Goal: Task Accomplishment & Management: Manage account settings

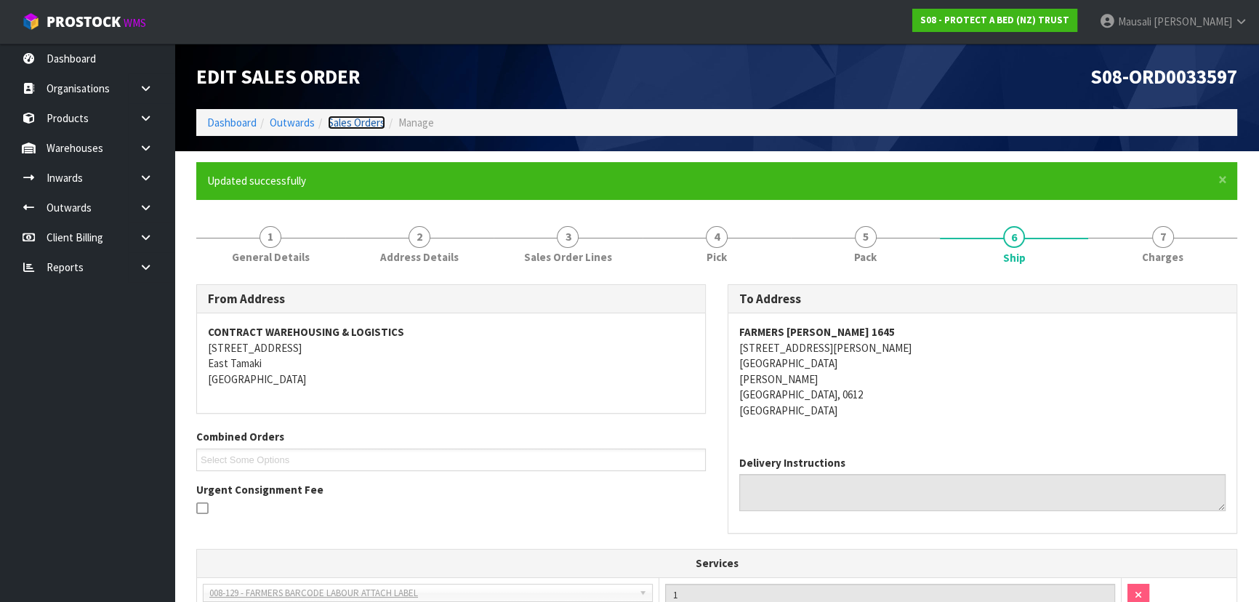
click at [358, 121] on link "Sales Orders" at bounding box center [356, 123] width 57 height 14
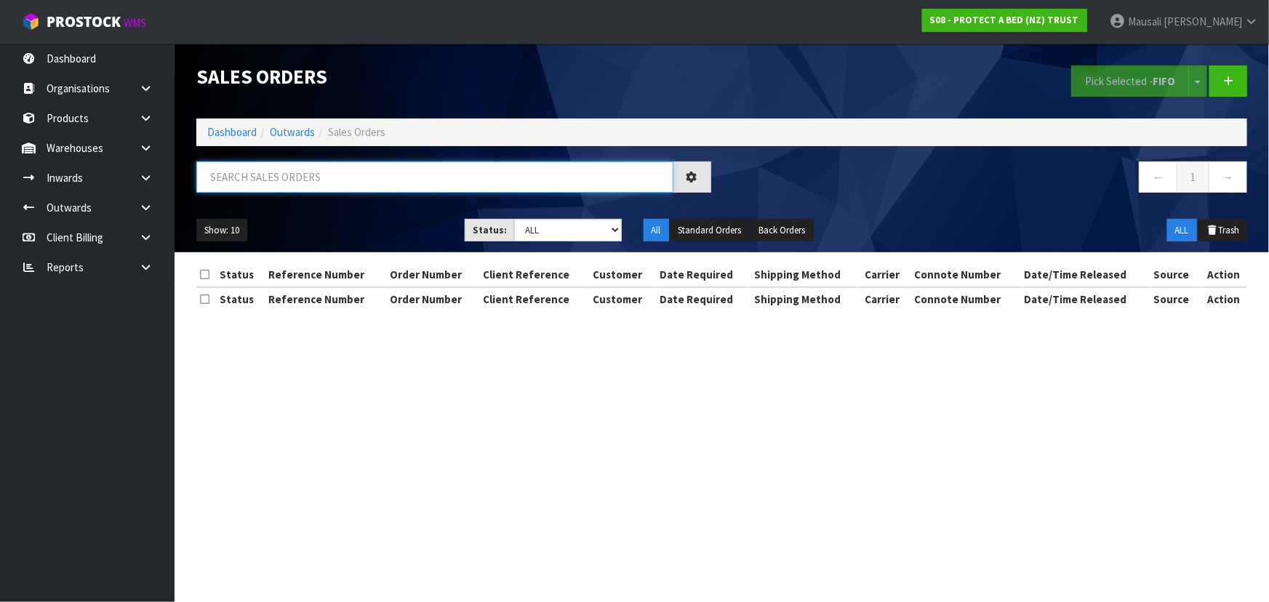
click at [250, 168] on input "text" at bounding box center [434, 176] width 477 height 31
type input "JOB-0414903"
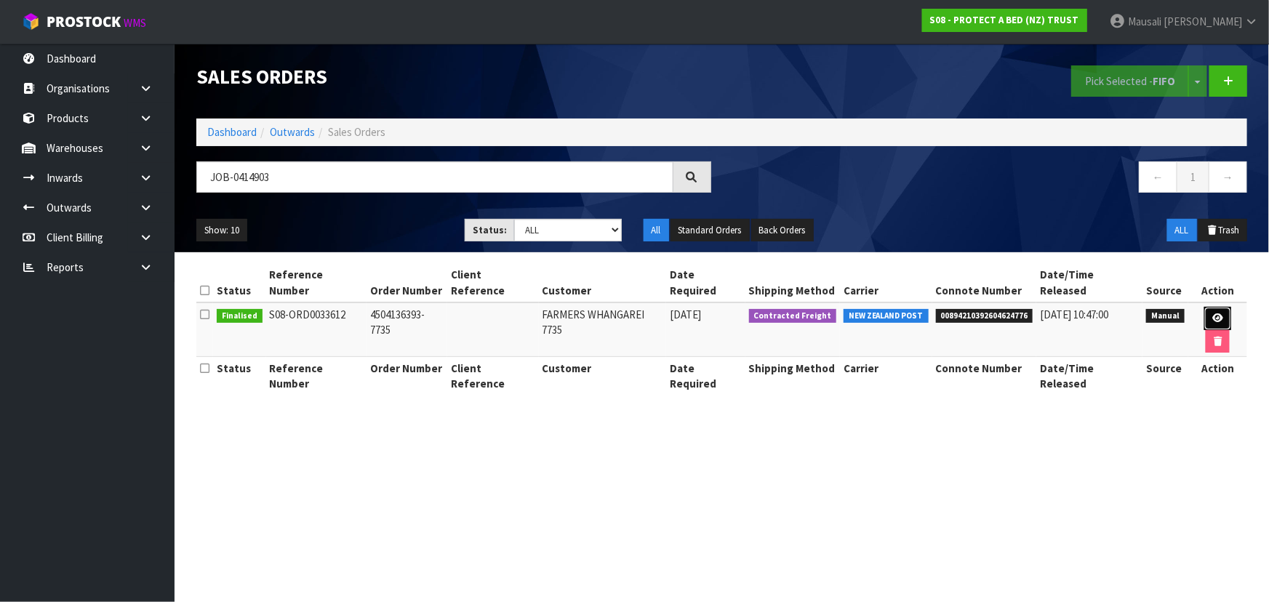
click at [1212, 313] on icon at bounding box center [1217, 317] width 11 height 9
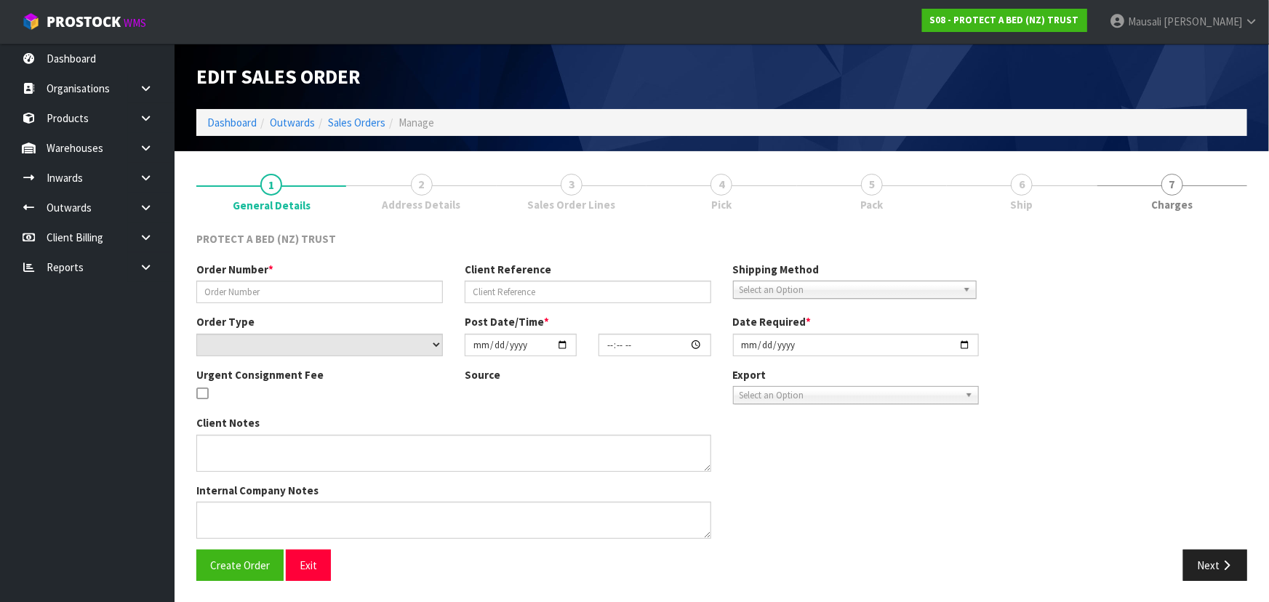
type input "4504136393-7735"
select select "number:0"
type input "2025-09-29"
type input "10:23:00.000"
type input "2025-09-29"
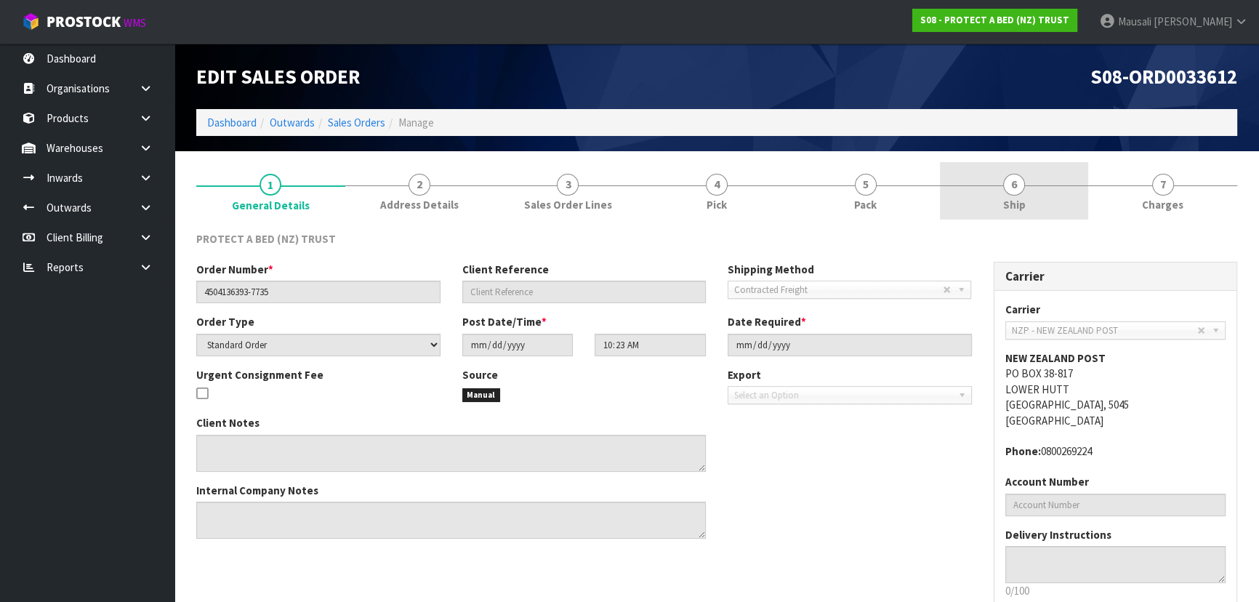
click at [992, 201] on link "6 Ship" at bounding box center [1014, 190] width 149 height 57
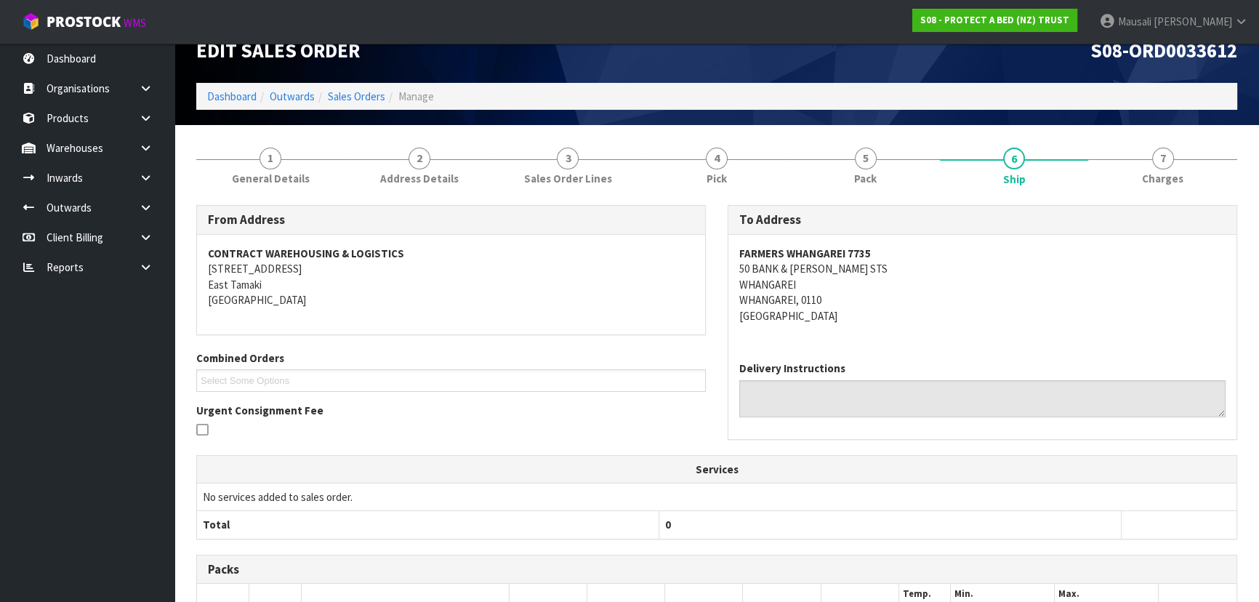
scroll to position [23, 0]
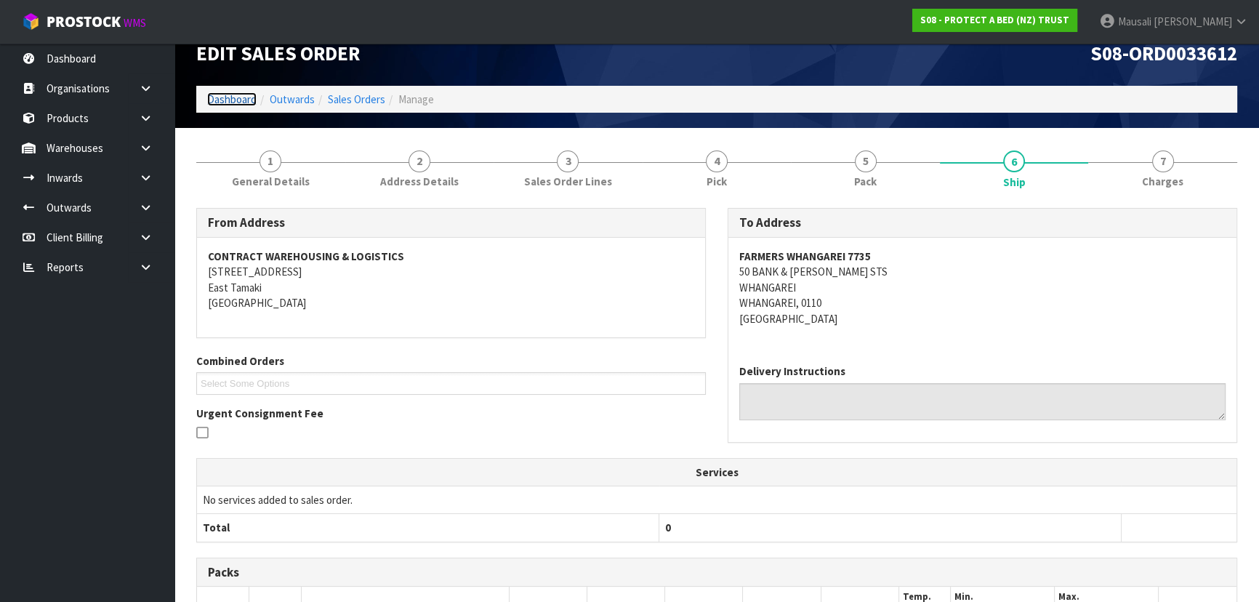
click at [240, 98] on link "Dashboard" at bounding box center [231, 99] width 49 height 14
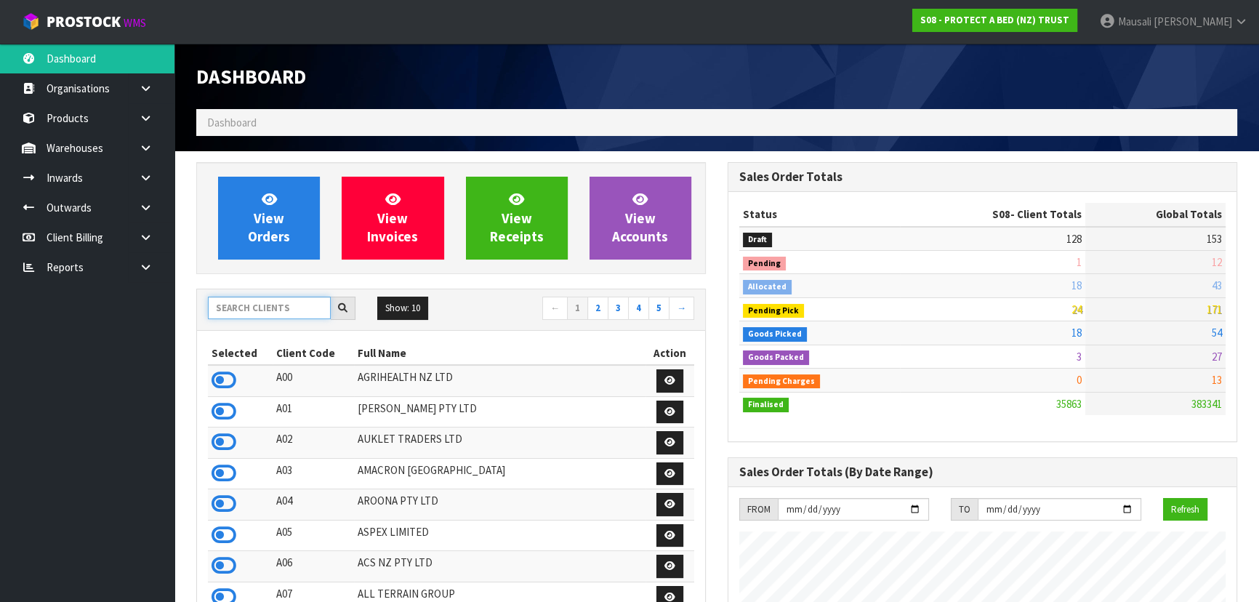
click at [239, 312] on input "text" at bounding box center [269, 308] width 123 height 23
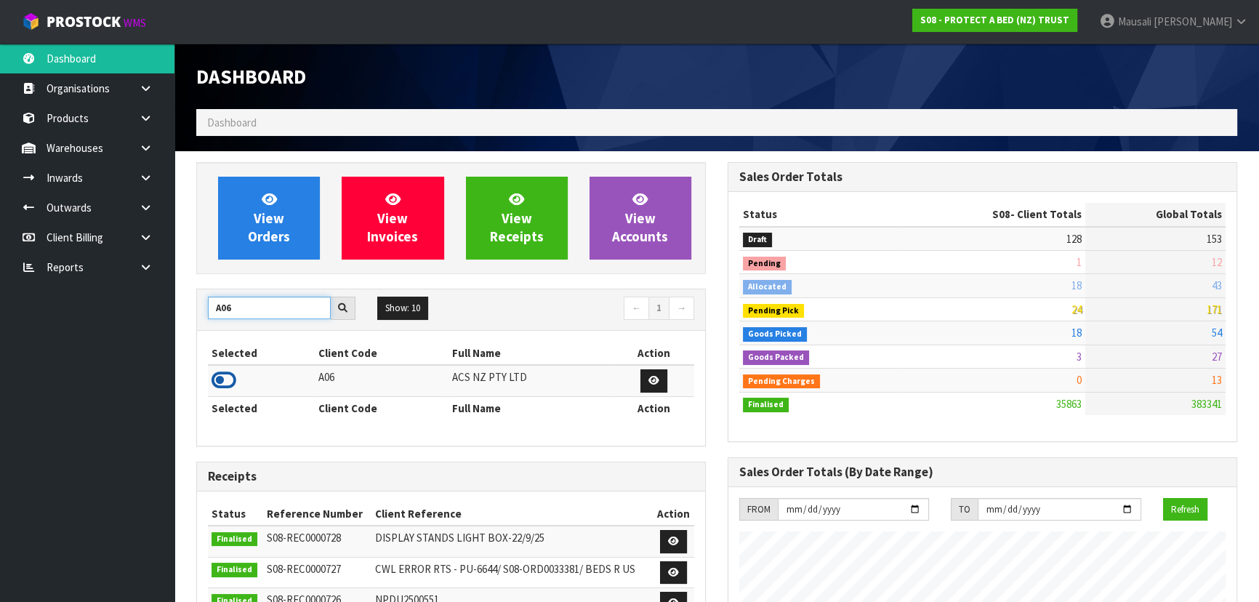
type input "A06"
click at [233, 378] on icon at bounding box center [224, 380] width 25 height 22
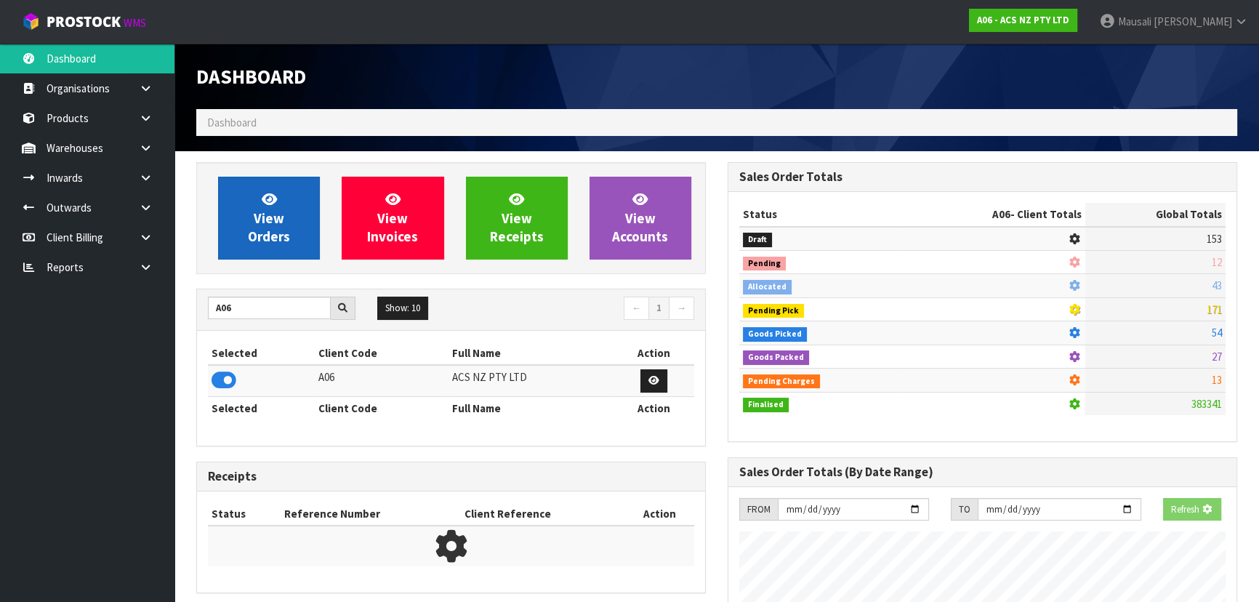
scroll to position [905, 531]
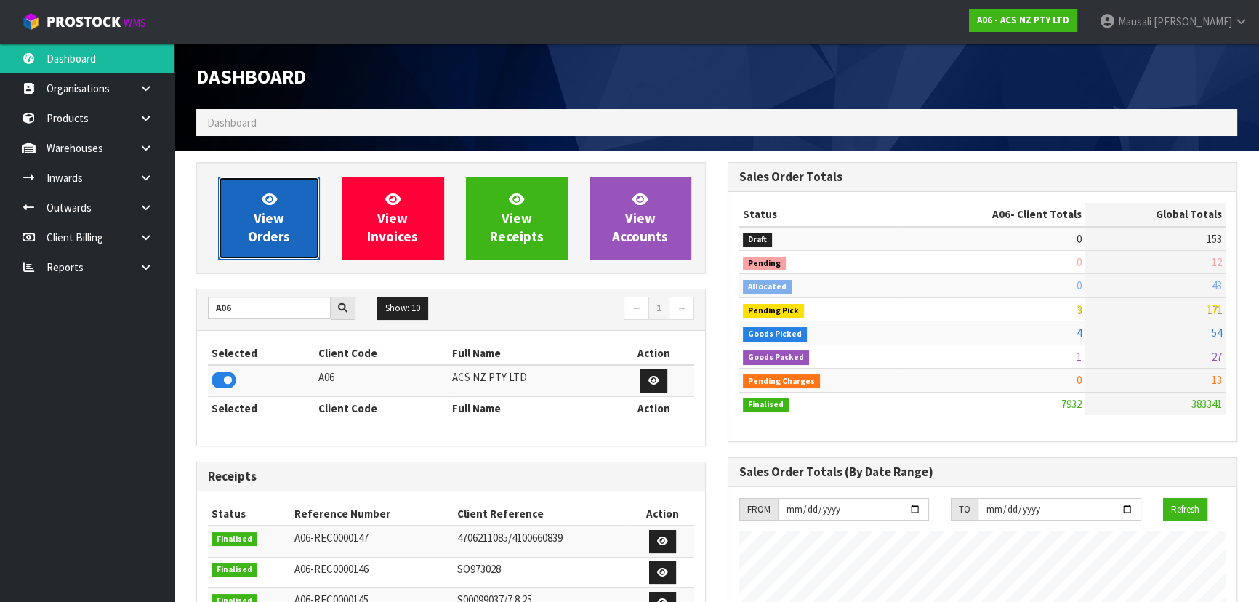
click at [245, 201] on link "View Orders" at bounding box center [269, 218] width 102 height 83
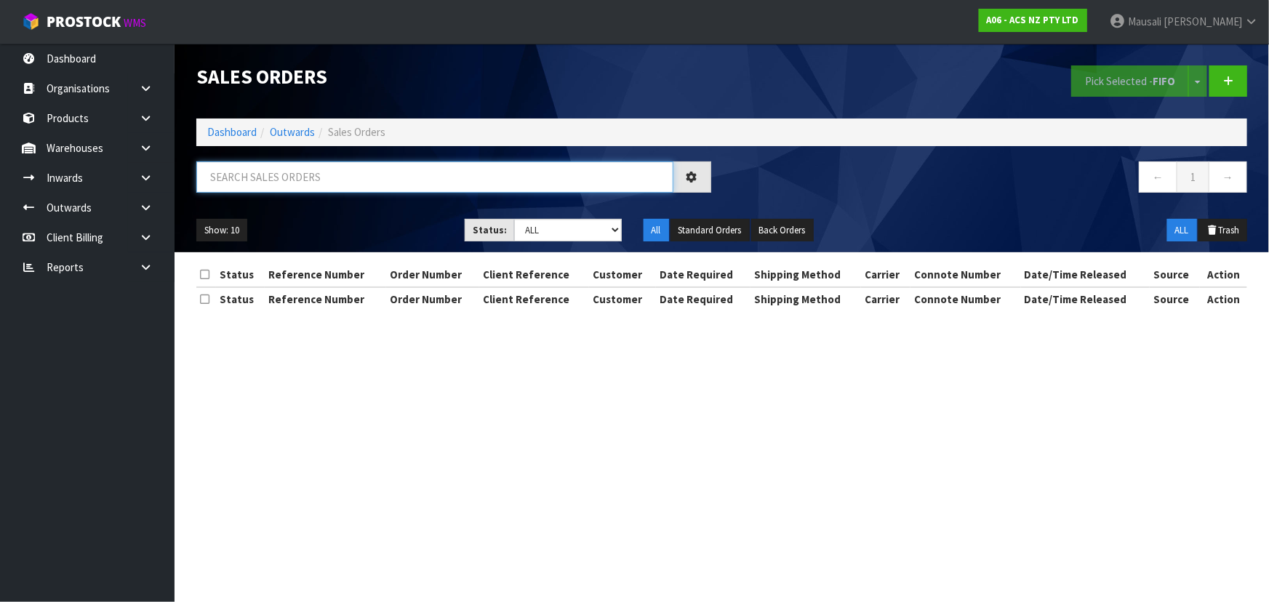
click at [236, 187] on input "text" at bounding box center [434, 176] width 477 height 31
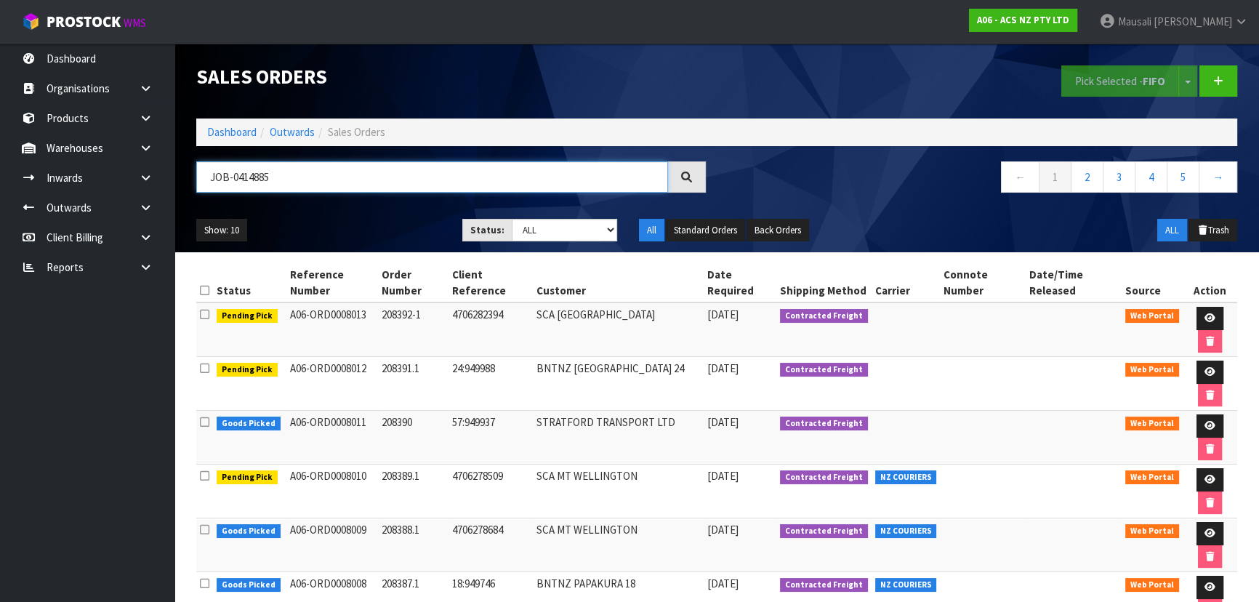
type input "JOB-0414885"
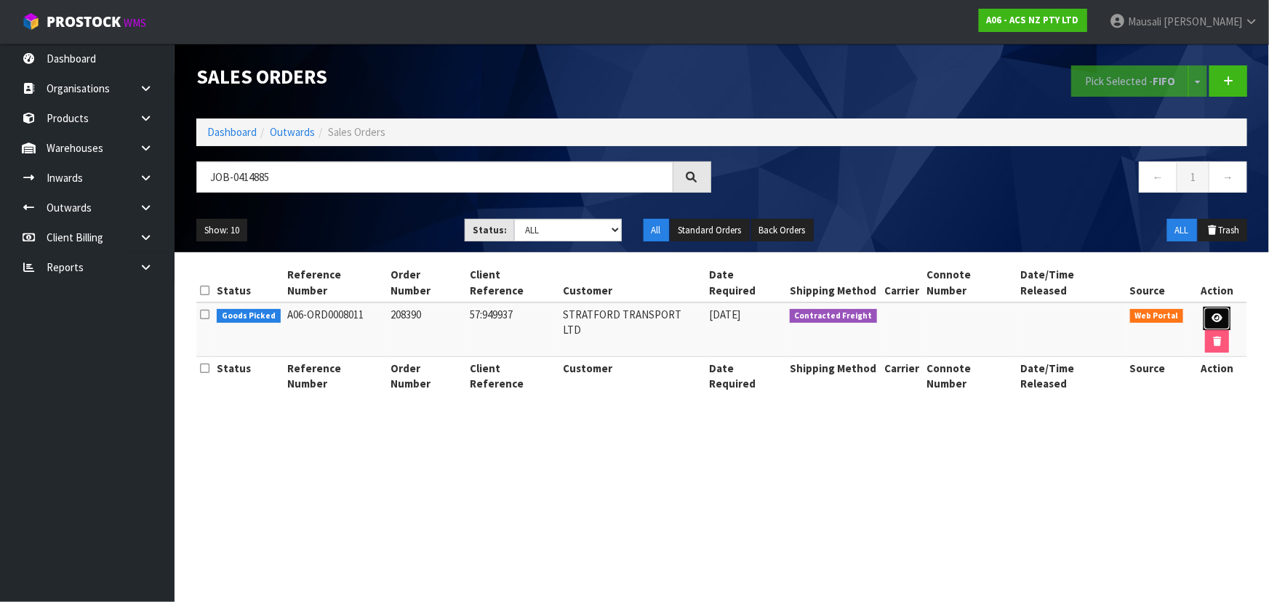
click at [1211, 313] on icon at bounding box center [1216, 317] width 11 height 9
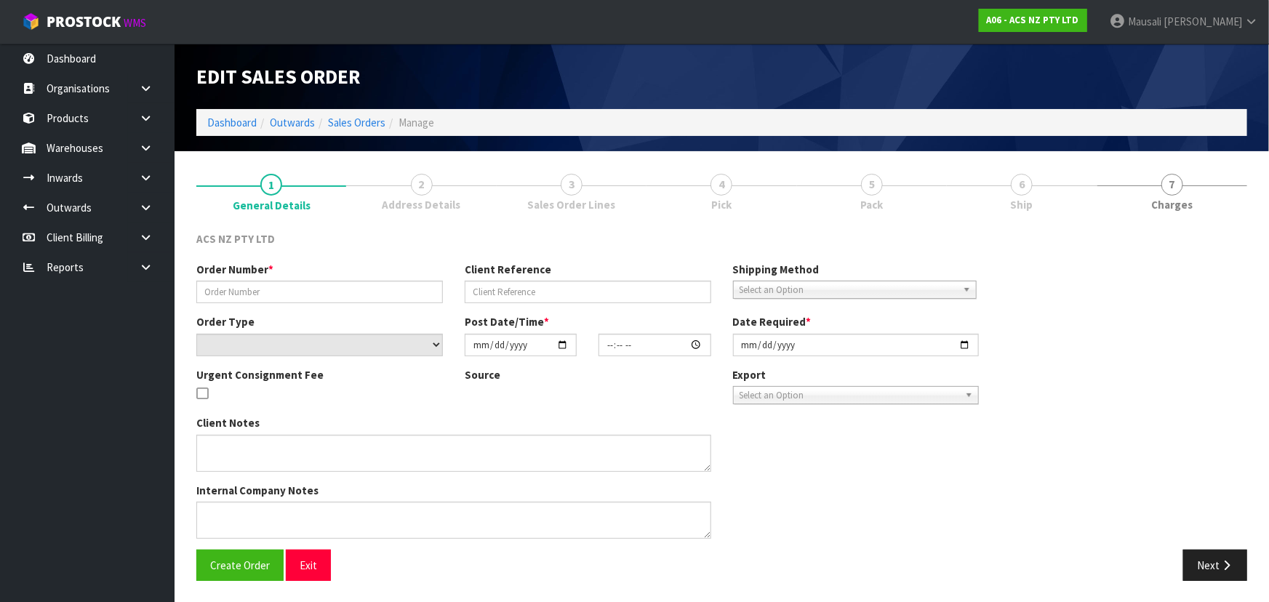
type input "208390"
type input "57:949937"
select select "number:0"
type input "2025-09-29"
type input "10:12:00.000"
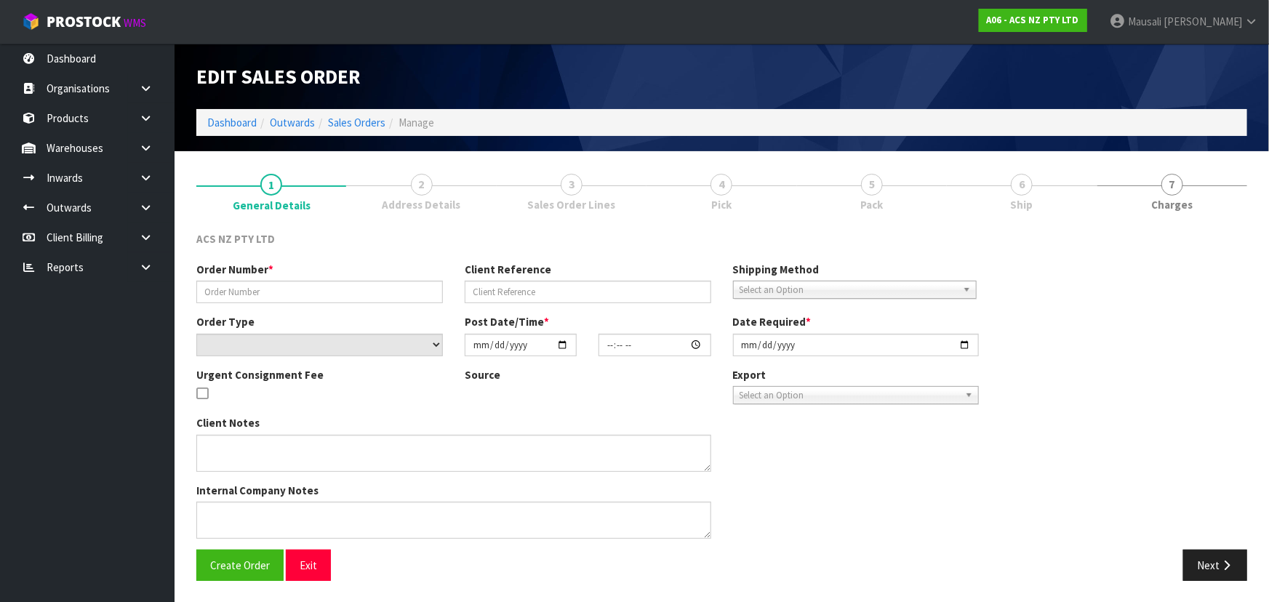
type input "2025-09-29"
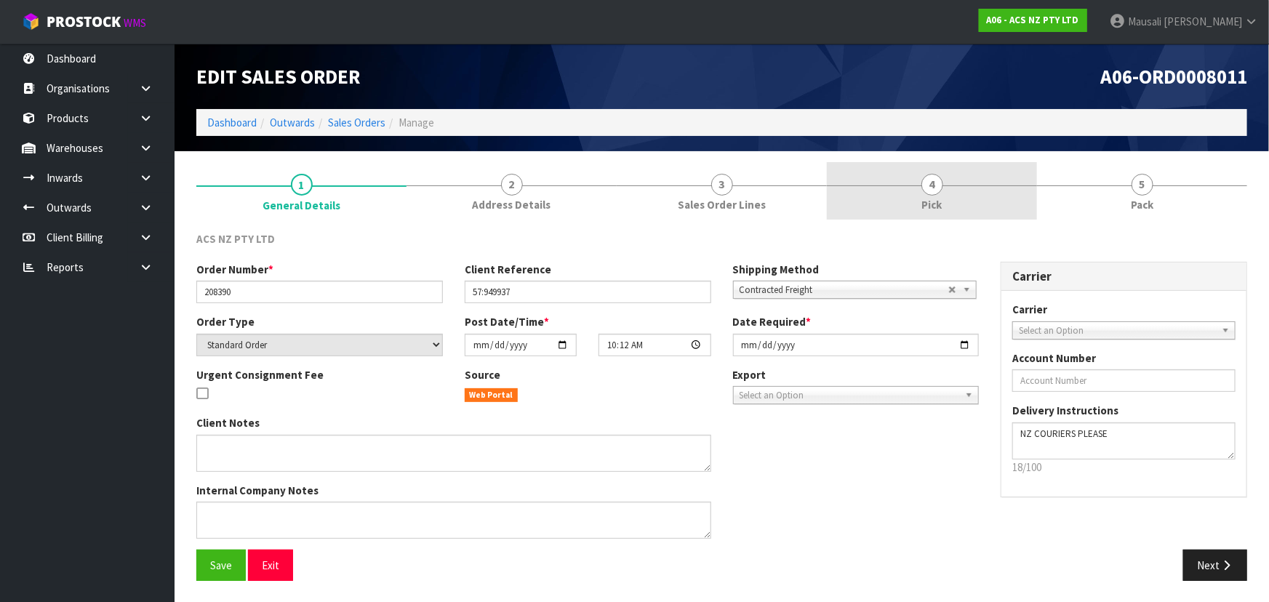
click at [981, 194] on link "4 Pick" at bounding box center [932, 190] width 210 height 57
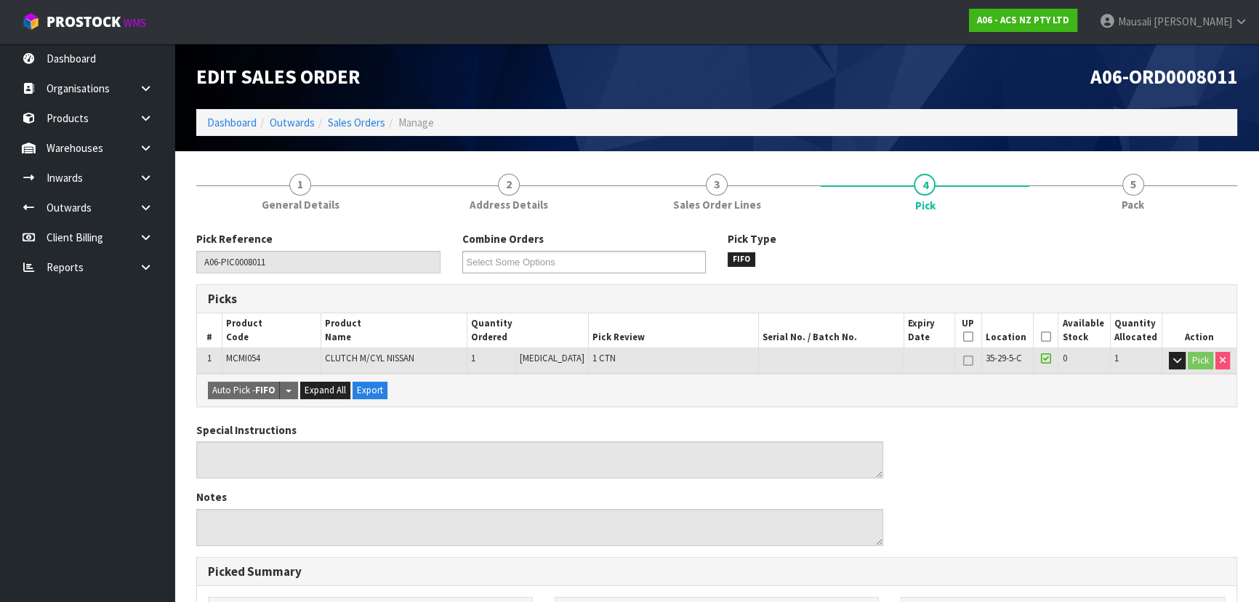
click at [1041, 337] on icon at bounding box center [1046, 337] width 10 height 1
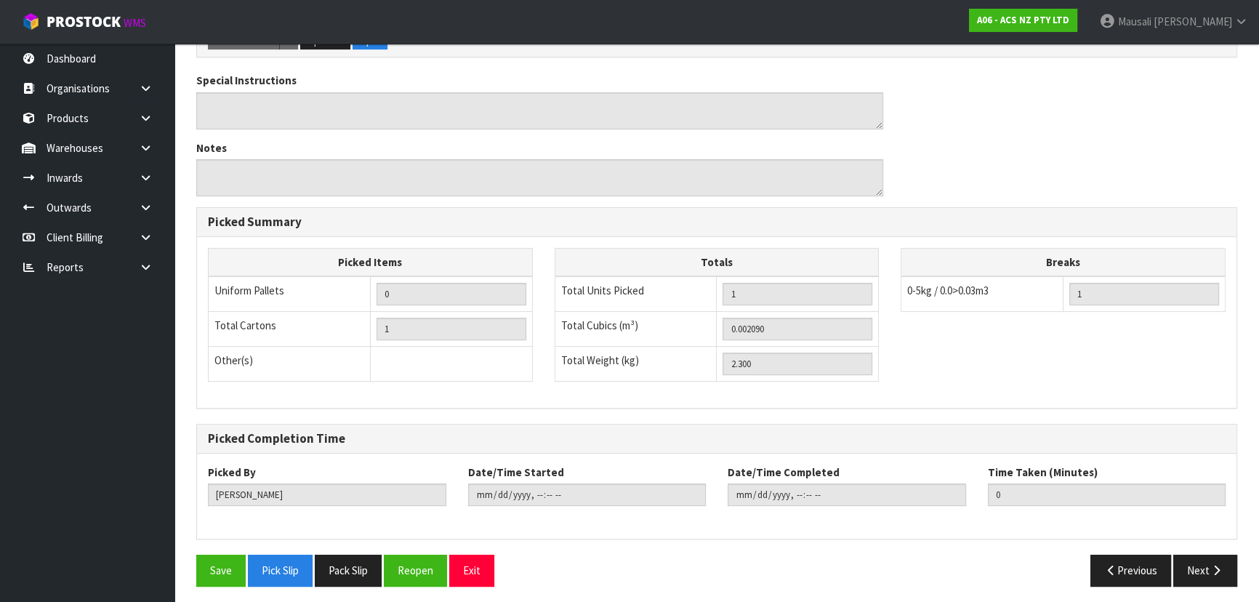
scroll to position [406, 0]
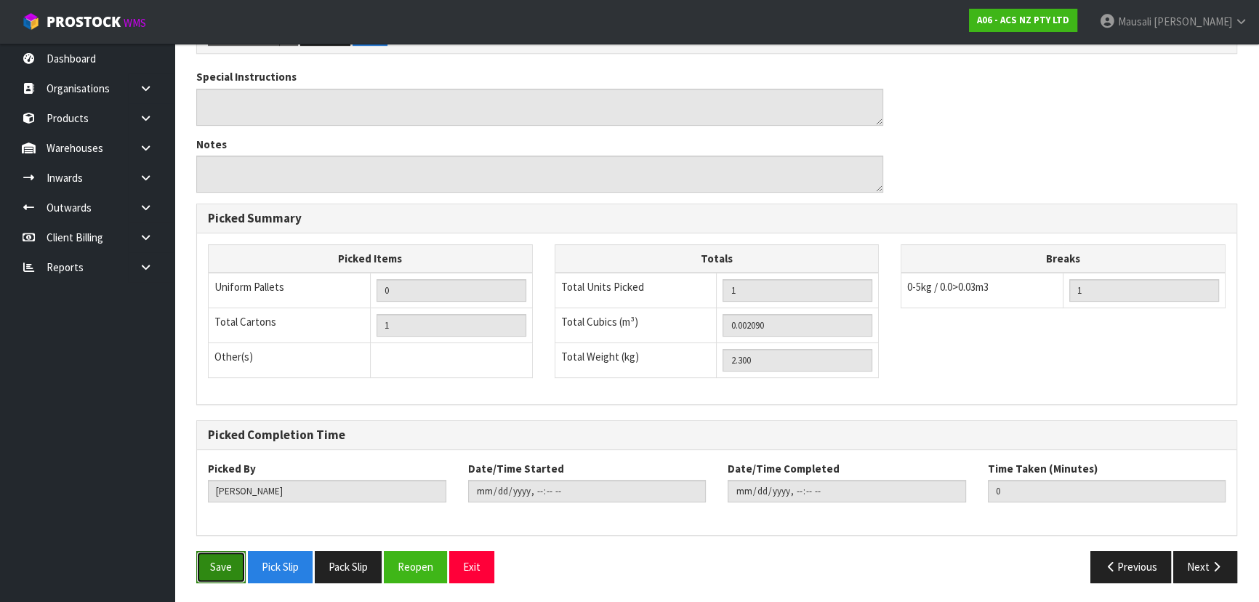
click at [233, 563] on button "Save" at bounding box center [220, 566] width 49 height 31
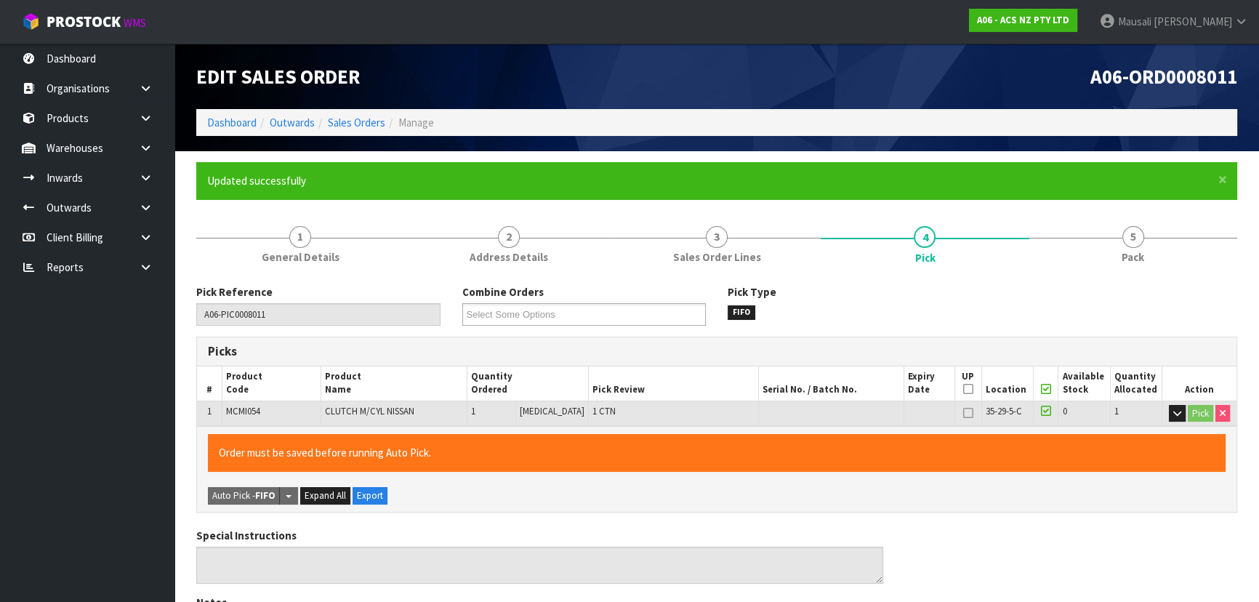
type input "Mausali Tito"
type input "2025-09-29T12:40:28"
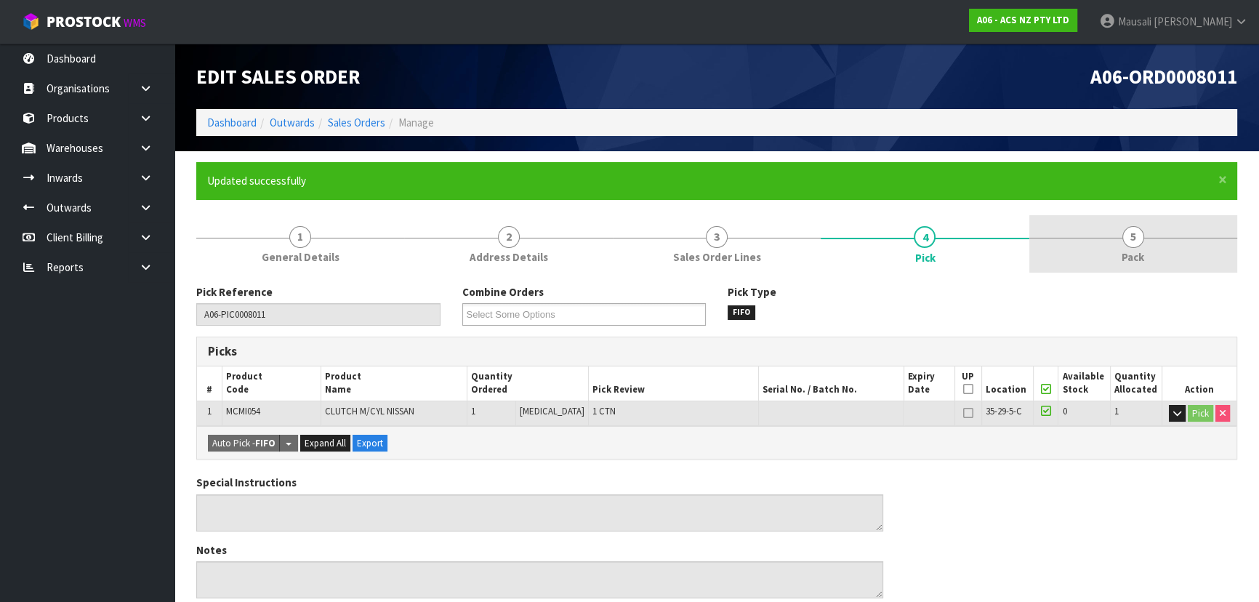
click at [1129, 252] on span "Pack" at bounding box center [1133, 256] width 23 height 15
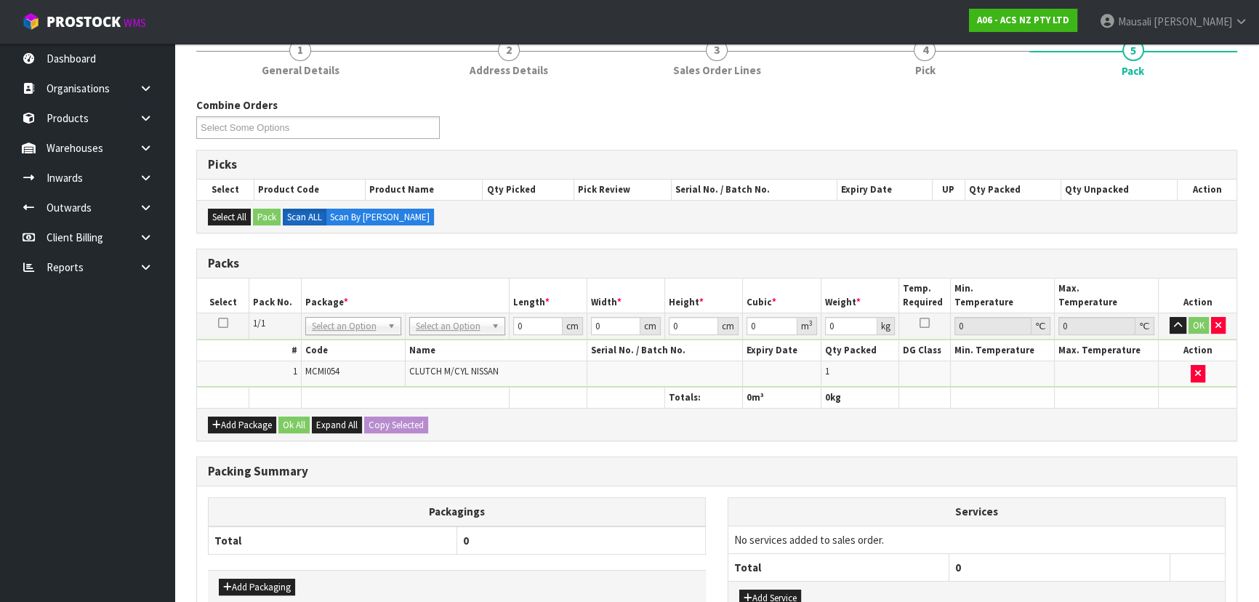
scroll to position [264, 0]
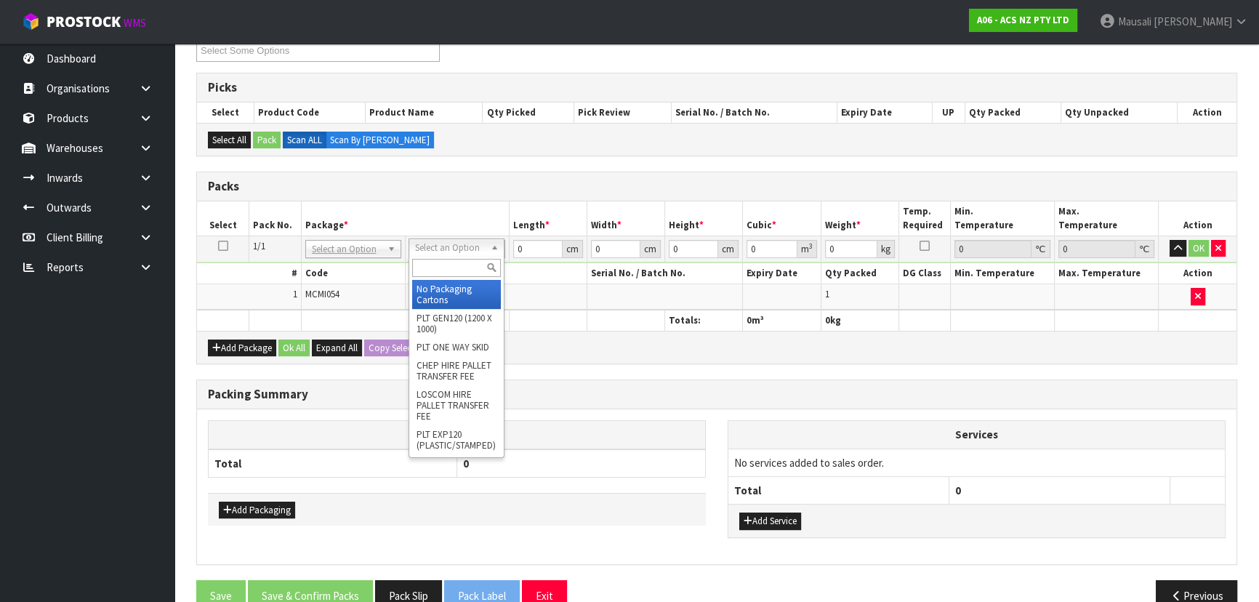
click at [438, 264] on input "text" at bounding box center [456, 268] width 89 height 18
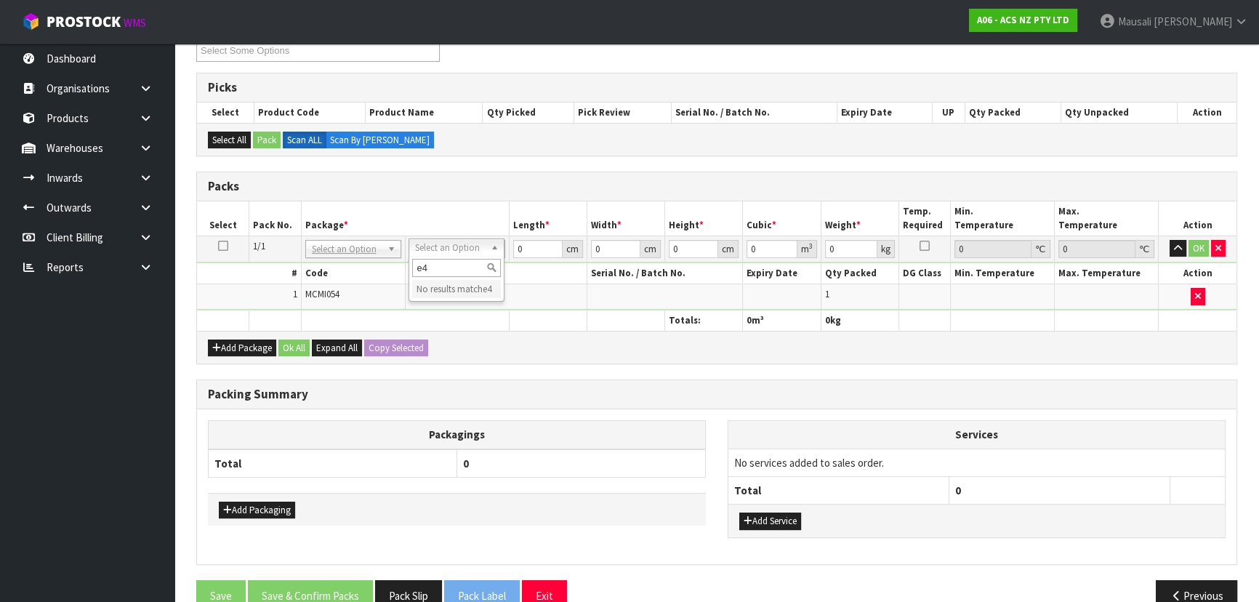
type input "e"
type input "u40"
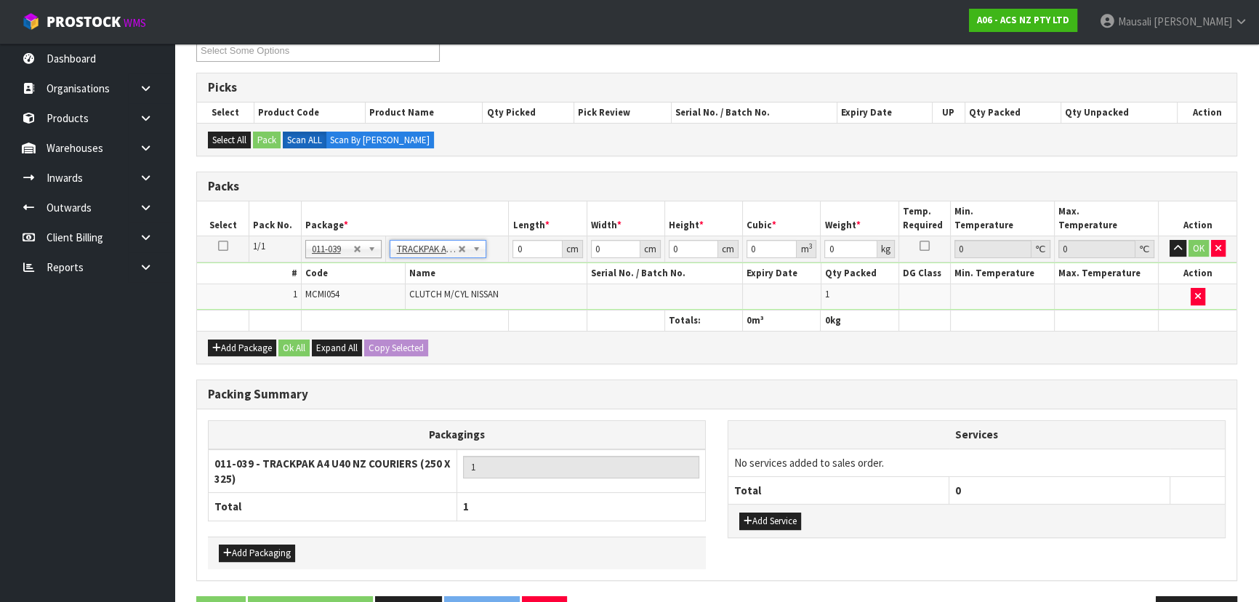
type input "25"
type input "32.5"
type input "0.01"
type input "0.000008"
type input "2.31"
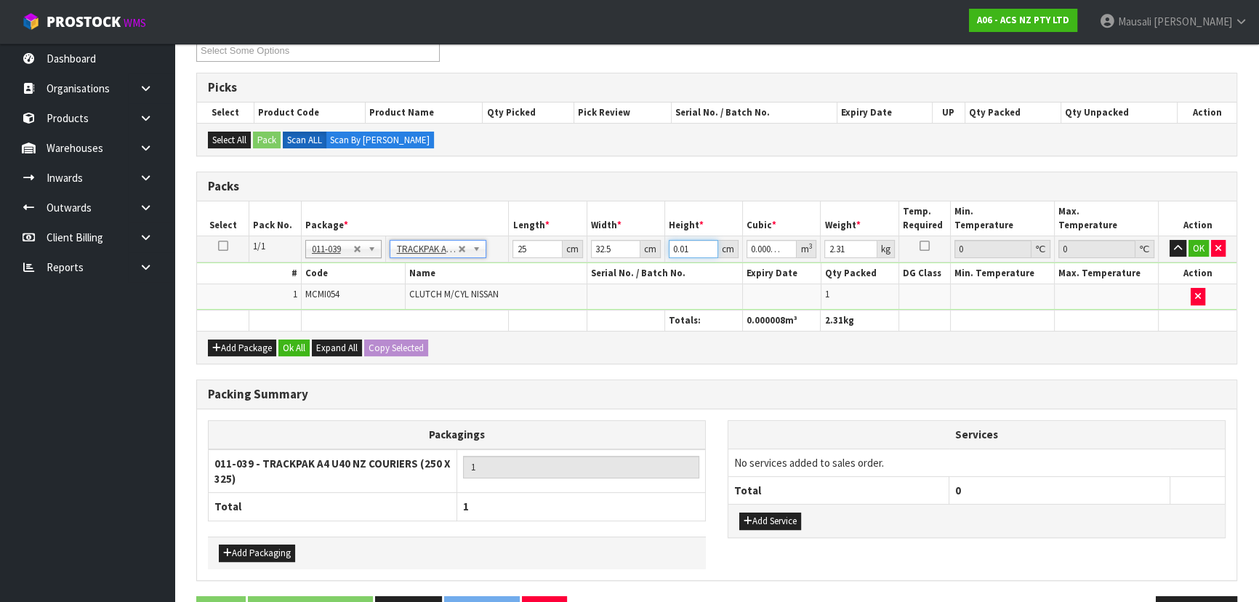
drag, startPoint x: 692, startPoint y: 249, endPoint x: 661, endPoint y: 255, distance: 31.1
click at [661, 255] on tr "1/1 NONE 007-001 007-002 007-004 007-009 007-013 007-014 007-015 007-017 007-01…" at bounding box center [717, 249] width 1040 height 26
type input "1"
type input "0.000813"
type input "10"
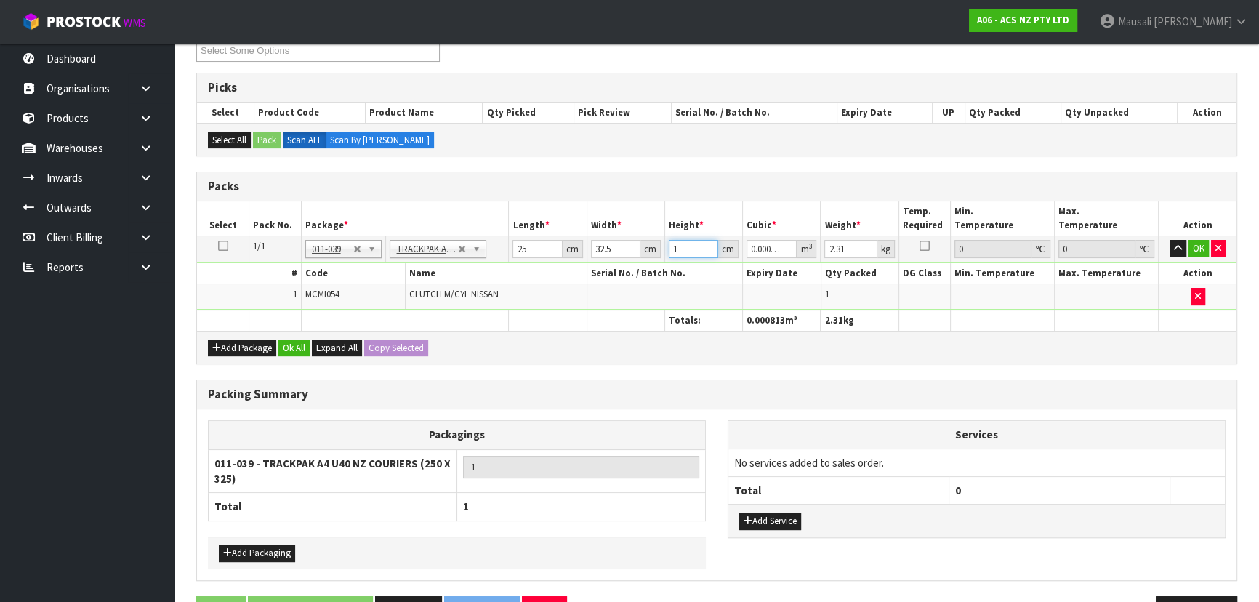
type input "0.008125"
type input "10"
click at [293, 349] on button "Ok All" at bounding box center [294, 348] width 31 height 17
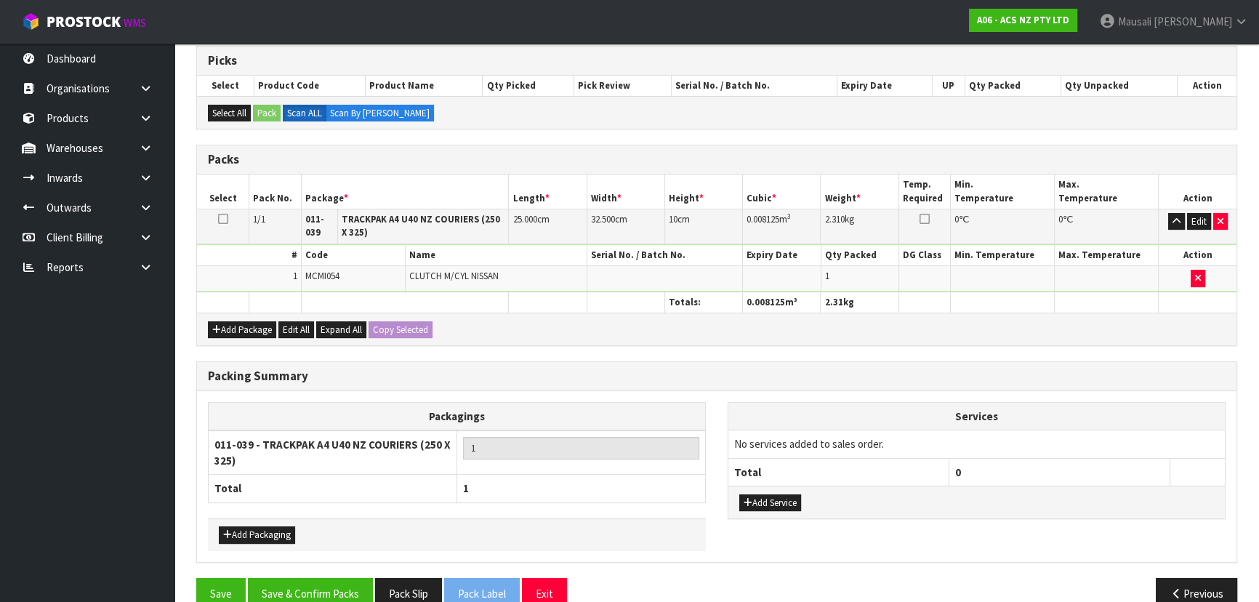
scroll to position [316, 0]
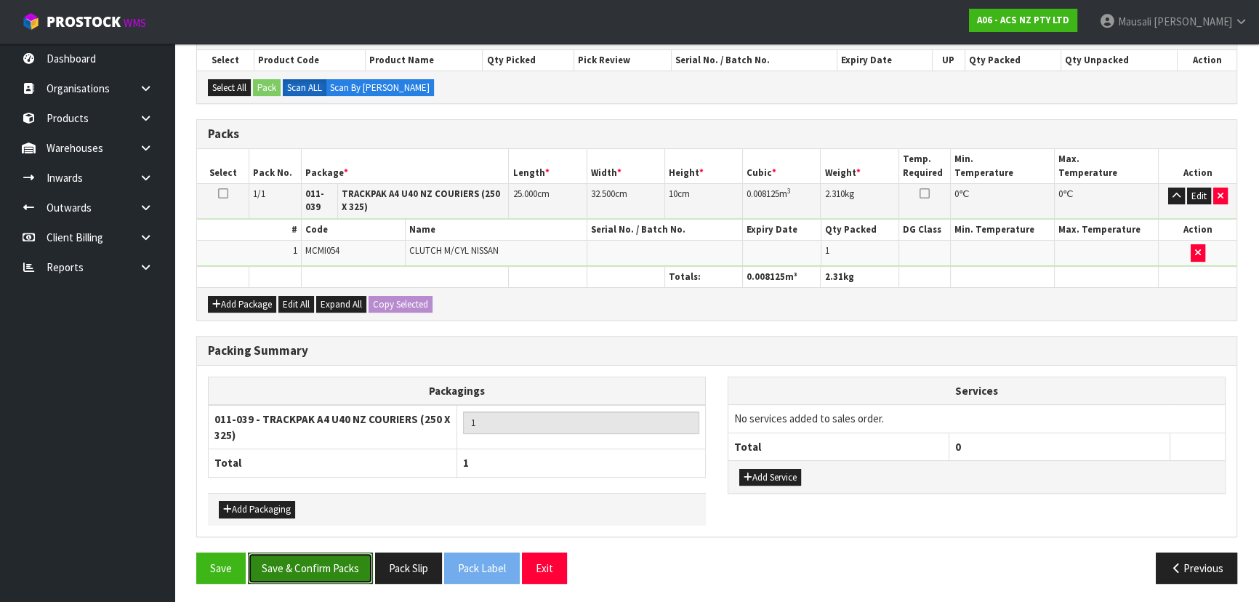
drag, startPoint x: 316, startPoint y: 558, endPoint x: 321, endPoint y: 545, distance: 14.0
click at [319, 553] on button "Save & Confirm Packs" at bounding box center [310, 568] width 125 height 31
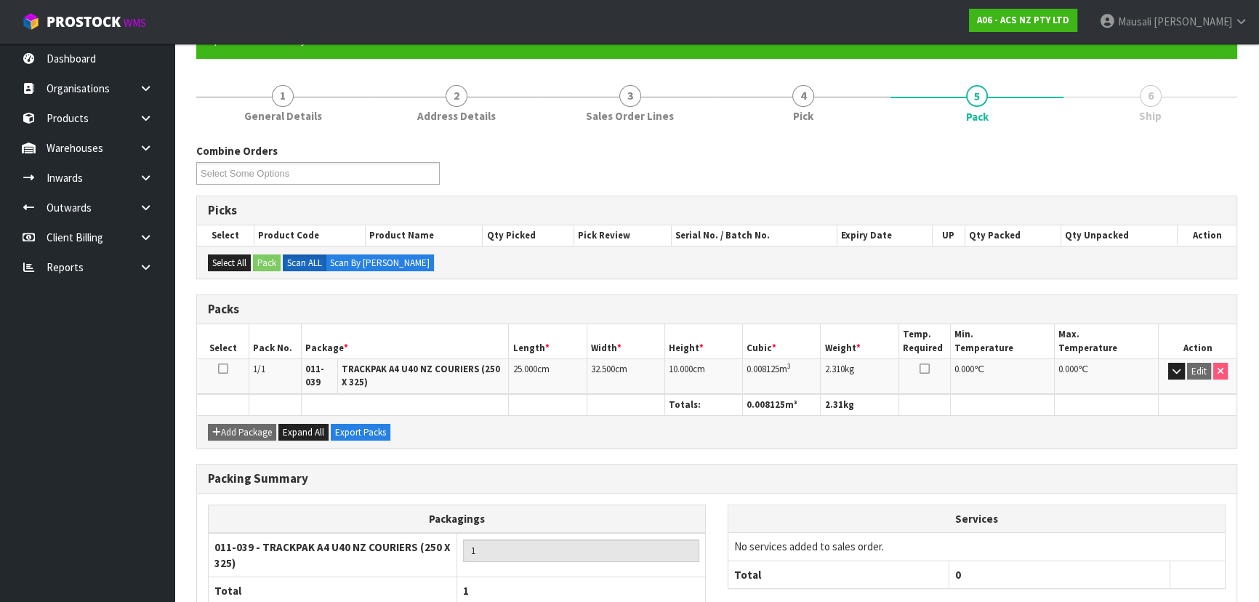
scroll to position [65, 0]
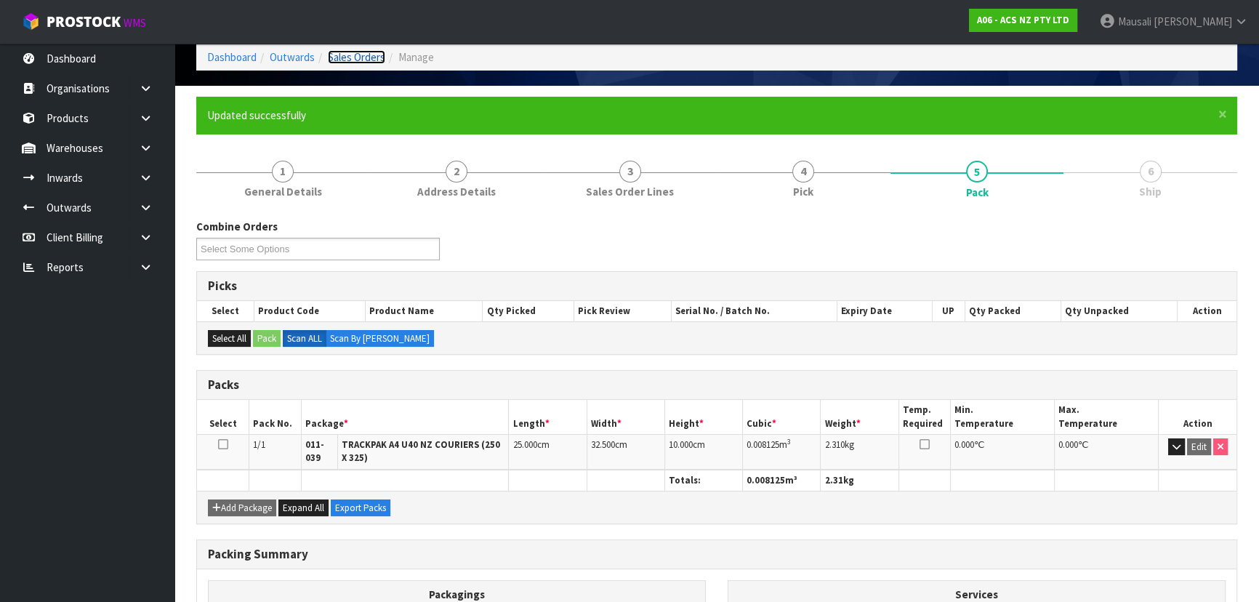
click at [346, 58] on link "Sales Orders" at bounding box center [356, 57] width 57 height 14
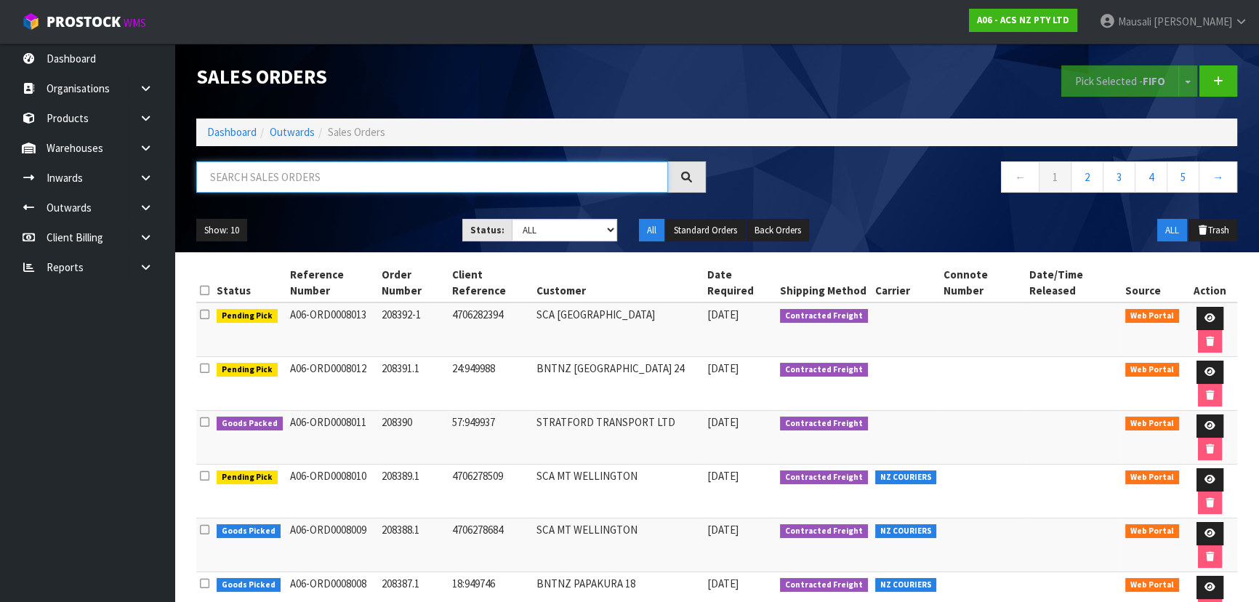
click at [233, 174] on input "text" at bounding box center [432, 176] width 472 height 31
click at [236, 182] on input "text" at bounding box center [432, 176] width 472 height 31
type input "JOB-0414700"
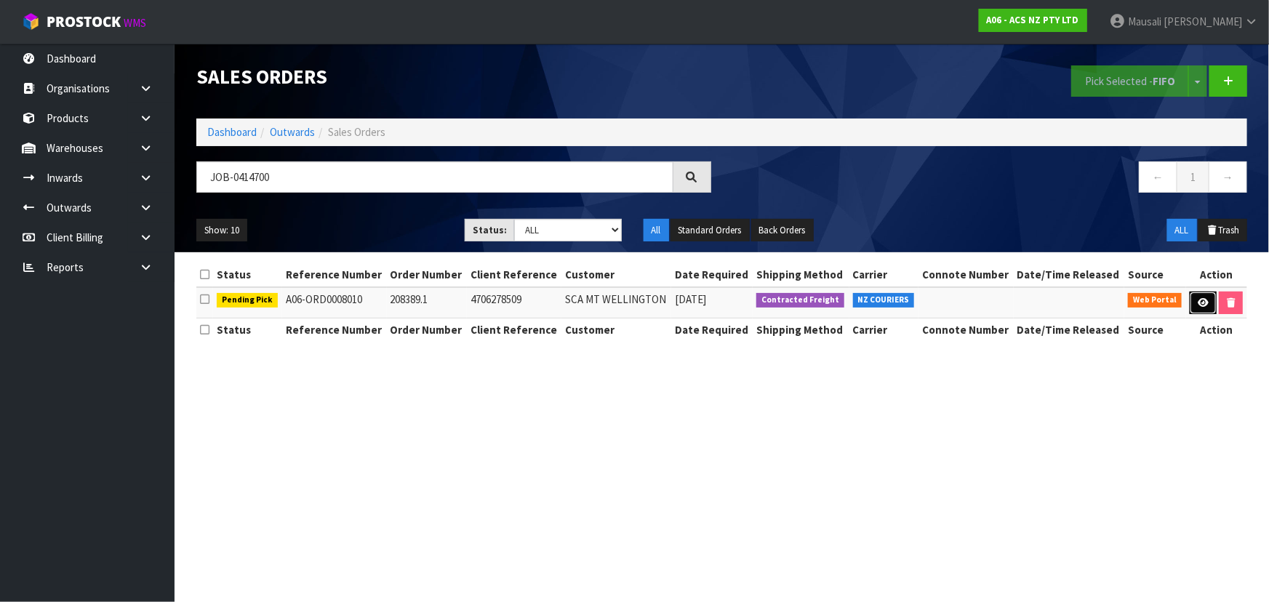
click at [1201, 300] on icon at bounding box center [1203, 302] width 11 height 9
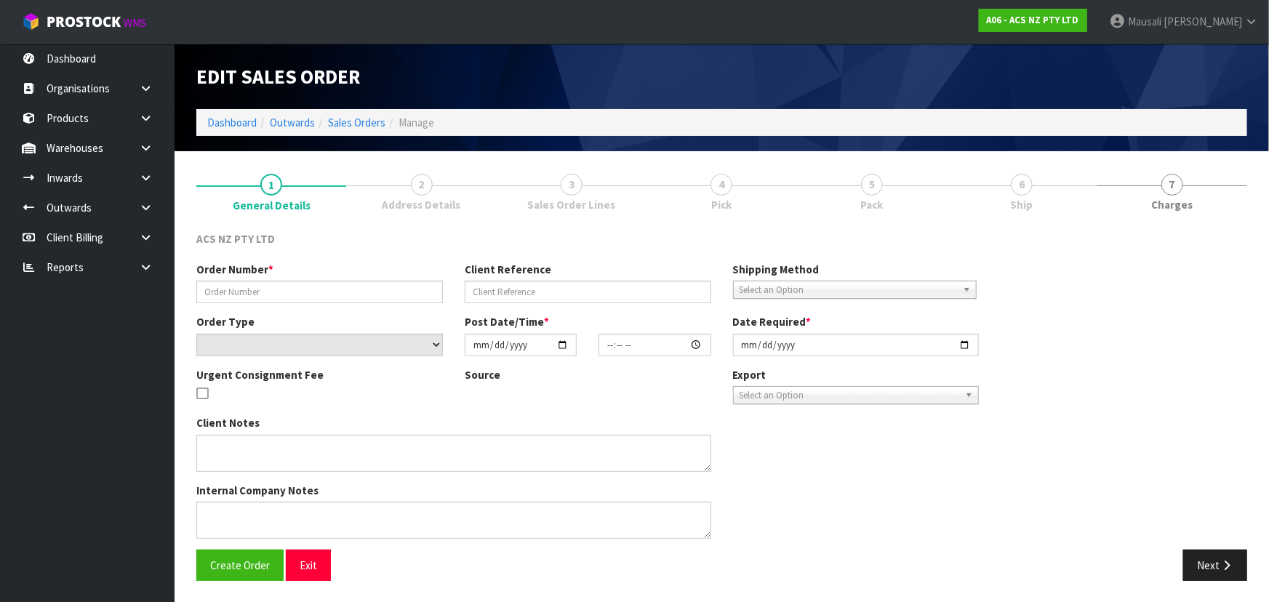
type input "208389.1"
type input "4706278509"
select select "number:0"
type input "2025-09-26"
type input "16:58:00.000"
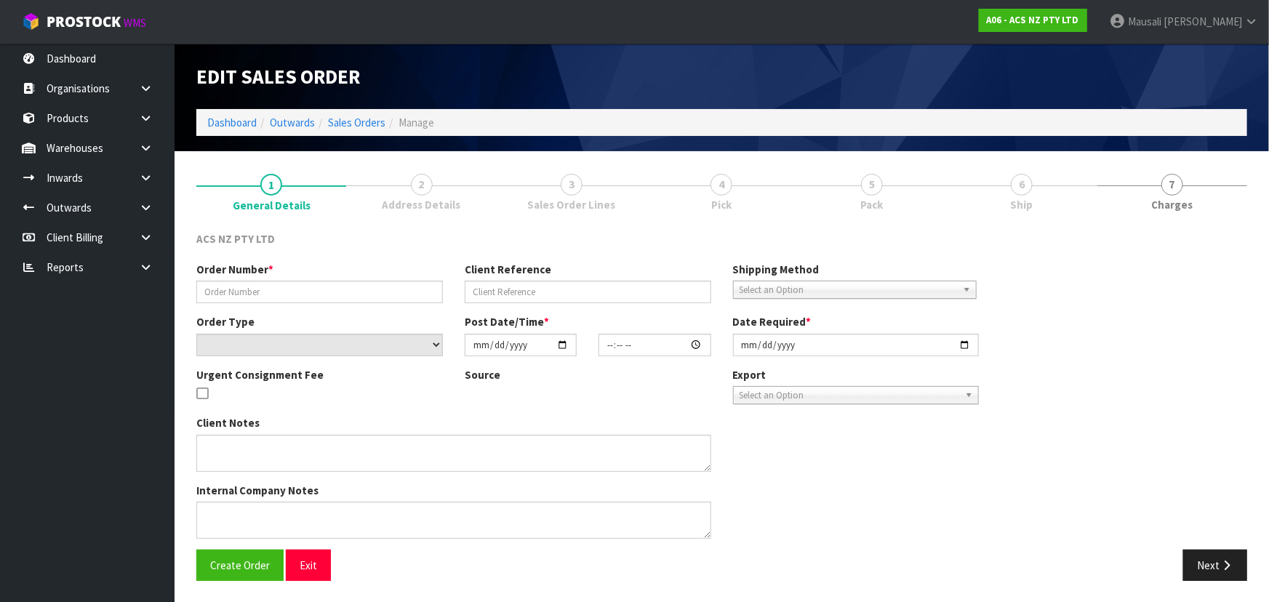
type input "2025-09-29"
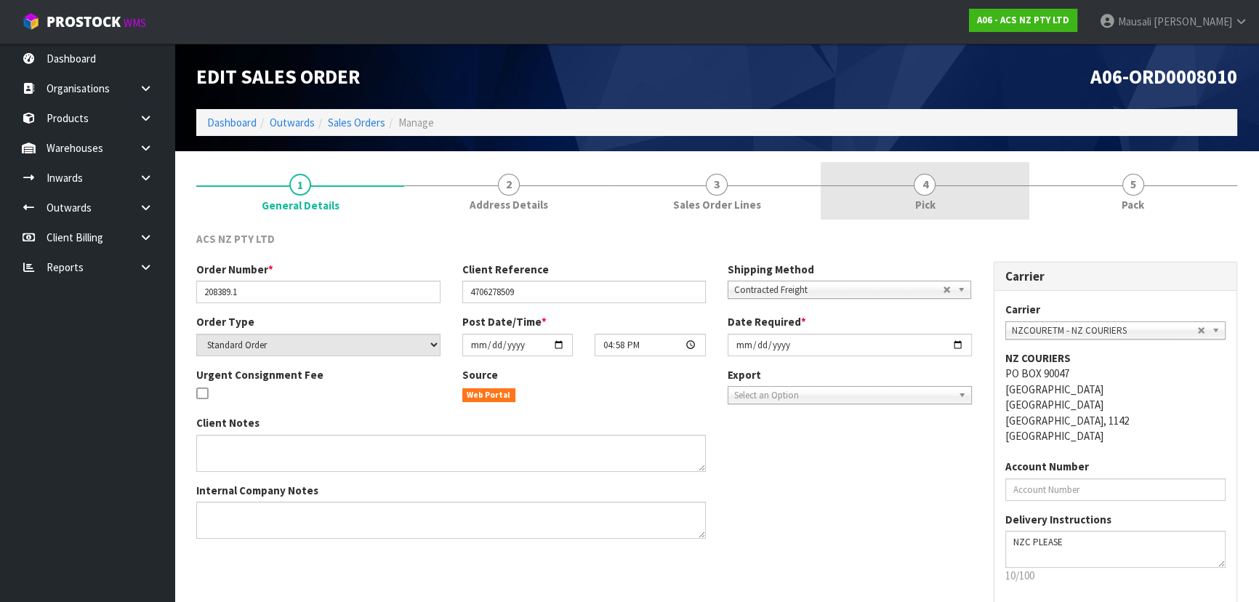
click at [933, 183] on span "4" at bounding box center [925, 185] width 22 height 22
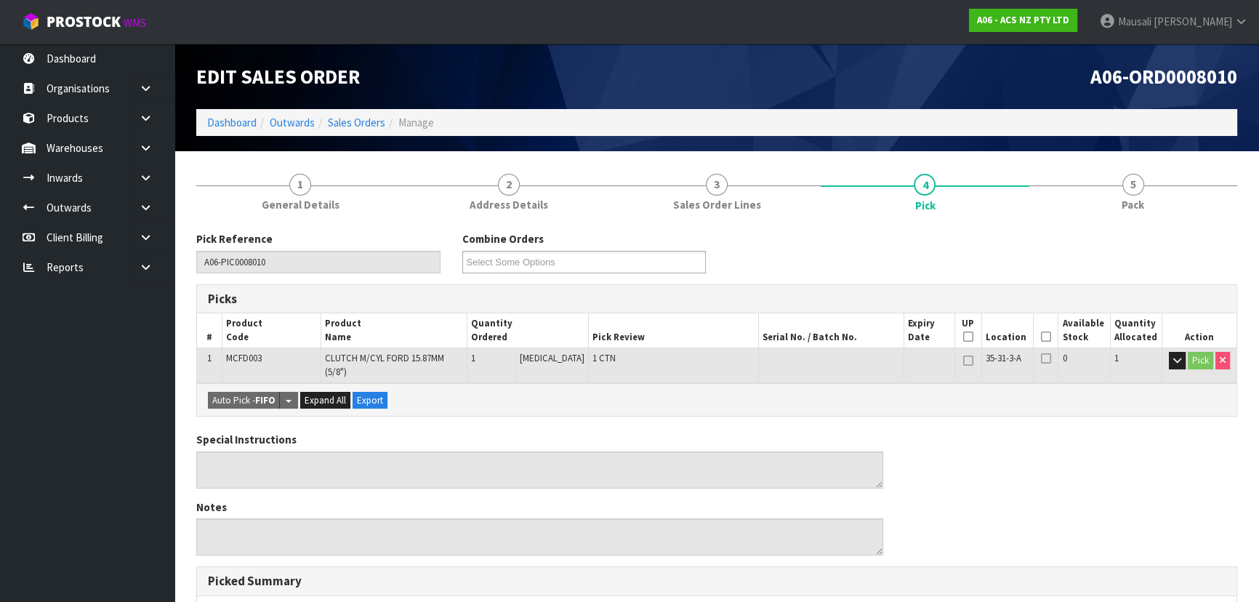
click at [1042, 337] on icon at bounding box center [1046, 337] width 10 height 1
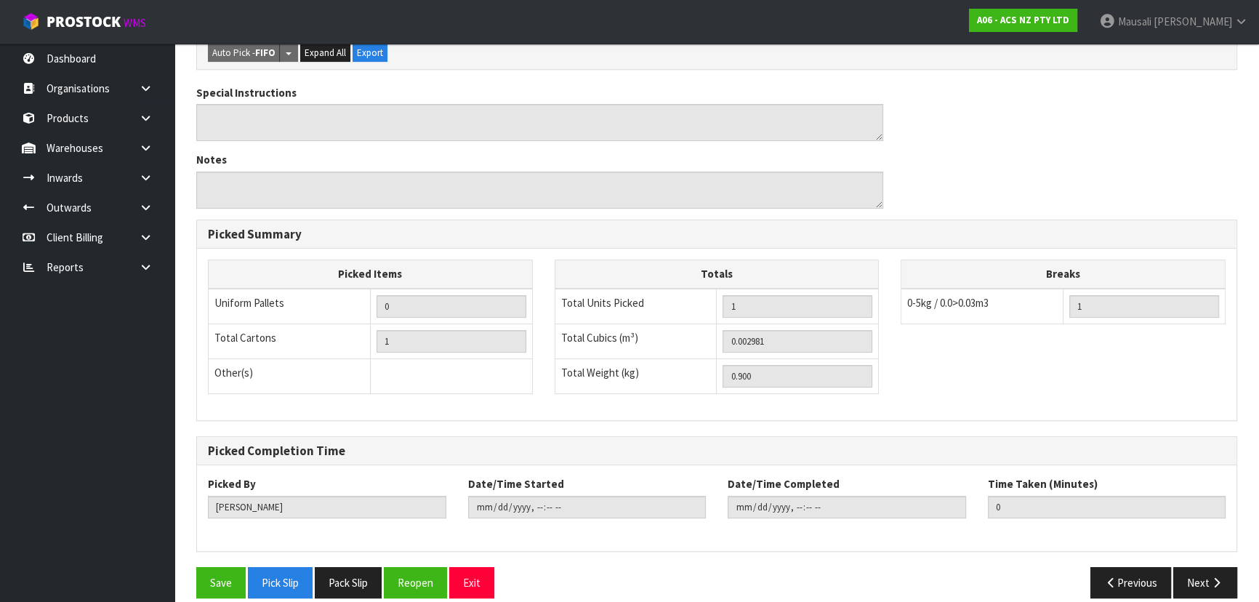
scroll to position [406, 0]
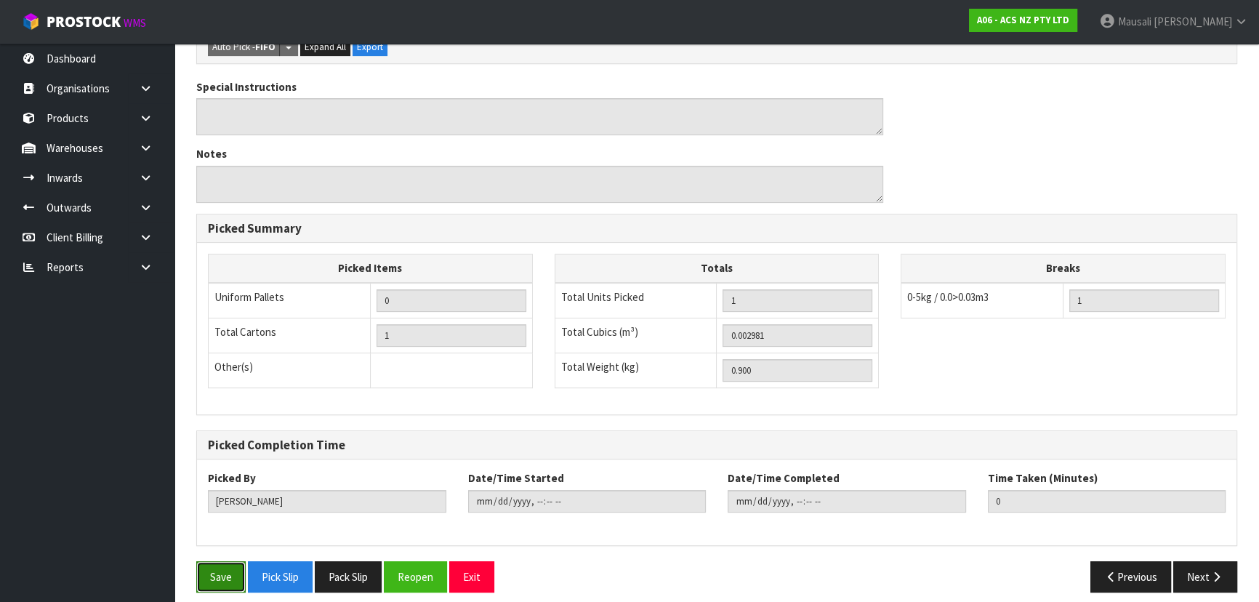
click at [224, 564] on button "Save" at bounding box center [220, 576] width 49 height 31
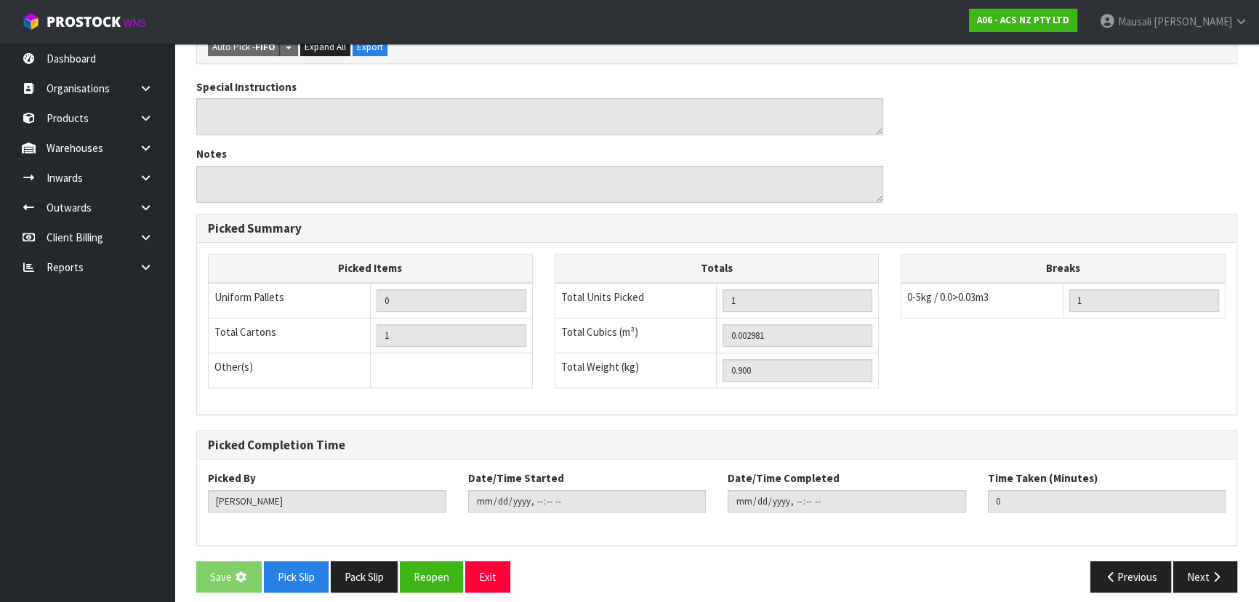
scroll to position [0, 0]
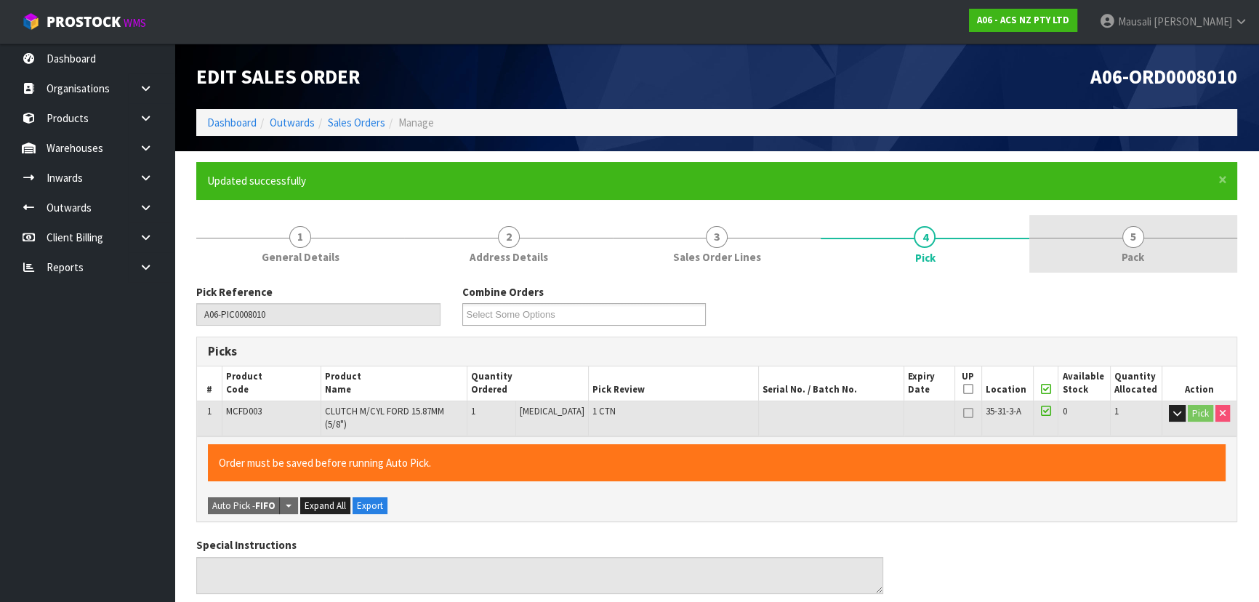
type input "Mausali Tito"
type input "2025-09-29T12:43:23"
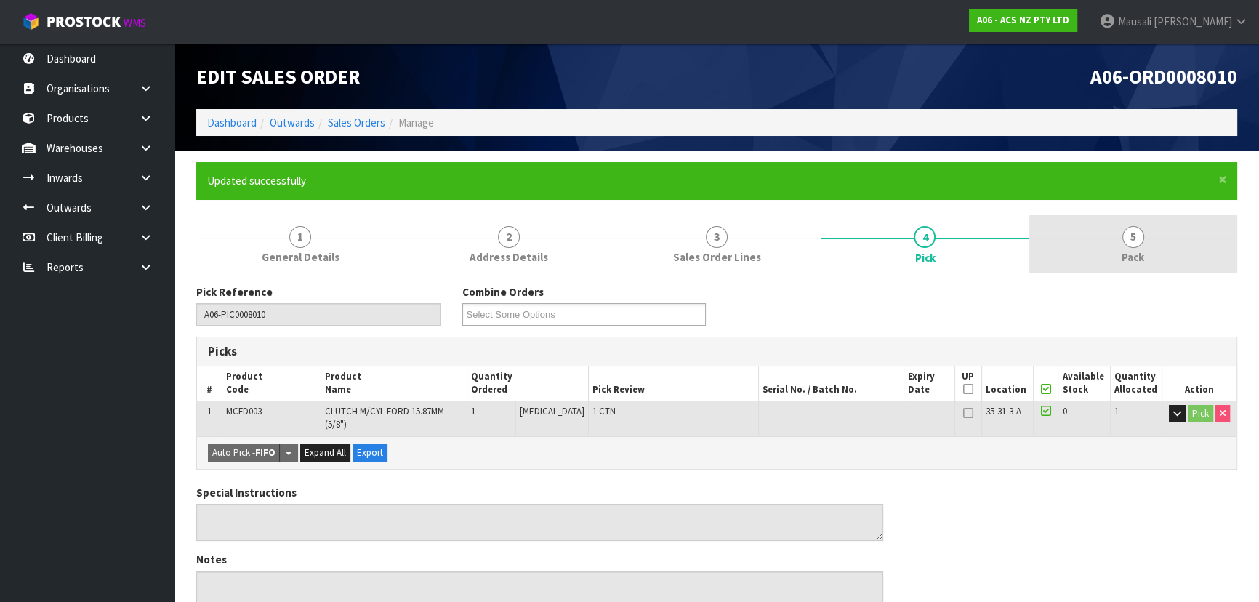
click at [1130, 242] on span "5" at bounding box center [1134, 237] width 22 height 22
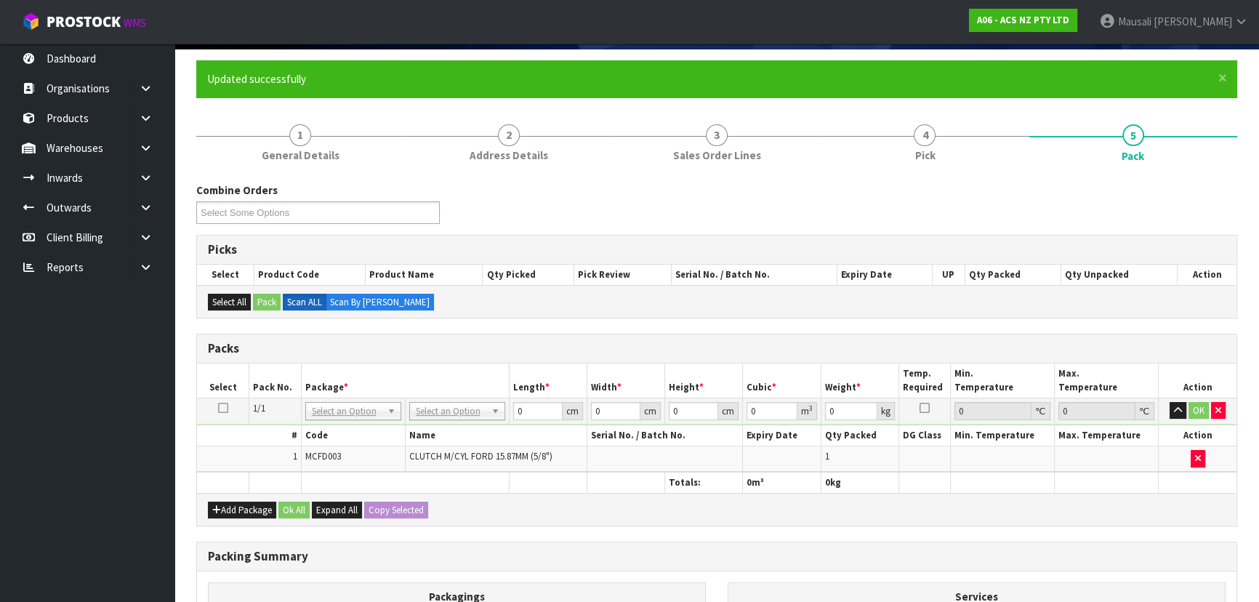
scroll to position [198, 0]
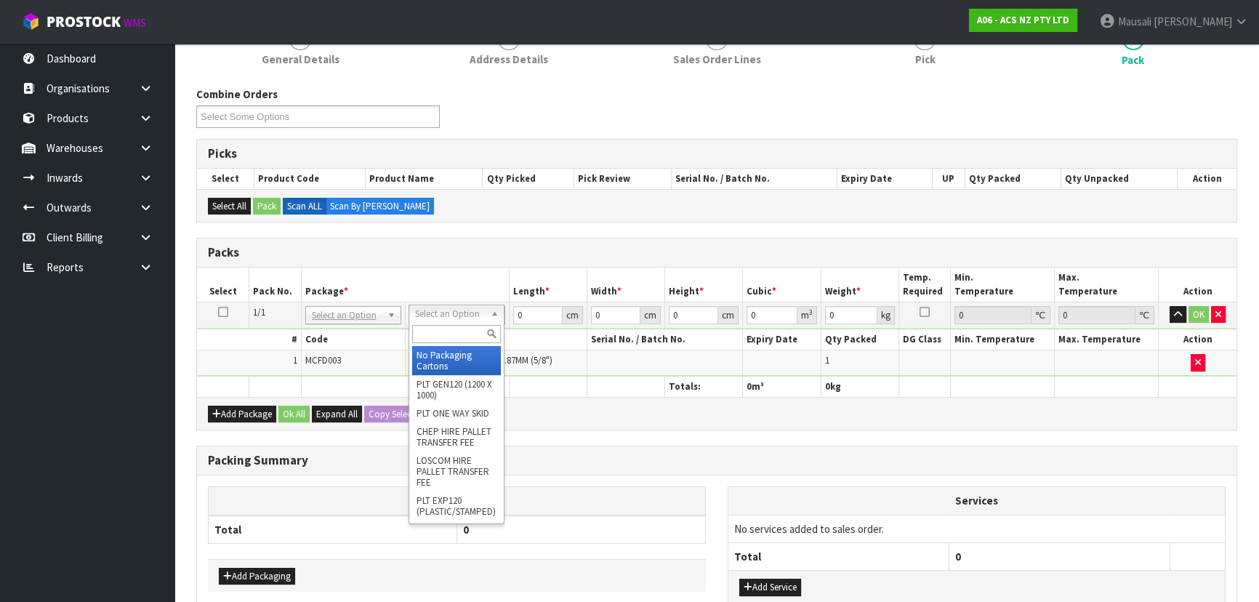
click at [441, 331] on input "text" at bounding box center [456, 334] width 89 height 18
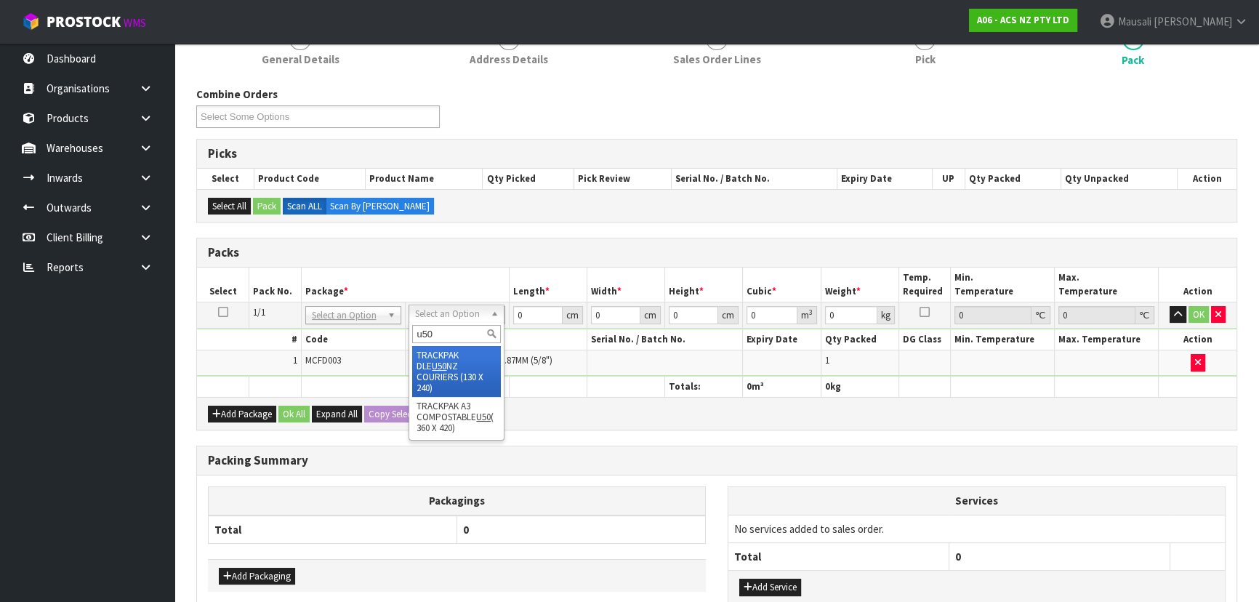
type input "u50"
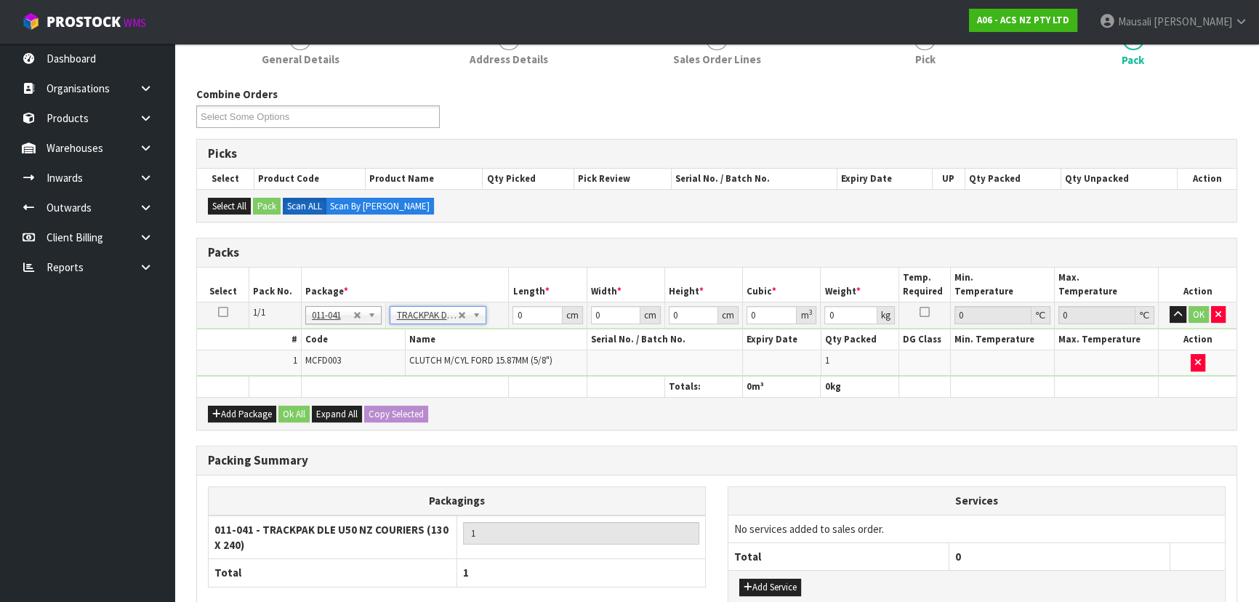
type input "13"
type input "24"
type input "0.01"
type input "0.000003"
type input "0.91"
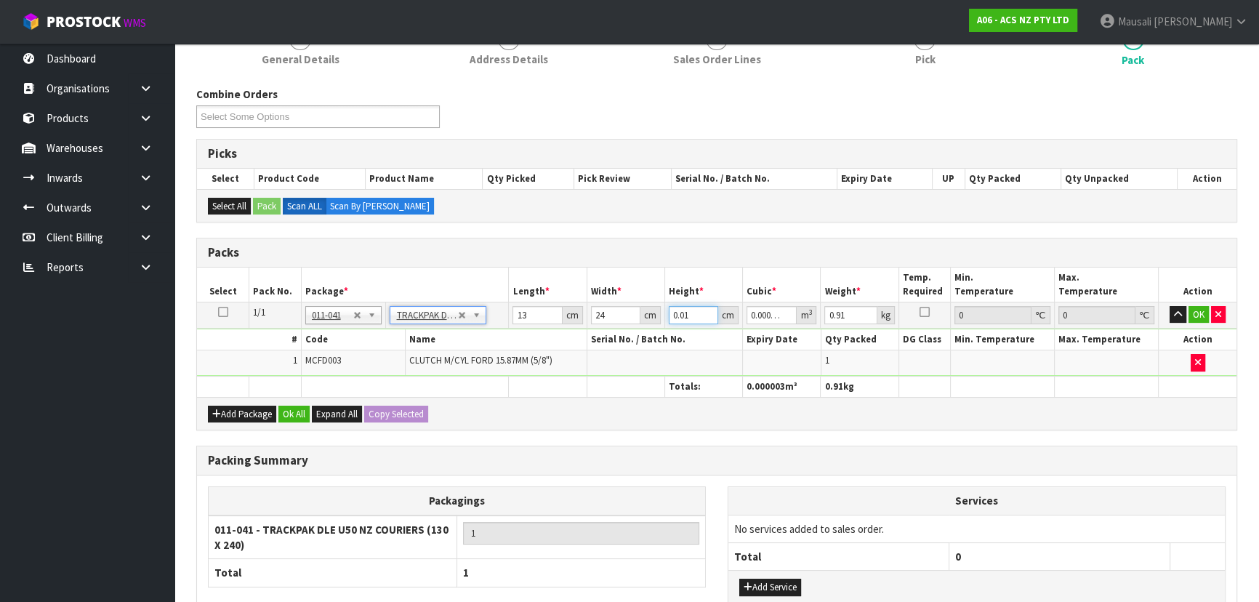
drag, startPoint x: 692, startPoint y: 314, endPoint x: 616, endPoint y: 332, distance: 77.6
click at [616, 332] on tbody "1/1 NONE 007-001 007-002 007-004 007-009 007-013 007-014 007-015 007-017 007-01…" at bounding box center [717, 339] width 1040 height 74
type input "1"
type input "0.000312"
type input "11"
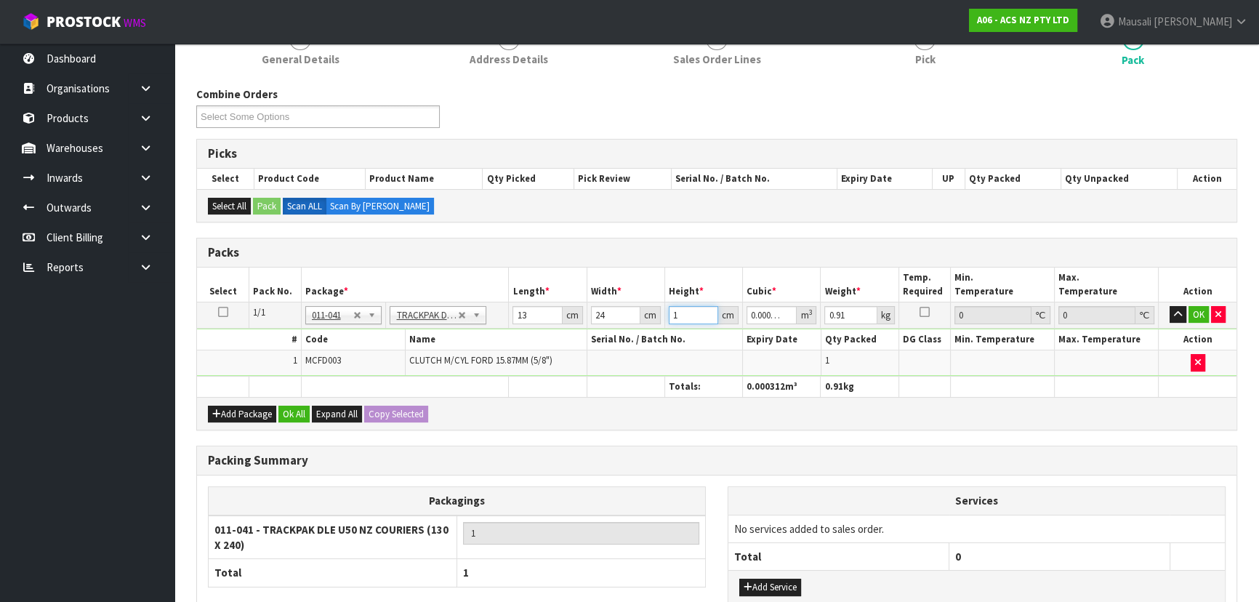
type input "0.003432"
type input "11"
click at [286, 410] on button "Ok All" at bounding box center [294, 414] width 31 height 17
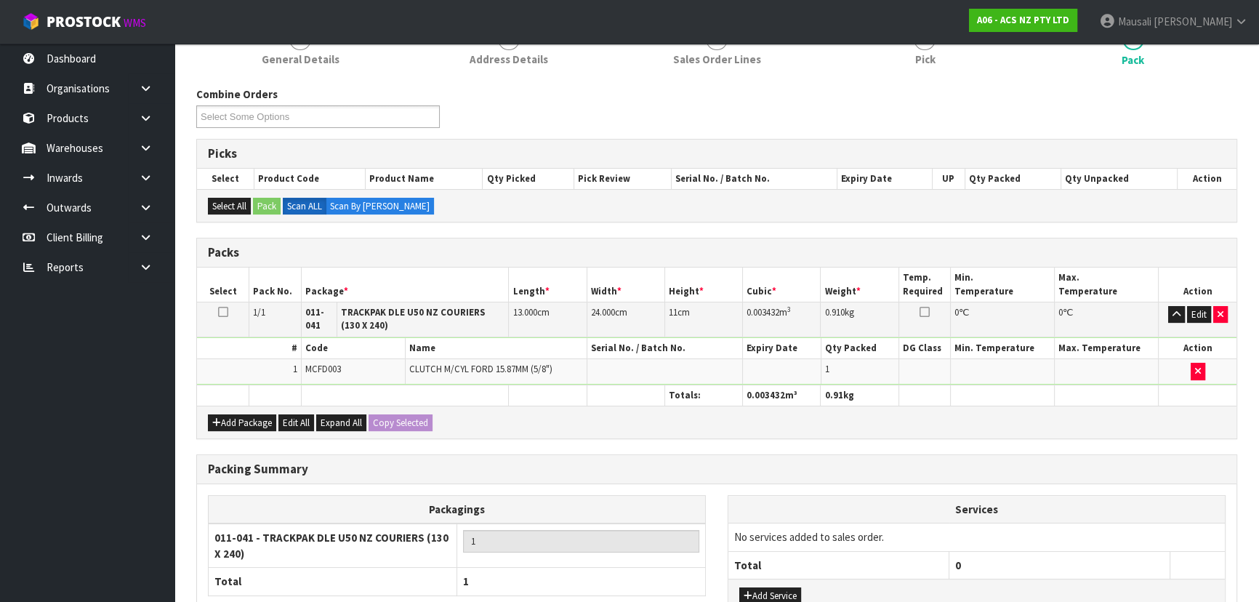
scroll to position [316, 0]
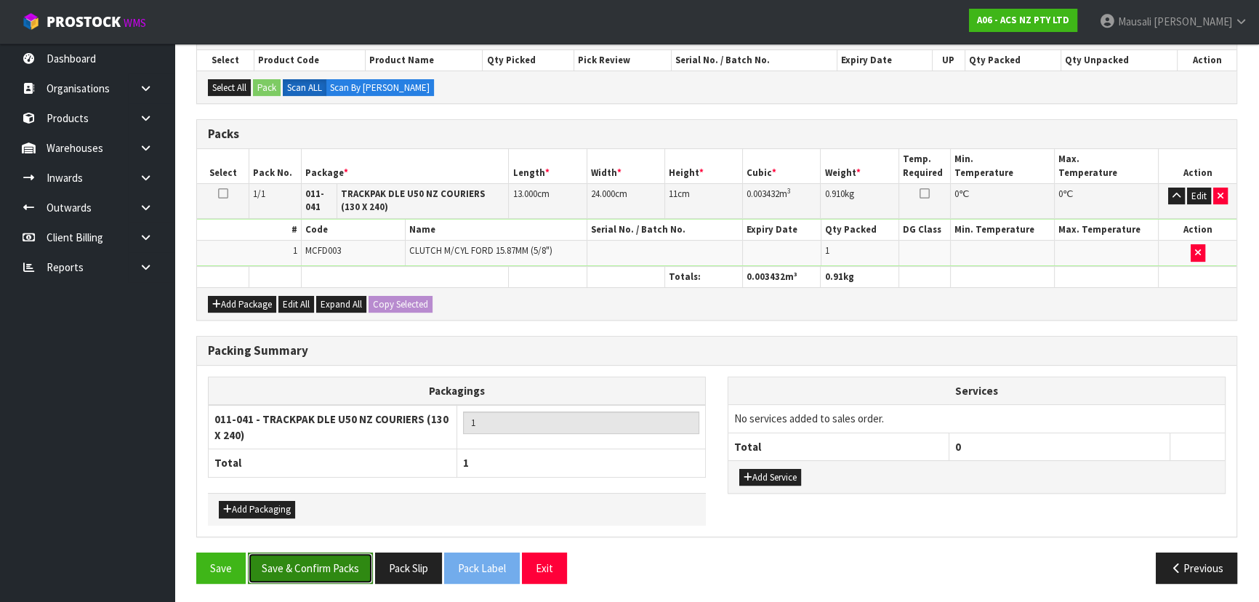
click at [334, 561] on button "Save & Confirm Packs" at bounding box center [310, 568] width 125 height 31
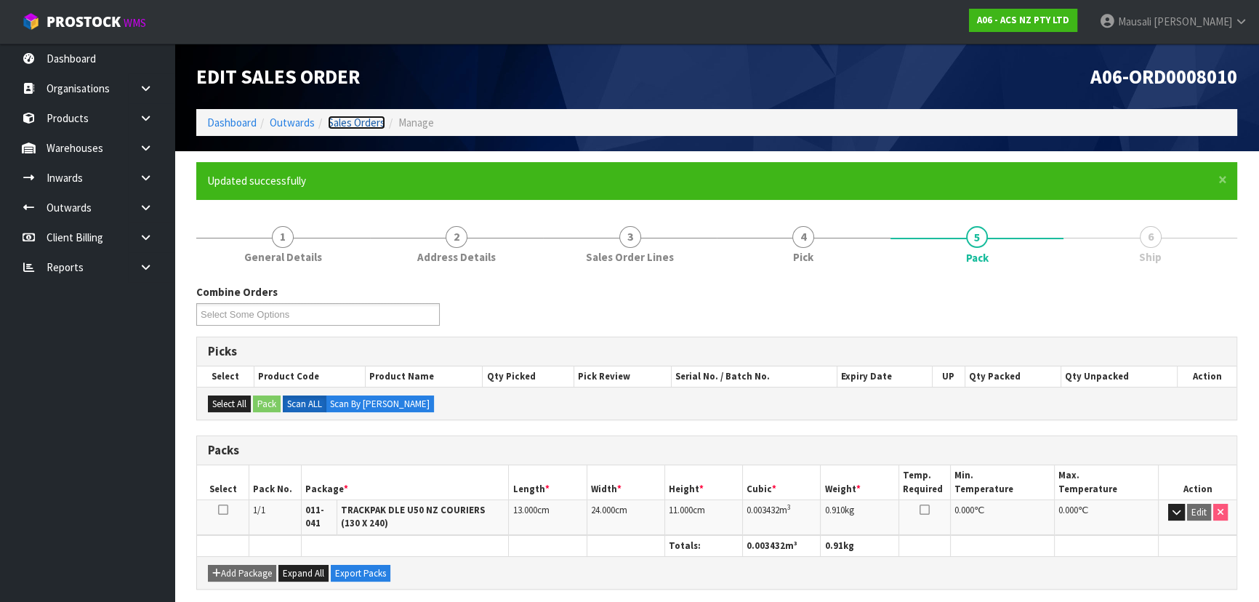
click at [328, 124] on link "Sales Orders" at bounding box center [356, 123] width 57 height 14
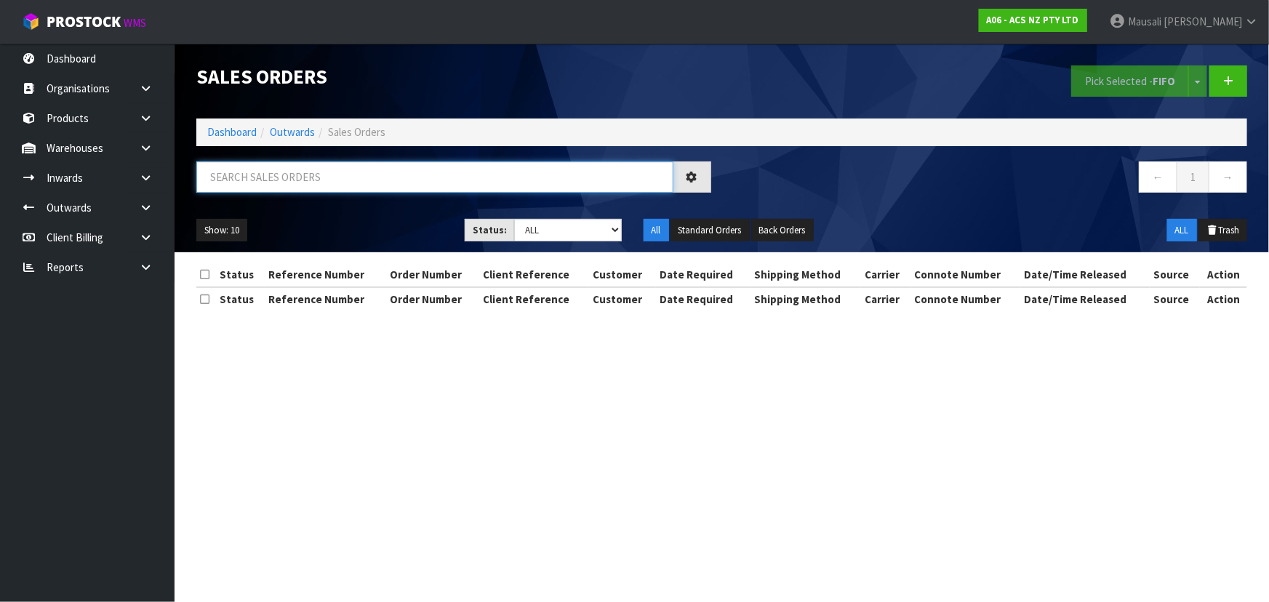
click at [243, 177] on input "text" at bounding box center [434, 176] width 477 height 31
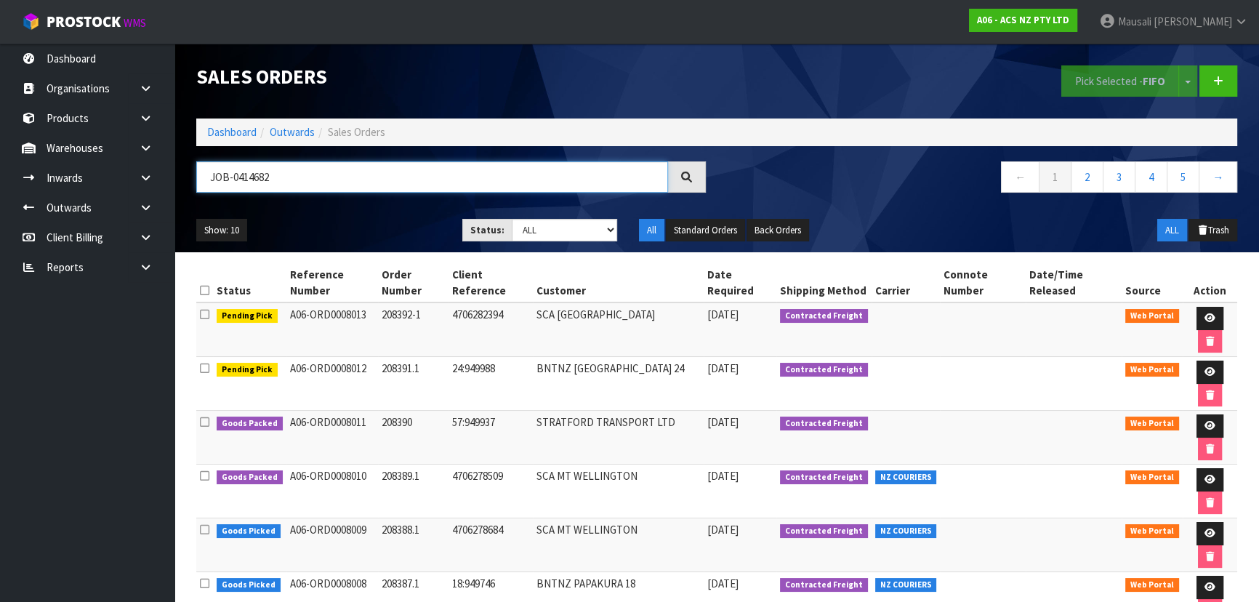
type input "JOB-0414682"
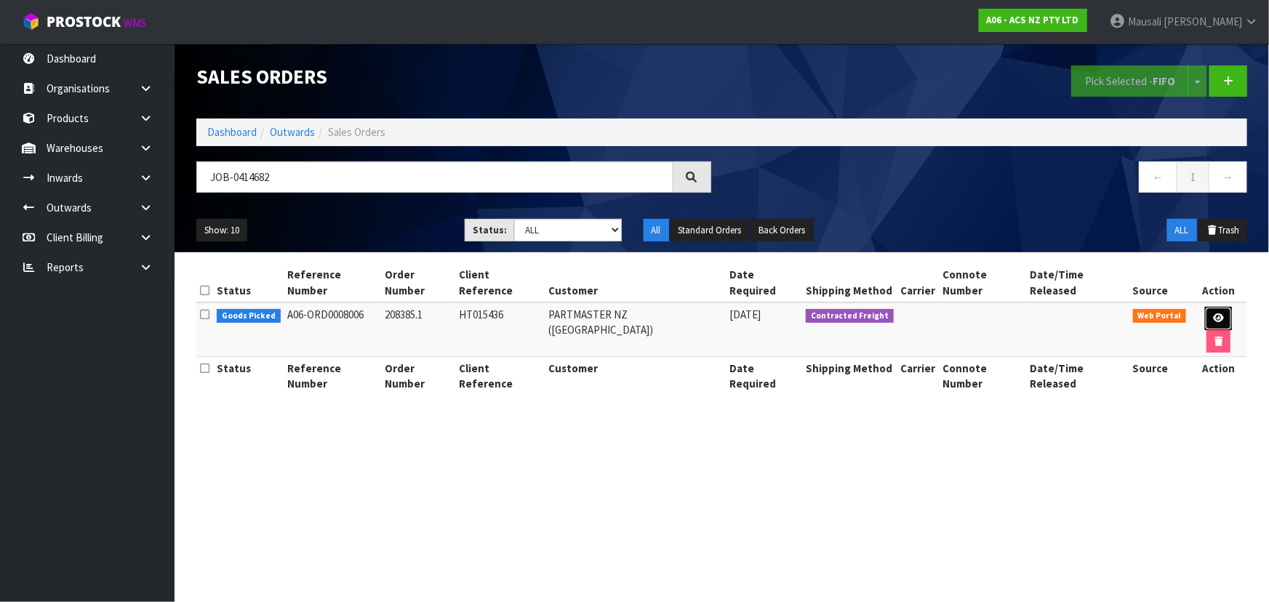
click at [1213, 313] on icon at bounding box center [1218, 317] width 11 height 9
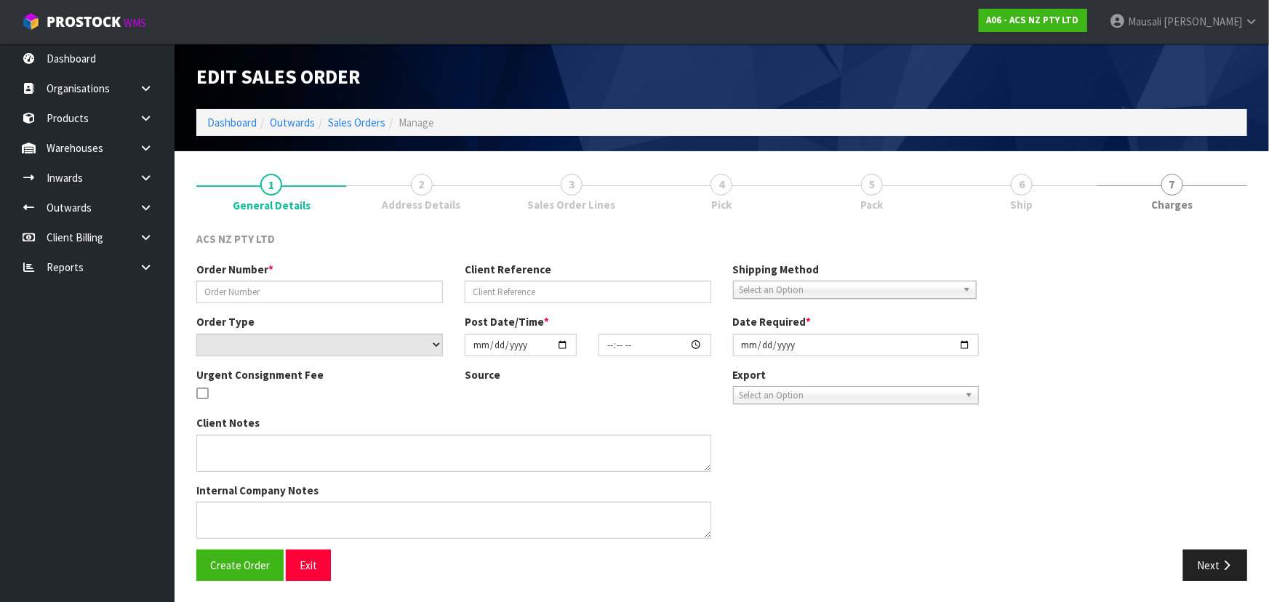
type input "208385.1"
type input "HT015436"
select select "number:0"
type input "2025-09-26"
type input "15:16:00.000"
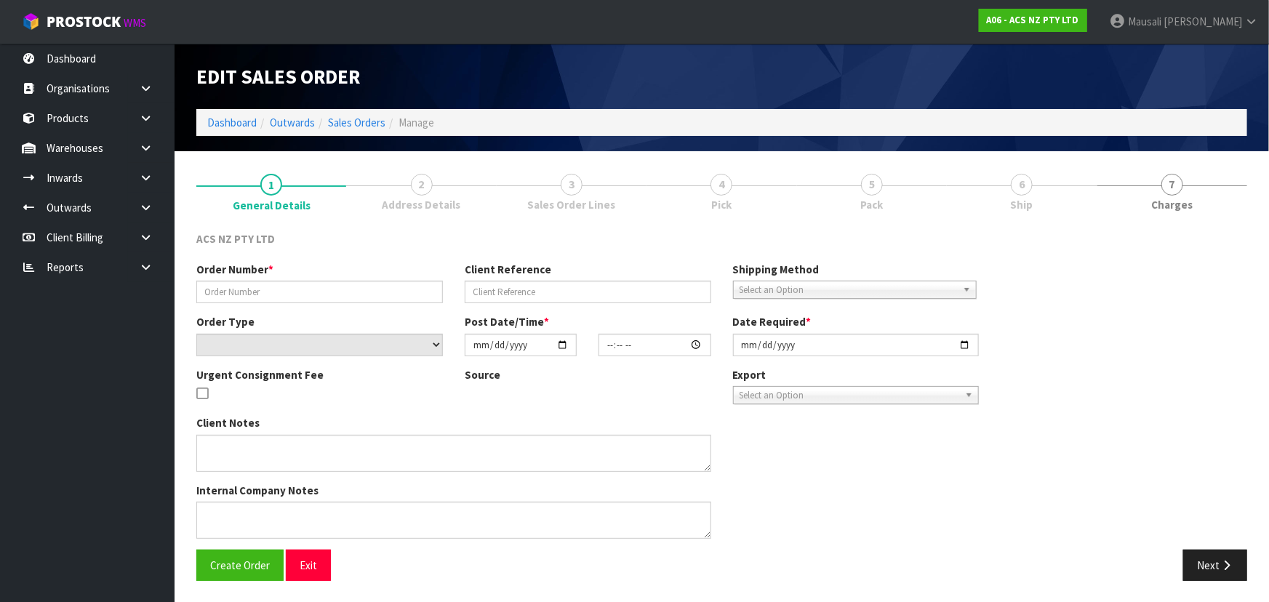
type input "2025-09-29"
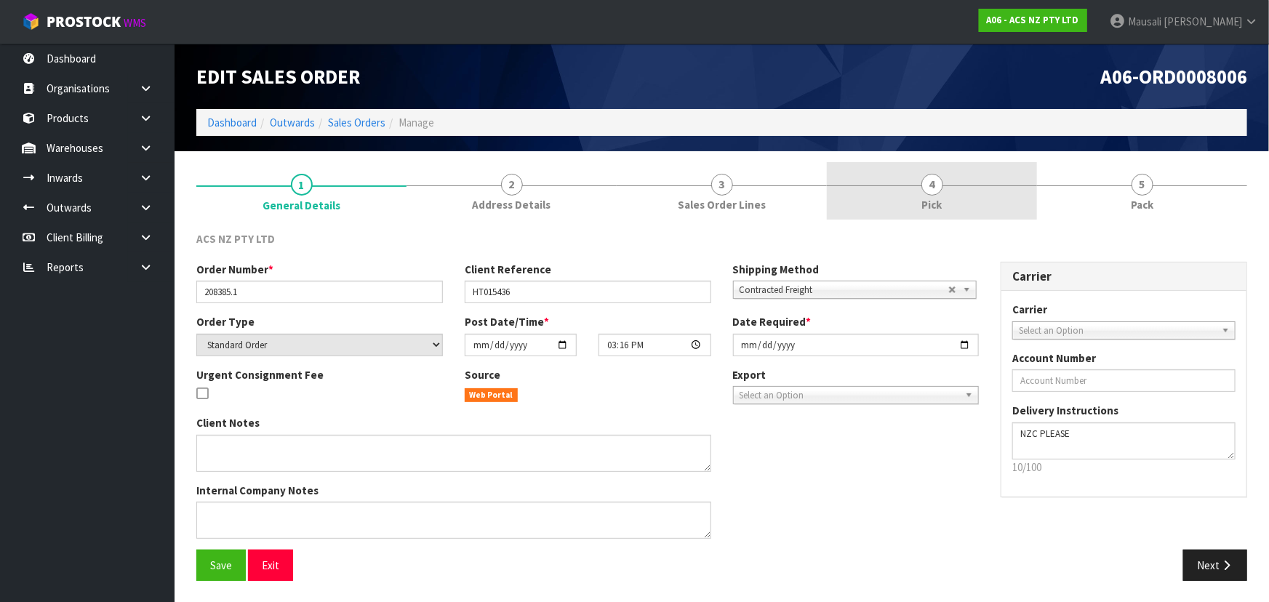
click at [964, 187] on link "4 Pick" at bounding box center [932, 190] width 210 height 57
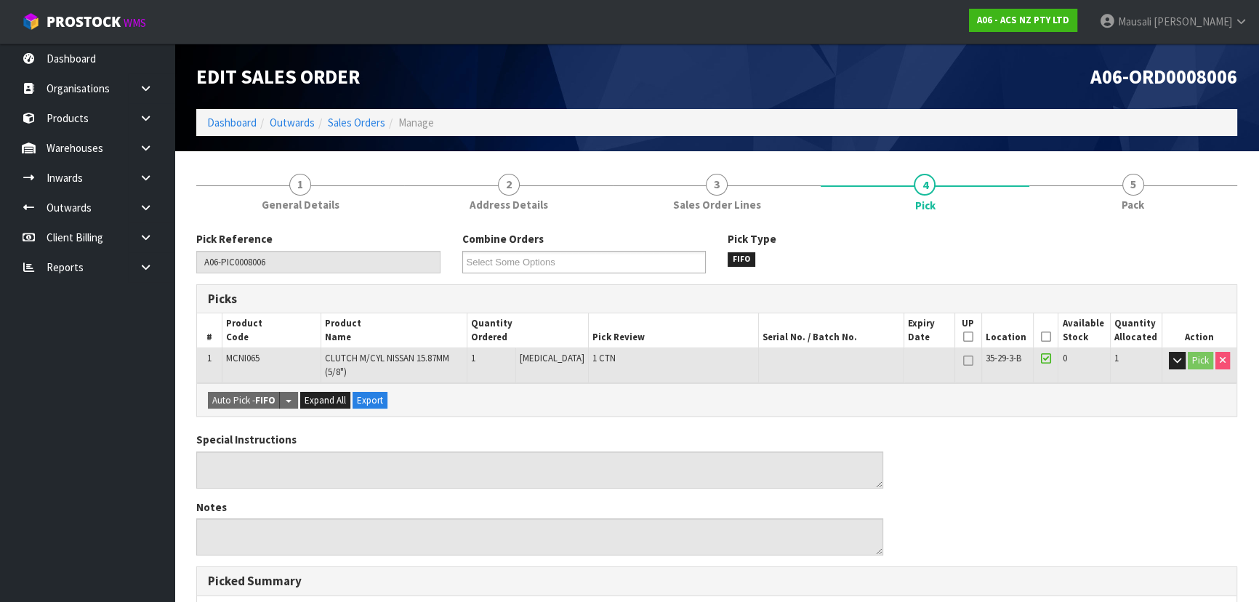
click at [1041, 337] on icon at bounding box center [1046, 337] width 10 height 1
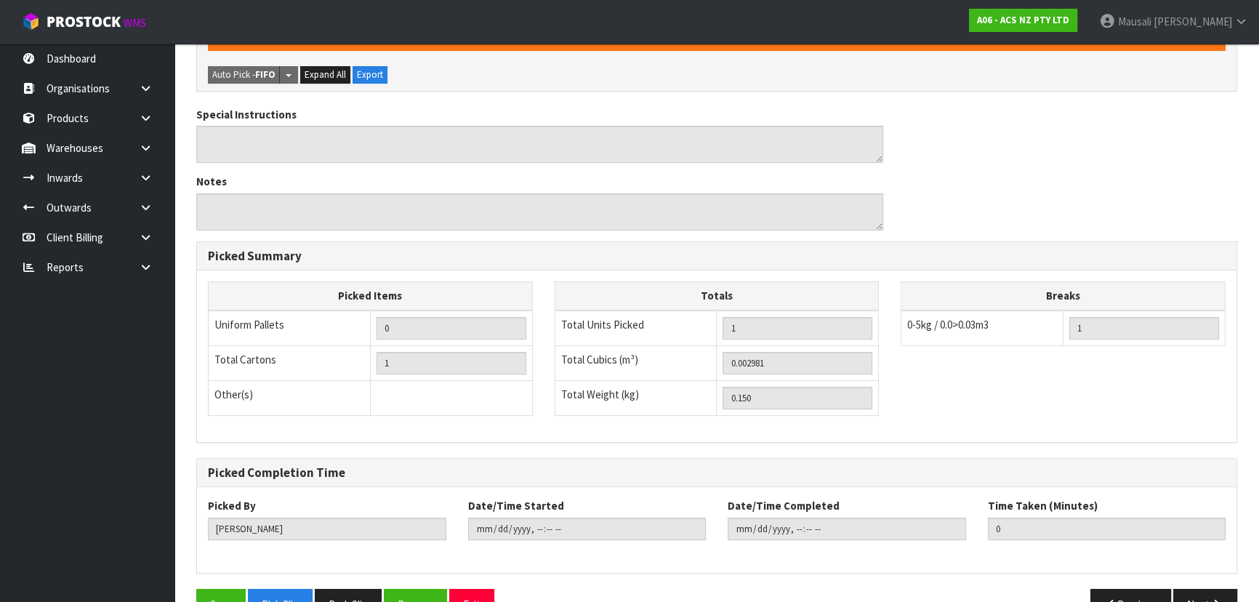
scroll to position [415, 0]
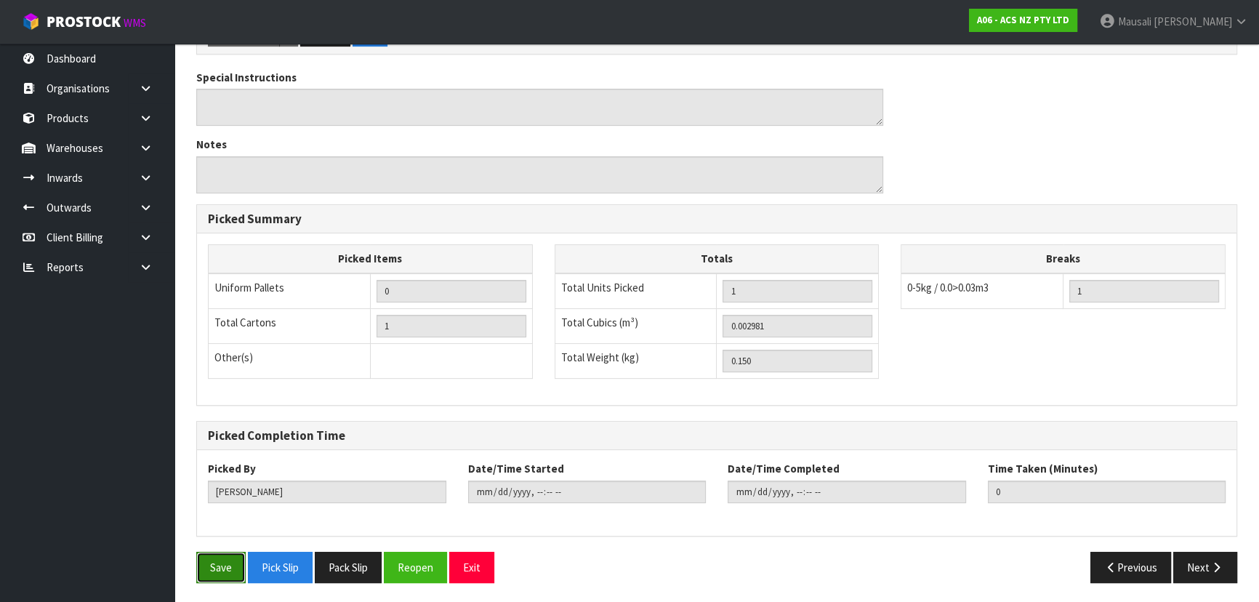
click at [217, 567] on button "Save" at bounding box center [220, 567] width 49 height 31
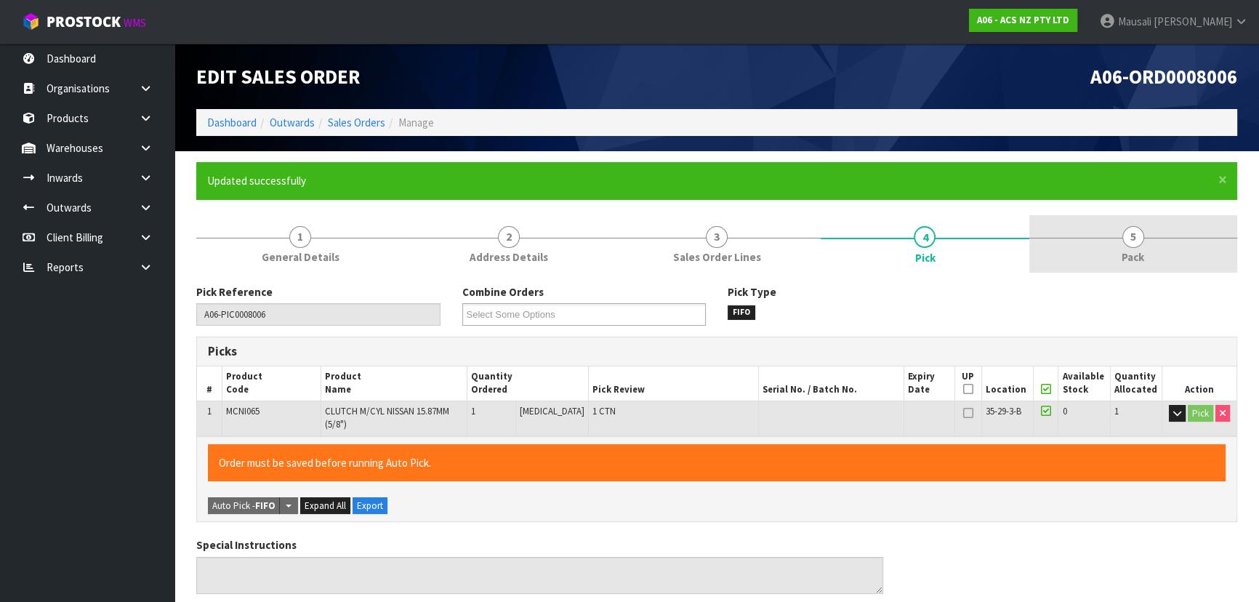
click at [1131, 241] on span "5" at bounding box center [1134, 237] width 22 height 22
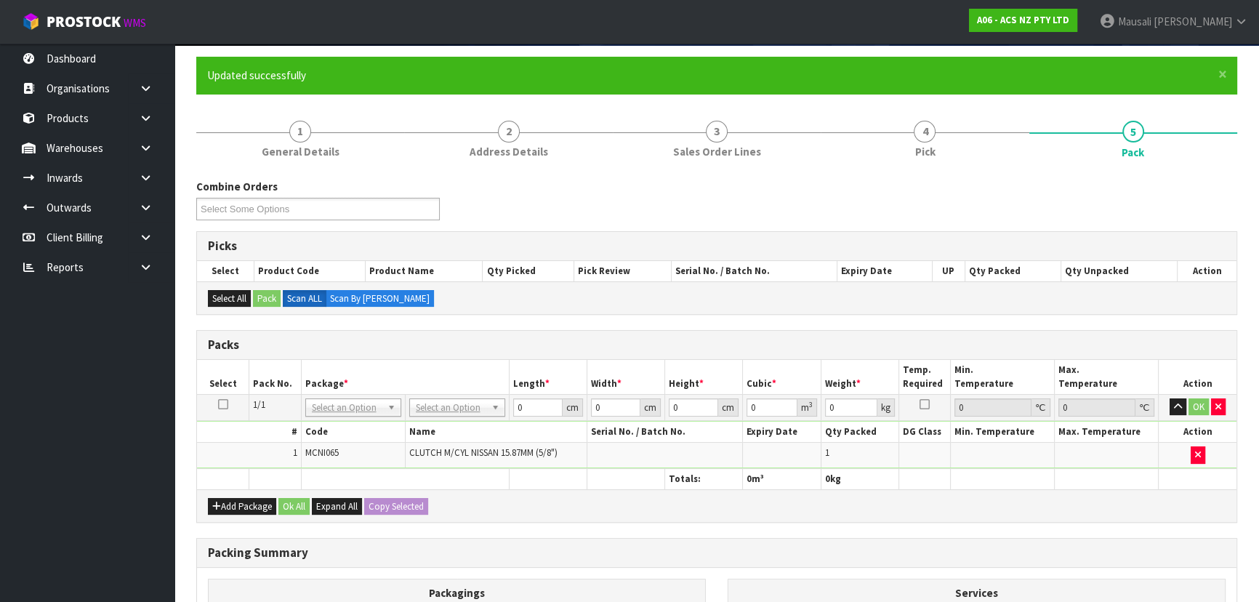
scroll to position [198, 0]
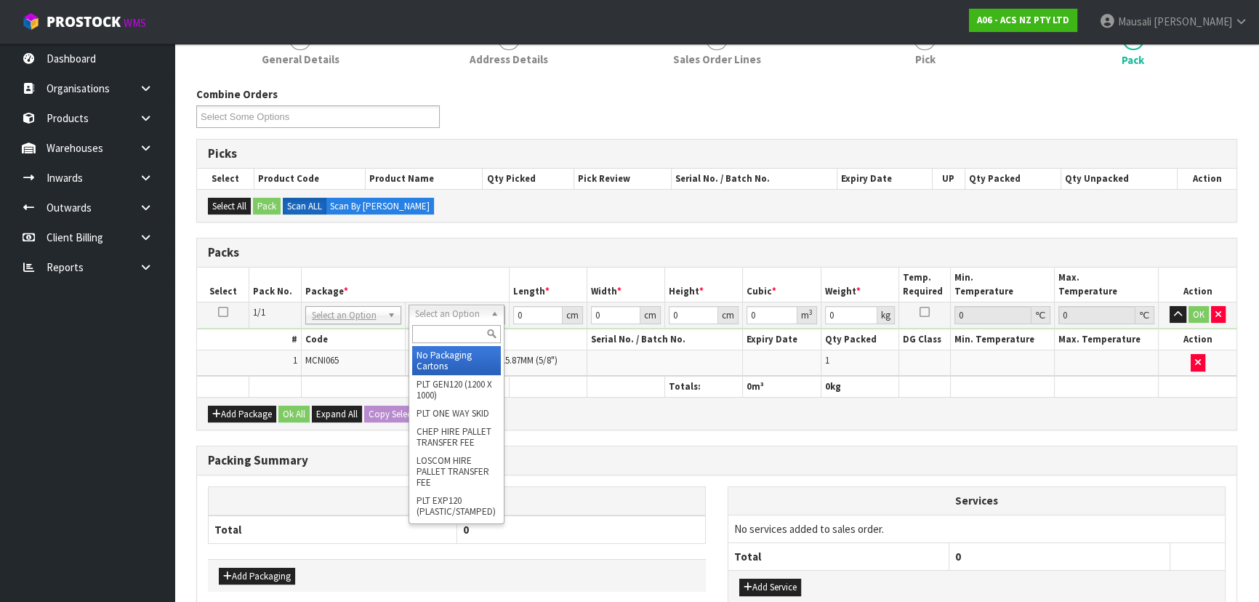
drag, startPoint x: 441, startPoint y: 321, endPoint x: 434, endPoint y: 339, distance: 18.6
click at [437, 324] on div at bounding box center [456, 334] width 95 height 24
click at [433, 339] on input "text" at bounding box center [456, 334] width 89 height 18
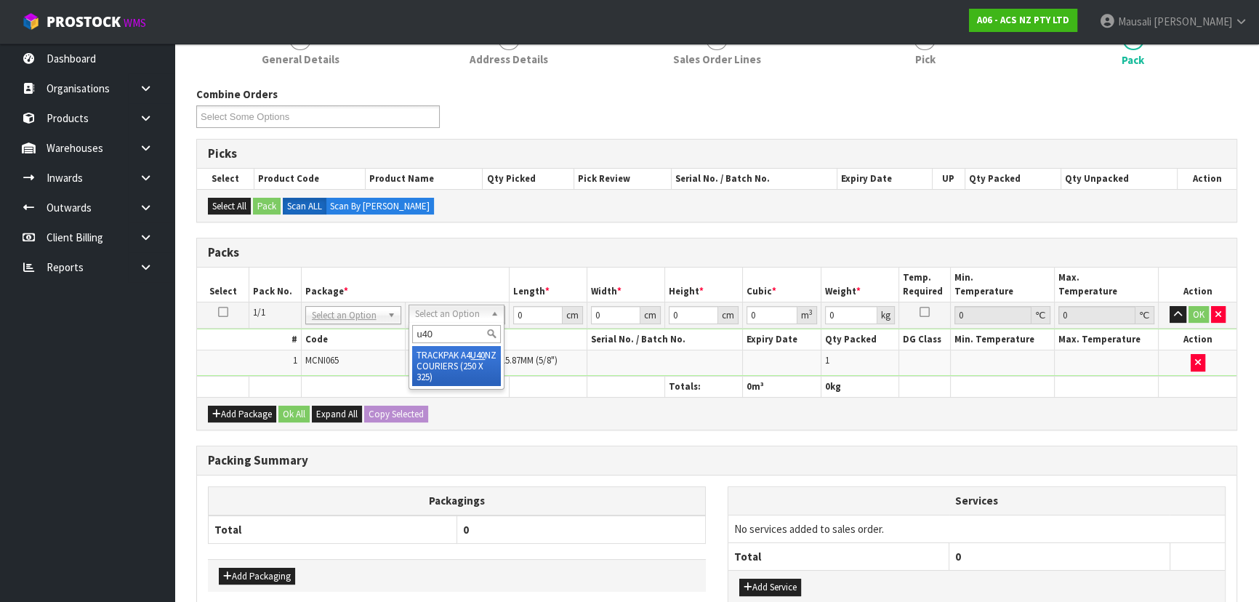
type input "u40"
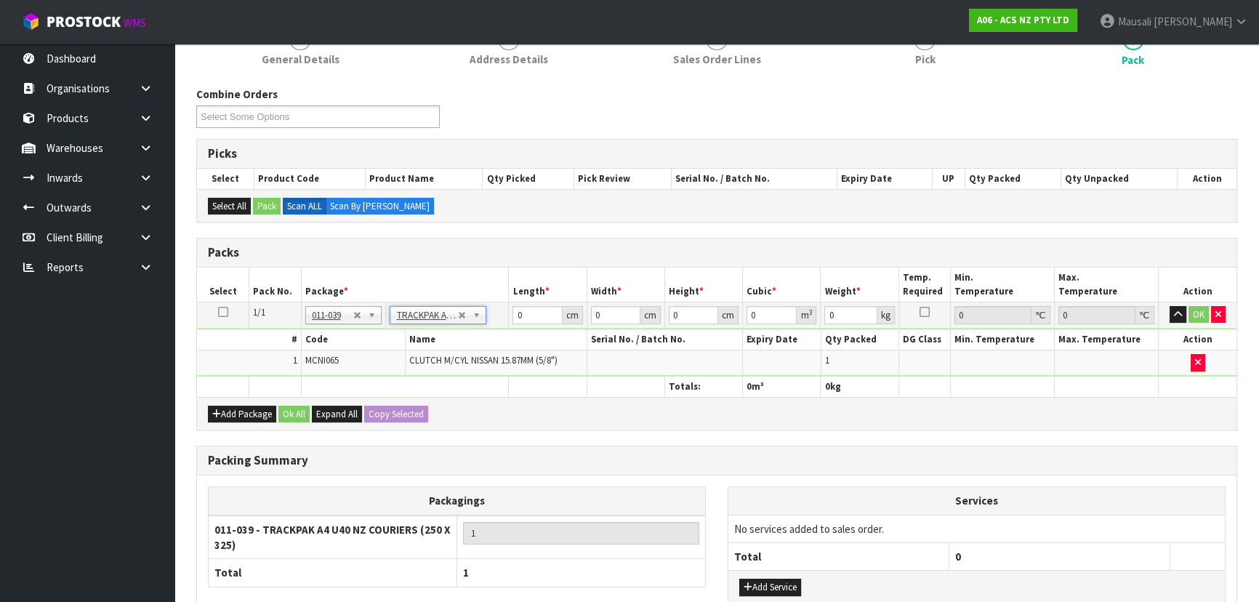
type input "25"
type input "32.5"
type input "0.01"
type input "0.000008"
type input "0.16"
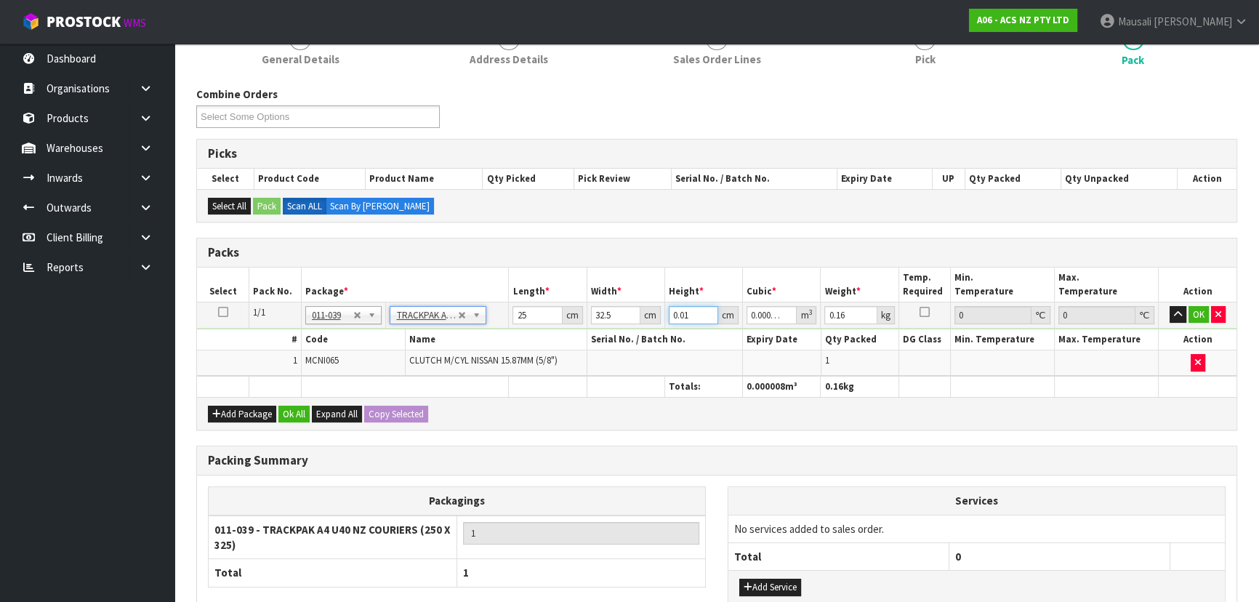
drag, startPoint x: 696, startPoint y: 313, endPoint x: 642, endPoint y: 320, distance: 54.3
click at [642, 320] on tr "1/1 NONE 007-001 007-002 007-004 007-009 007-013 007-014 007-015 007-017 007-01…" at bounding box center [717, 315] width 1040 height 26
type input "8"
type input "0.0065"
type input "8"
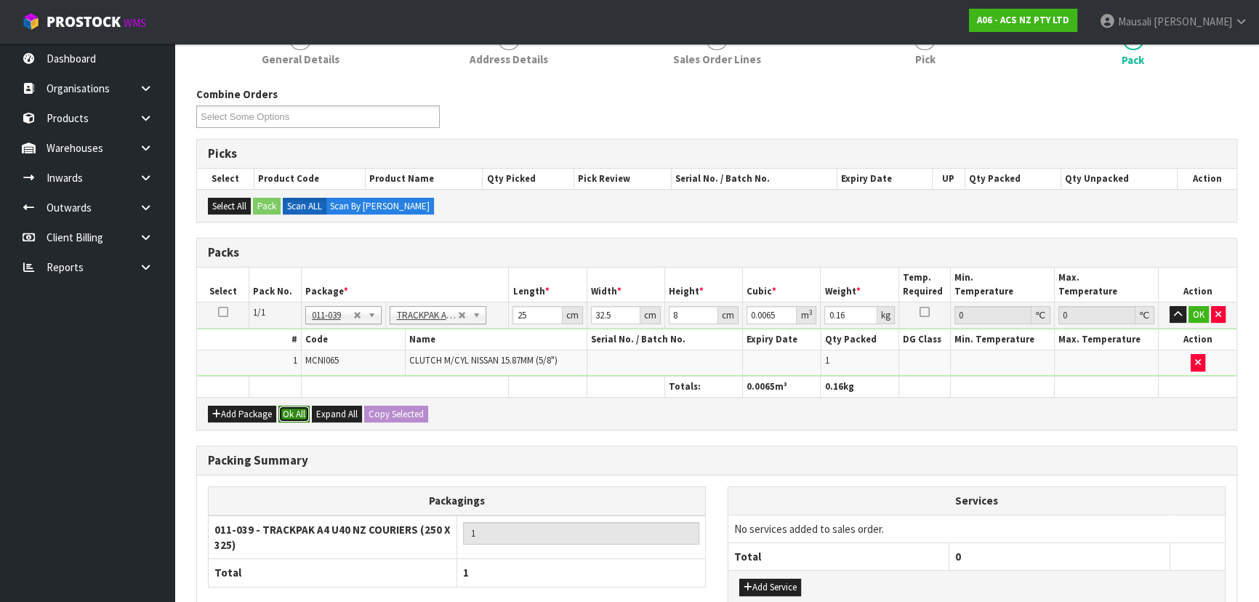
click at [291, 413] on button "Ok All" at bounding box center [294, 414] width 31 height 17
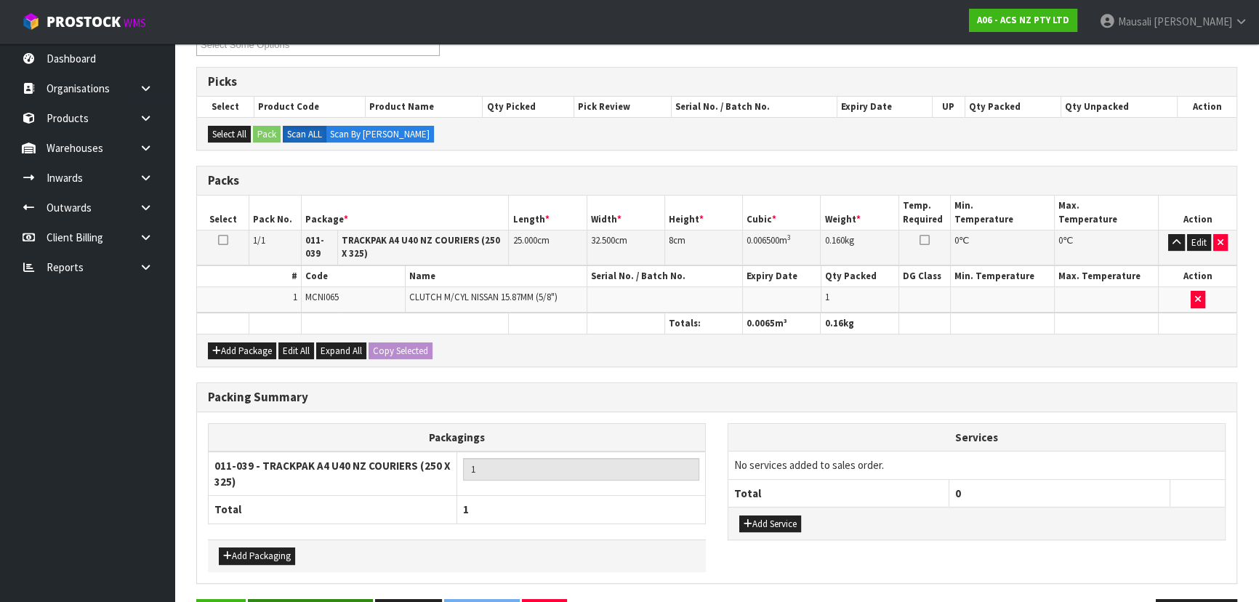
scroll to position [316, 0]
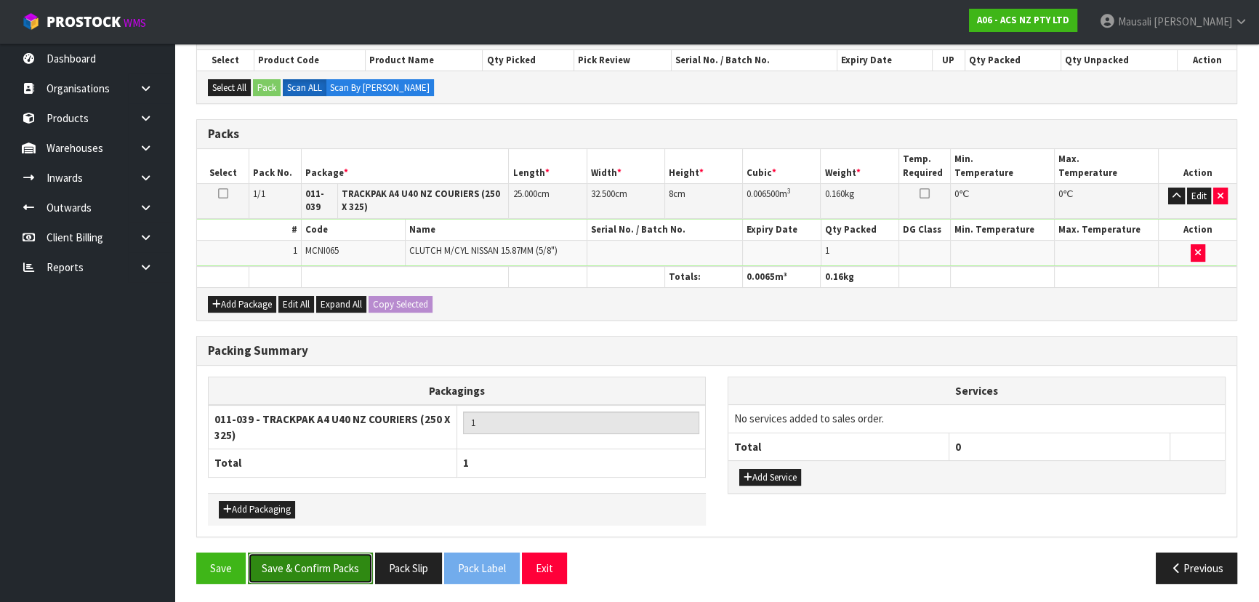
click at [313, 558] on button "Save & Confirm Packs" at bounding box center [310, 568] width 125 height 31
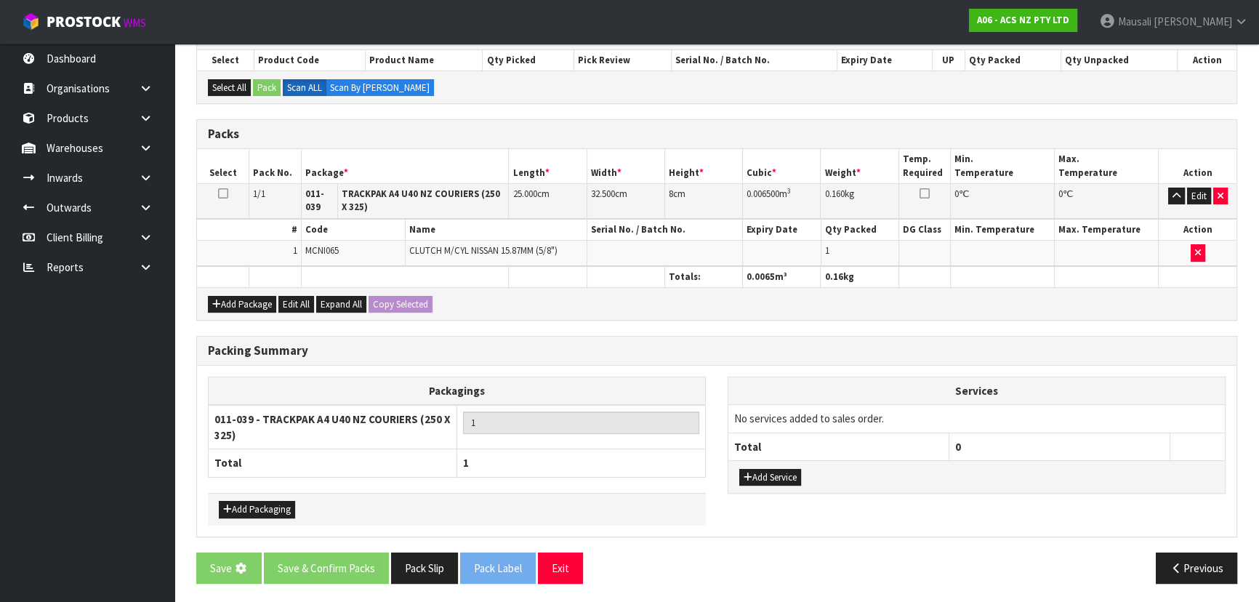
scroll to position [0, 0]
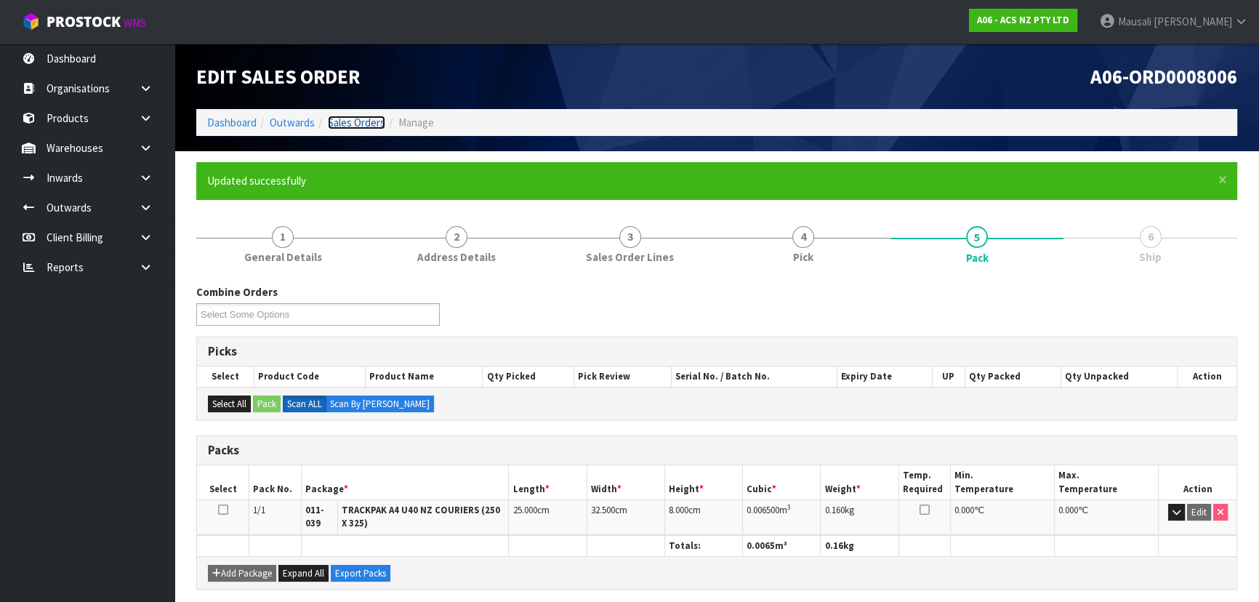
click at [346, 121] on link "Sales Orders" at bounding box center [356, 123] width 57 height 14
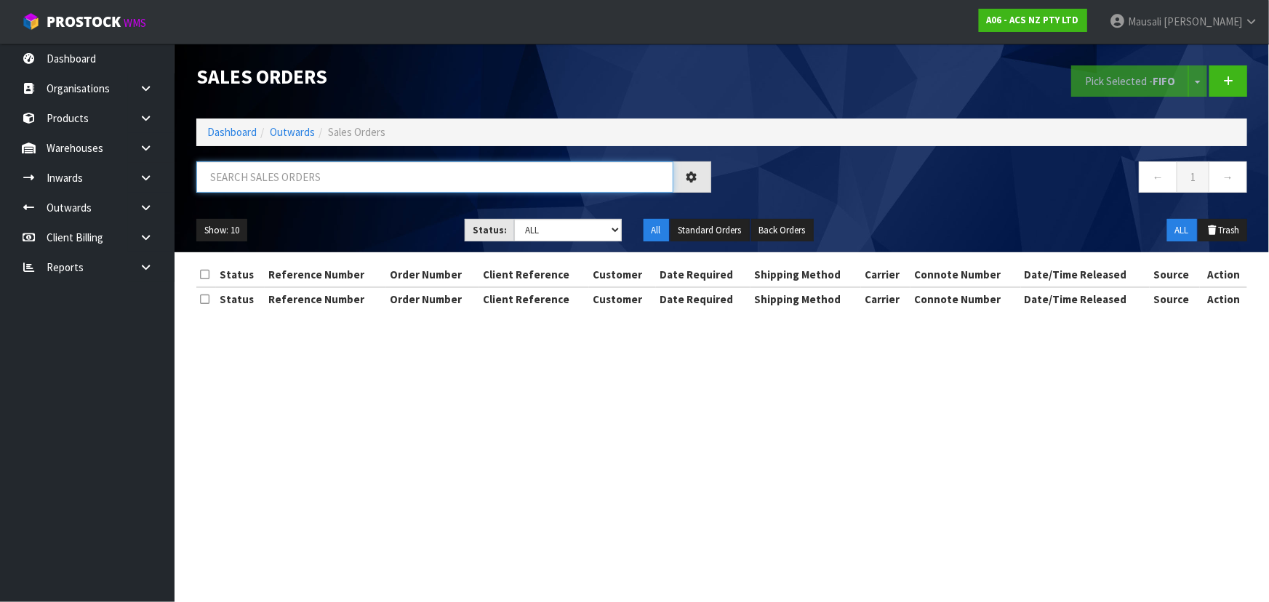
click at [254, 185] on input "text" at bounding box center [434, 176] width 477 height 31
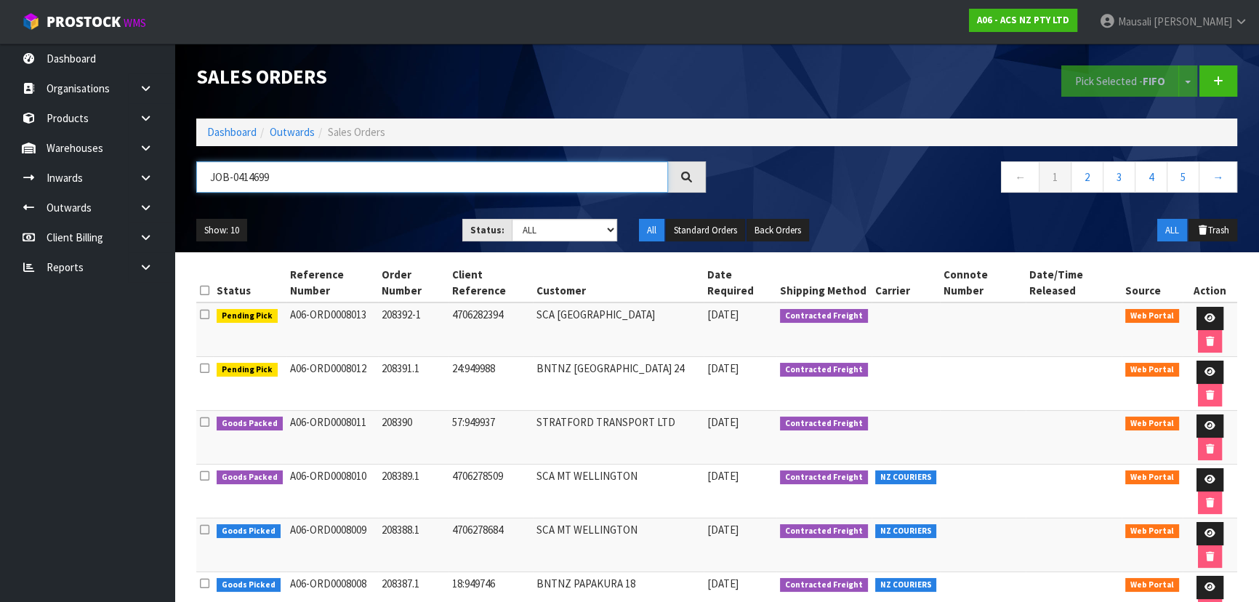
type input "JOB-0414699"
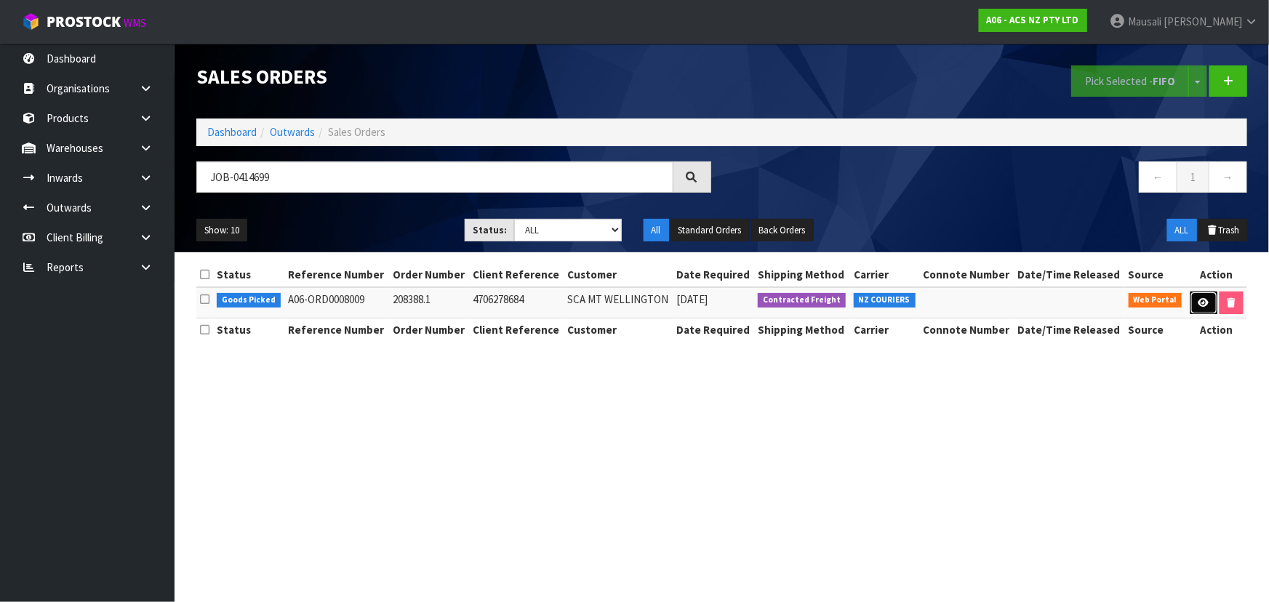
click at [1204, 305] on icon at bounding box center [1203, 302] width 11 height 9
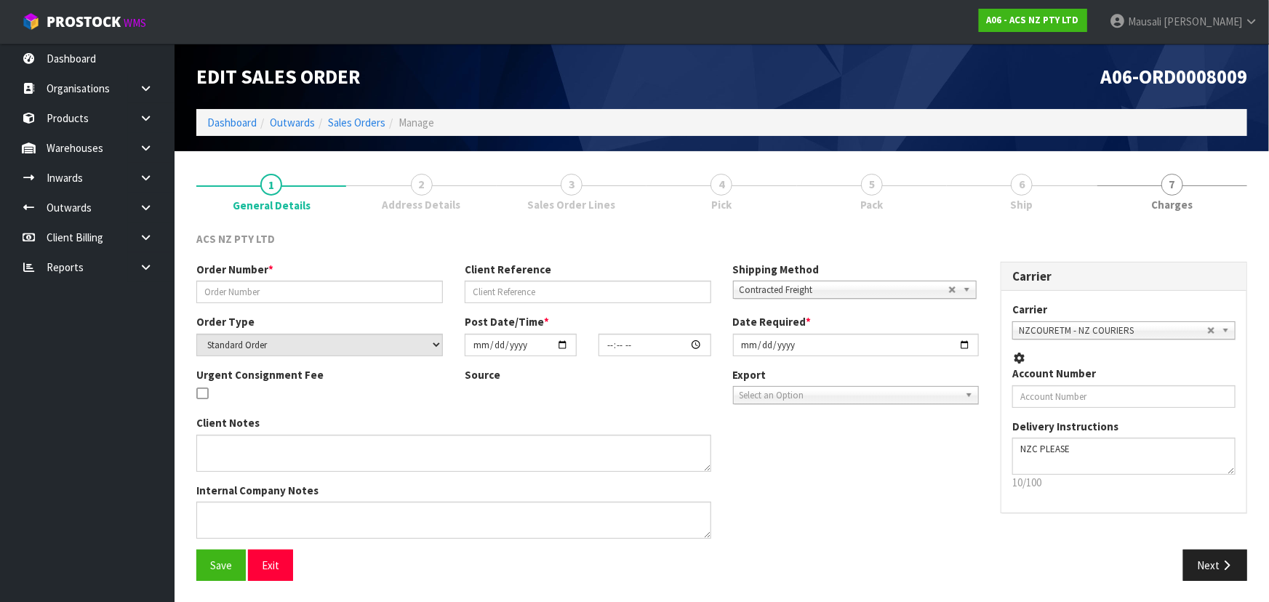
type input "208388.1"
type input "4706278684"
select select "number:0"
type input "2025-09-26"
type input "16:57:00.000"
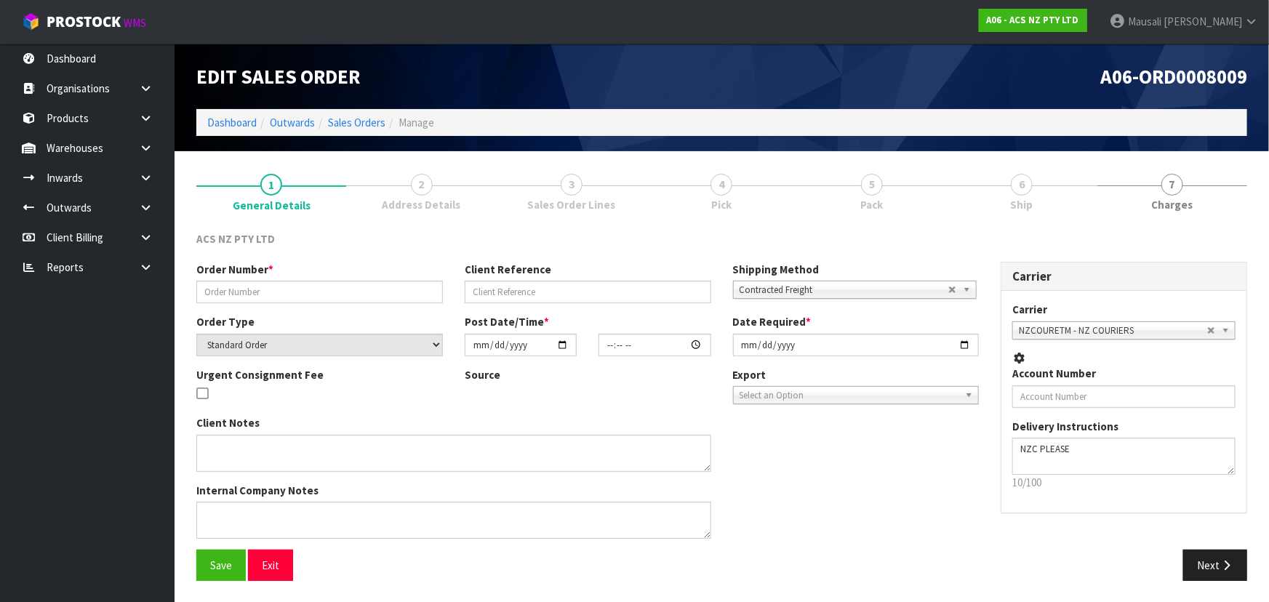
type input "2025-09-29"
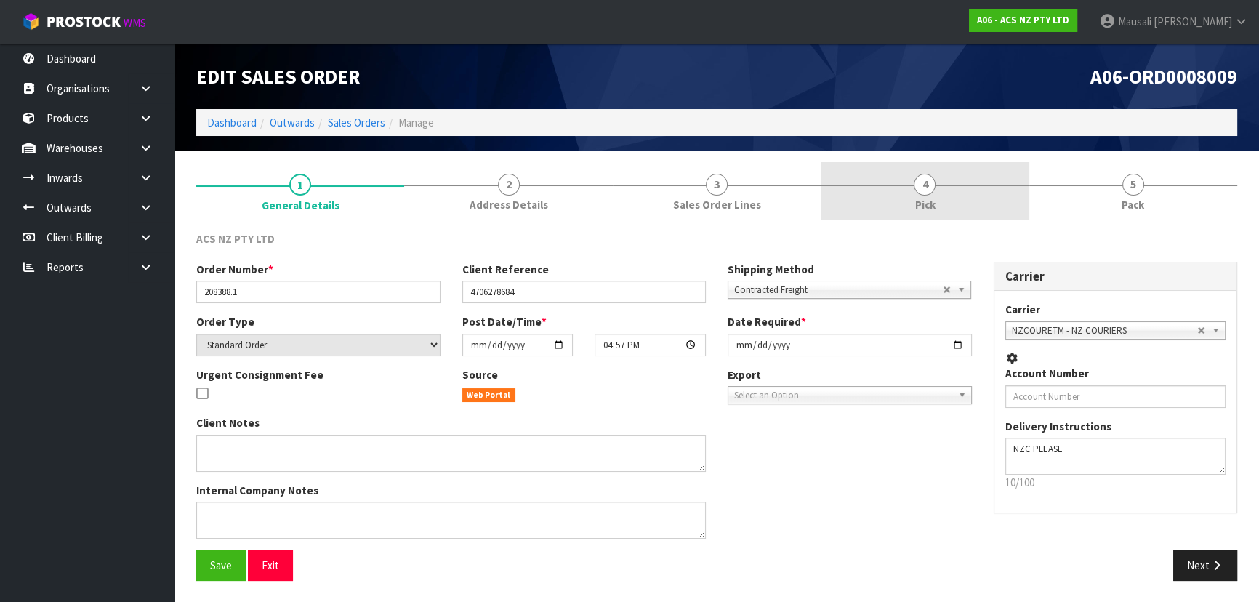
click at [917, 197] on span "Pick" at bounding box center [925, 204] width 20 height 15
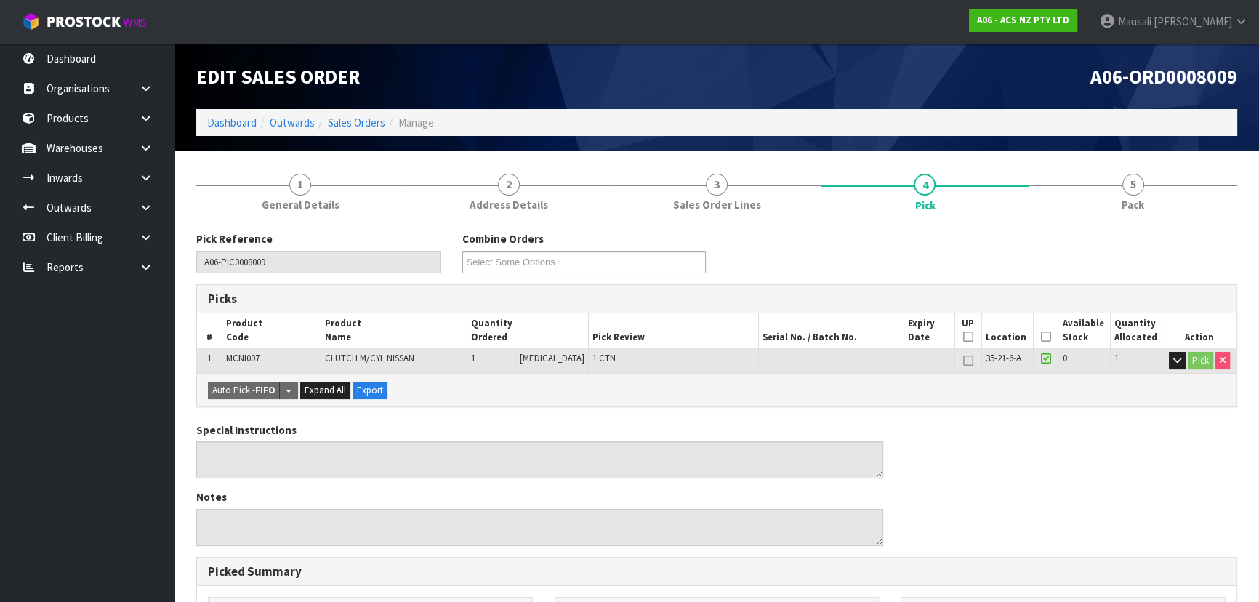
click at [1041, 337] on icon at bounding box center [1046, 337] width 10 height 1
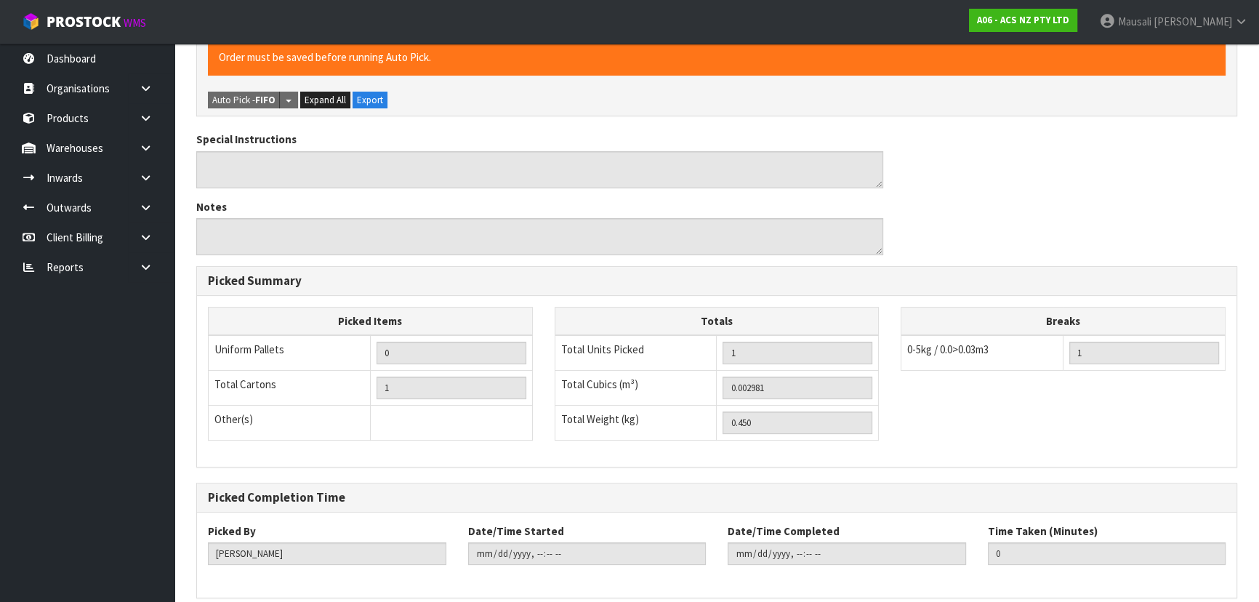
scroll to position [406, 0]
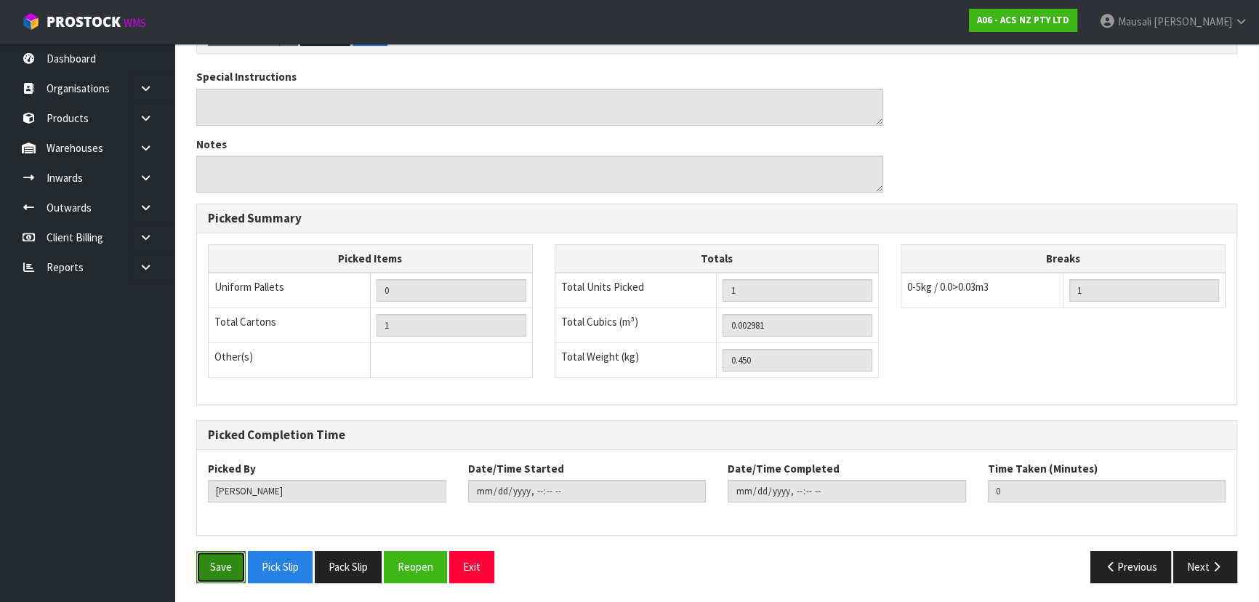
click at [217, 556] on button "Save" at bounding box center [220, 566] width 49 height 31
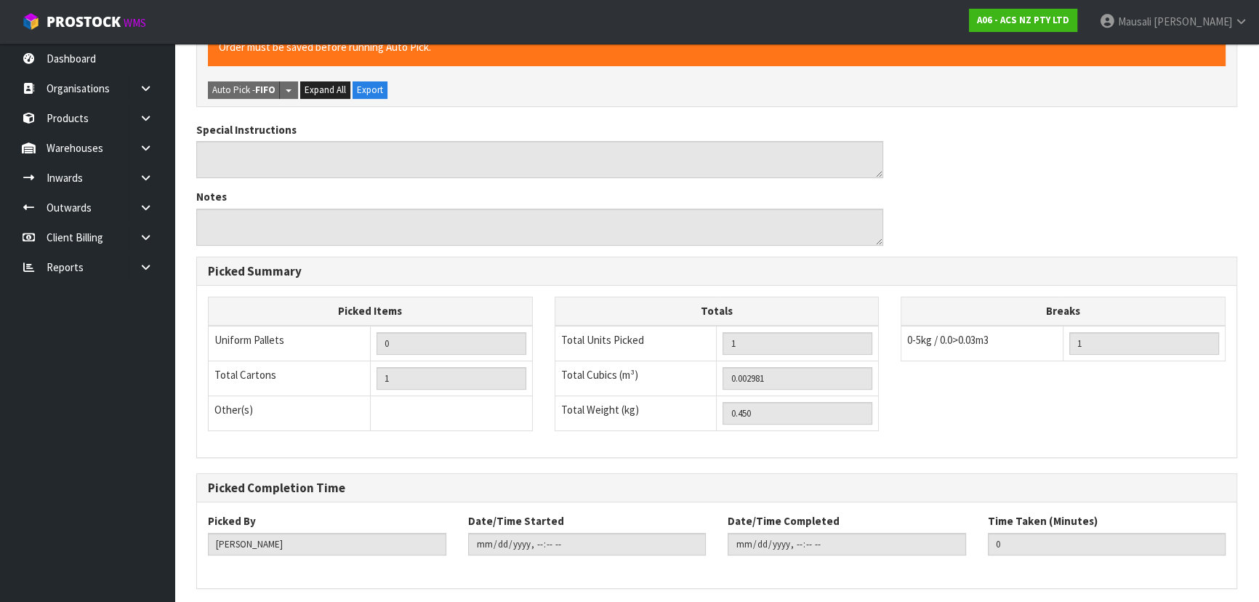
scroll to position [0, 0]
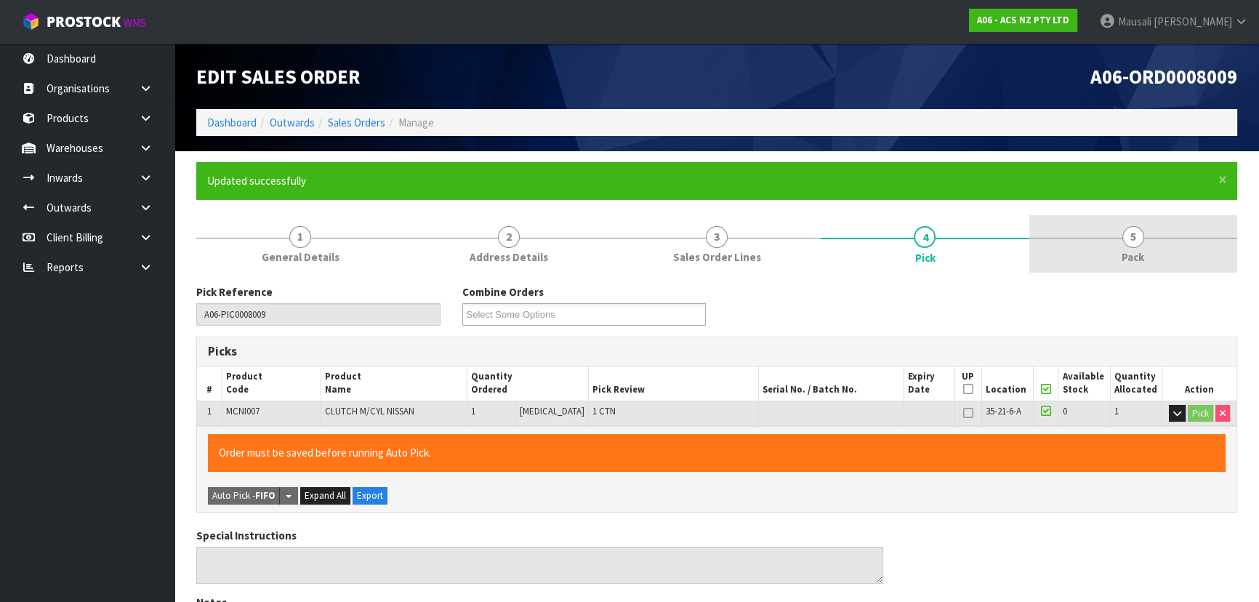
type input "Mausali Tito"
type input "2025-09-29T12:49:12"
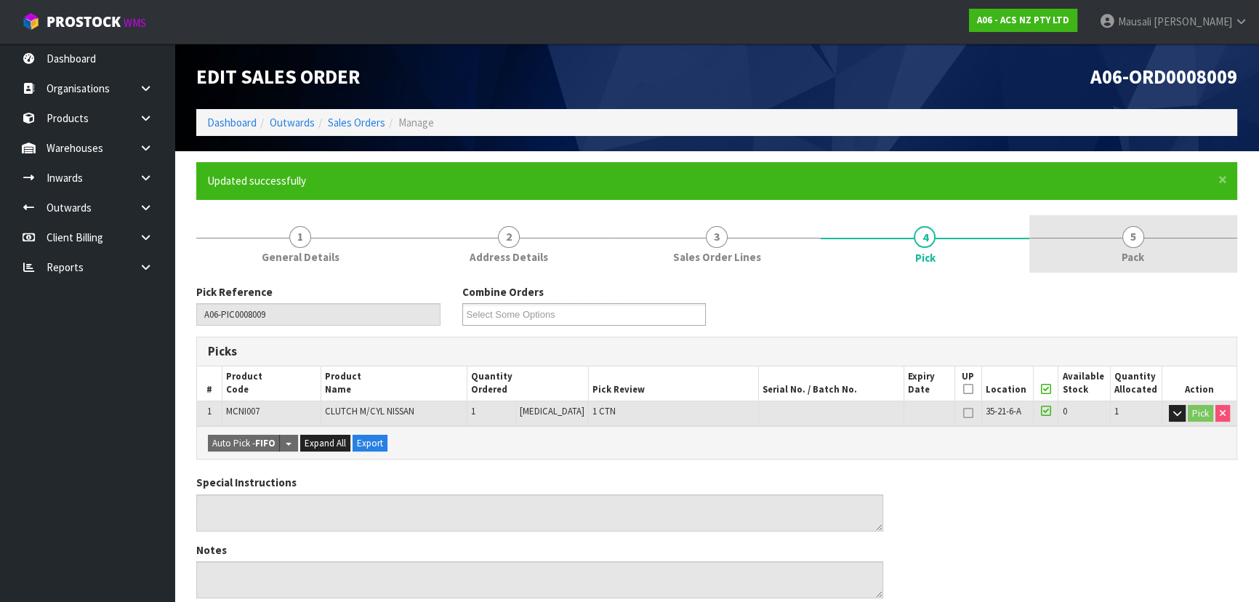
click at [1111, 225] on link "5 Pack" at bounding box center [1134, 243] width 208 height 57
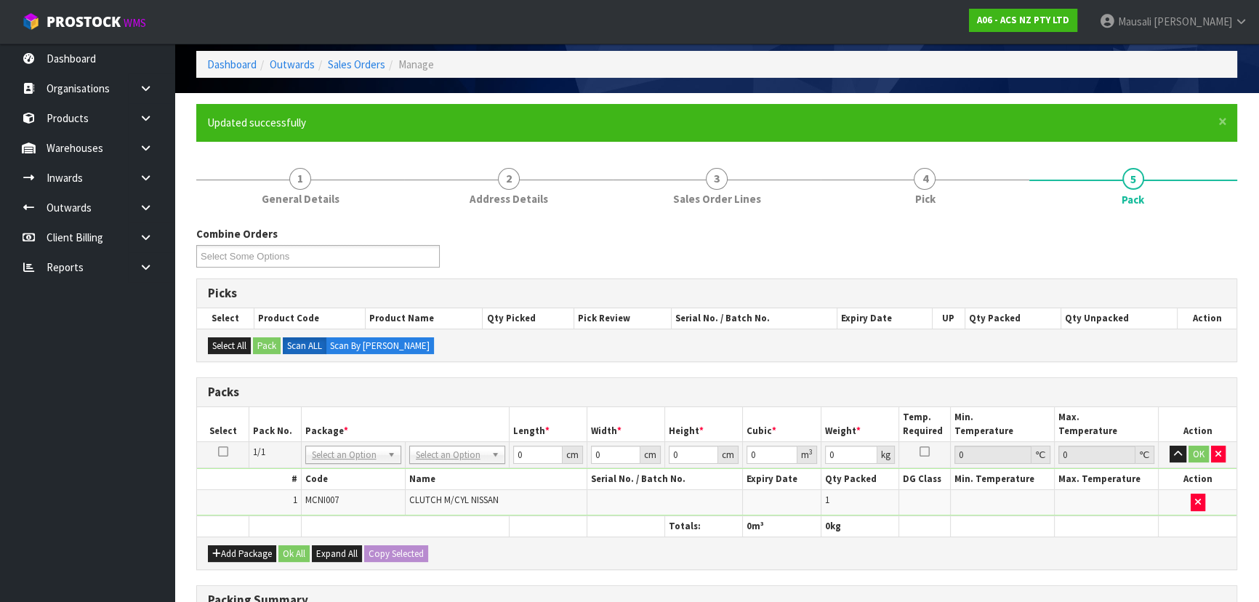
scroll to position [198, 0]
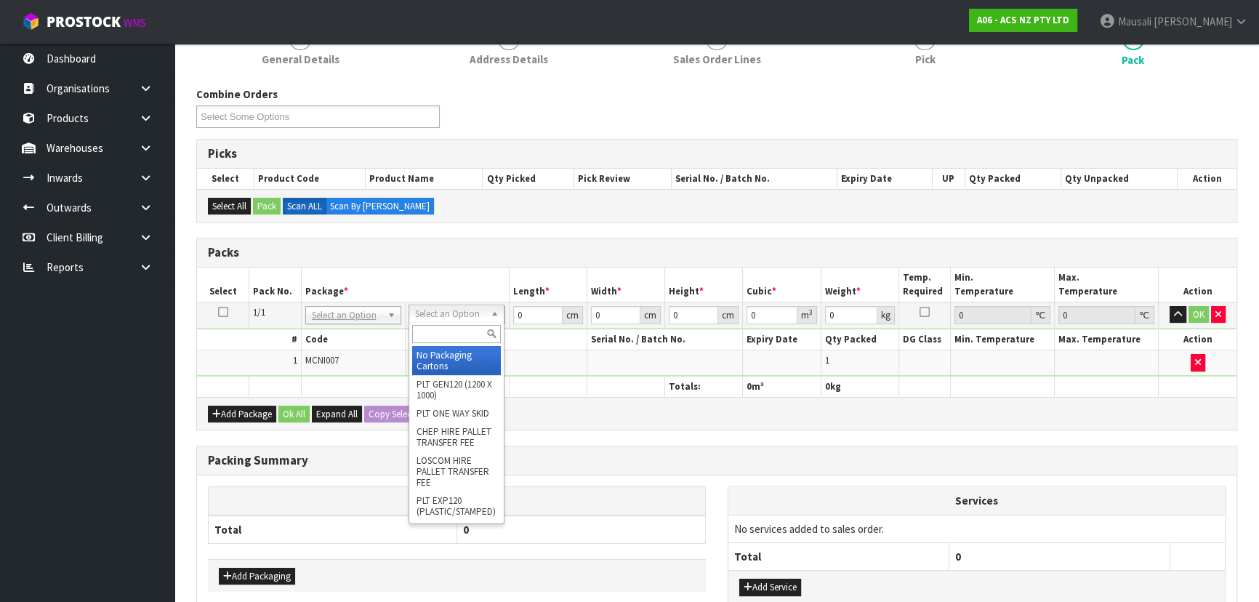
click at [446, 327] on input "text" at bounding box center [456, 334] width 89 height 18
type input "u40"
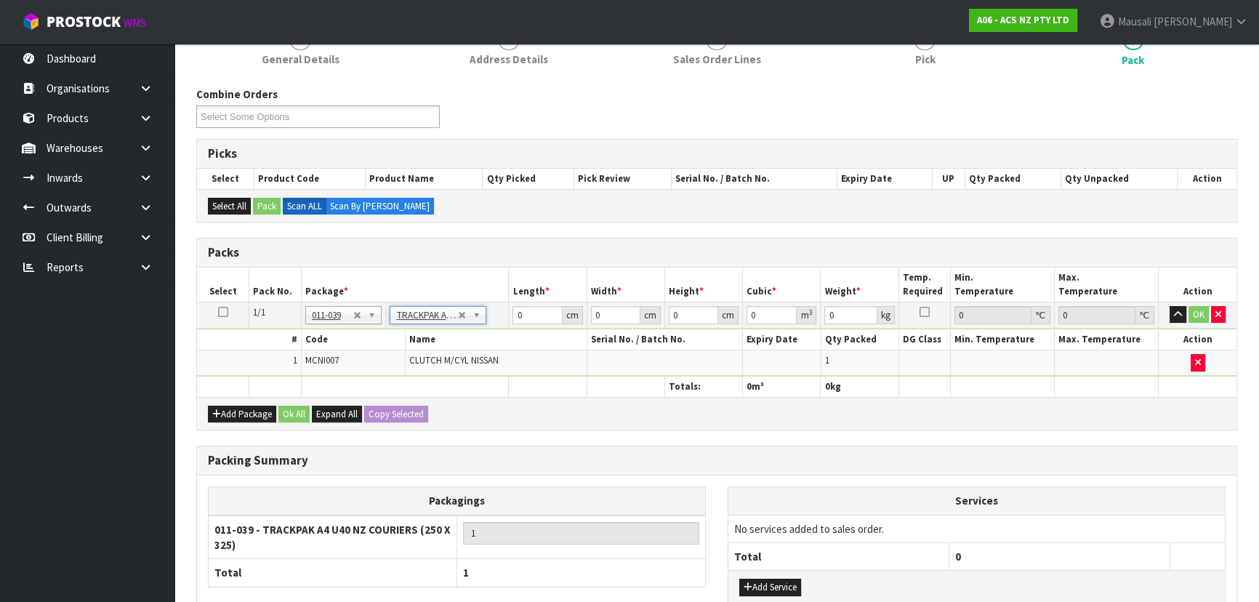
type input "25"
type input "32.5"
type input "0.01"
type input "0.000008"
type input "0.46"
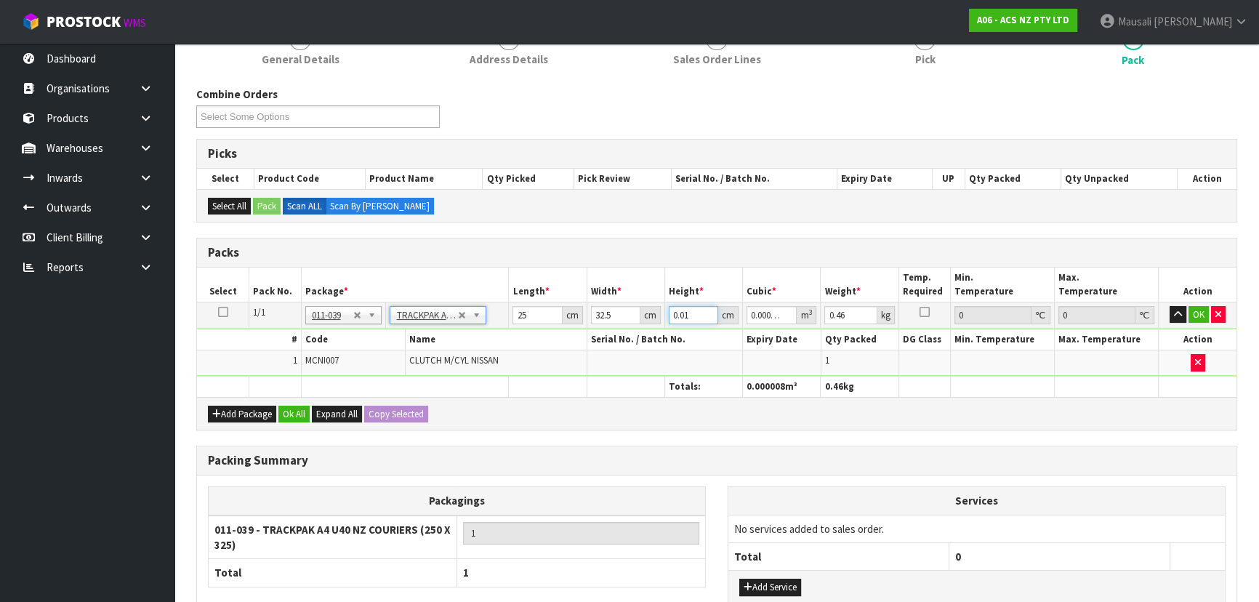
drag, startPoint x: 695, startPoint y: 314, endPoint x: 664, endPoint y: 334, distance: 36.9
click at [664, 334] on tbody "1/1 NONE 007-001 007-002 007-004 007-009 007-013 007-014 007-015 007-017 007-01…" at bounding box center [717, 339] width 1040 height 74
type input "8"
type input "0.0065"
type input "8"
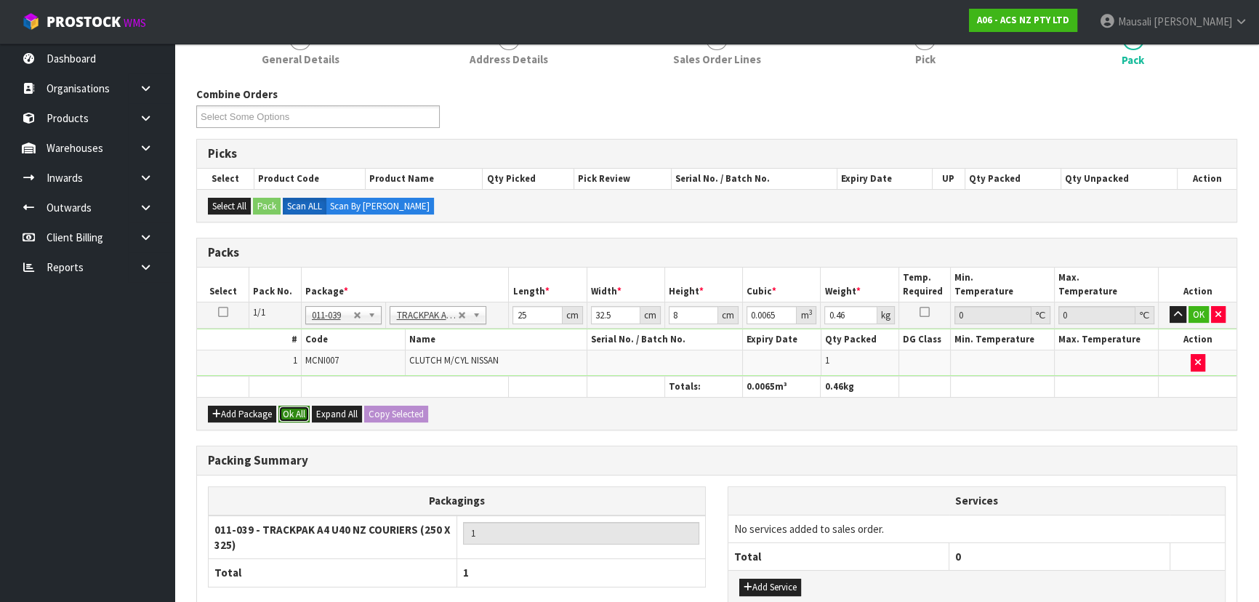
click at [283, 413] on button "Ok All" at bounding box center [294, 414] width 31 height 17
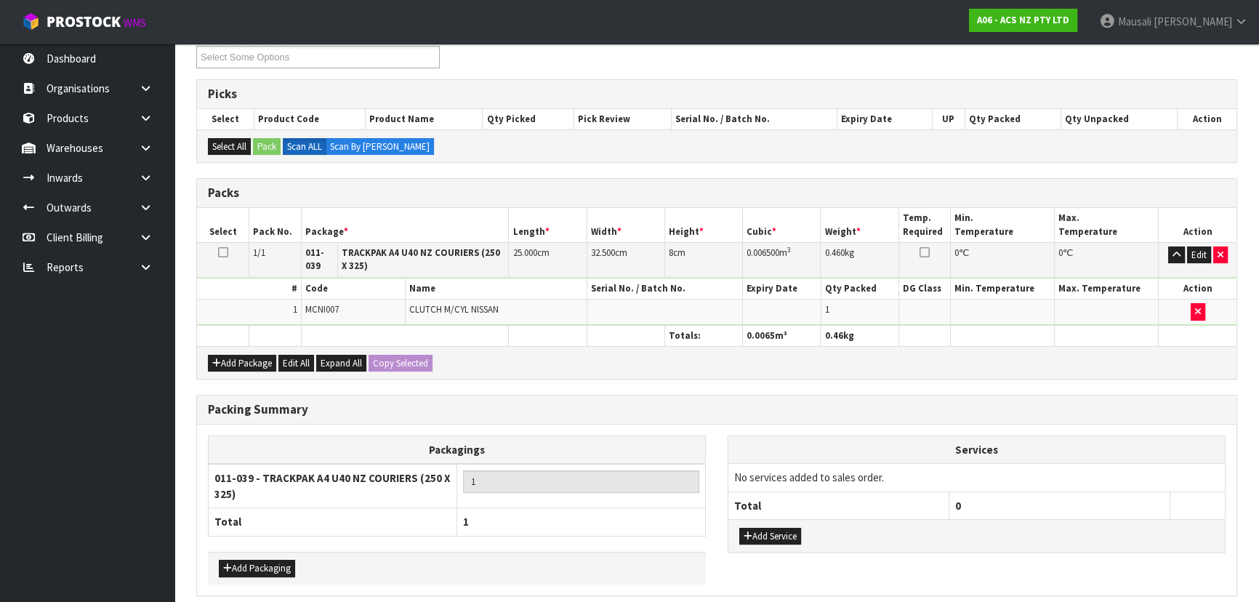
scroll to position [316, 0]
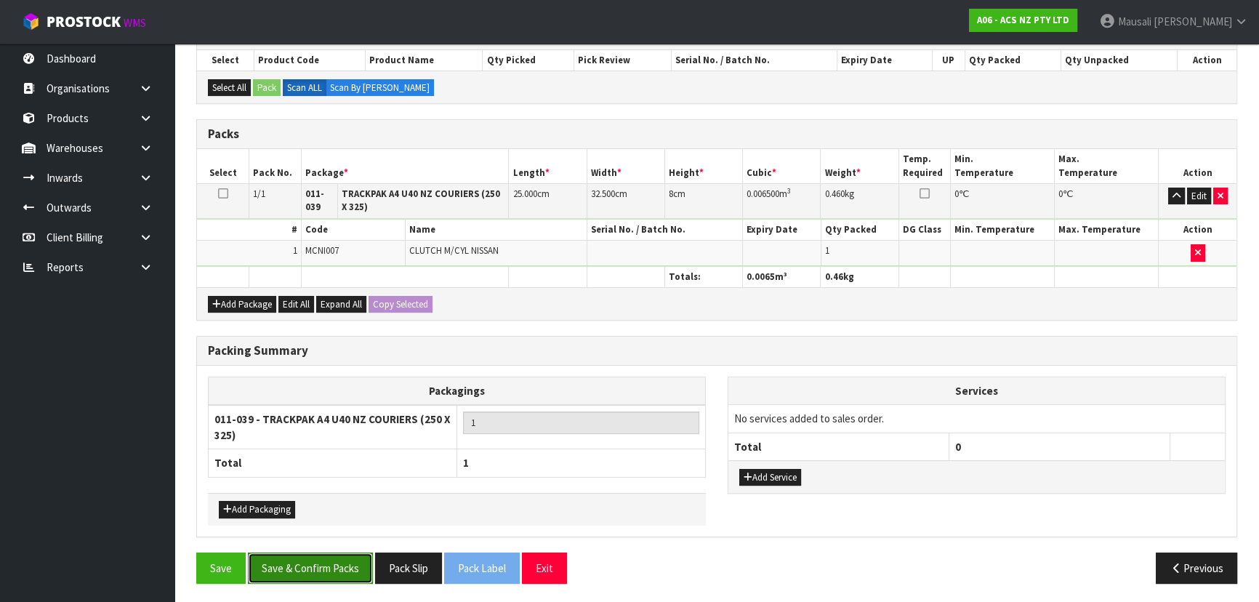
click at [298, 572] on button "Save & Confirm Packs" at bounding box center [310, 568] width 125 height 31
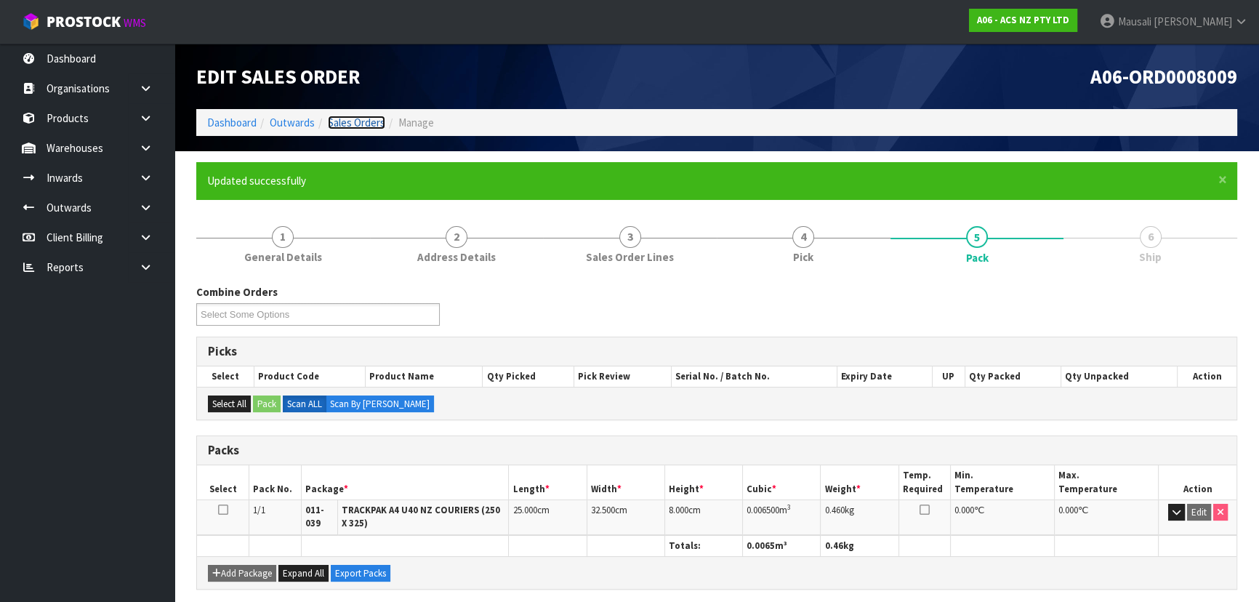
click at [348, 120] on link "Sales Orders" at bounding box center [356, 123] width 57 height 14
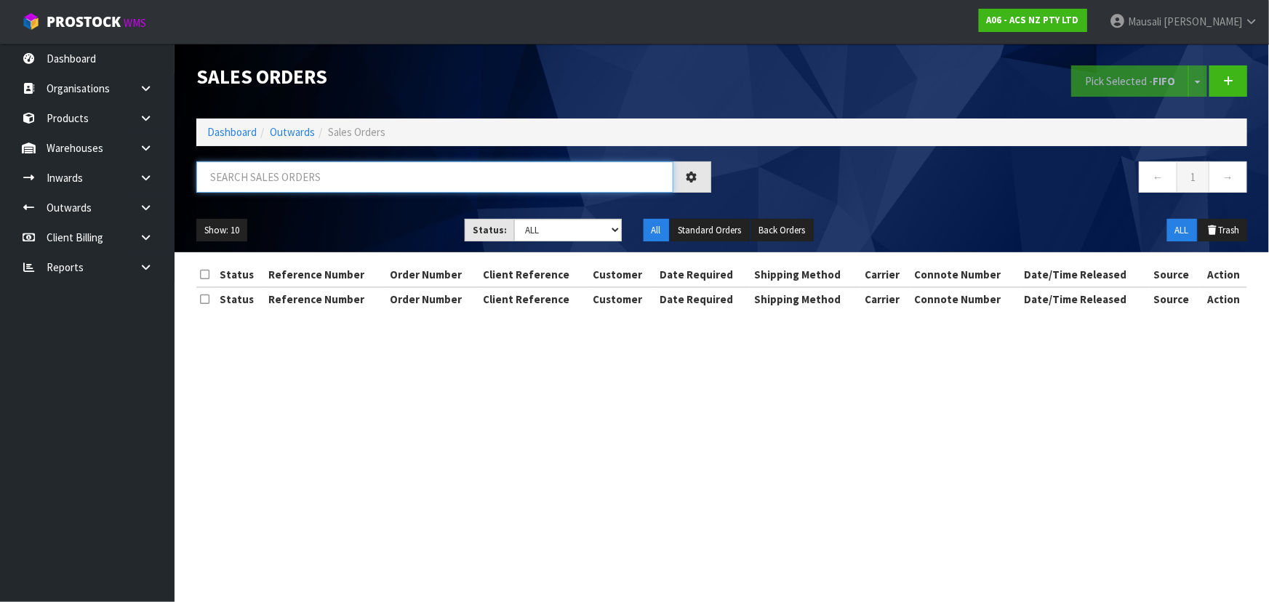
click at [252, 185] on input "text" at bounding box center [434, 176] width 477 height 31
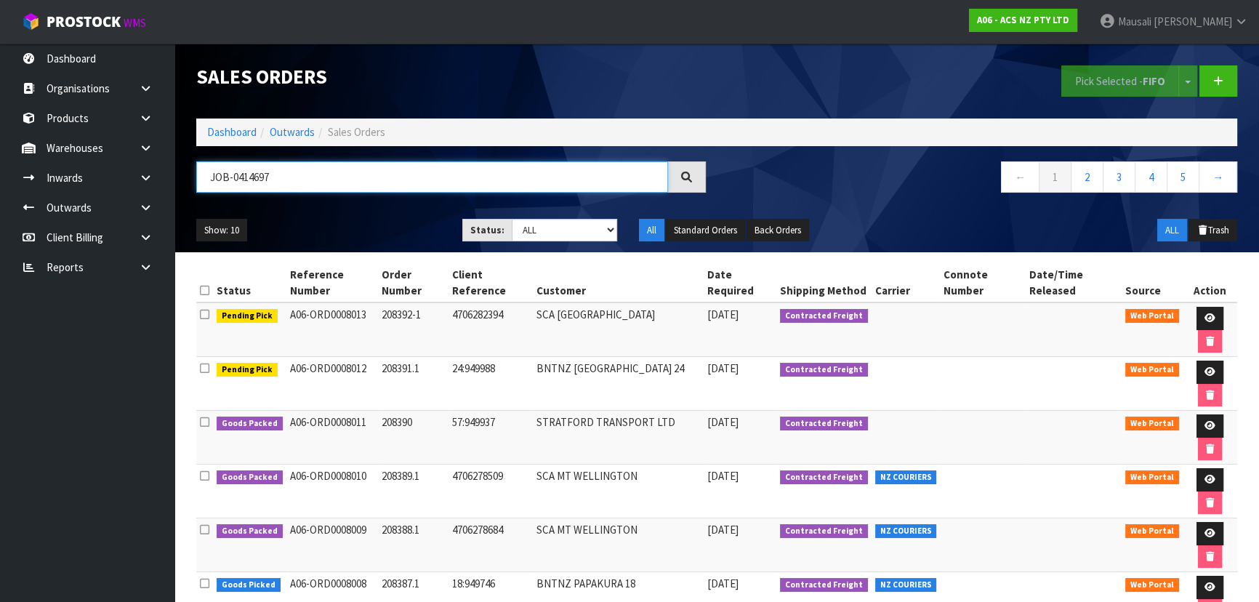
type input "JOB-0414697"
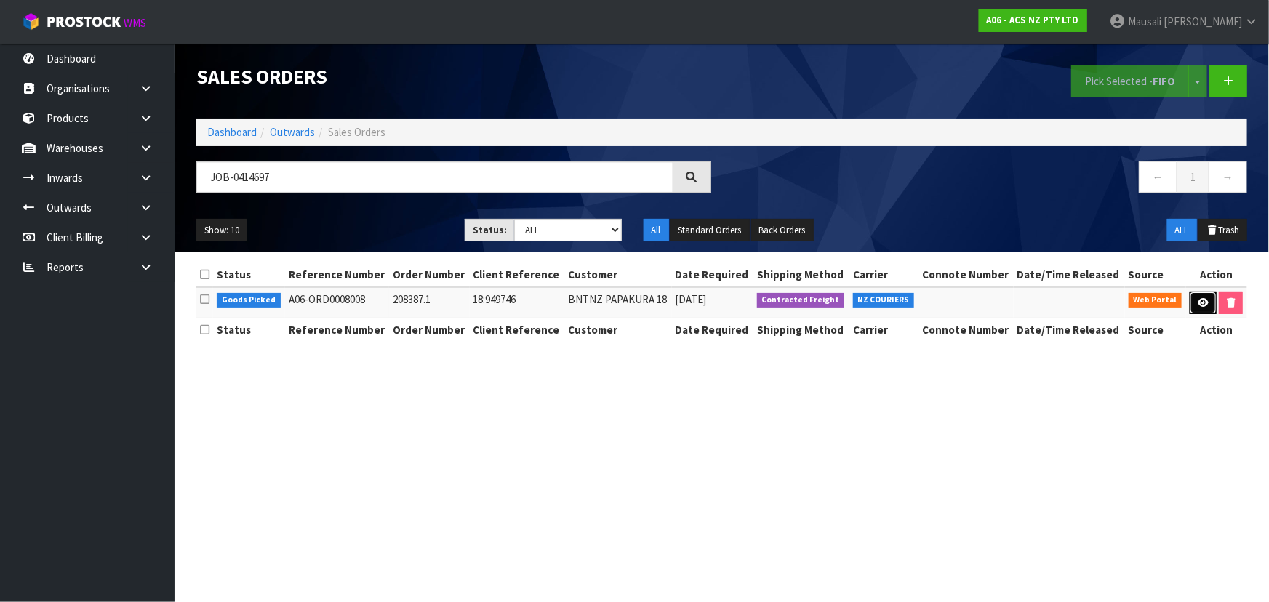
click at [1195, 301] on link at bounding box center [1203, 303] width 27 height 23
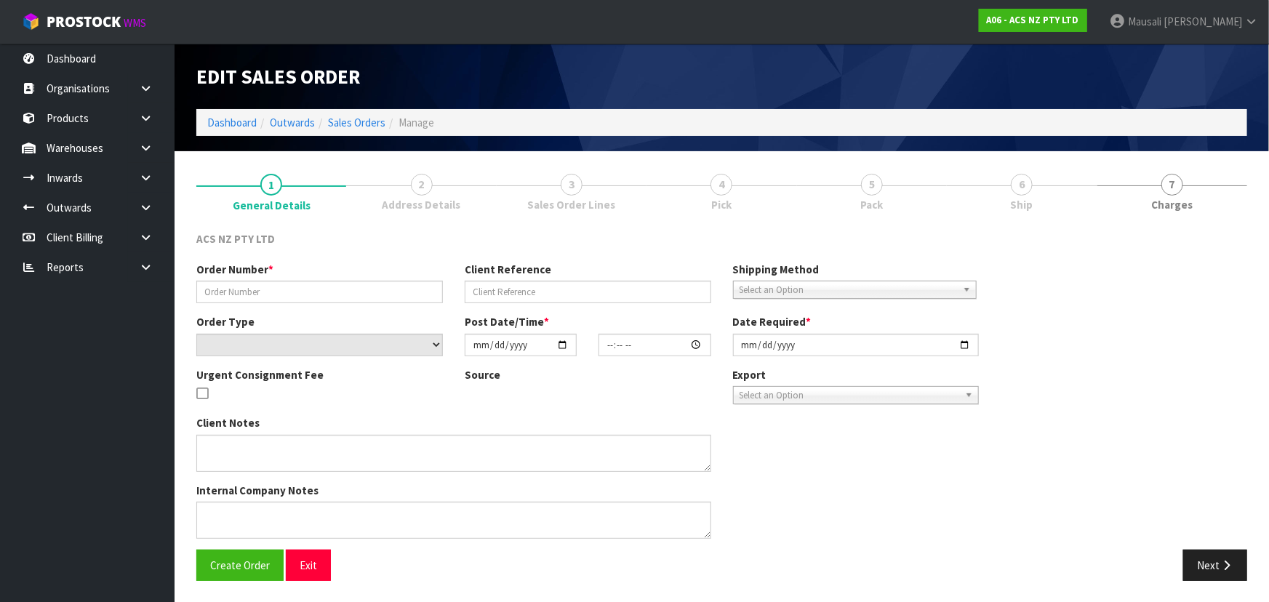
type input "208387.1"
type input "18:949746"
select select "number:0"
type input "2025-09-26"
type input "16:42:00.000"
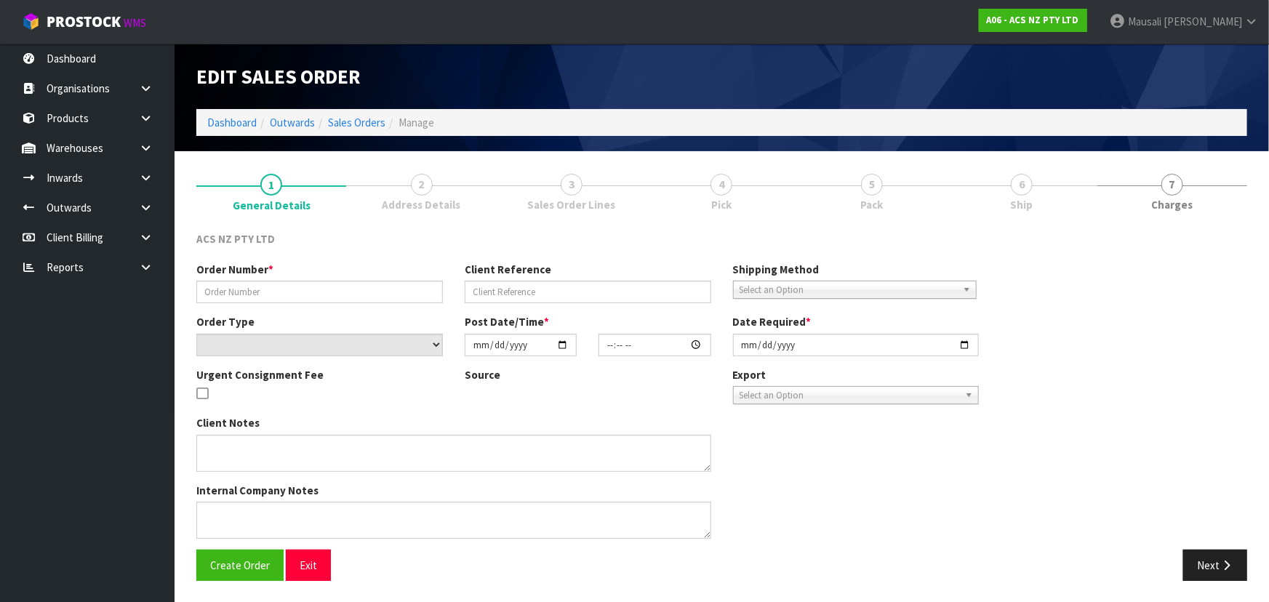
type input "2025-09-29"
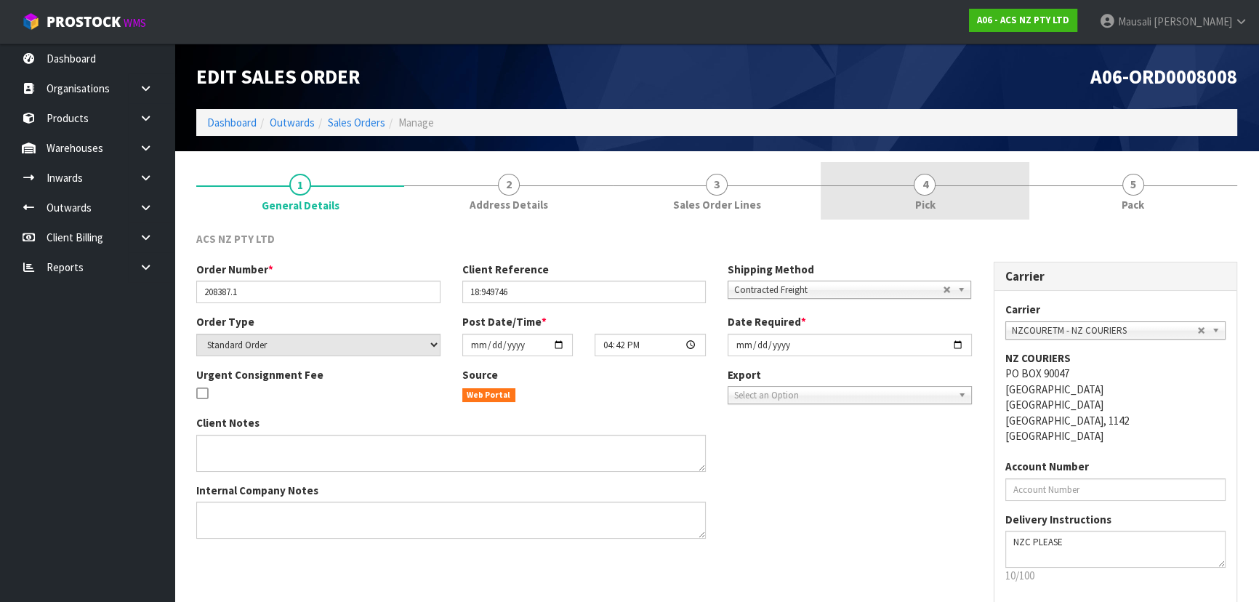
click at [971, 189] on link "4 Pick" at bounding box center [925, 190] width 208 height 57
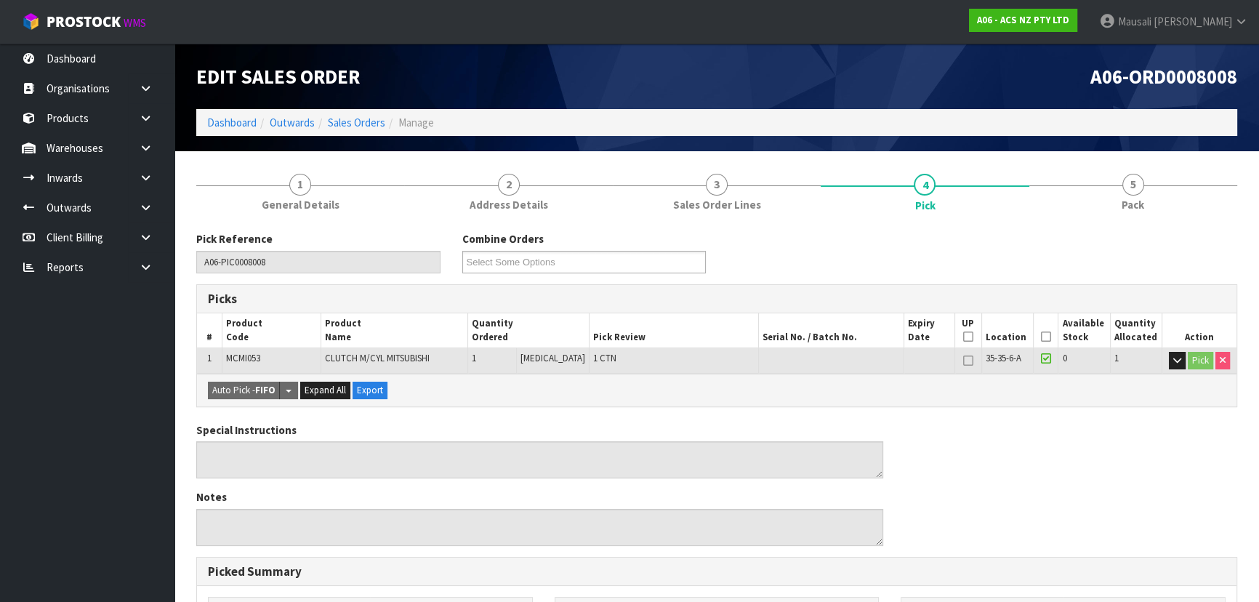
click at [1041, 337] on icon at bounding box center [1046, 337] width 10 height 1
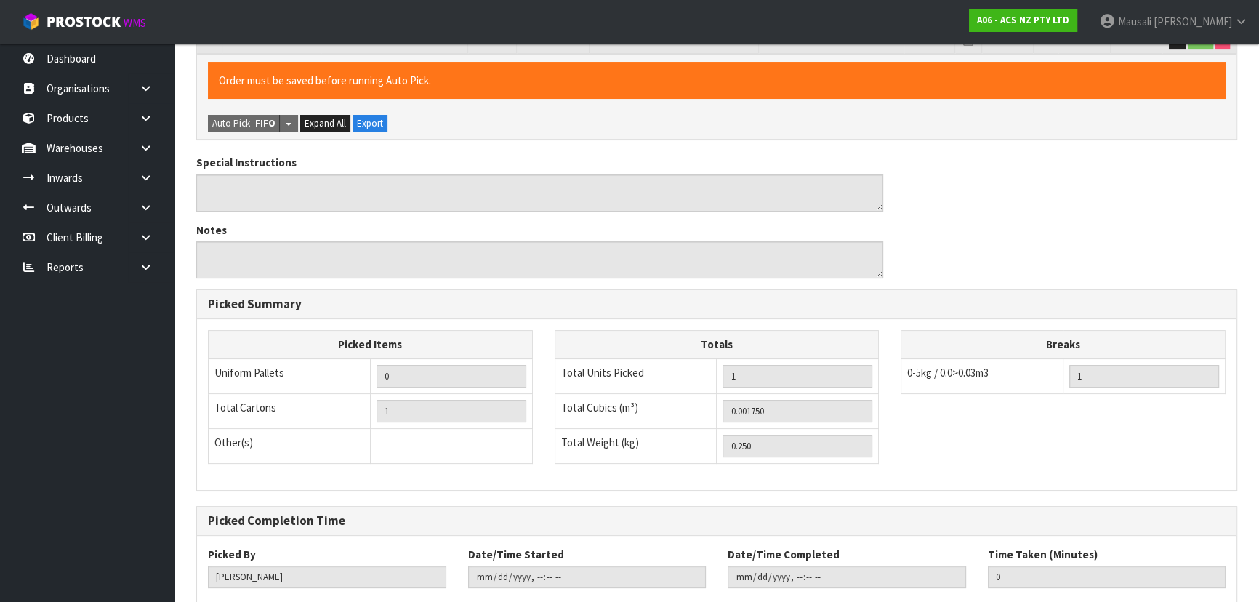
scroll to position [406, 0]
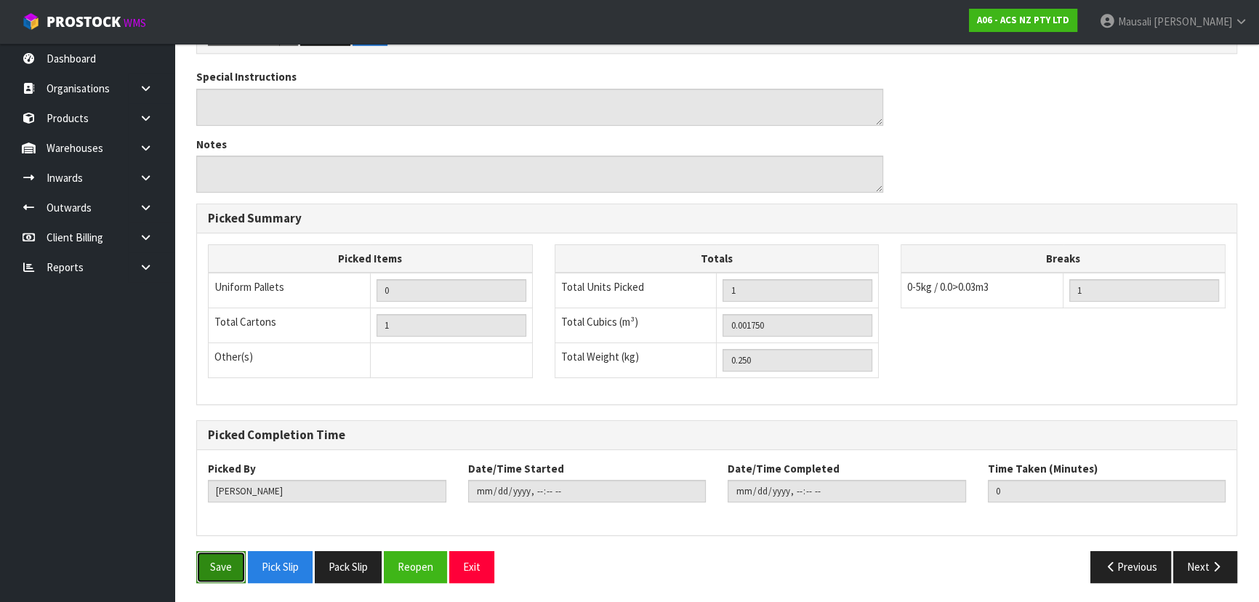
drag, startPoint x: 211, startPoint y: 567, endPoint x: 324, endPoint y: 530, distance: 118.7
click at [212, 567] on button "Save" at bounding box center [220, 566] width 49 height 31
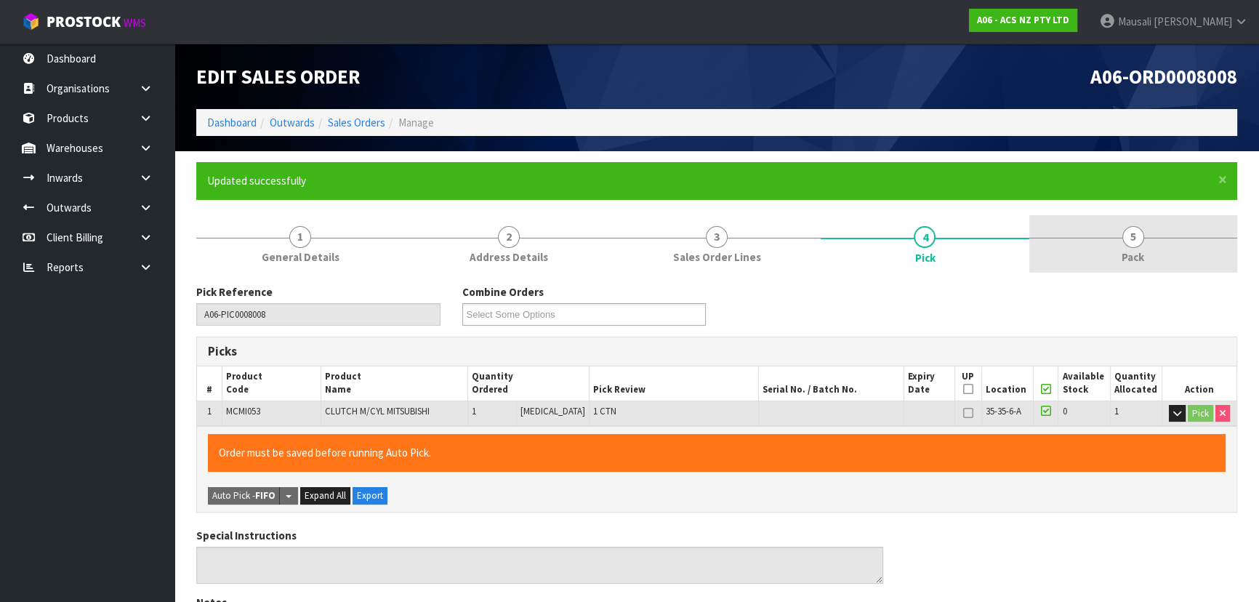
type input "Mausali Tito"
type input "2025-09-29T12:50:58"
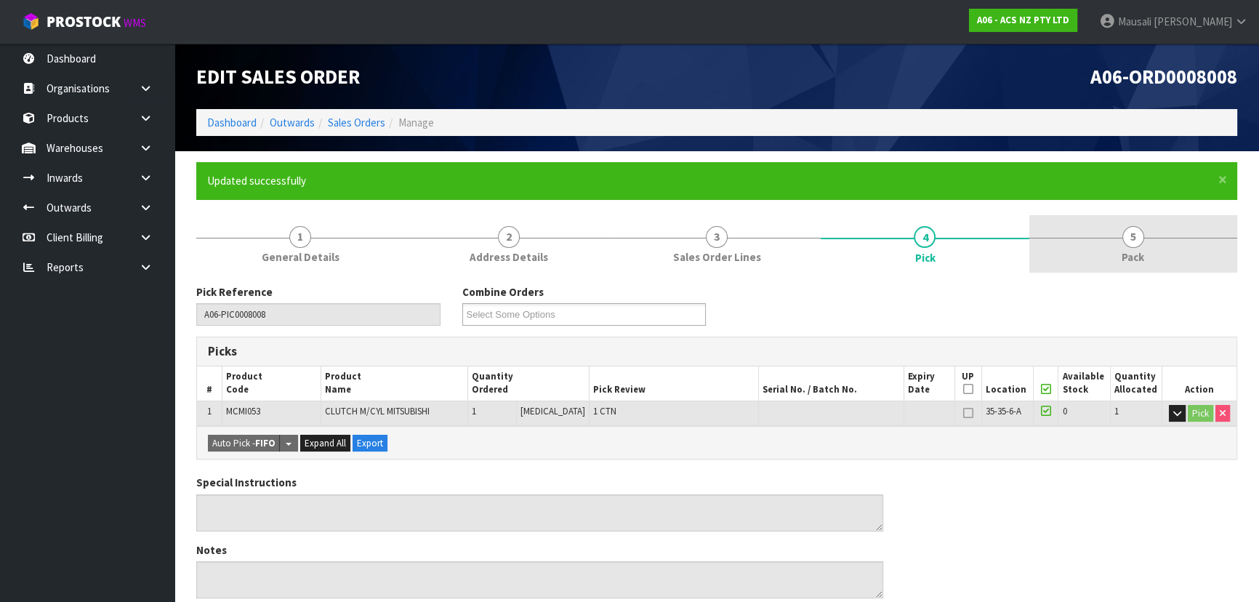
click at [1127, 257] on span "Pack" at bounding box center [1133, 256] width 23 height 15
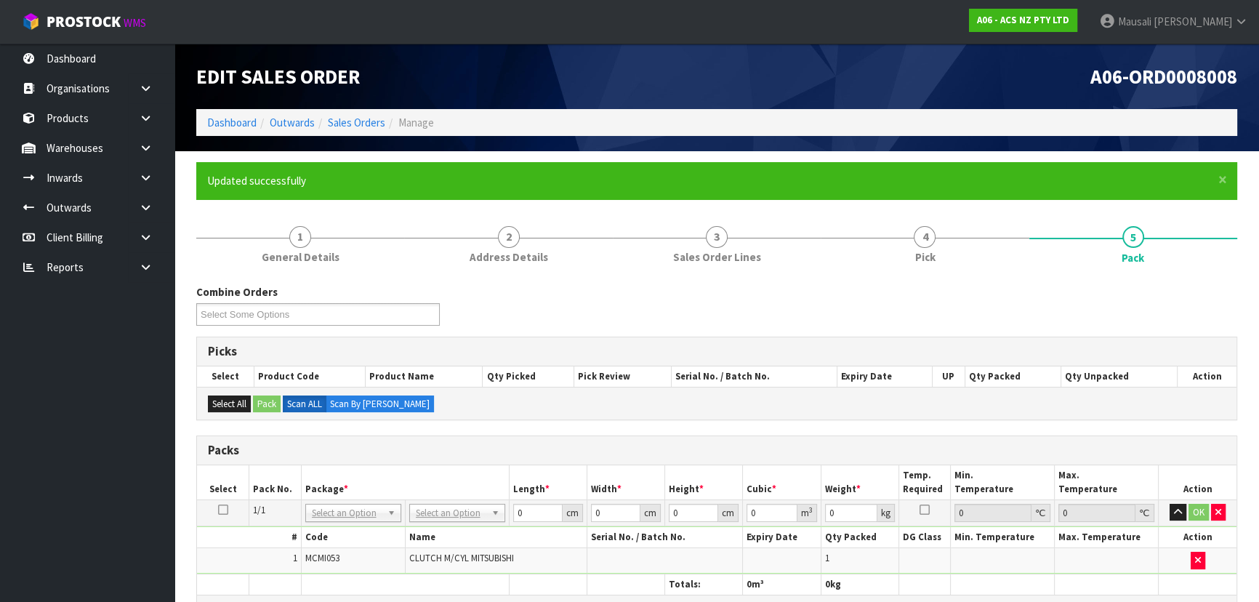
scroll to position [198, 0]
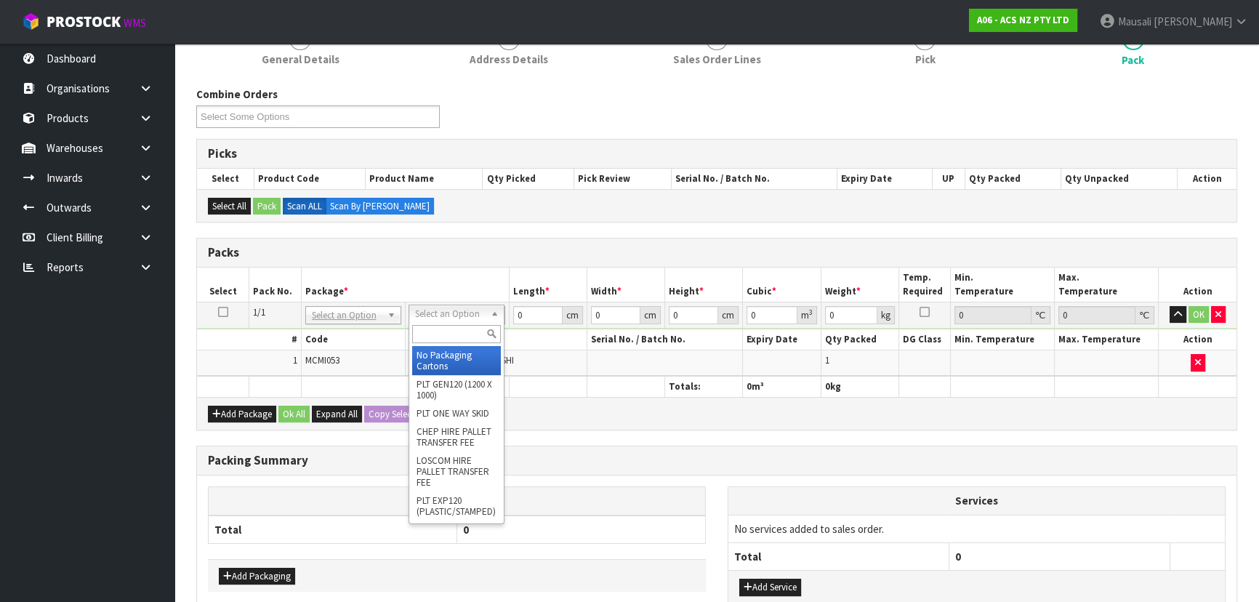
click at [440, 329] on input "text" at bounding box center [456, 334] width 89 height 18
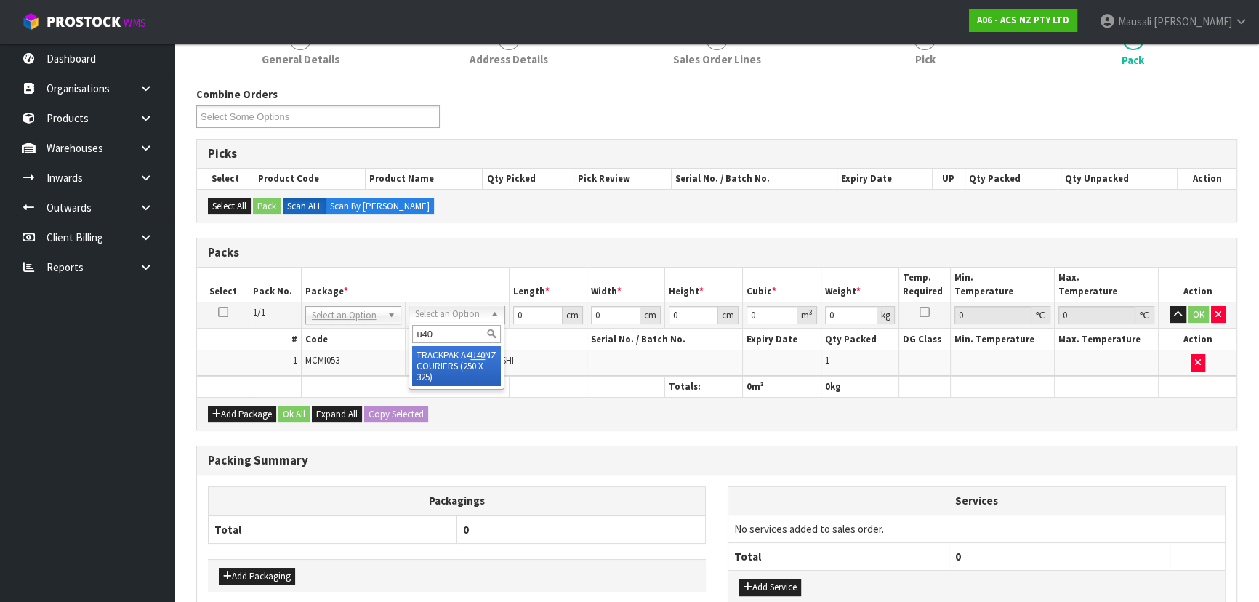
type input "u40"
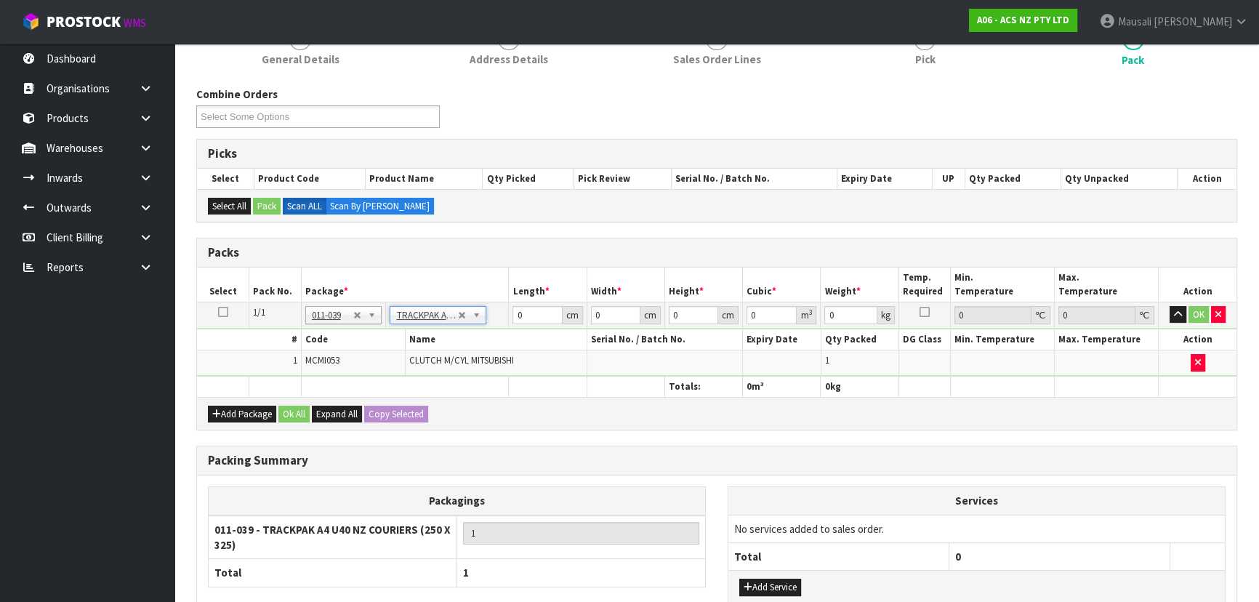
type input "25"
type input "32.5"
type input "0.01"
type input "0.000008"
type input "0.26"
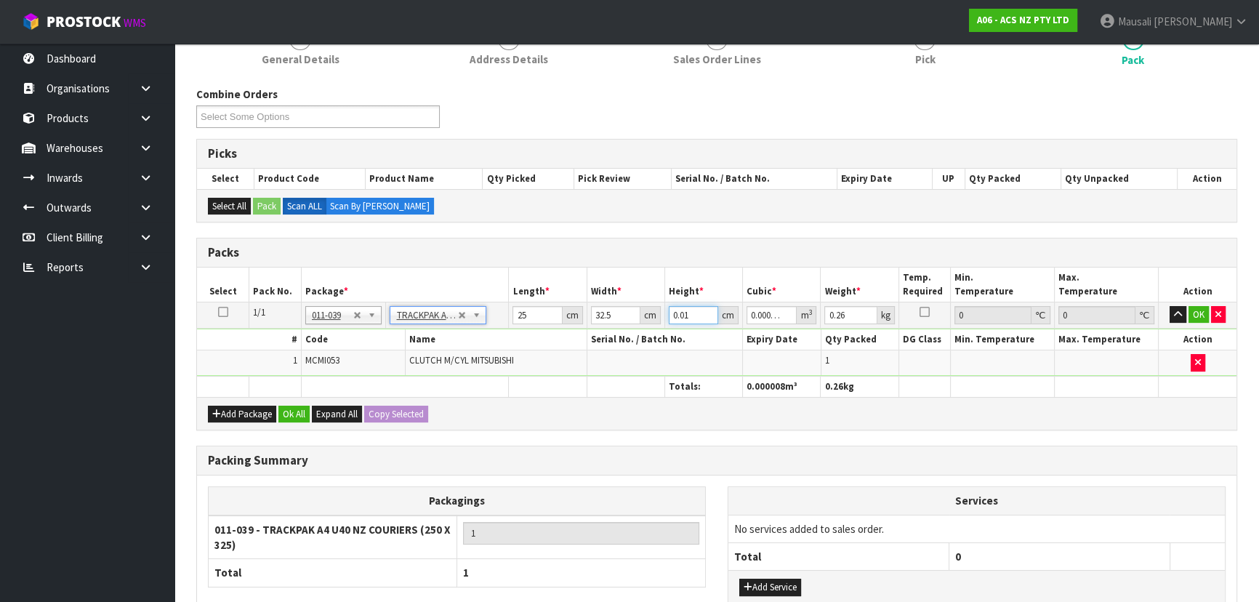
drag, startPoint x: 692, startPoint y: 316, endPoint x: 590, endPoint y: 314, distance: 101.8
click at [590, 314] on tr "1/1 NONE 007-001 007-002 007-004 007-009 007-013 007-014 007-015 007-017 007-01…" at bounding box center [717, 315] width 1040 height 26
type input "7"
type input "0.005688"
type input "7"
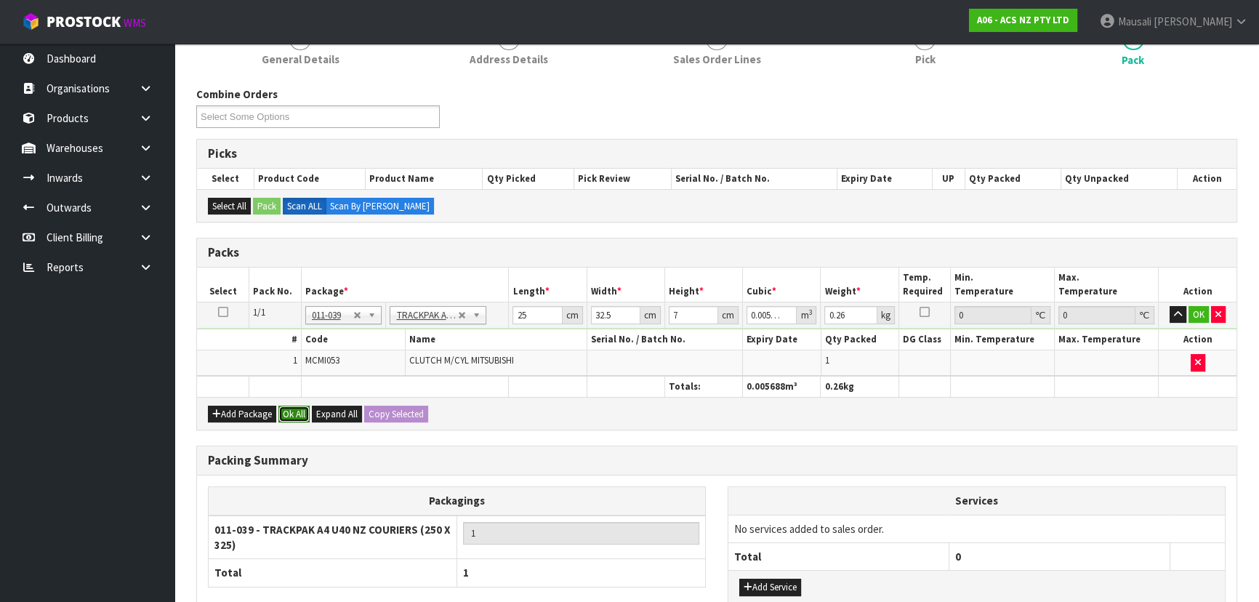
click at [299, 406] on button "Ok All" at bounding box center [294, 414] width 31 height 17
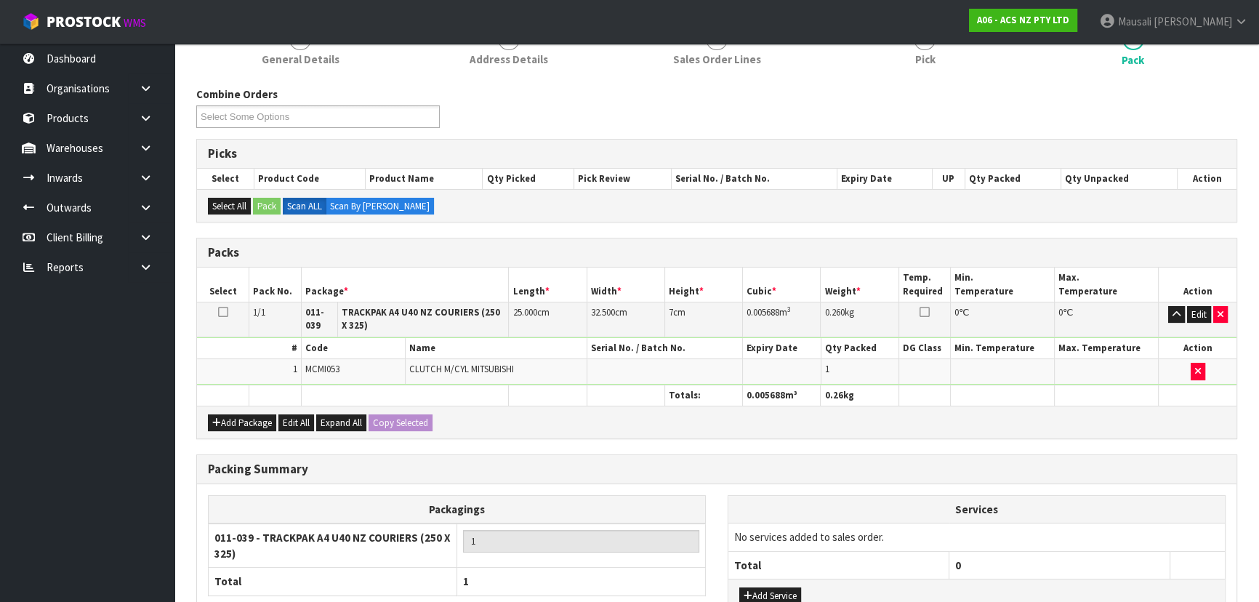
scroll to position [316, 0]
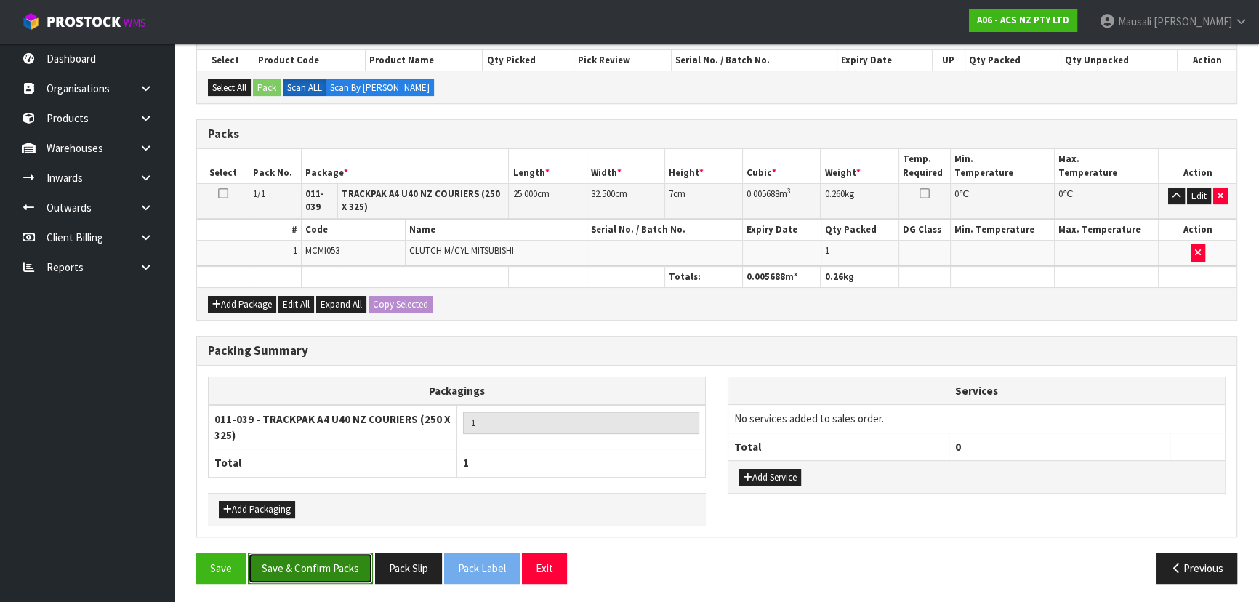
click at [308, 560] on button "Save & Confirm Packs" at bounding box center [310, 568] width 125 height 31
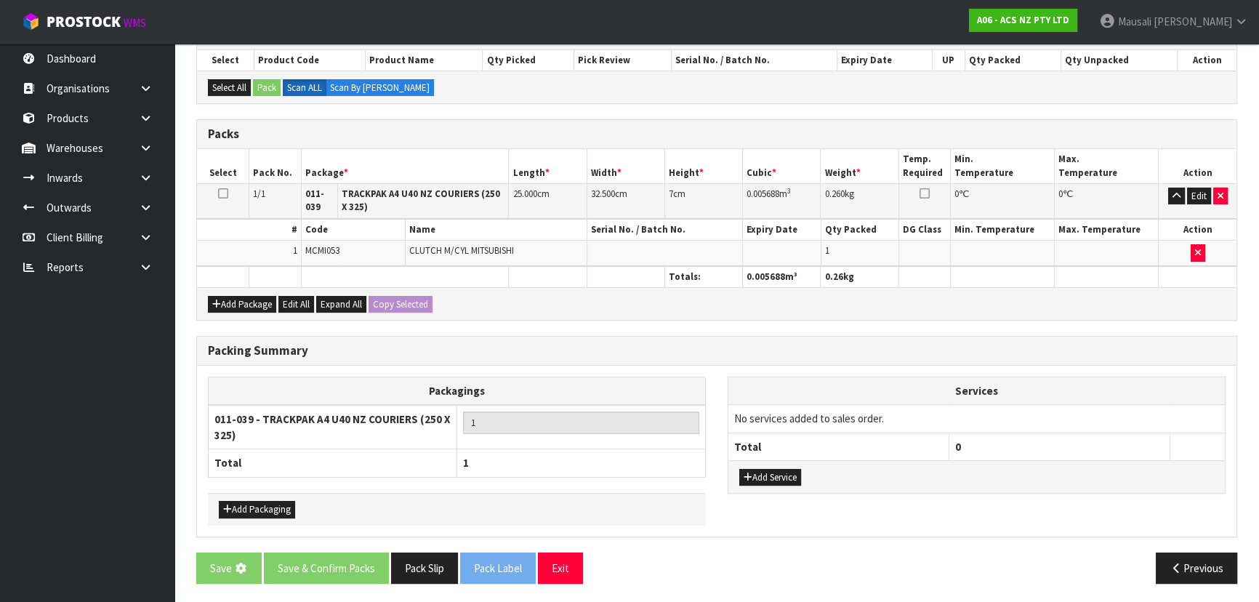
scroll to position [0, 0]
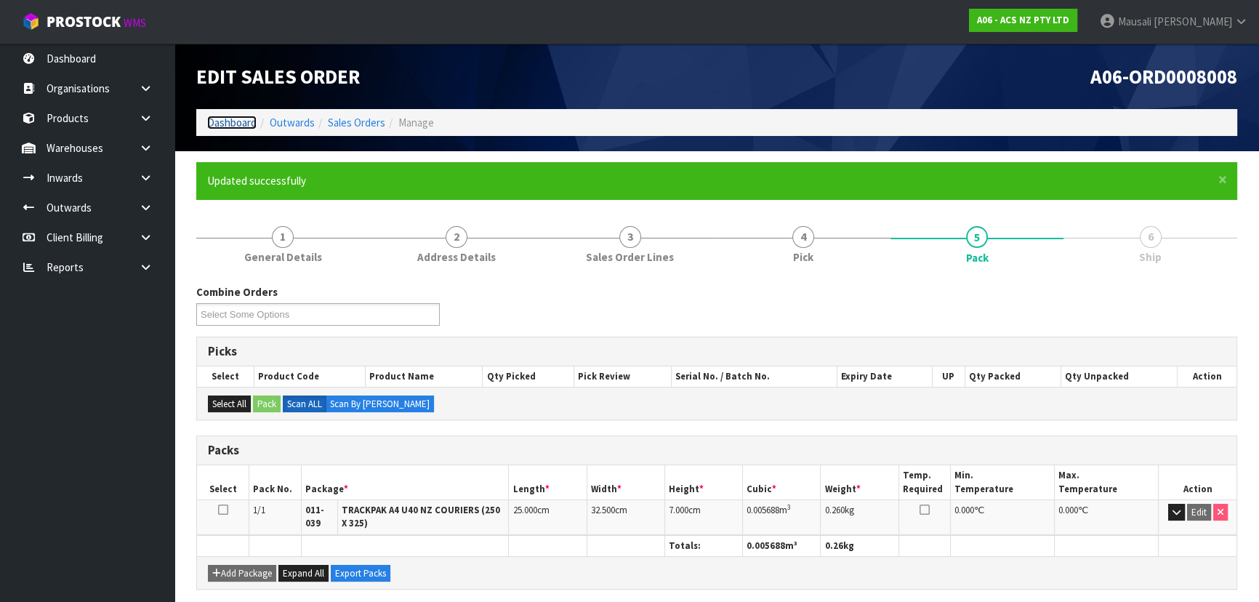
click at [225, 122] on link "Dashboard" at bounding box center [231, 123] width 49 height 14
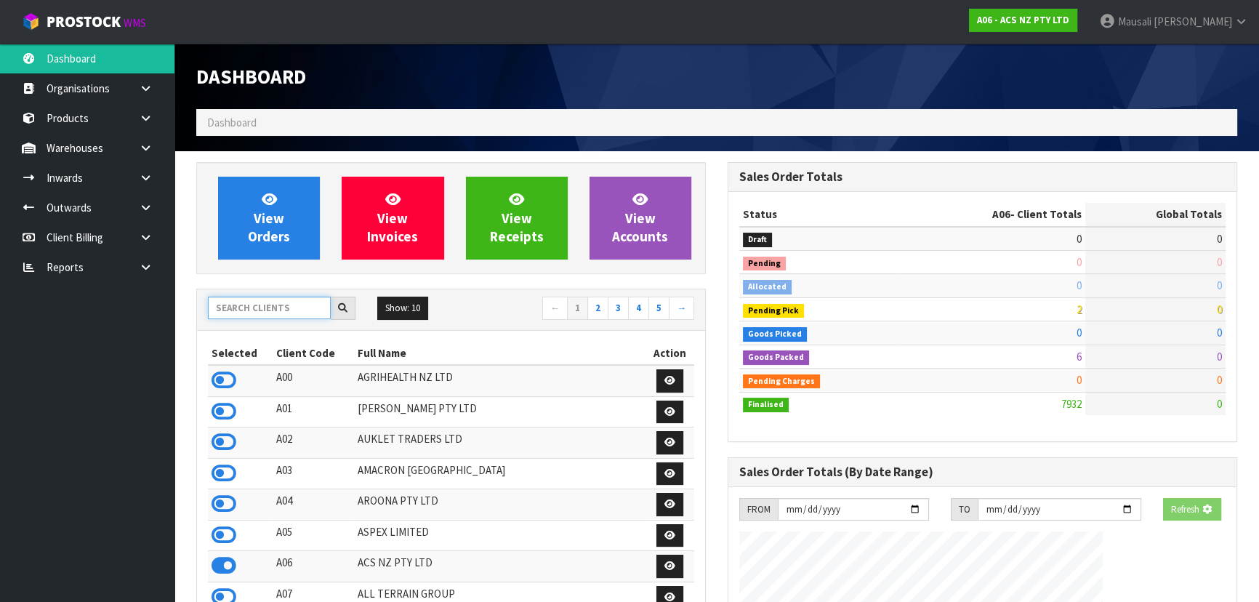
click at [245, 305] on input "text" at bounding box center [269, 308] width 123 height 23
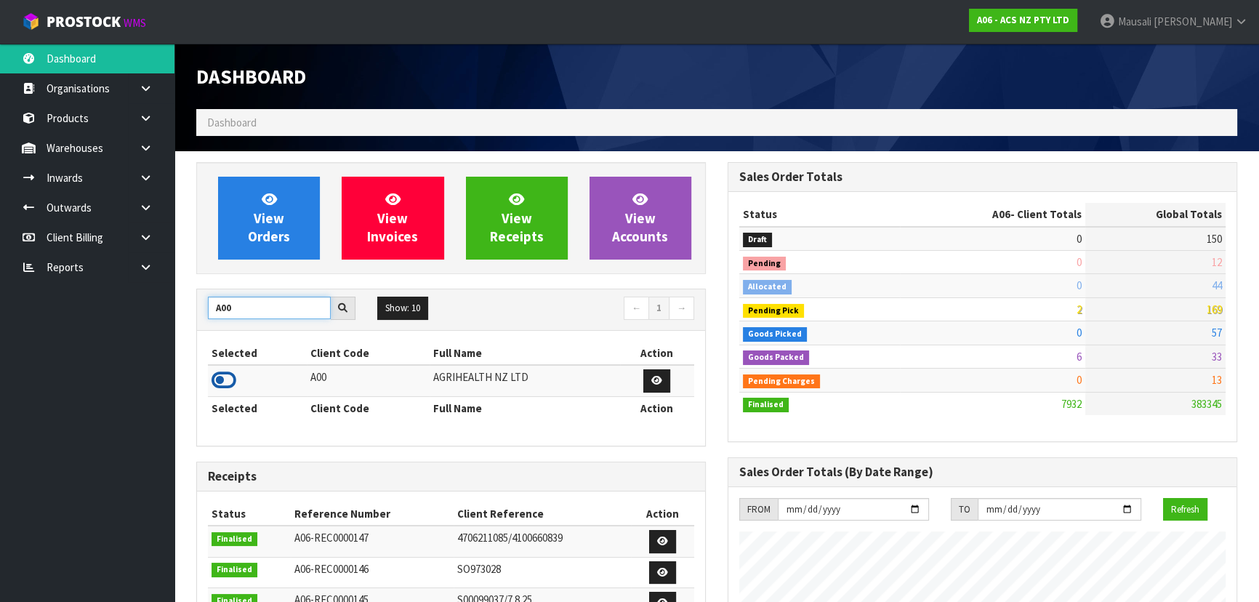
type input "A00"
drag, startPoint x: 225, startPoint y: 381, endPoint x: 240, endPoint y: 342, distance: 41.5
click at [225, 377] on icon at bounding box center [224, 380] width 25 height 22
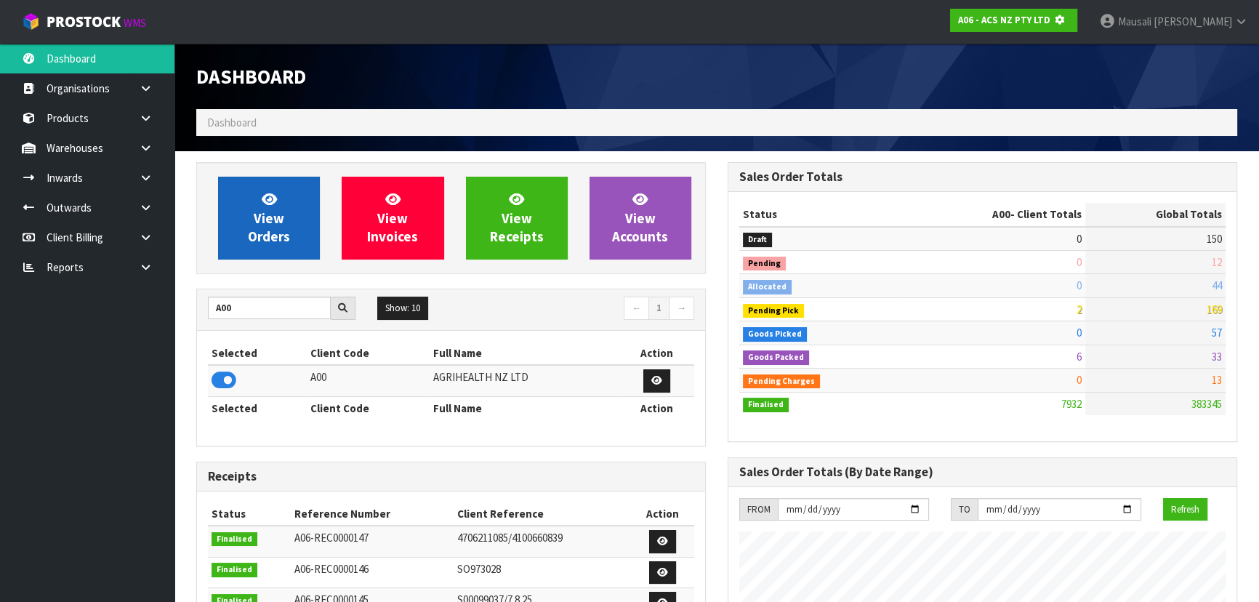
scroll to position [905, 531]
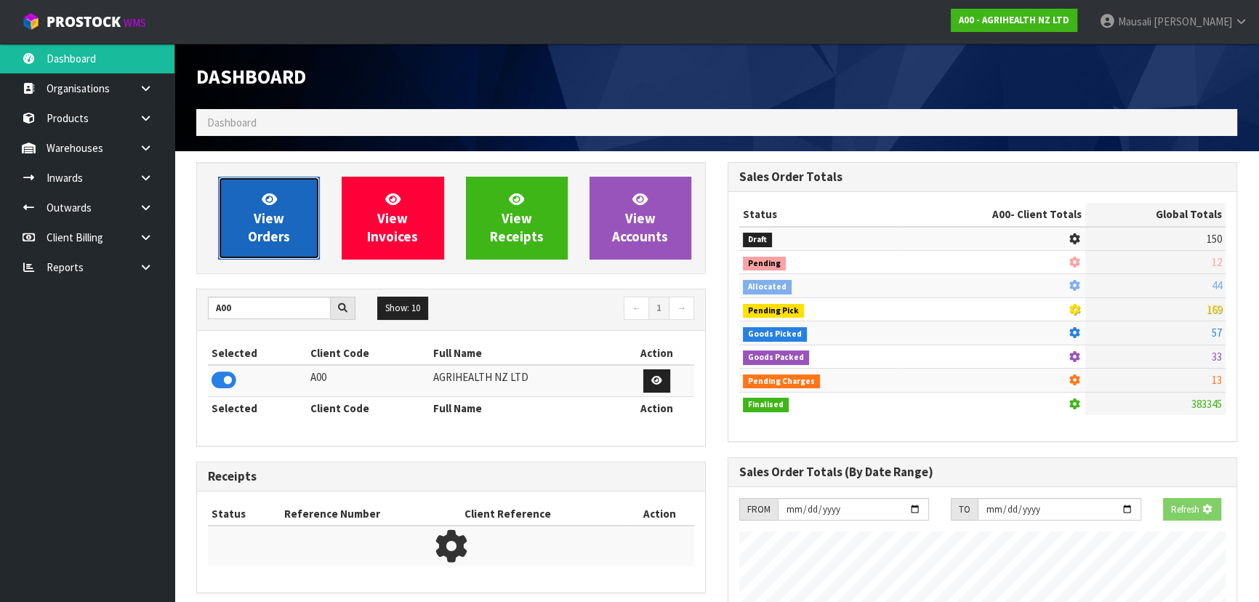
click at [294, 222] on link "View Orders" at bounding box center [269, 218] width 102 height 83
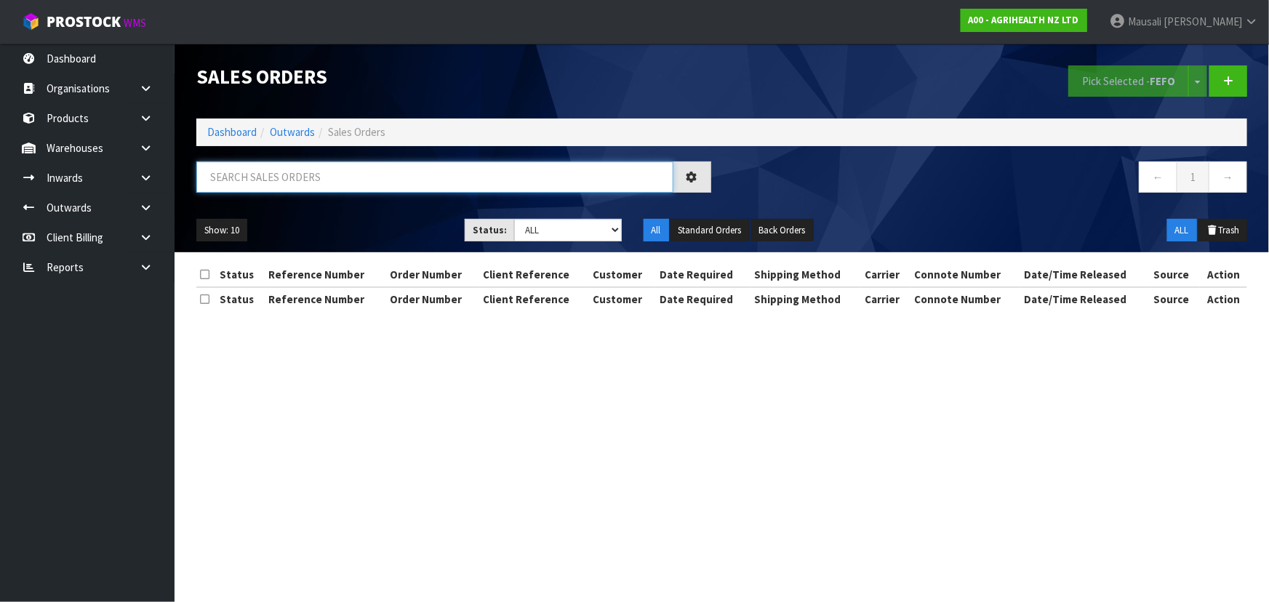
click at [244, 168] on input "text" at bounding box center [434, 176] width 477 height 31
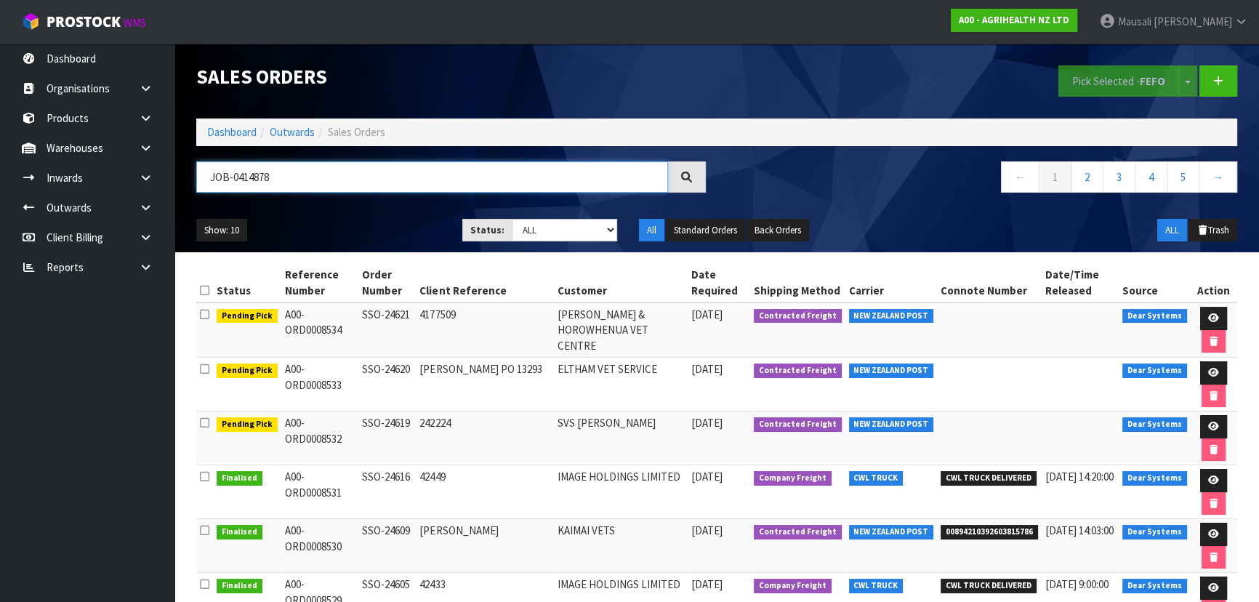
type input "JOB-0414878"
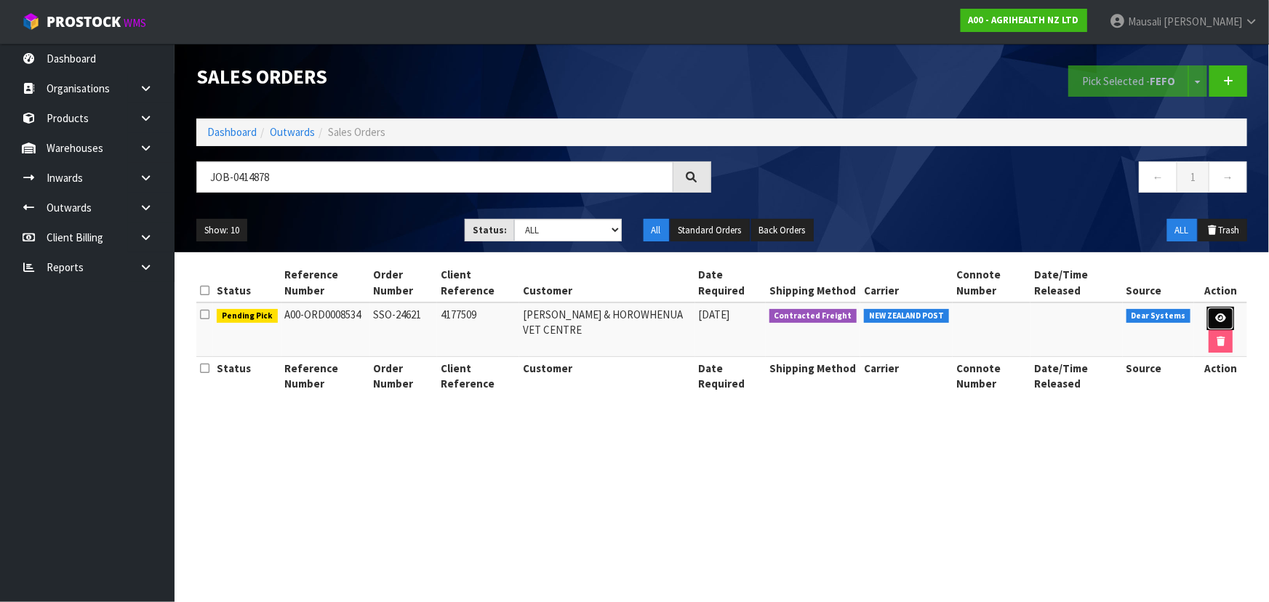
click at [1213, 309] on link at bounding box center [1220, 318] width 27 height 23
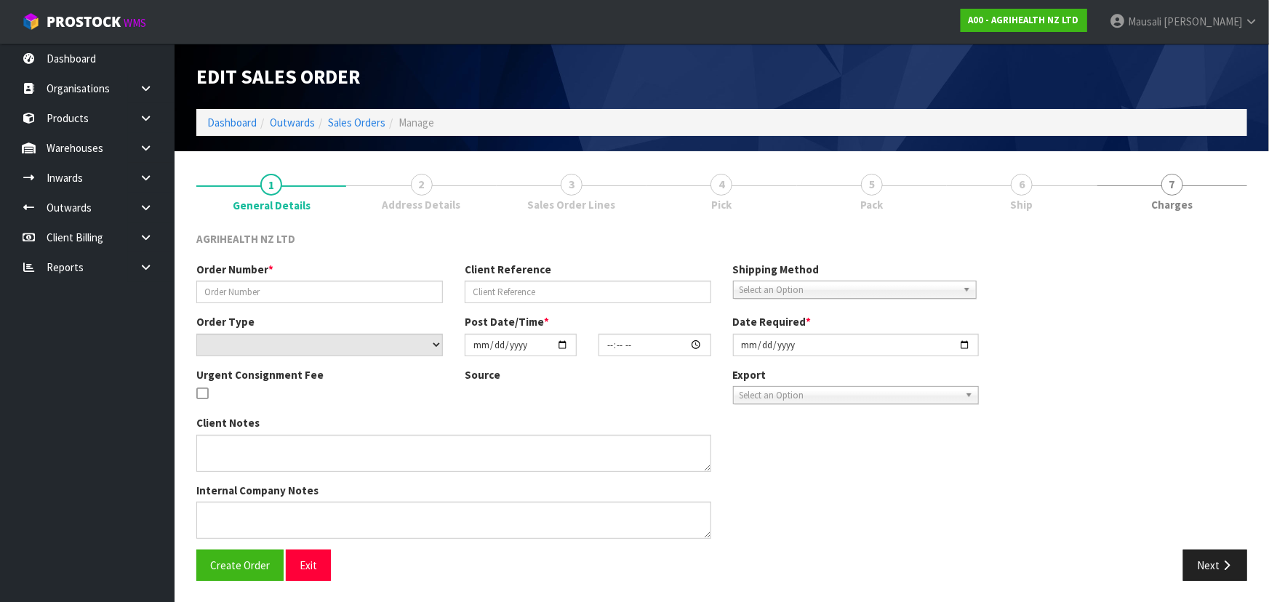
type input "SSO-24621"
type input "4177509"
select select "number:0"
type input "2025-09-29"
type input "09:57:45.000"
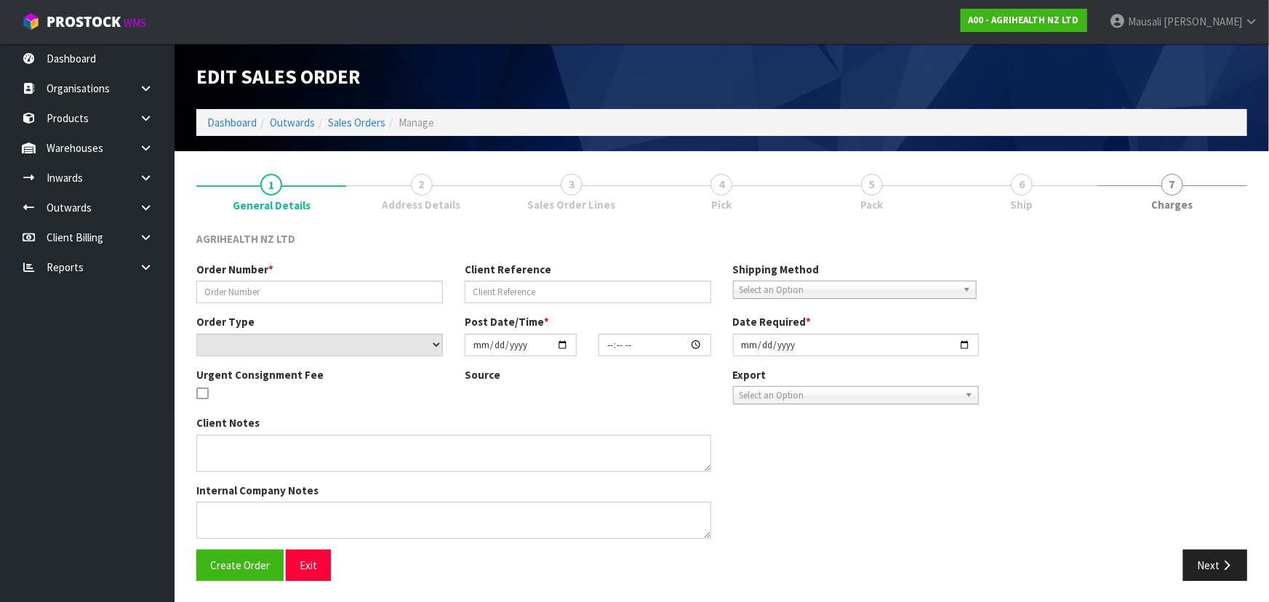
type input "2025-09-29"
type textarea "SHIP BY: Overnight Courier"
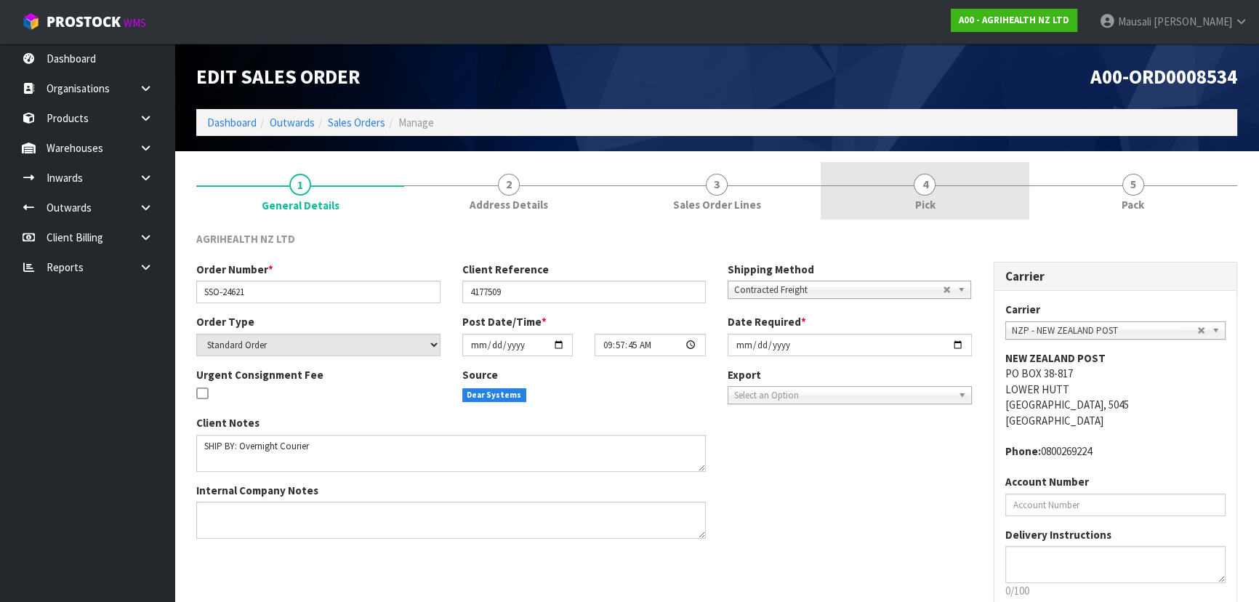
click at [926, 191] on span "4" at bounding box center [925, 185] width 22 height 22
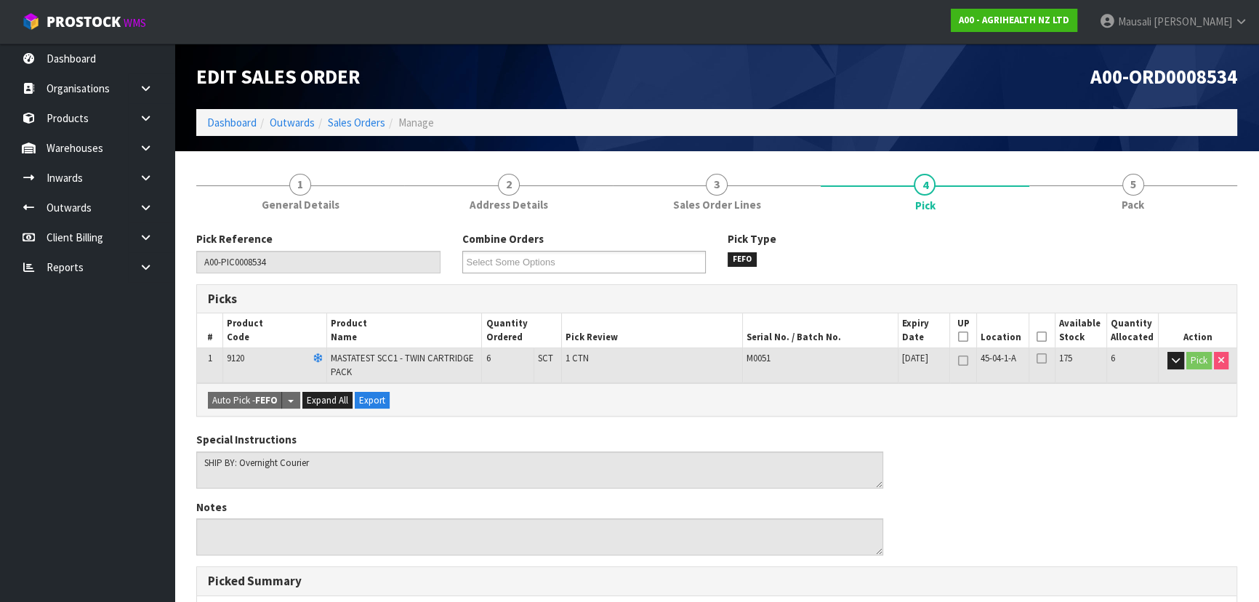
click at [1046, 337] on icon at bounding box center [1042, 337] width 10 height 1
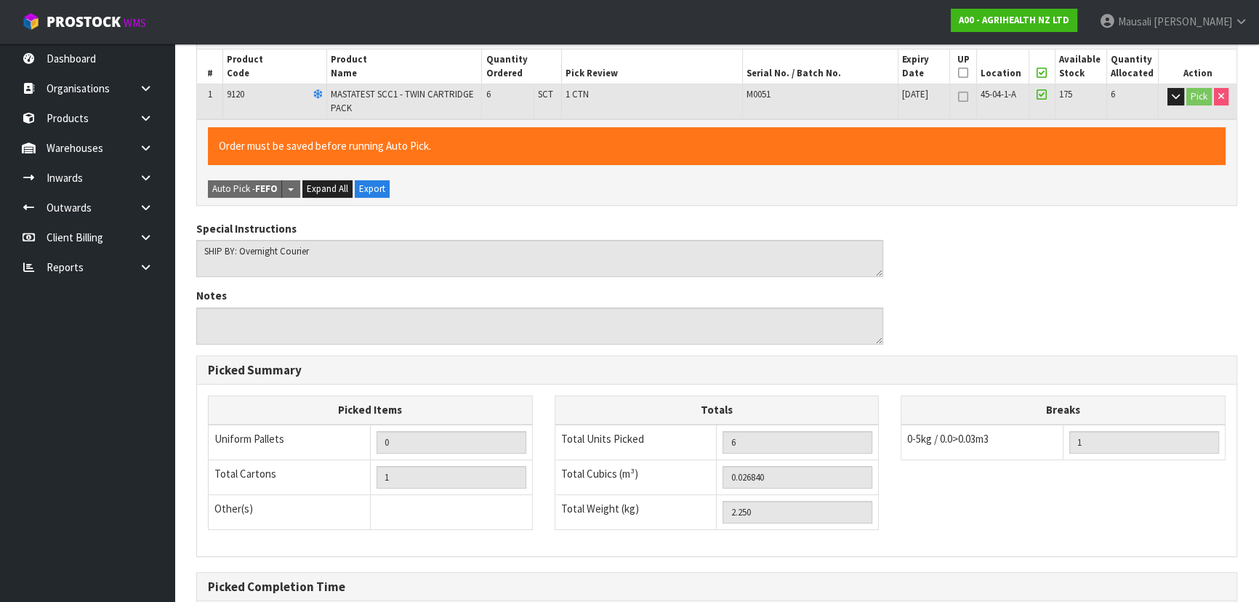
scroll to position [415, 0]
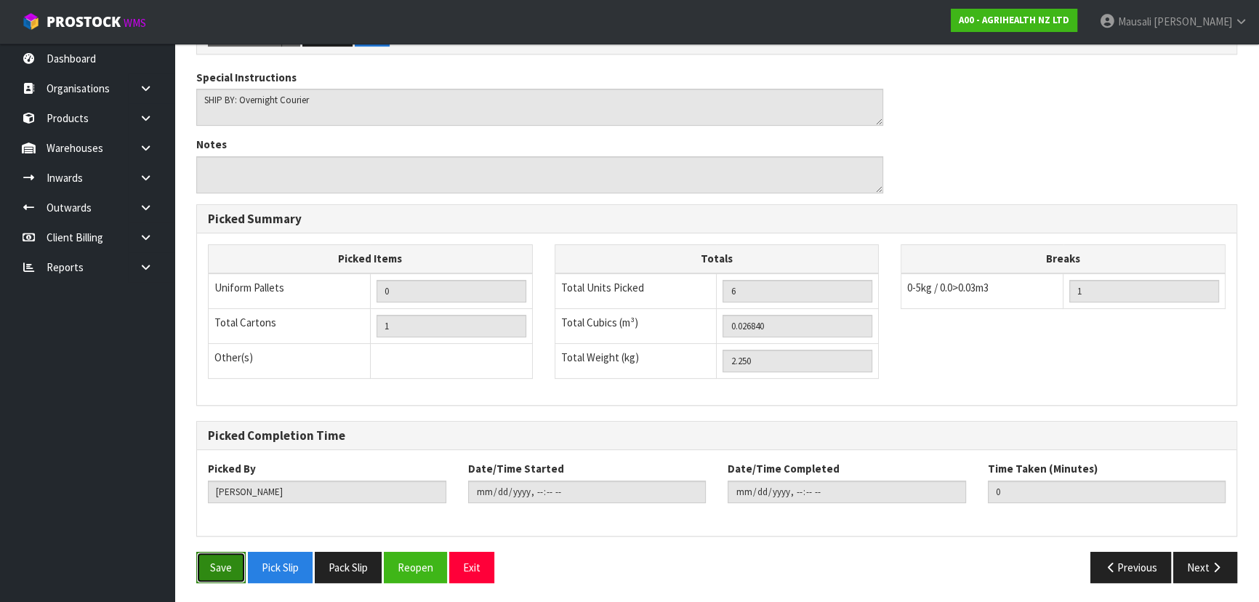
click at [224, 567] on button "Save" at bounding box center [220, 567] width 49 height 31
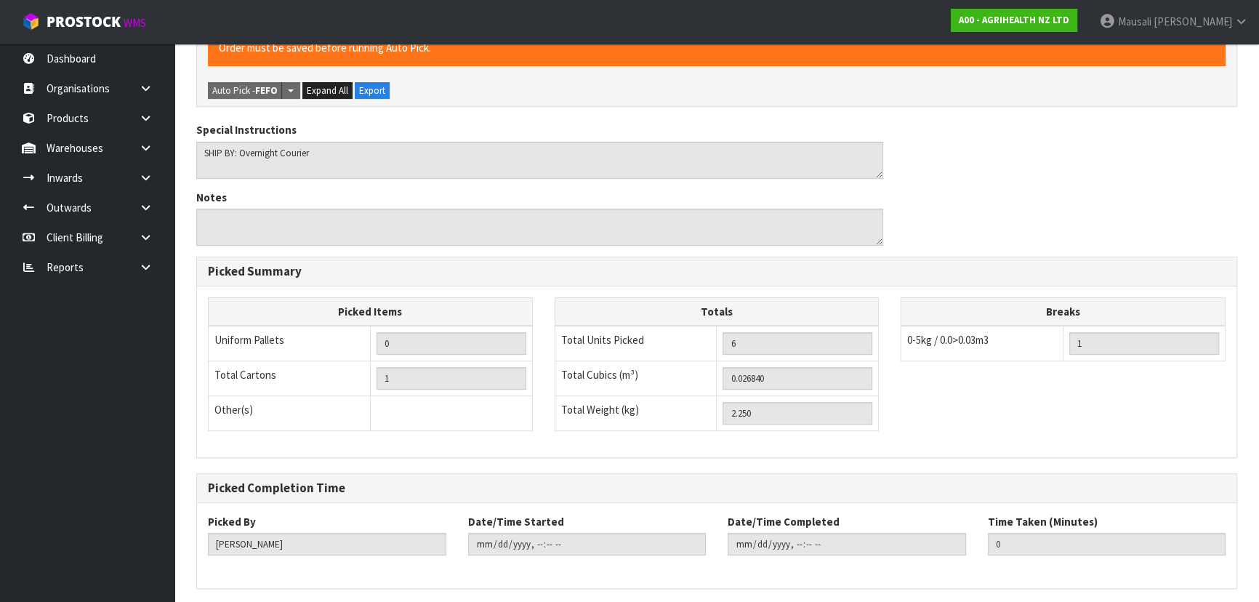
scroll to position [0, 0]
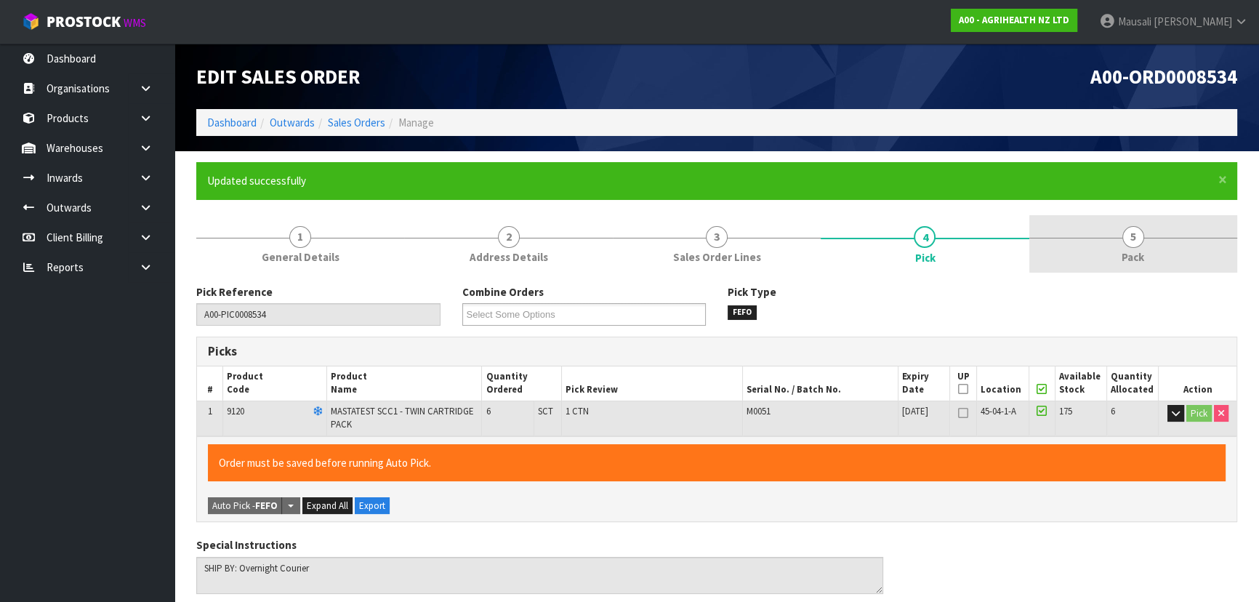
type input "Mausali Tito"
type input "2025-09-29T12:53:39"
click at [1112, 235] on link "5 Pack" at bounding box center [1134, 243] width 208 height 57
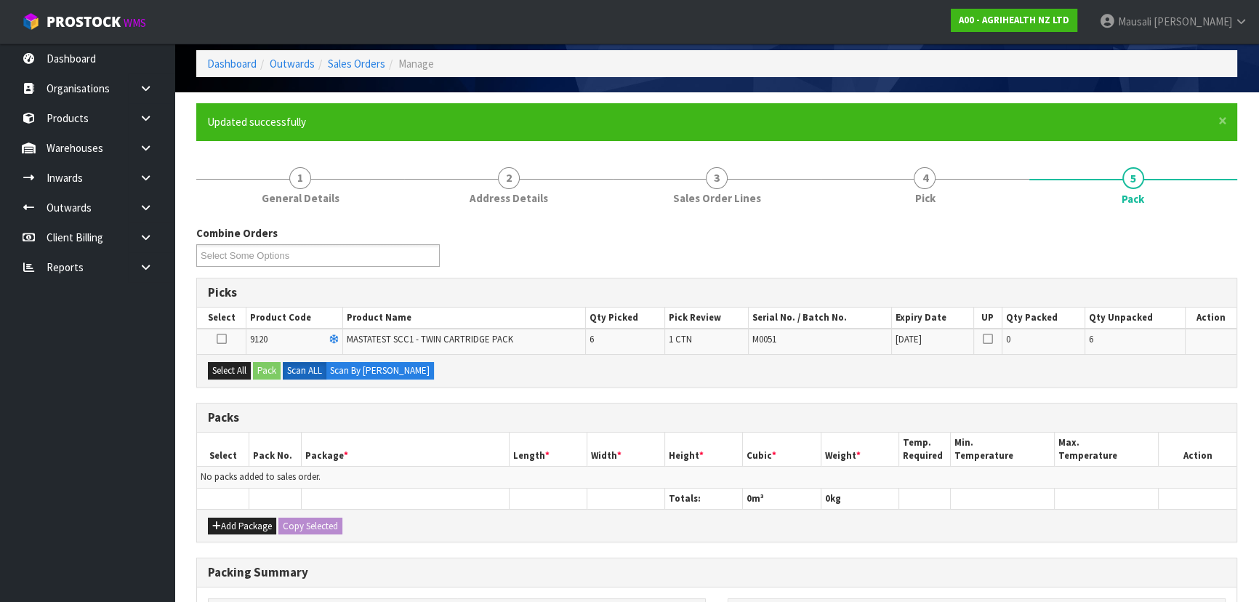
scroll to position [198, 0]
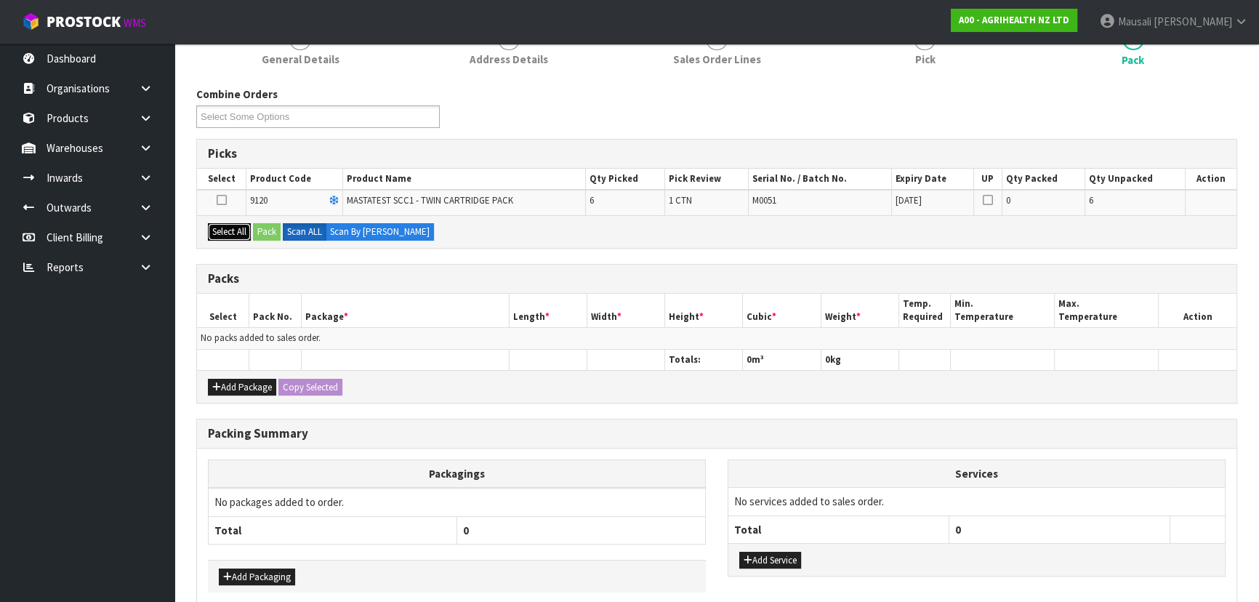
drag, startPoint x: 233, startPoint y: 232, endPoint x: 266, endPoint y: 233, distance: 33.5
click at [233, 233] on button "Select All" at bounding box center [229, 231] width 43 height 17
click at [266, 233] on button "Pack" at bounding box center [267, 231] width 28 height 17
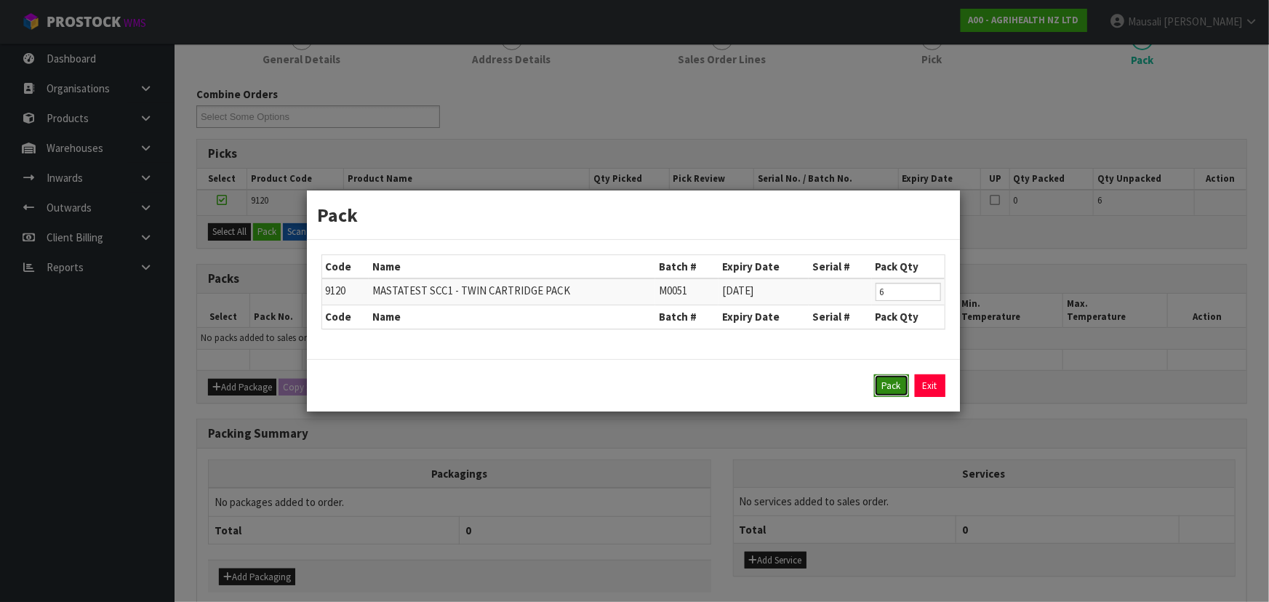
click at [883, 383] on button "Pack" at bounding box center [891, 385] width 35 height 23
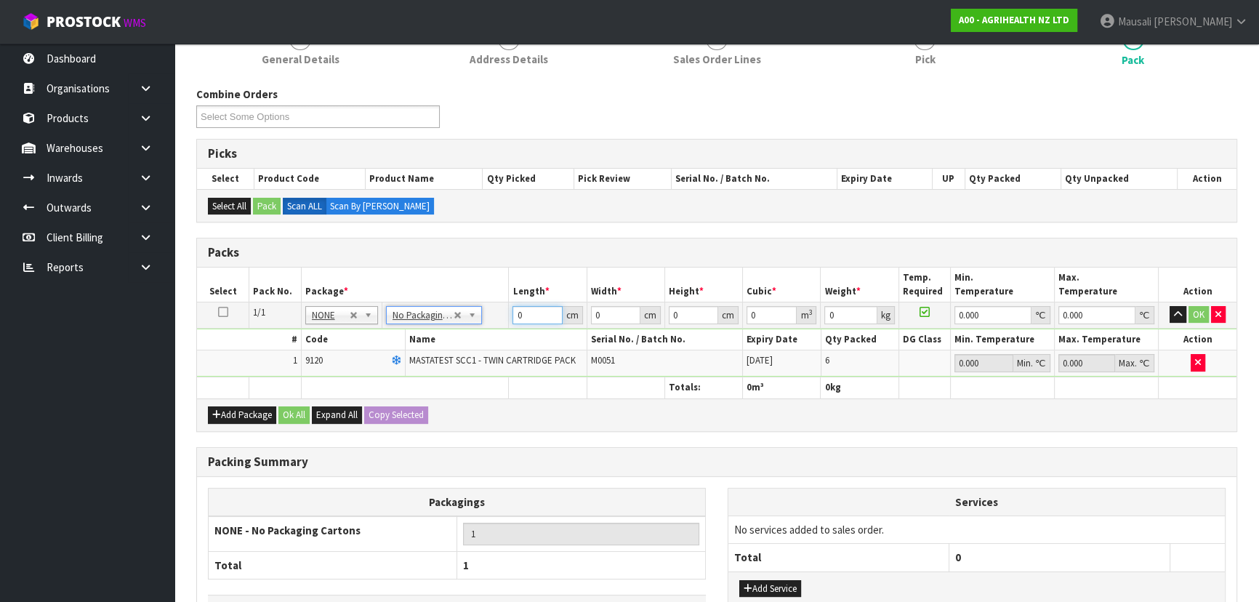
drag, startPoint x: 530, startPoint y: 319, endPoint x: 477, endPoint y: 327, distance: 53.6
click at [479, 327] on tbody "1/1 NONE 007-001 007-002 007-004 007-009 007-013 007-014 007-015 007-017 007-01…" at bounding box center [717, 339] width 1040 height 75
type input "61"
type input "40"
type input "1"
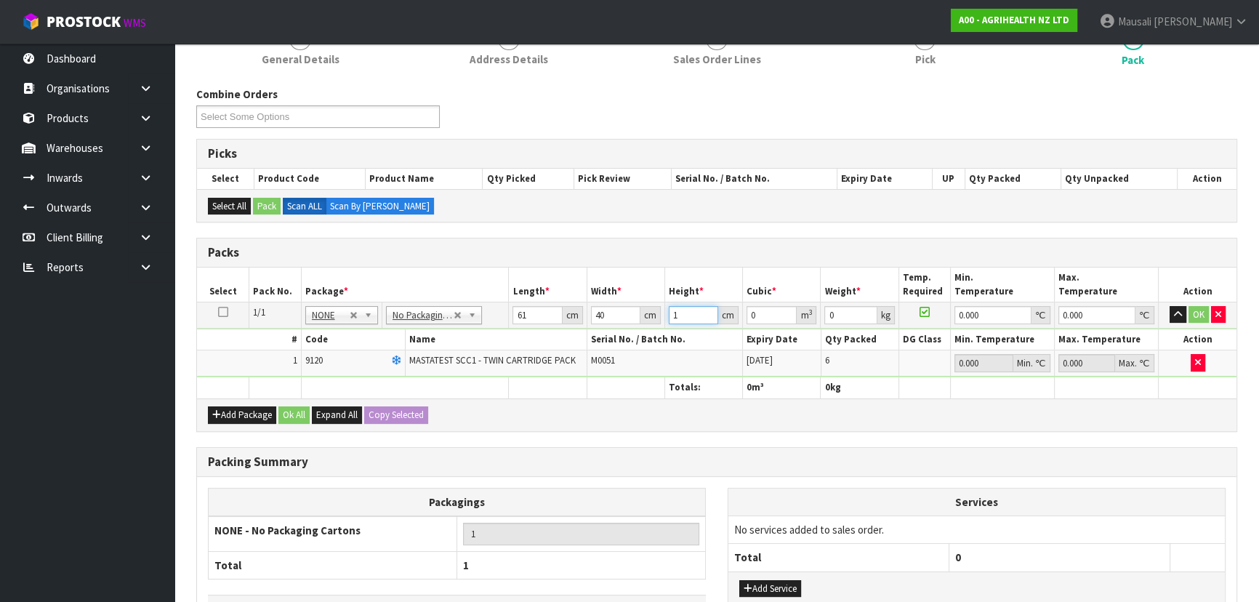
type input "0.00244"
type input "11"
type input "0.02684"
type input "11"
type input "3"
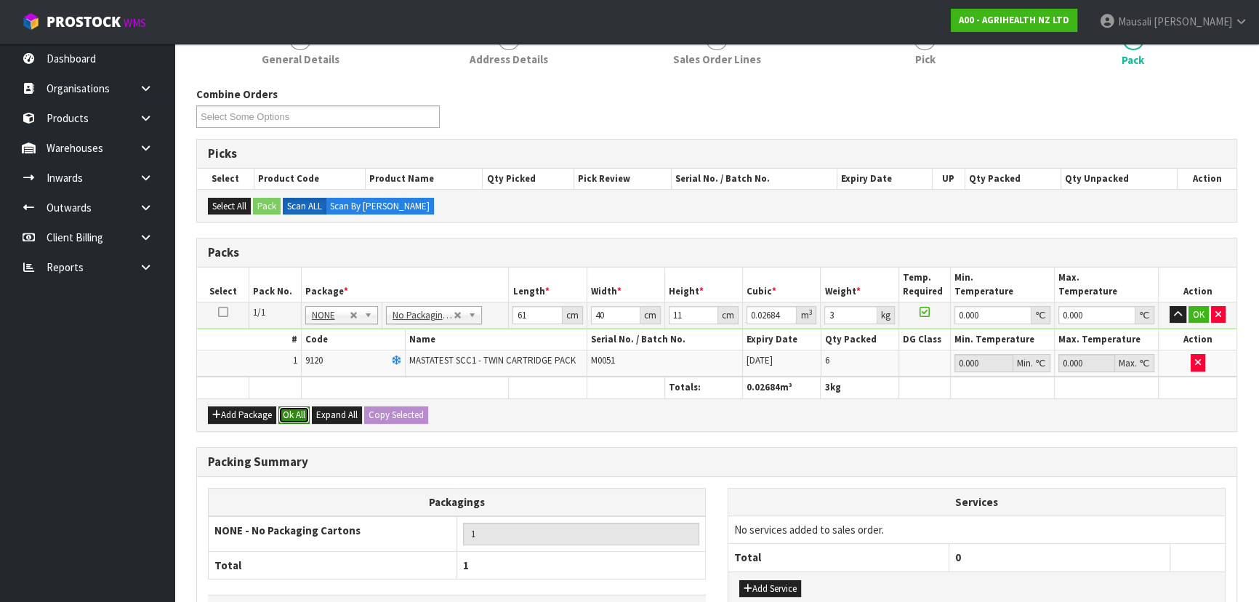
click at [305, 414] on button "Ok All" at bounding box center [294, 414] width 31 height 17
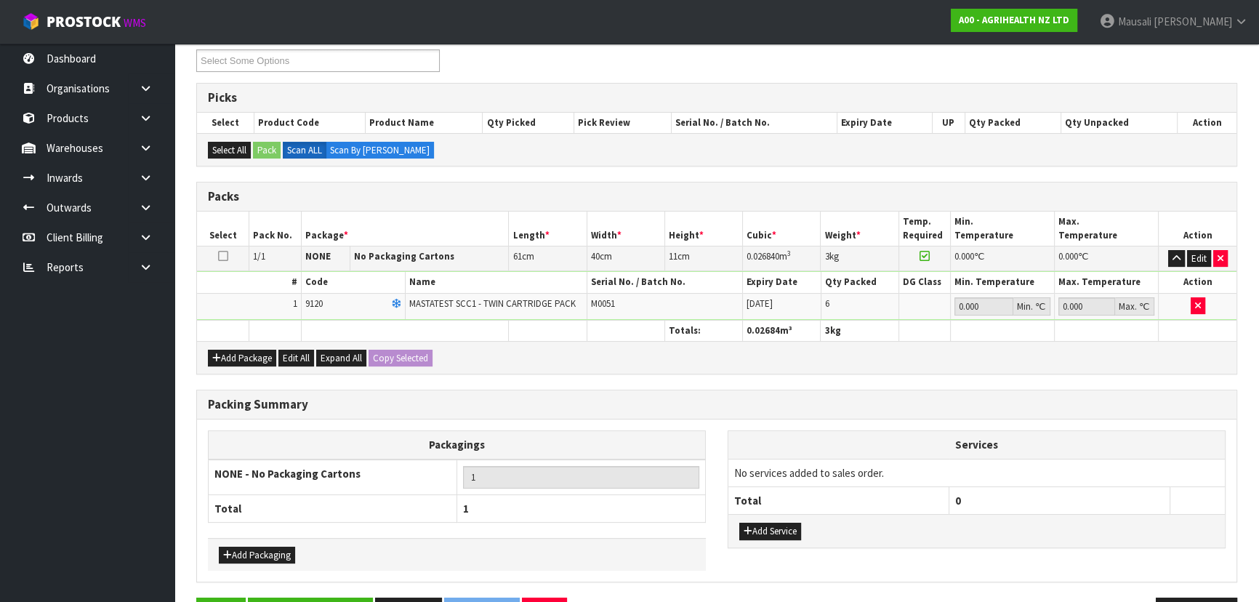
scroll to position [299, 0]
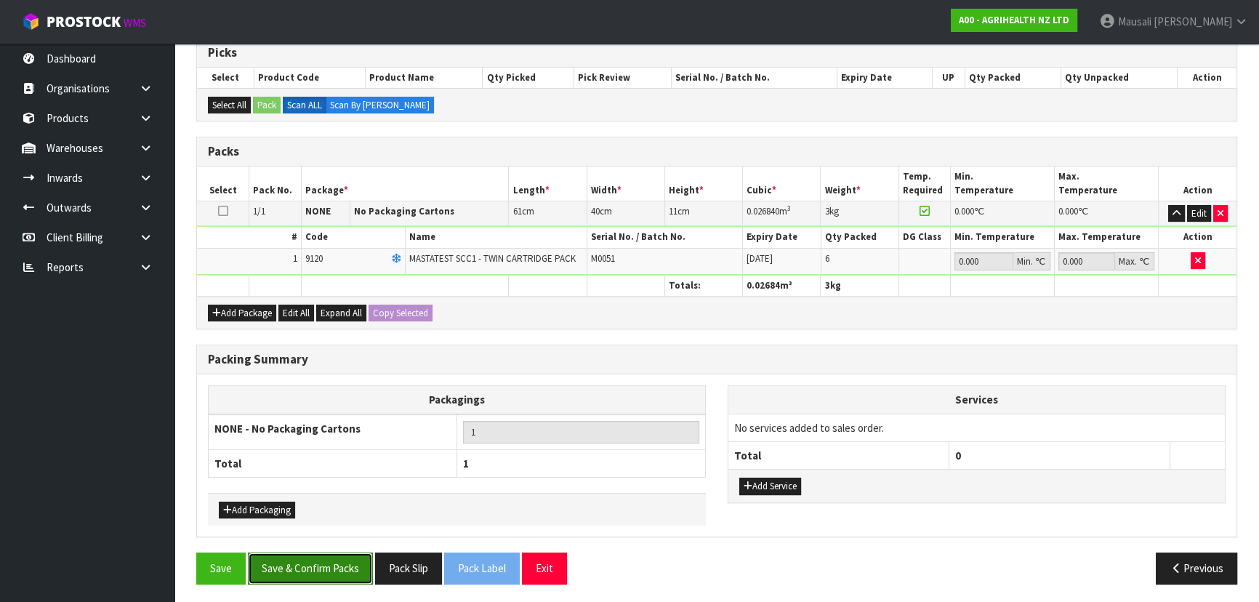
click at [295, 556] on button "Save & Confirm Packs" at bounding box center [310, 568] width 125 height 31
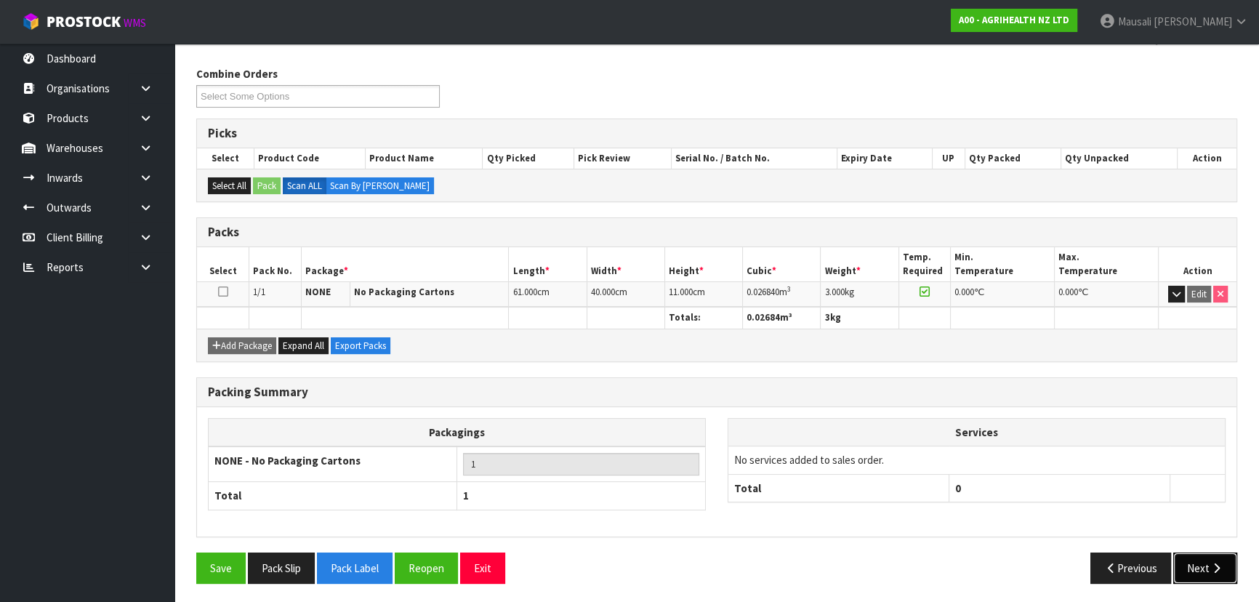
click at [1192, 563] on button "Next" at bounding box center [1206, 568] width 64 height 31
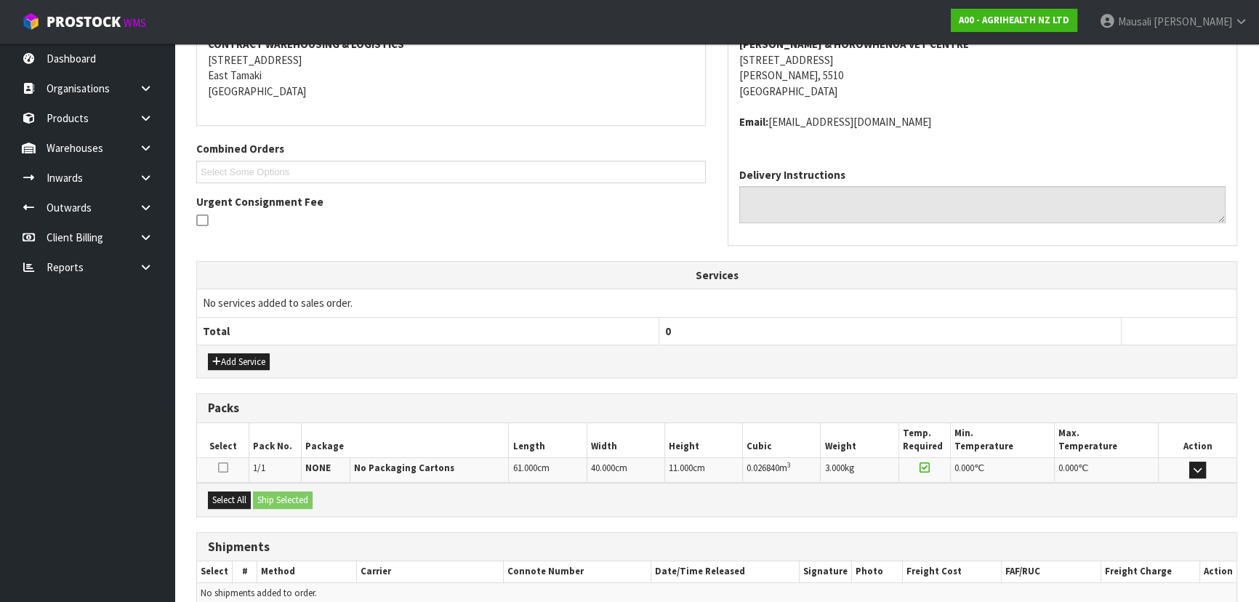
scroll to position [356, 0]
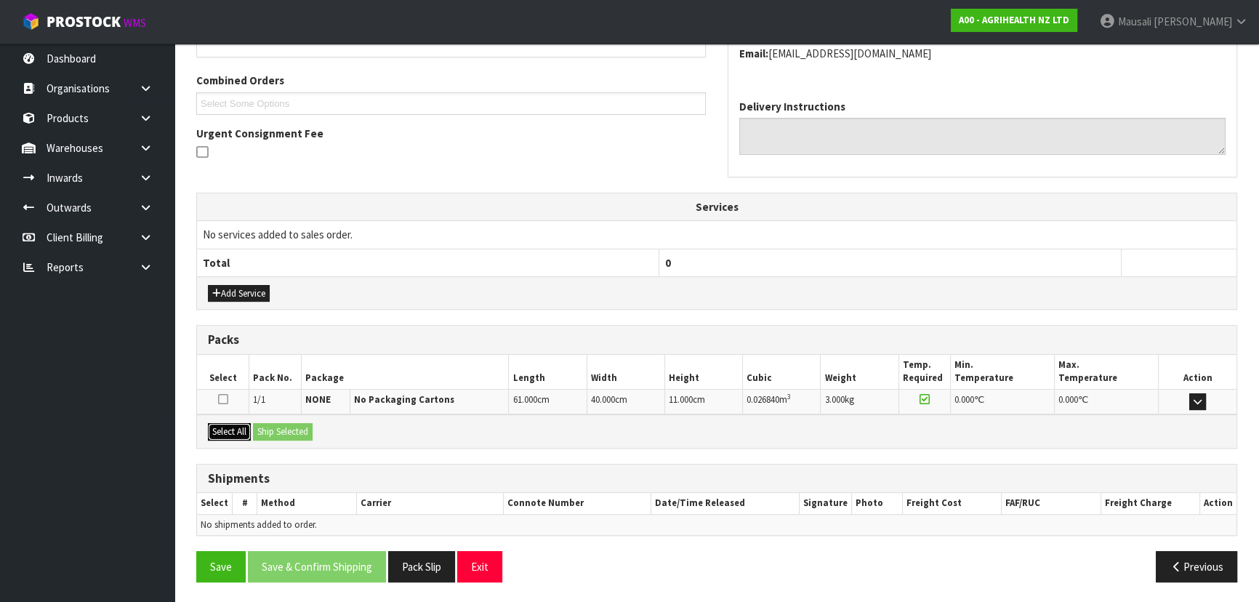
drag, startPoint x: 243, startPoint y: 428, endPoint x: 273, endPoint y: 428, distance: 30.5
click at [249, 428] on button "Select All" at bounding box center [229, 431] width 43 height 17
click at [273, 428] on button "Ship Selected" at bounding box center [283, 431] width 60 height 17
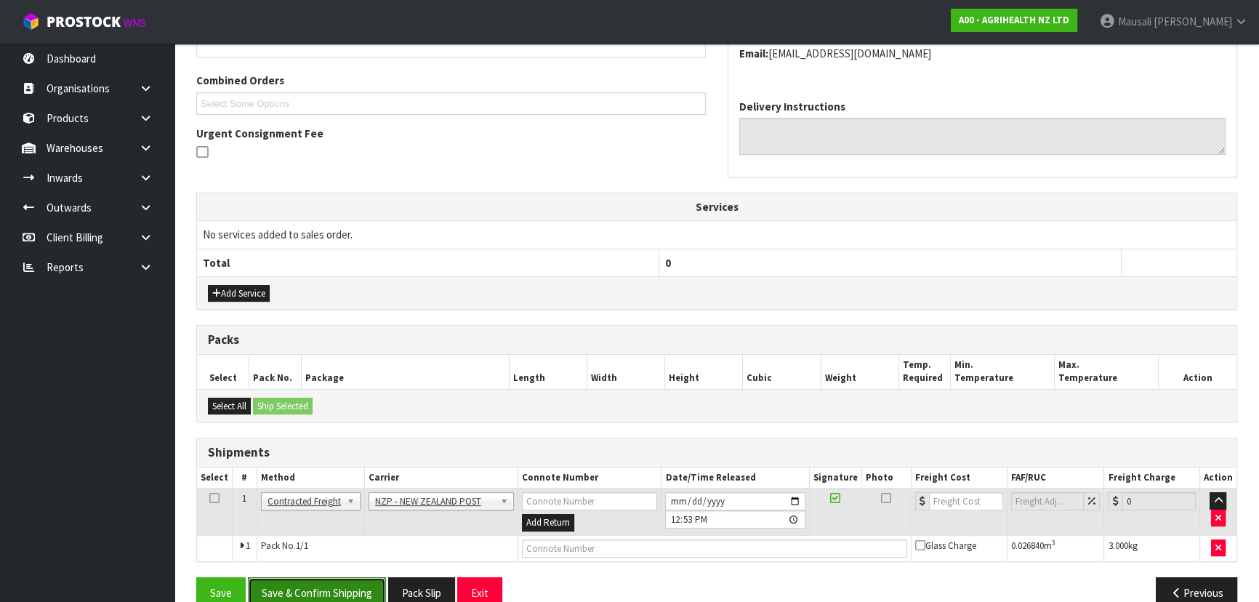
click at [341, 585] on button "Save & Confirm Shipping" at bounding box center [317, 592] width 138 height 31
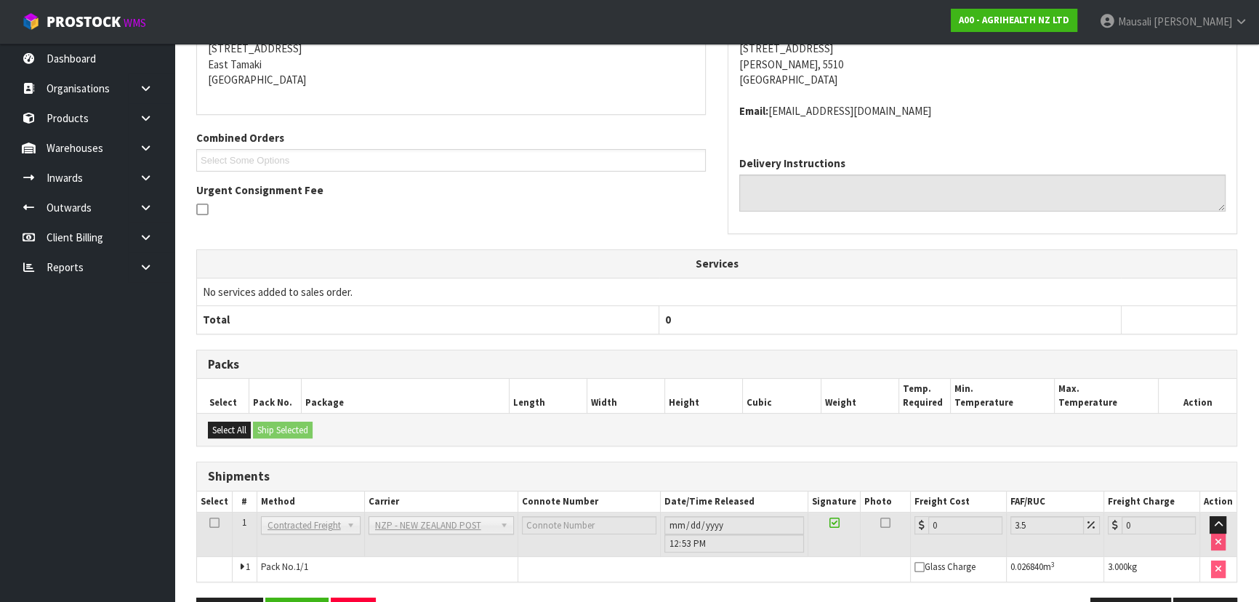
scroll to position [361, 0]
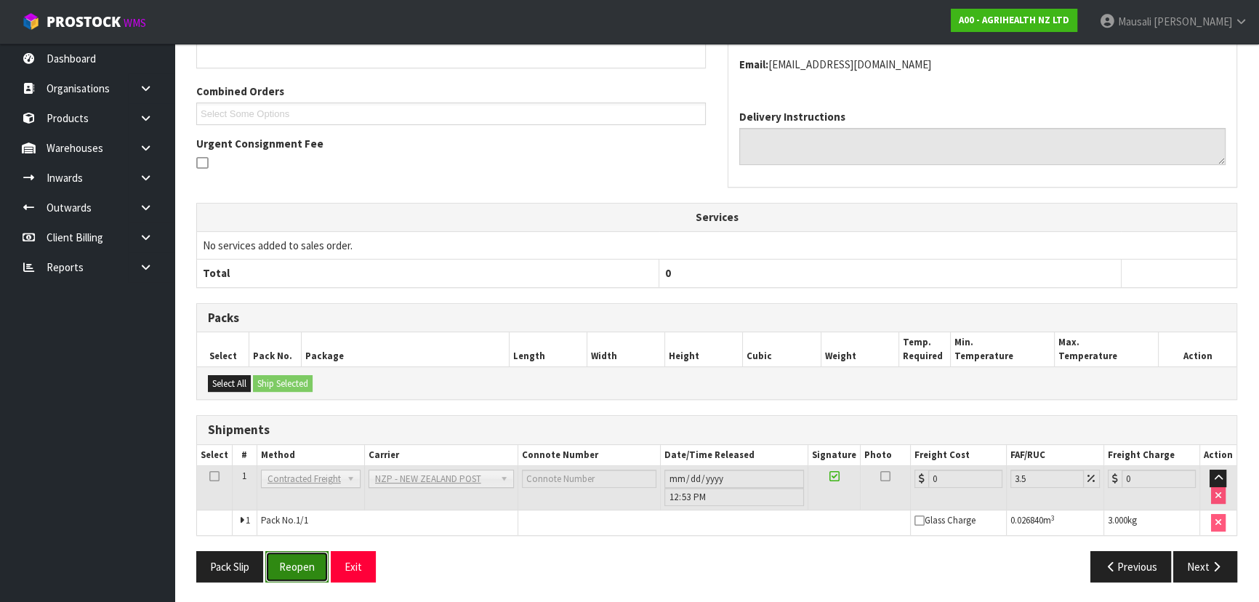
click at [302, 568] on button "Reopen" at bounding box center [296, 566] width 63 height 31
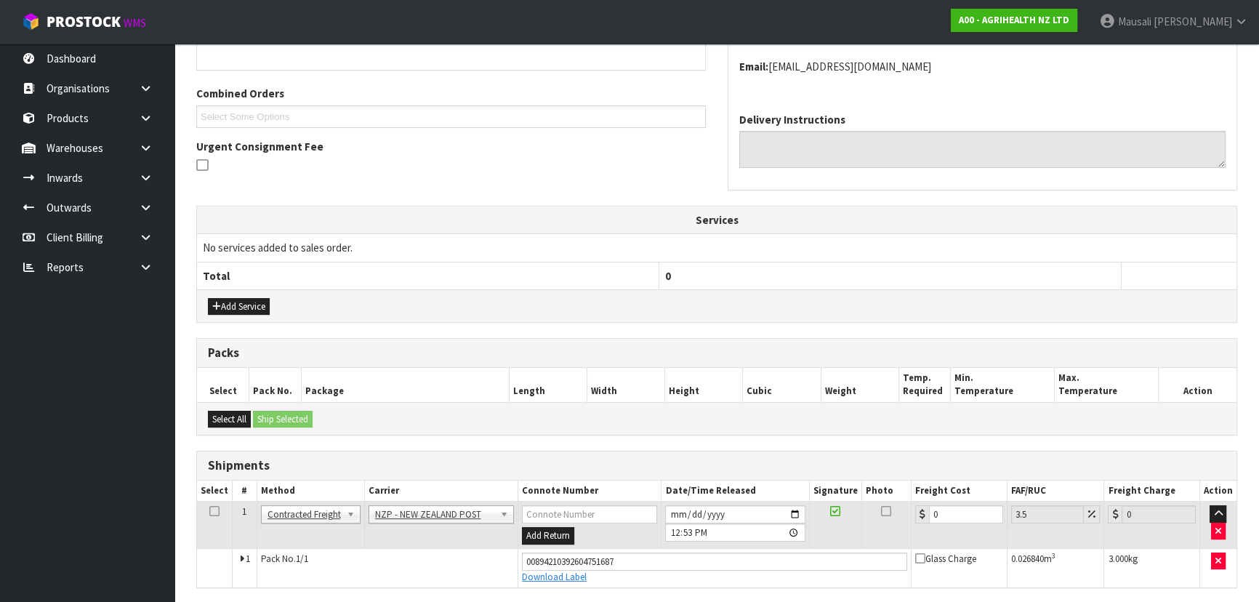
scroll to position [395, 0]
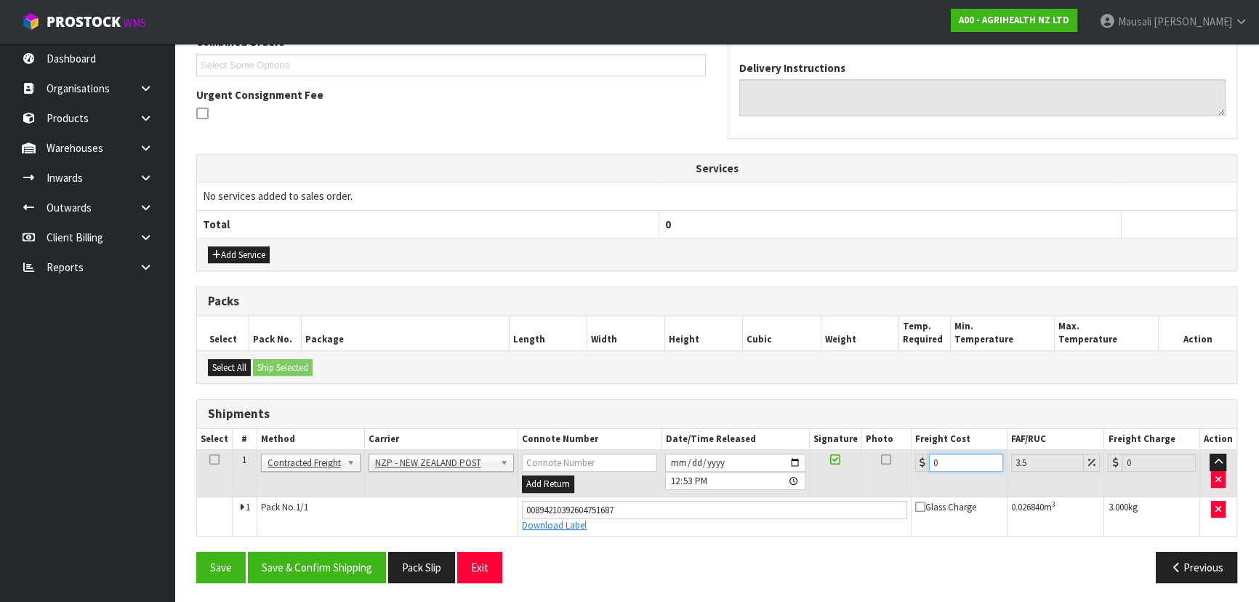
drag, startPoint x: 945, startPoint y: 459, endPoint x: 894, endPoint y: 465, distance: 52.0
click at [894, 465] on tr "1 Client Local Pickup Customer Local Pickup Company Freight Contracted Freight …" at bounding box center [717, 473] width 1040 height 47
type input "8"
type input "8.28"
type input "8.4"
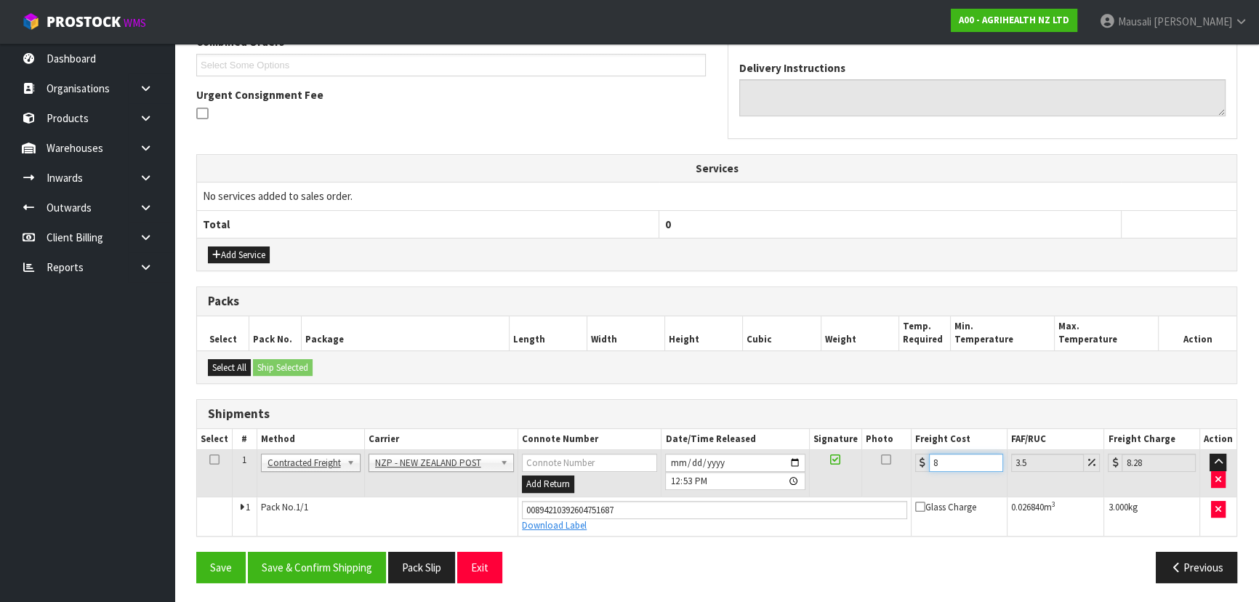
type input "8.69"
type input "8.45"
type input "8.75"
type input "8.45"
click at [361, 556] on button "Save & Confirm Shipping" at bounding box center [317, 567] width 138 height 31
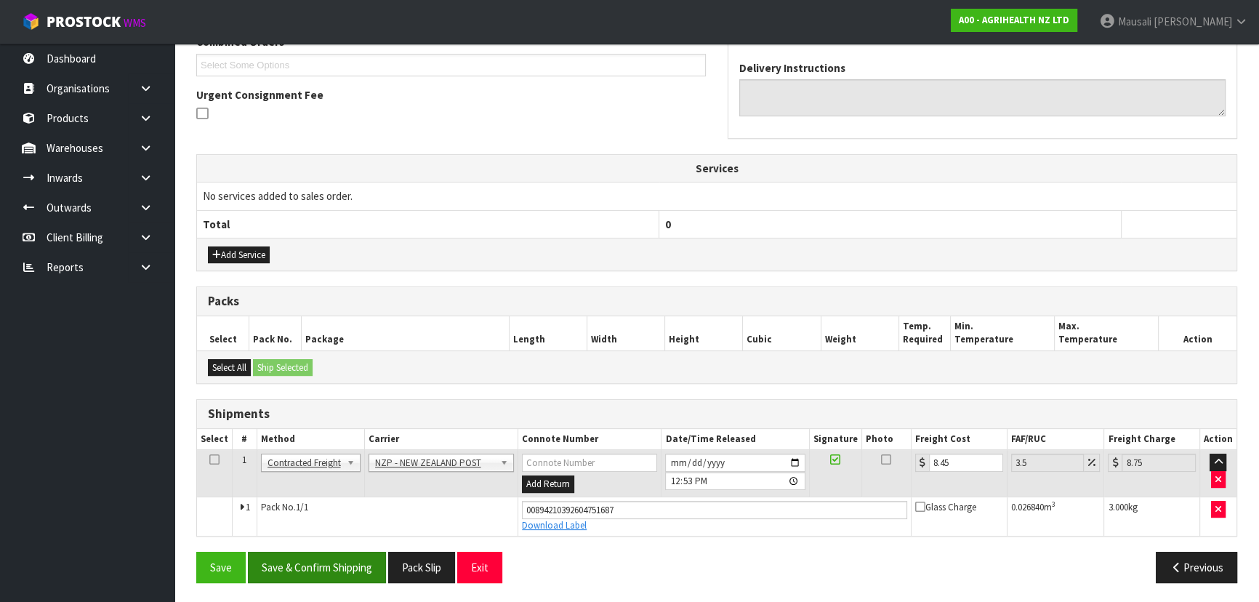
scroll to position [0, 0]
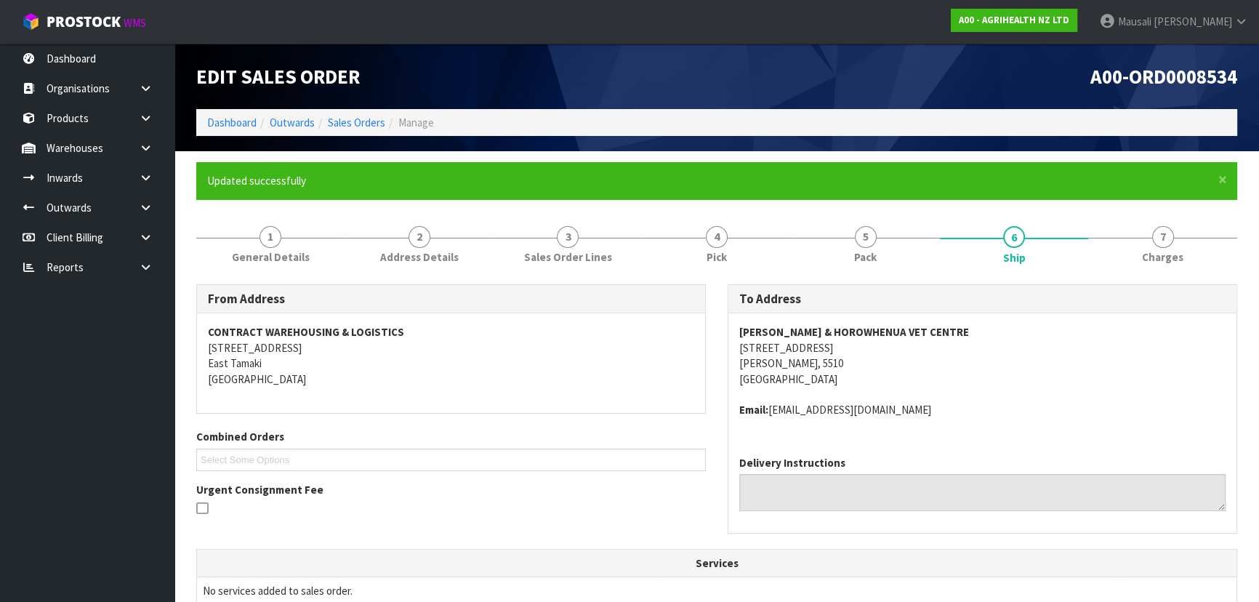
drag, startPoint x: 377, startPoint y: 468, endPoint x: 564, endPoint y: 488, distance: 188.0
click at [564, 488] on div "Urgent Consignment Fee" at bounding box center [451, 501] width 510 height 38
click at [337, 118] on link "Sales Orders" at bounding box center [356, 123] width 57 height 14
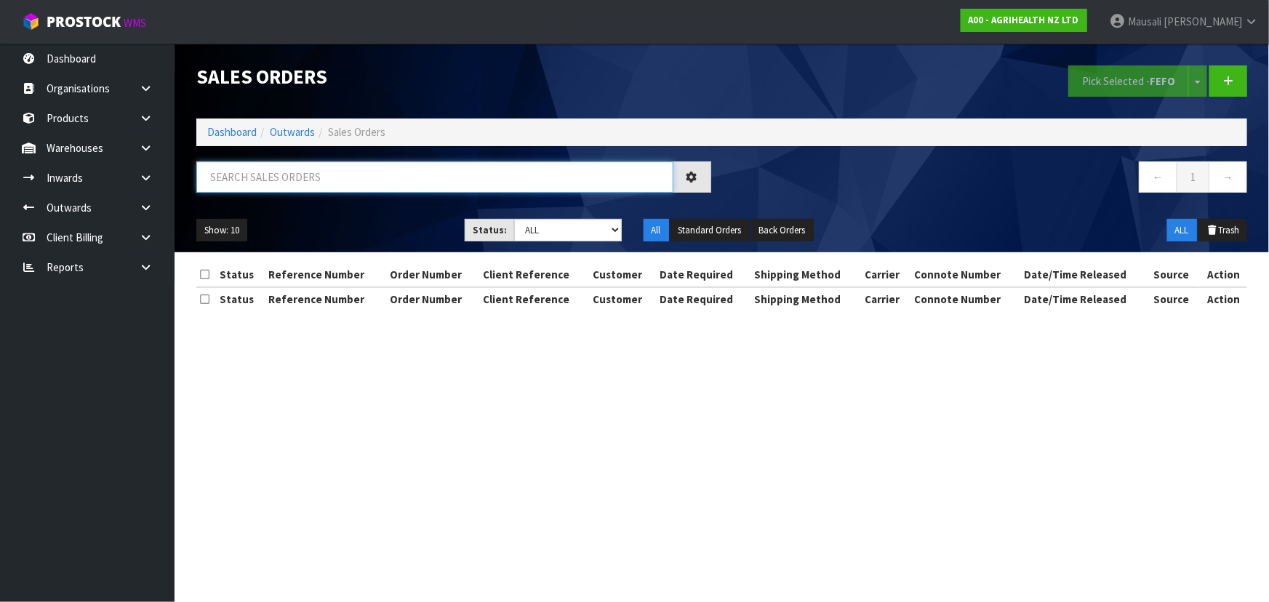
click at [225, 175] on input "text" at bounding box center [434, 176] width 477 height 31
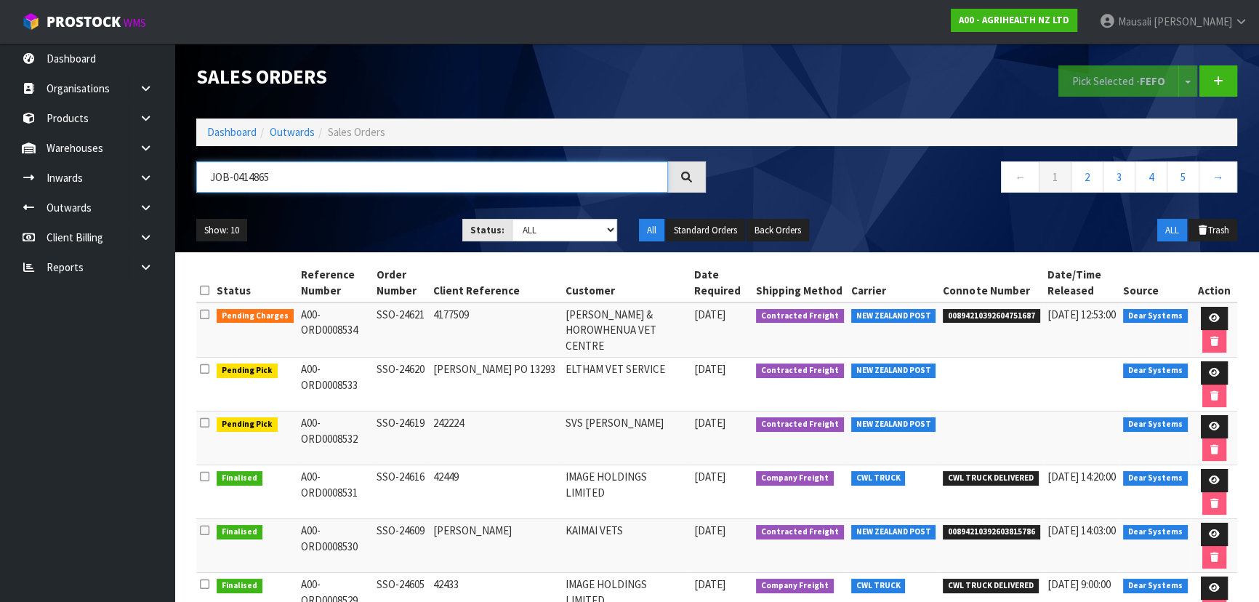
type input "JOB-0414865"
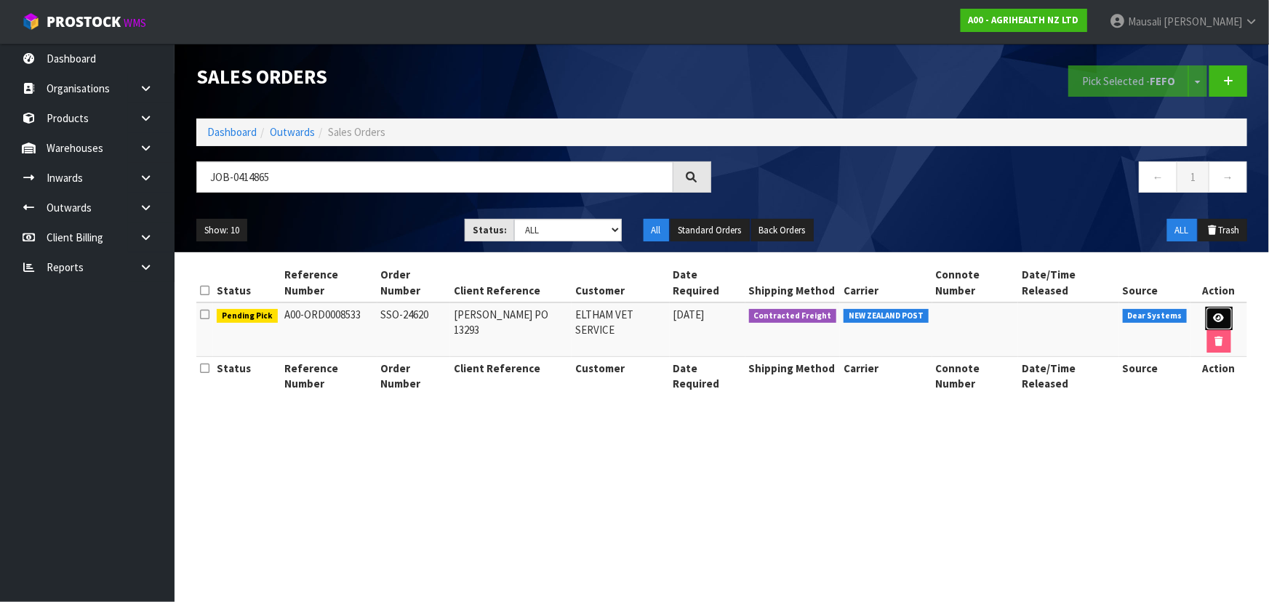
click at [1214, 313] on icon at bounding box center [1219, 317] width 11 height 9
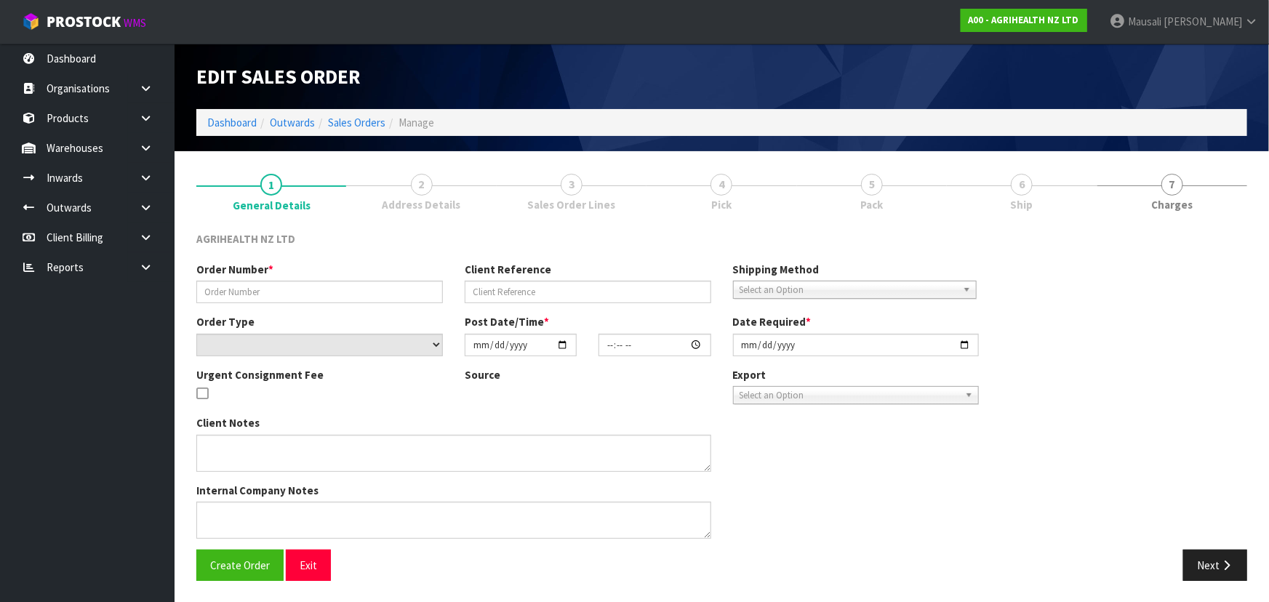
type input "SSO-24620"
type input "JOHN PO 13293"
select select "number:0"
type input "2025-09-29"
type input "09:36:46.000"
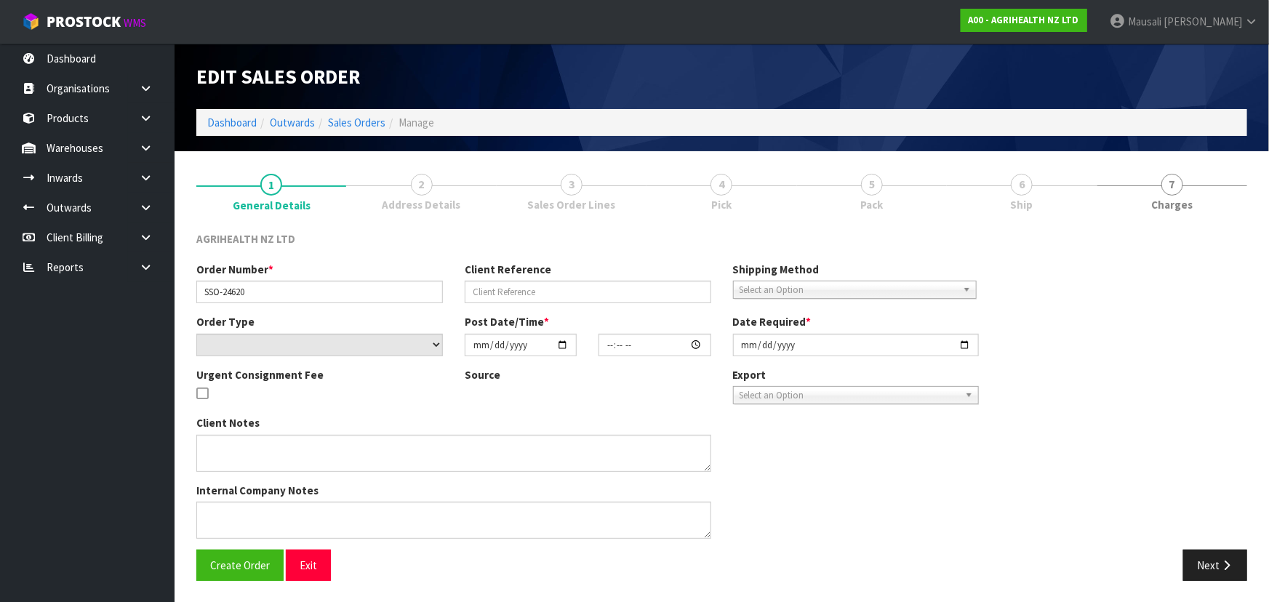
type input "2025-09-29"
type textarea "SHIP BY: Overnight Courier"
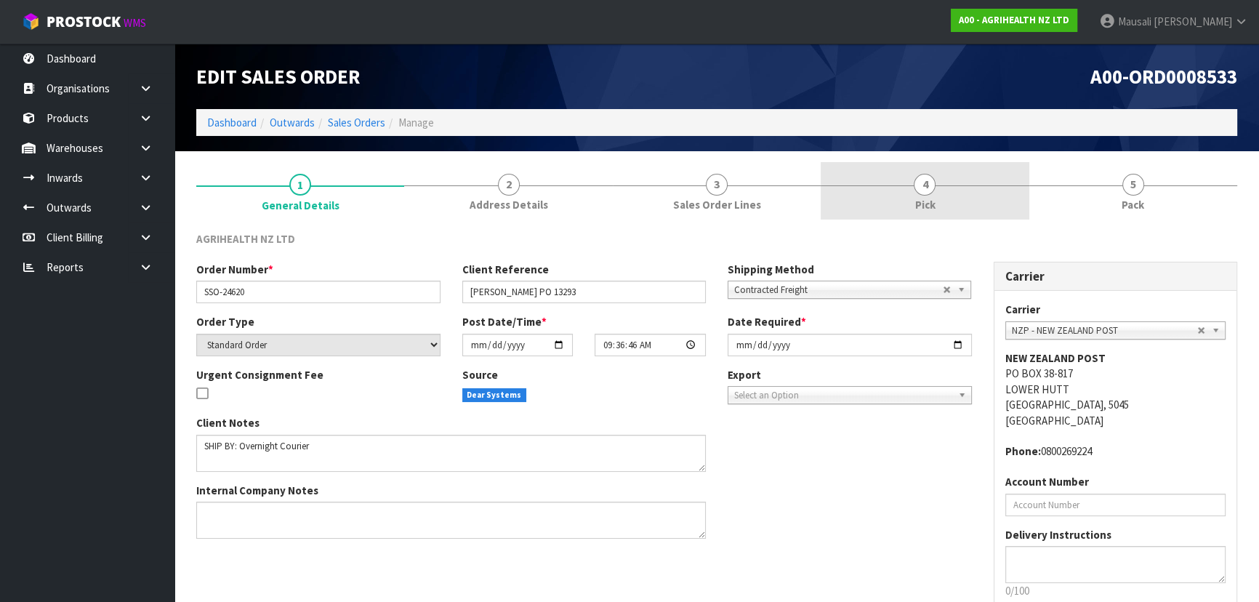
click at [945, 185] on div at bounding box center [925, 185] width 208 height 1
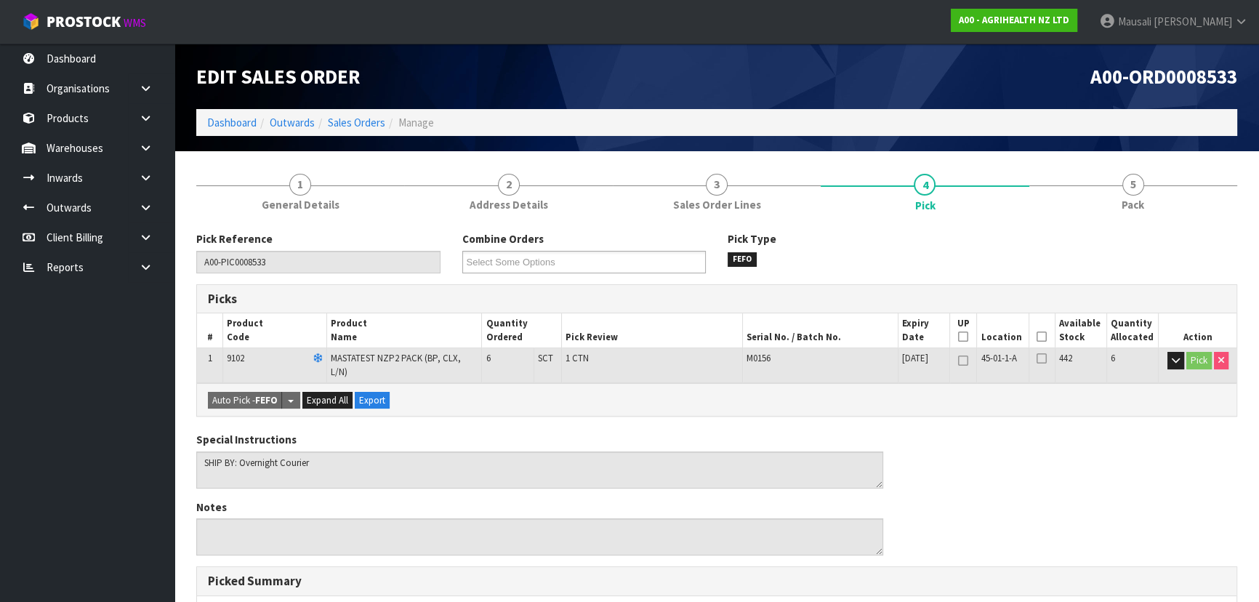
click at [1040, 337] on icon at bounding box center [1042, 337] width 10 height 1
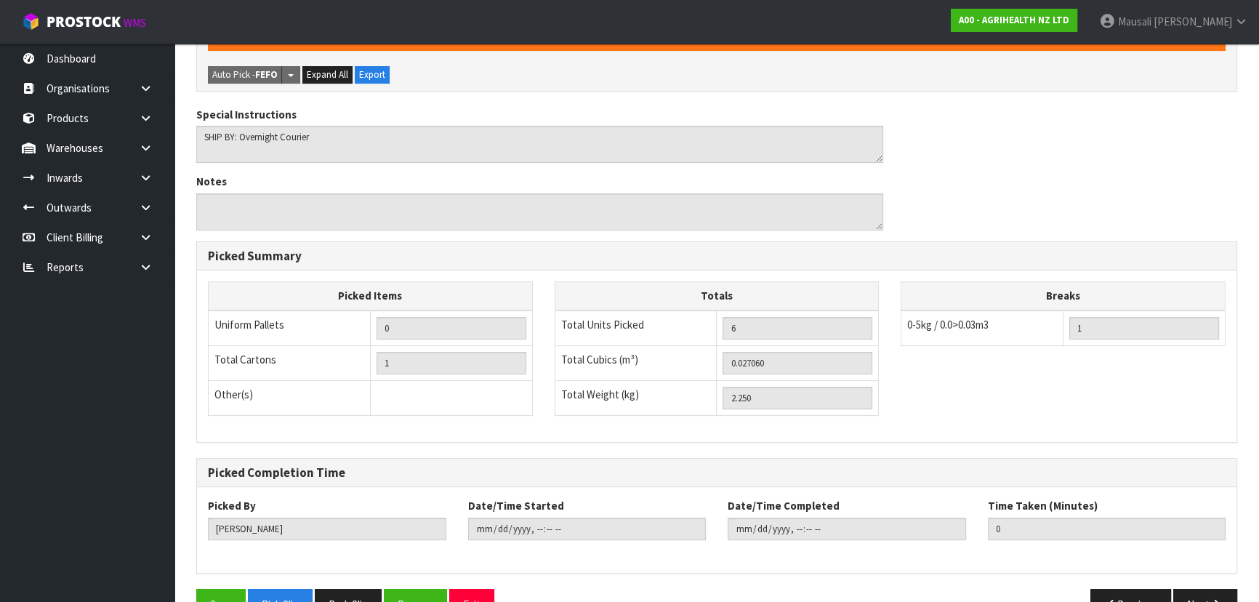
scroll to position [406, 0]
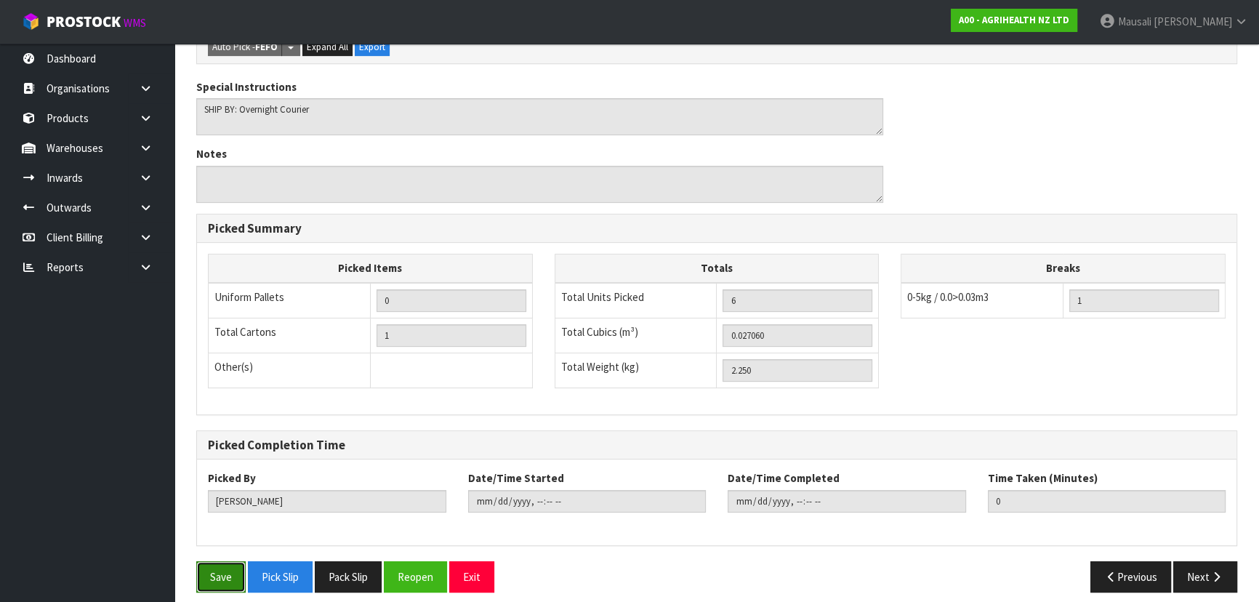
click at [212, 567] on button "Save" at bounding box center [220, 576] width 49 height 31
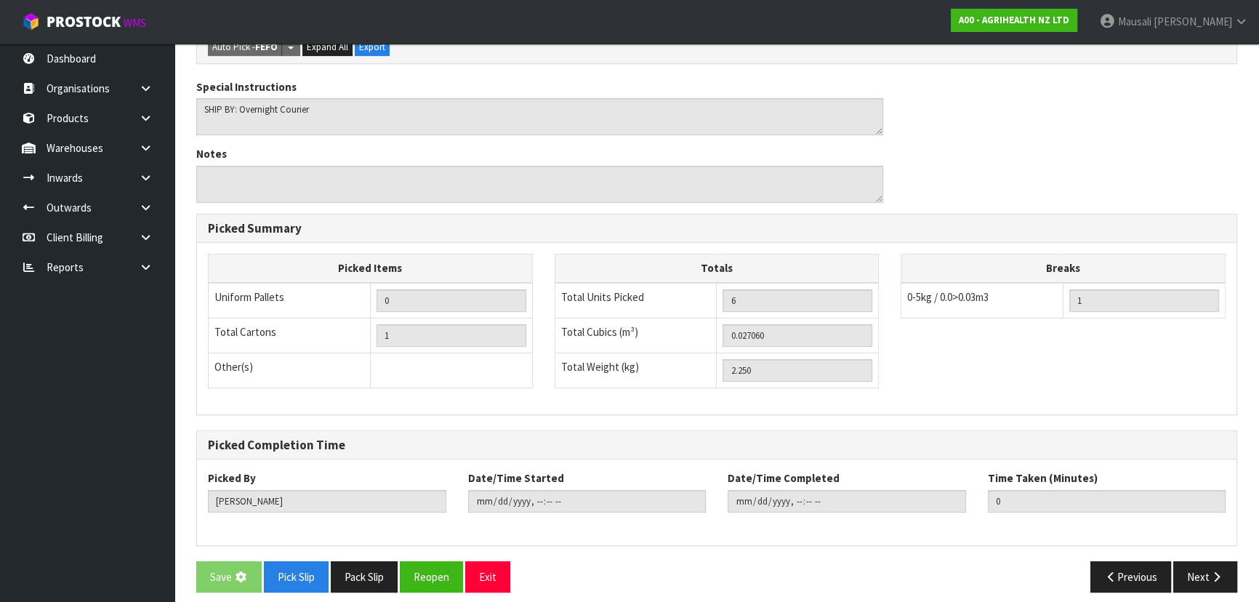
scroll to position [0, 0]
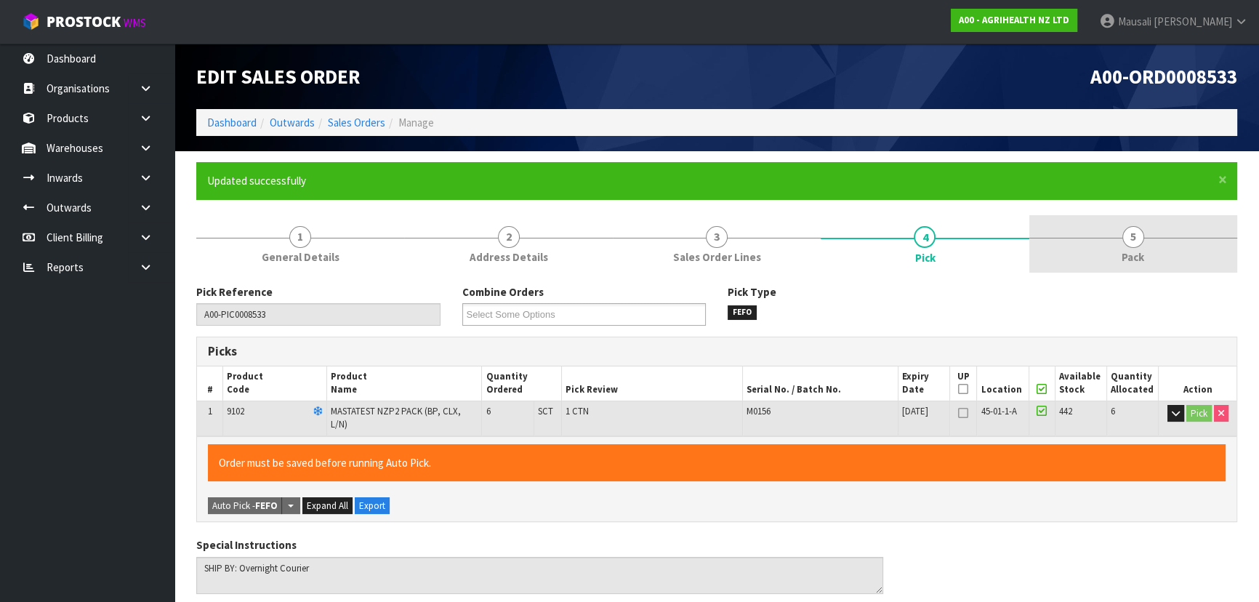
type input "Mausali Tito"
type input "2025-09-29T13:00:38"
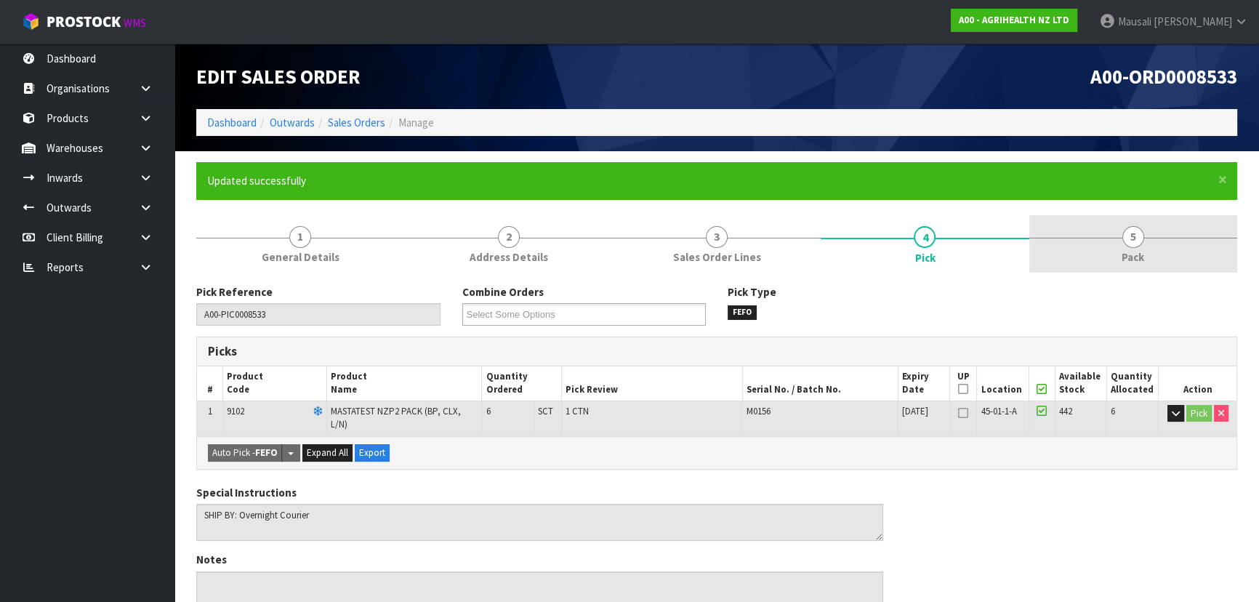
click at [1104, 255] on link "5 Pack" at bounding box center [1134, 243] width 208 height 57
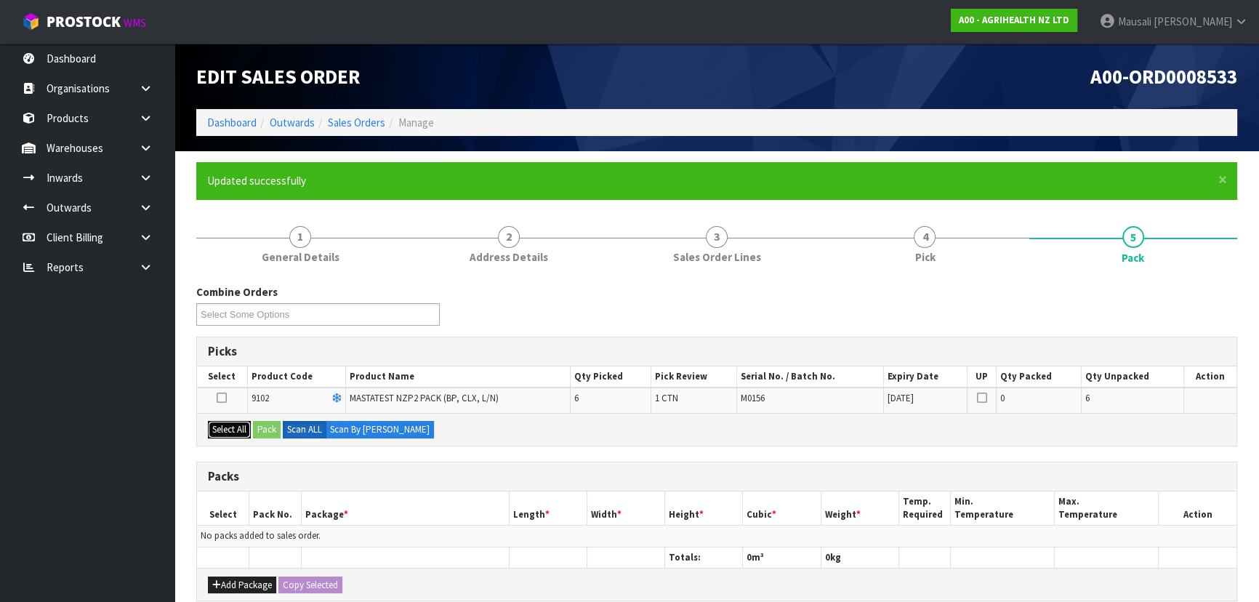
click at [219, 426] on button "Select All" at bounding box center [229, 429] width 43 height 17
click at [262, 427] on button "Pack" at bounding box center [267, 429] width 28 height 17
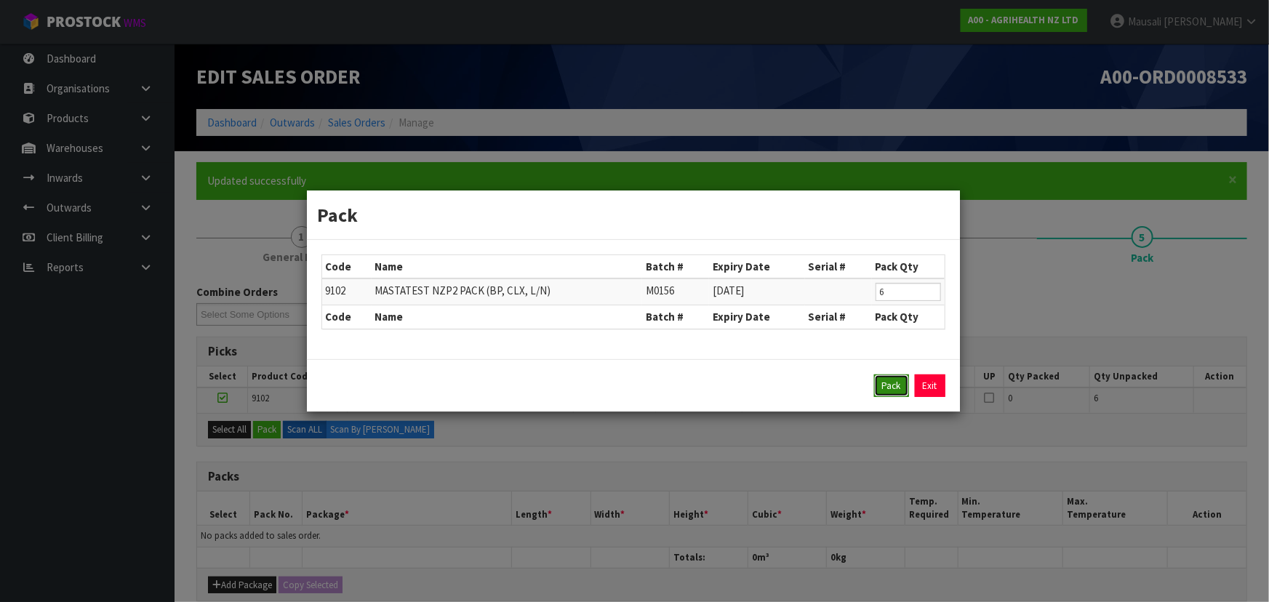
click at [882, 383] on button "Pack" at bounding box center [891, 385] width 35 height 23
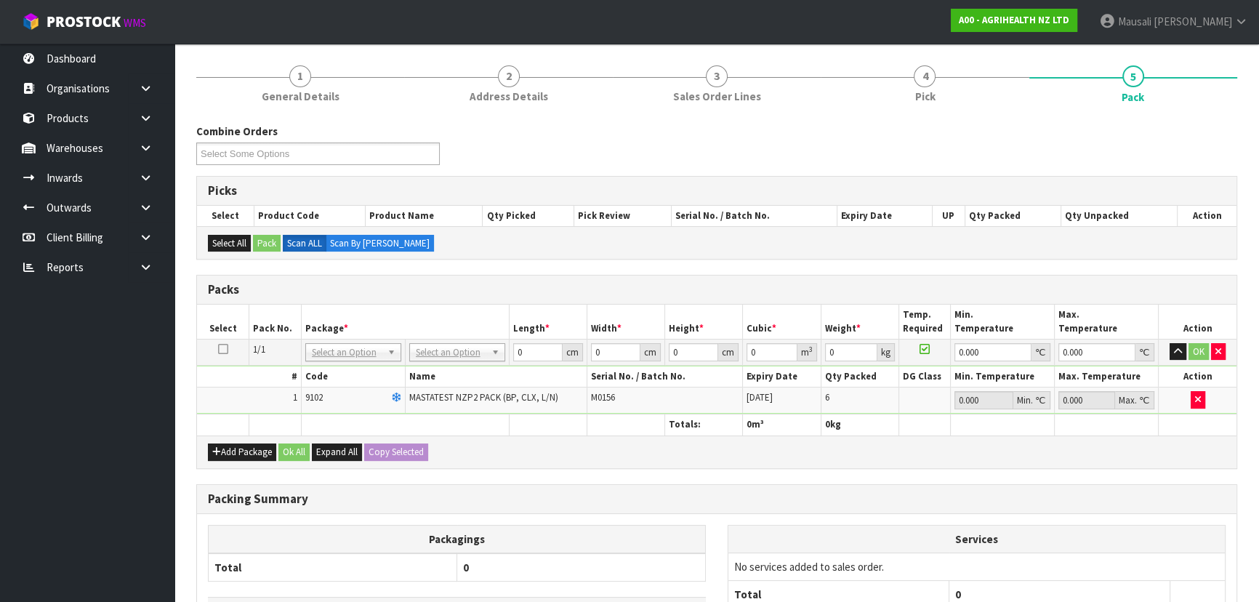
scroll to position [292, 0]
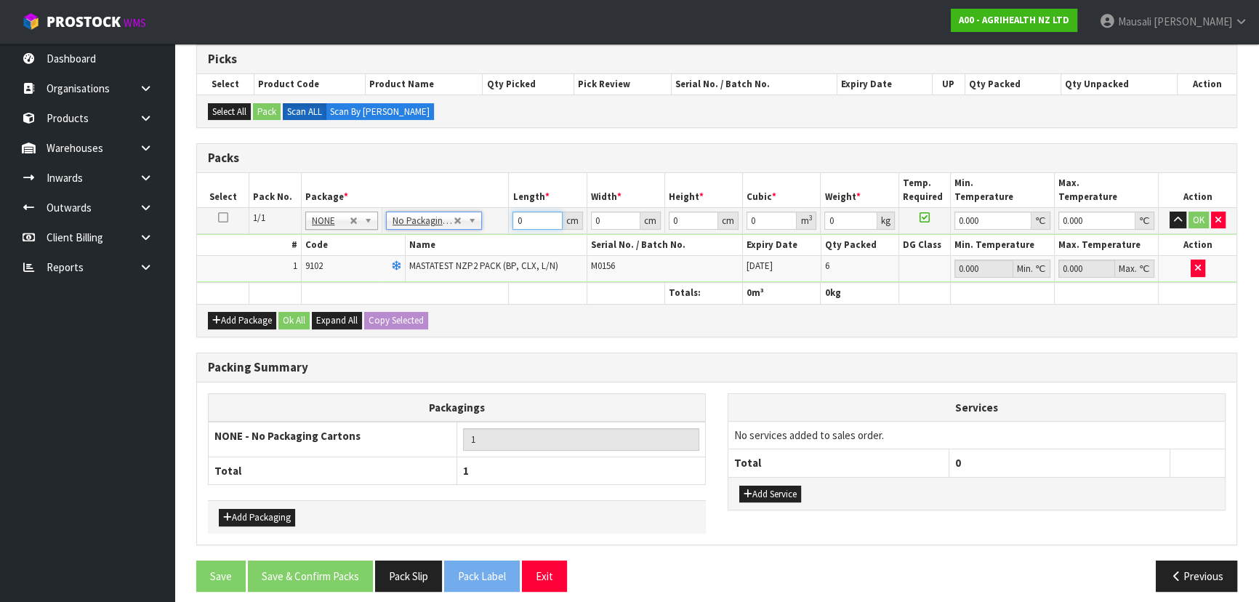
drag, startPoint x: 526, startPoint y: 225, endPoint x: 474, endPoint y: 247, distance: 56.4
click at [483, 247] on tbody "1/1 NONE 007-001 007-002 007-004 007-009 007-013 007-014 007-015 007-017 007-01…" at bounding box center [717, 244] width 1040 height 75
type input "61"
type input "40"
type input "1"
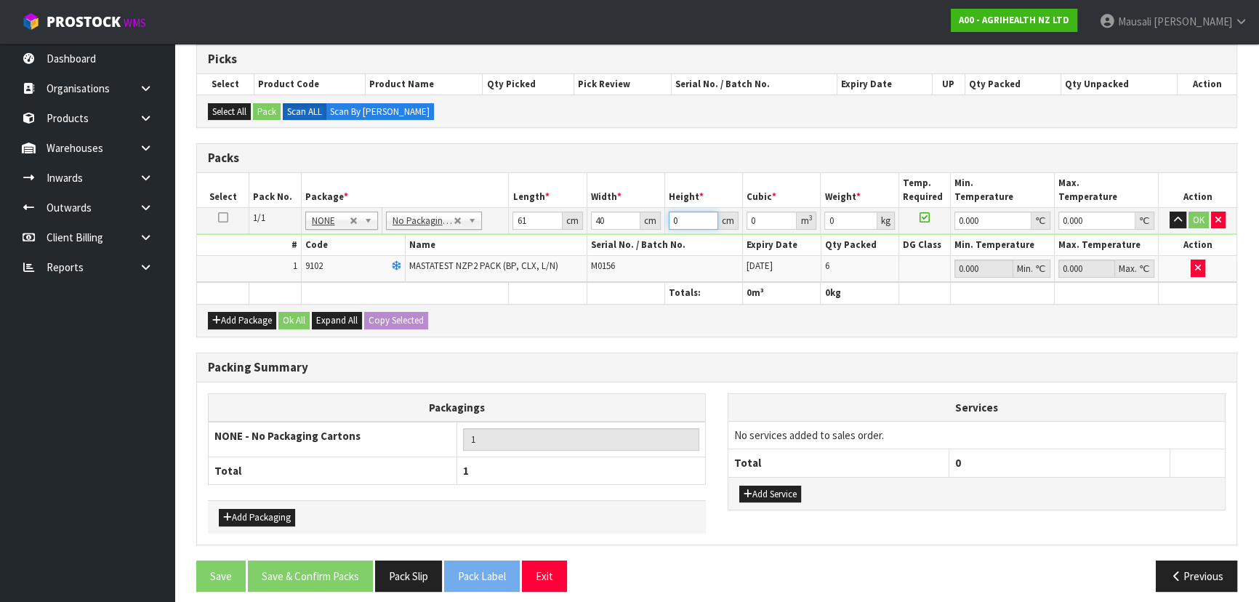
type input "0.00244"
type input "11"
type input "0.02684"
type input "11"
type input "3"
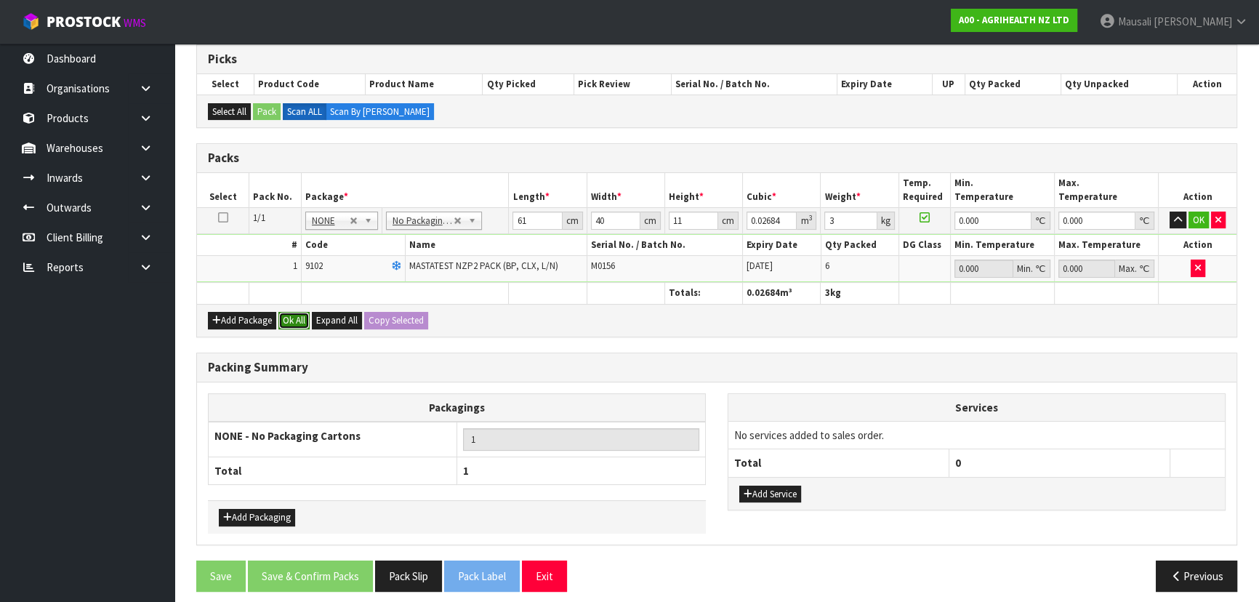
click at [296, 319] on button "Ok All" at bounding box center [294, 320] width 31 height 17
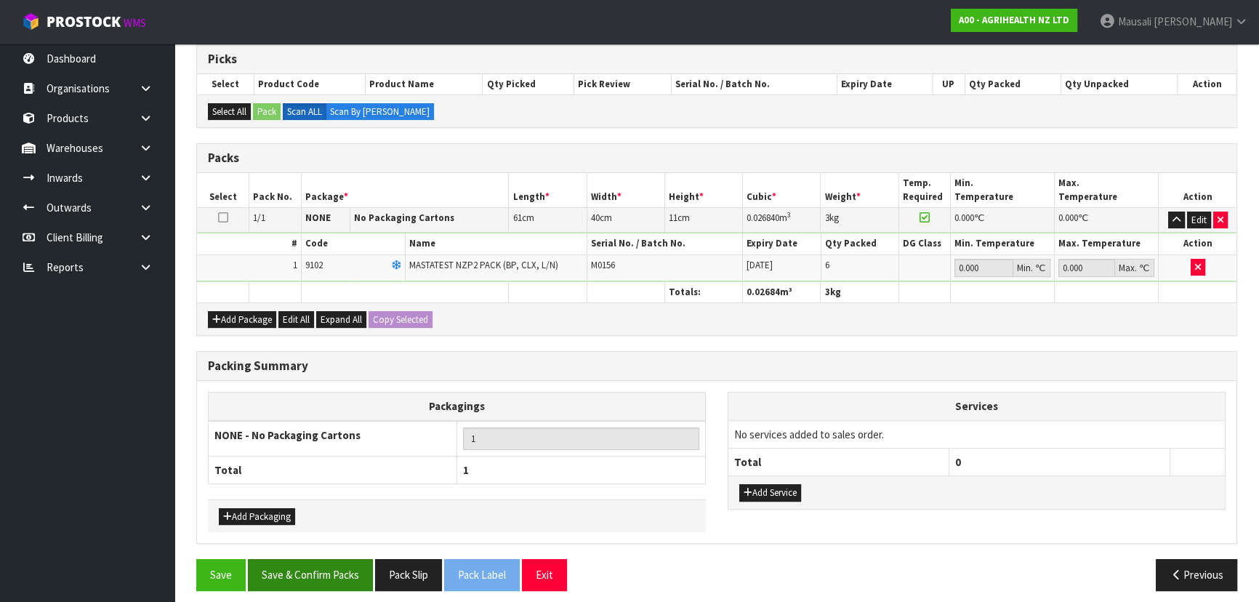
scroll to position [299, 0]
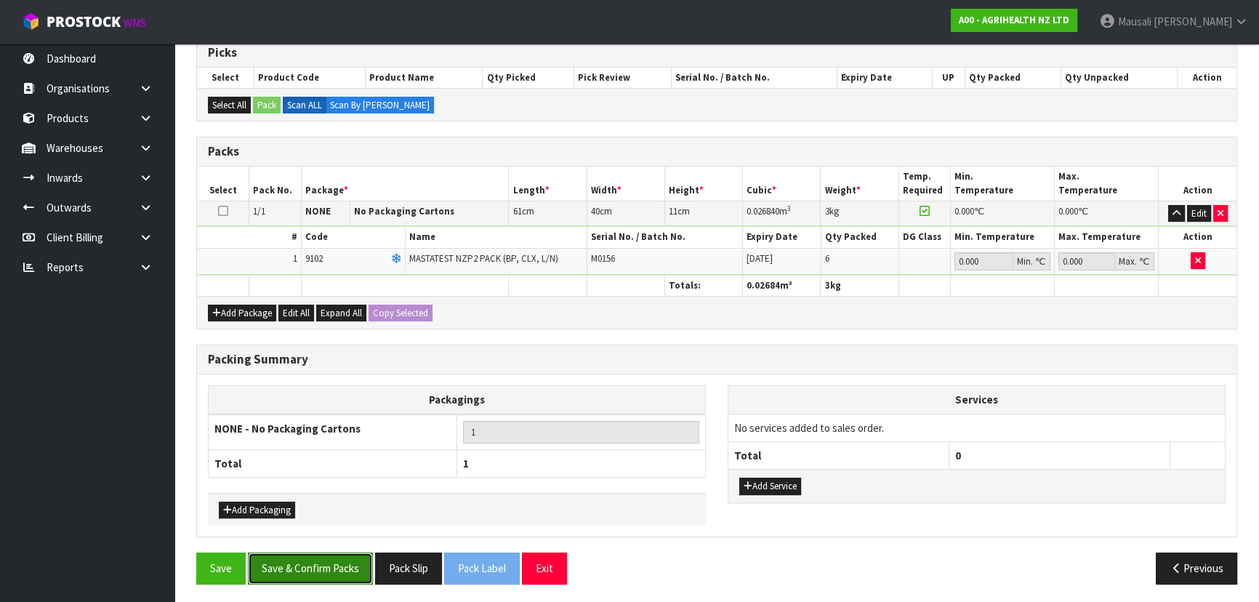
click at [345, 566] on button "Save & Confirm Packs" at bounding box center [310, 568] width 125 height 31
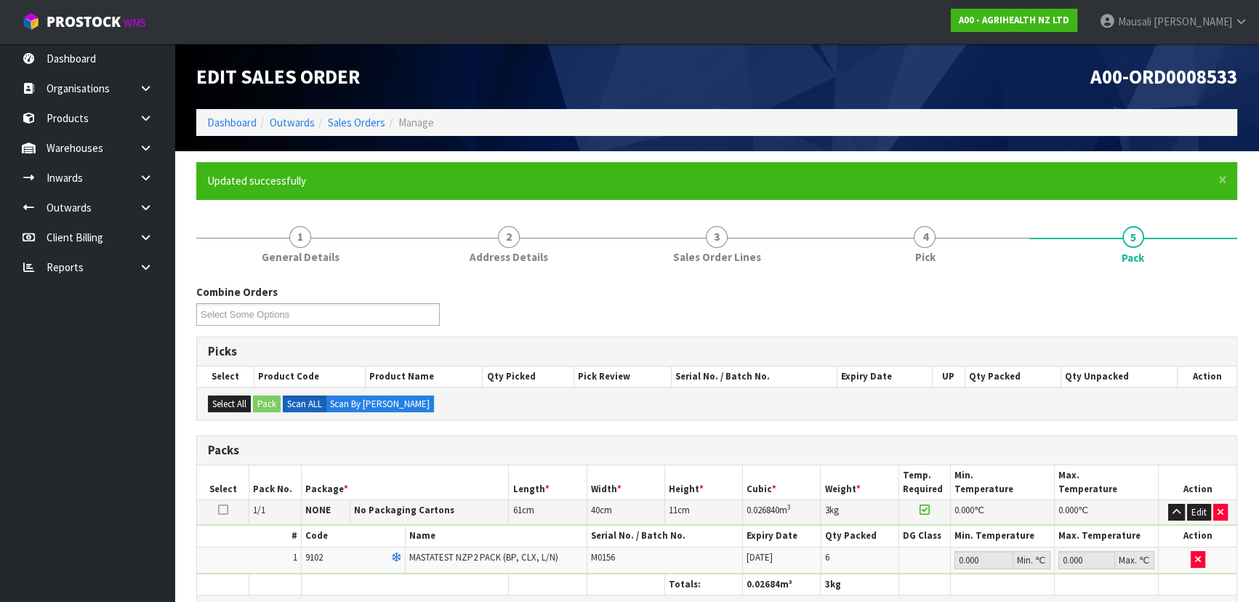
scroll to position [218, 0]
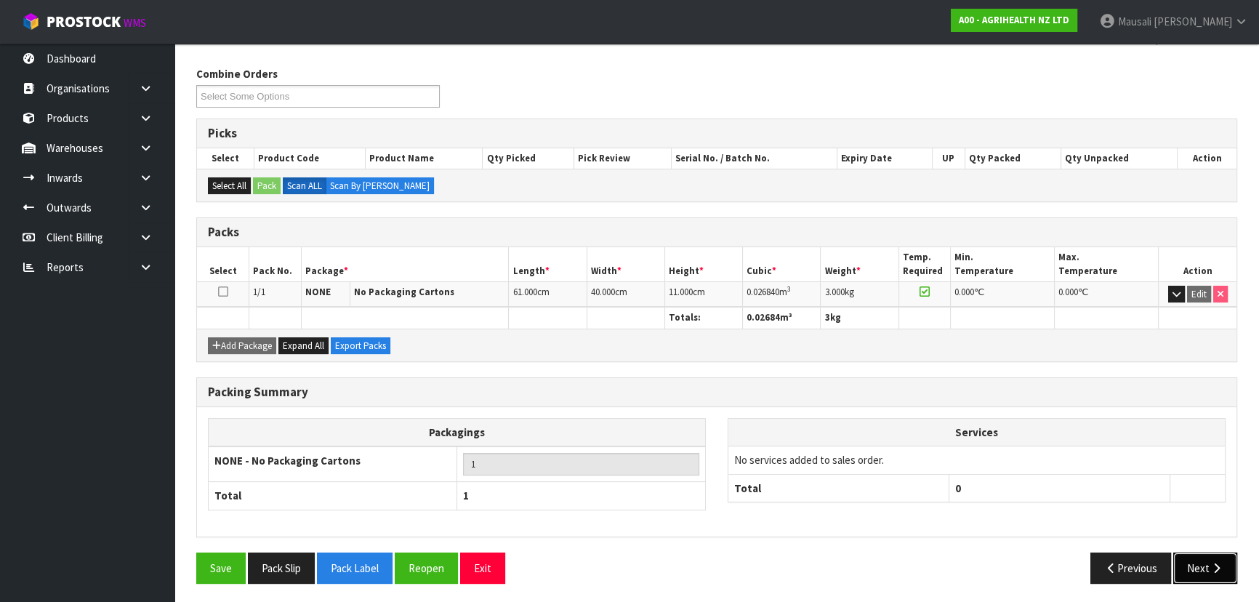
click at [1208, 566] on button "Next" at bounding box center [1206, 568] width 64 height 31
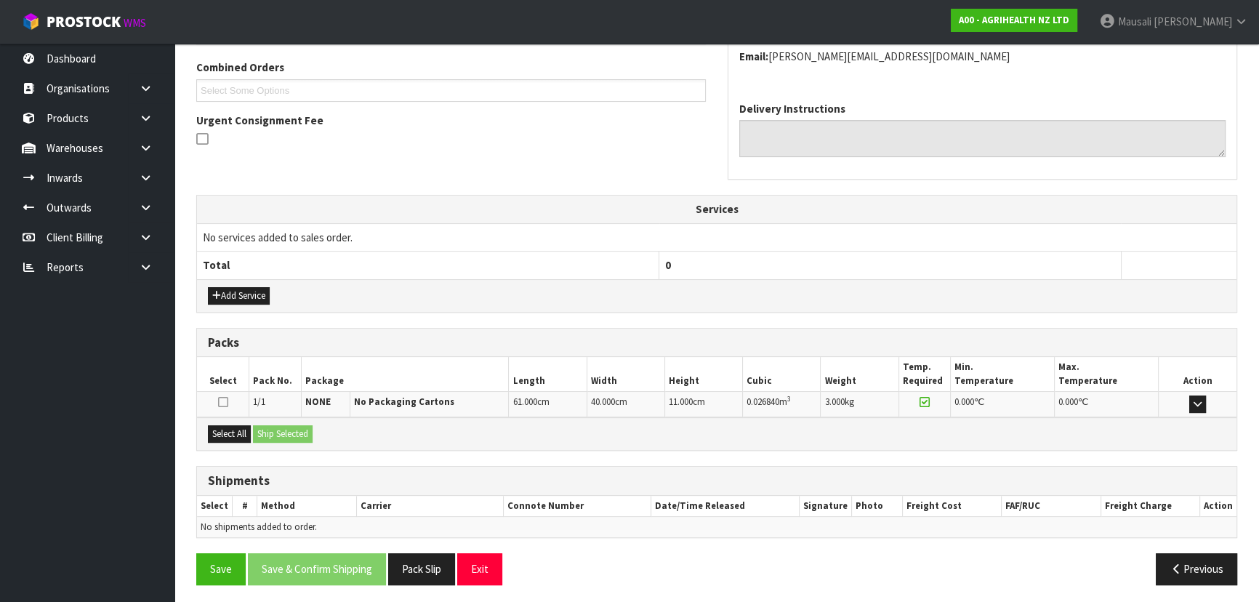
scroll to position [371, 0]
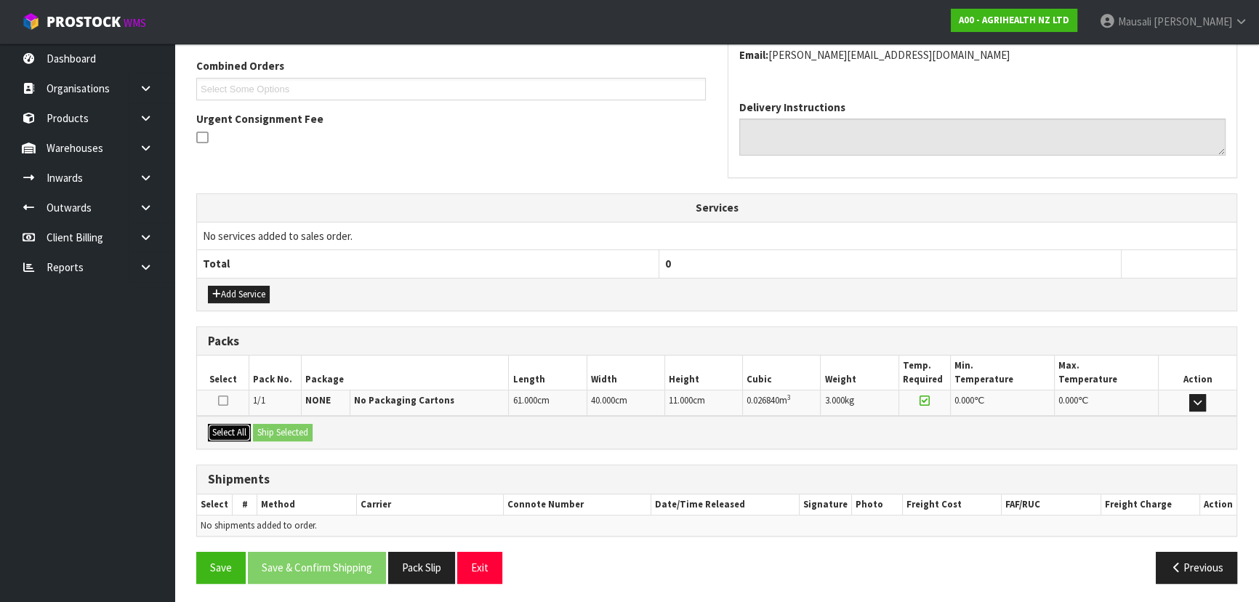
drag, startPoint x: 233, startPoint y: 431, endPoint x: 291, endPoint y: 444, distance: 59.5
click at [246, 436] on button "Select All" at bounding box center [229, 432] width 43 height 17
click at [293, 444] on div "Select All Ship Selected" at bounding box center [717, 432] width 1040 height 33
click at [279, 424] on button "Ship Selected" at bounding box center [283, 432] width 60 height 17
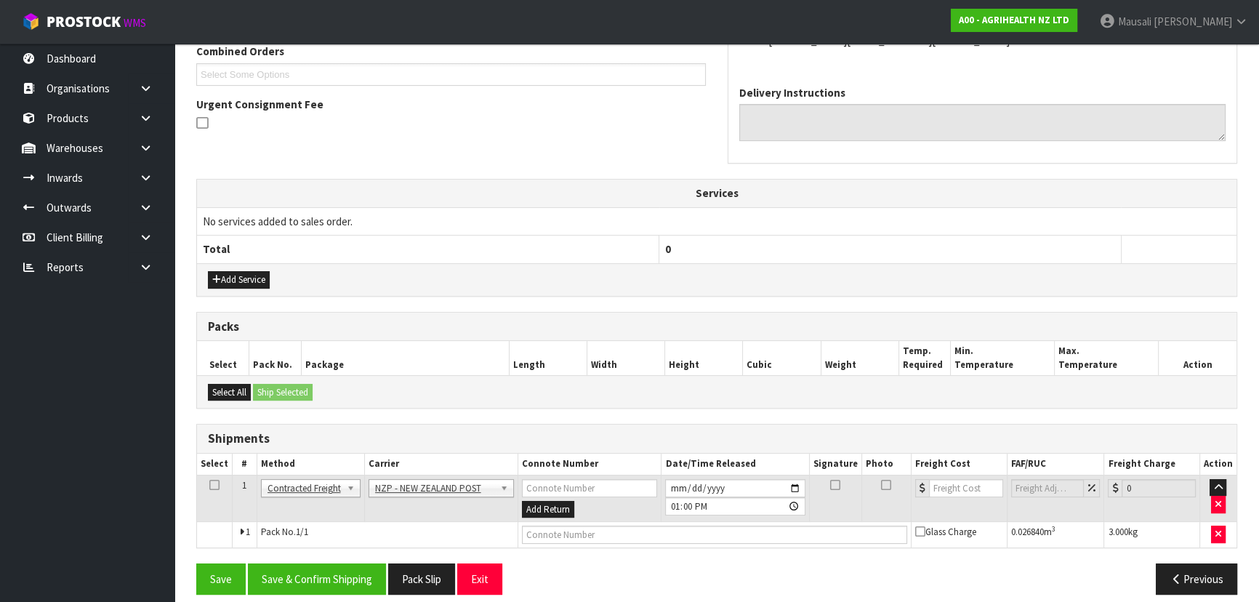
scroll to position [397, 0]
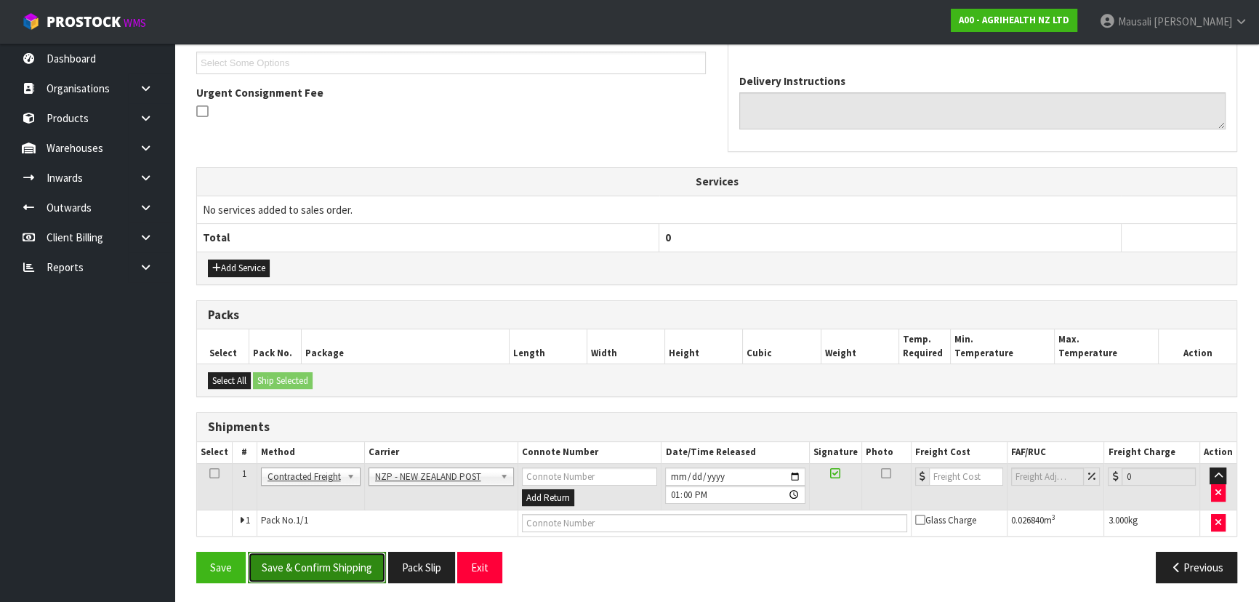
click at [356, 560] on button "Save & Confirm Shipping" at bounding box center [317, 567] width 138 height 31
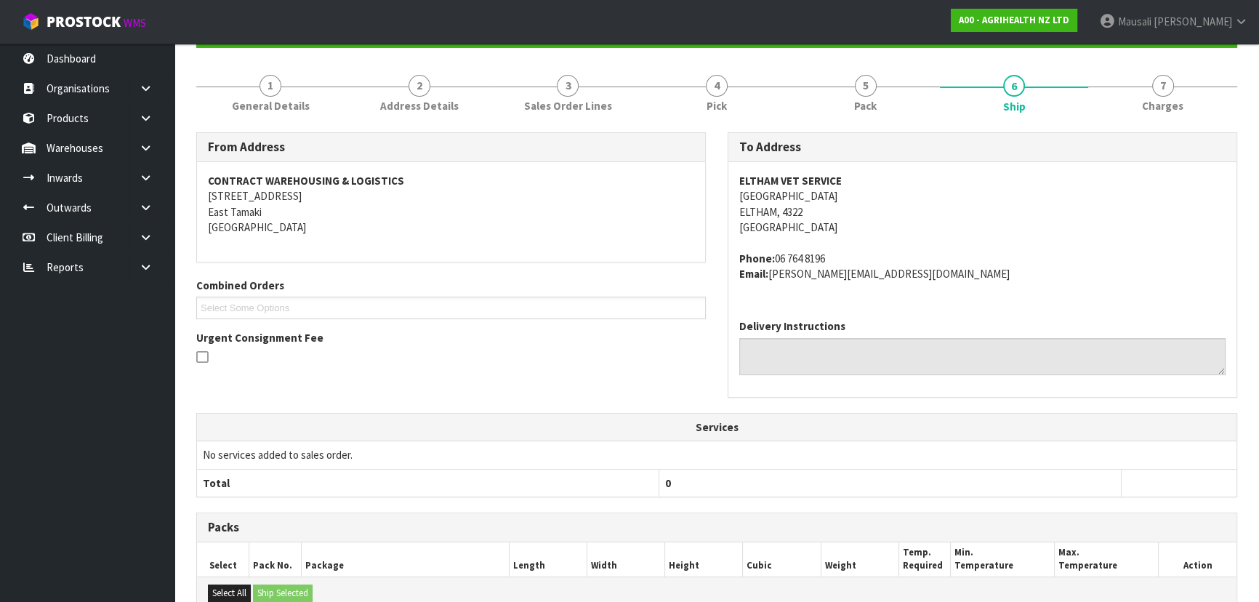
scroll to position [377, 0]
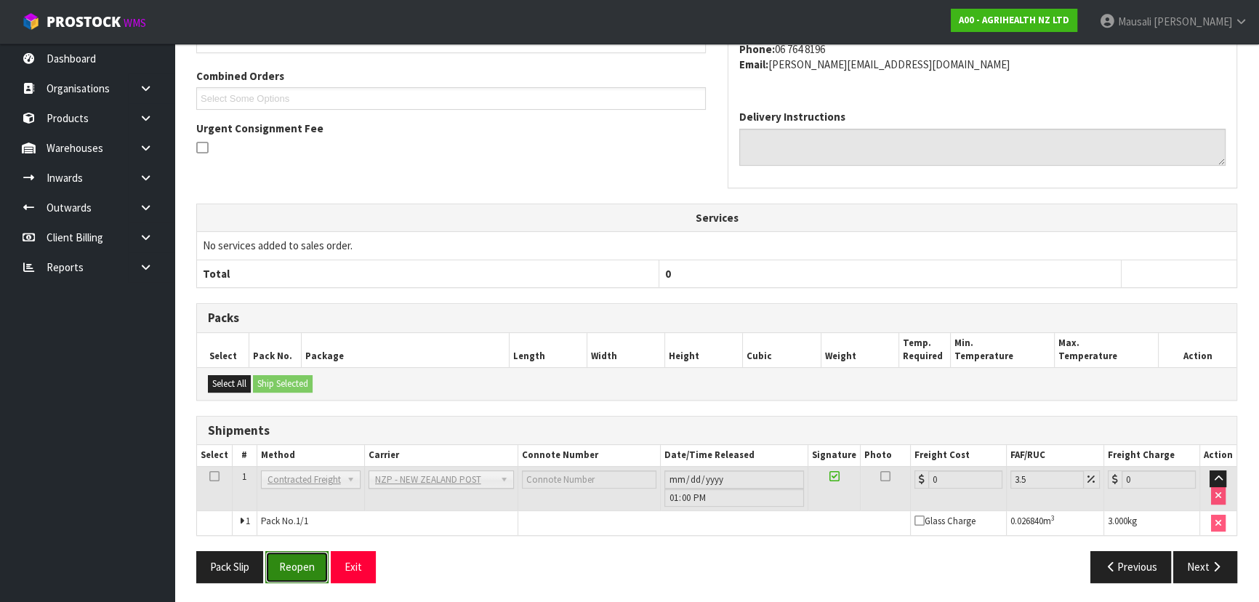
drag, startPoint x: 297, startPoint y: 562, endPoint x: 367, endPoint y: 548, distance: 71.9
click at [297, 561] on button "Reopen" at bounding box center [296, 566] width 63 height 31
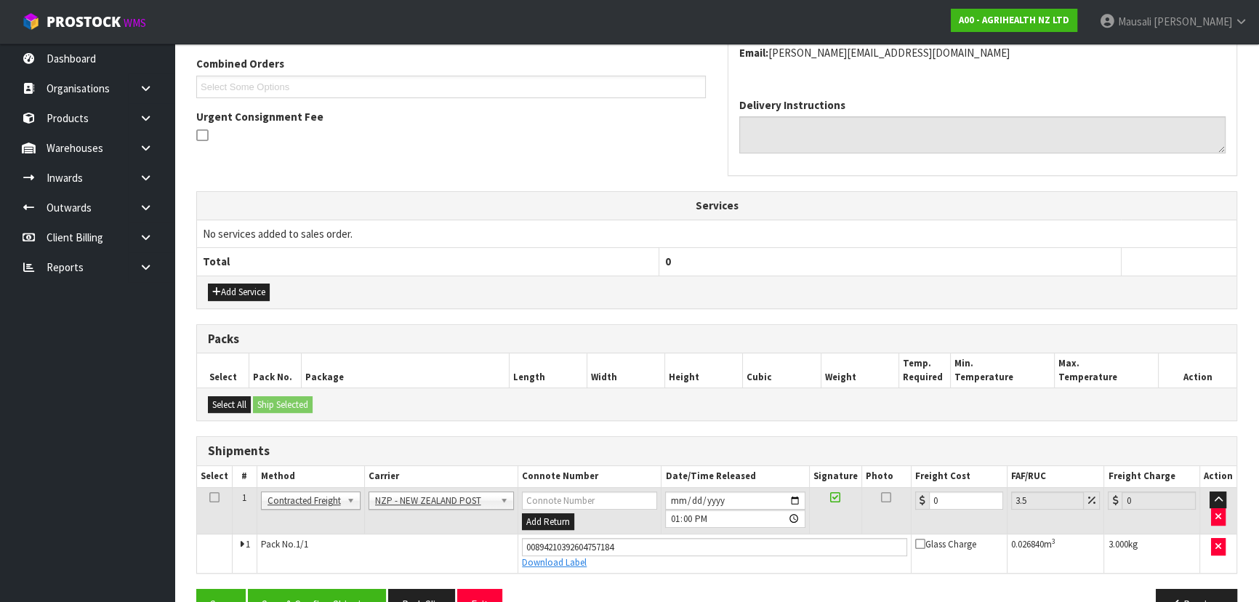
scroll to position [410, 0]
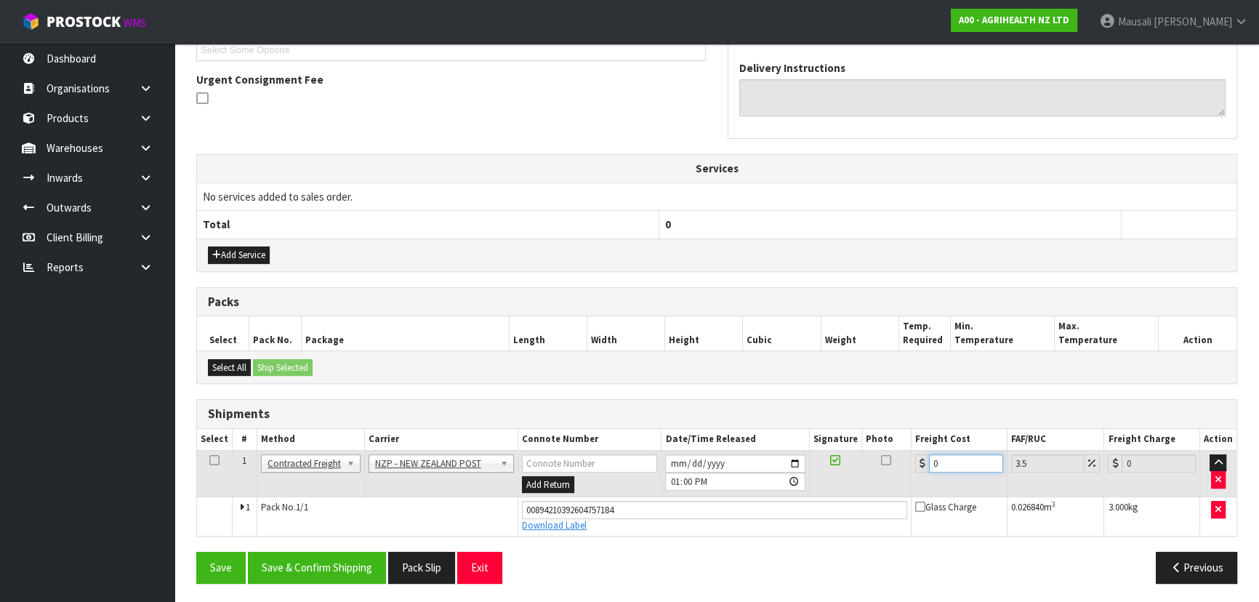
drag, startPoint x: 960, startPoint y: 454, endPoint x: 917, endPoint y: 463, distance: 43.9
click at [920, 463] on div "0" at bounding box center [960, 463] width 88 height 18
type input "8"
type input "8.28"
type input "8.4"
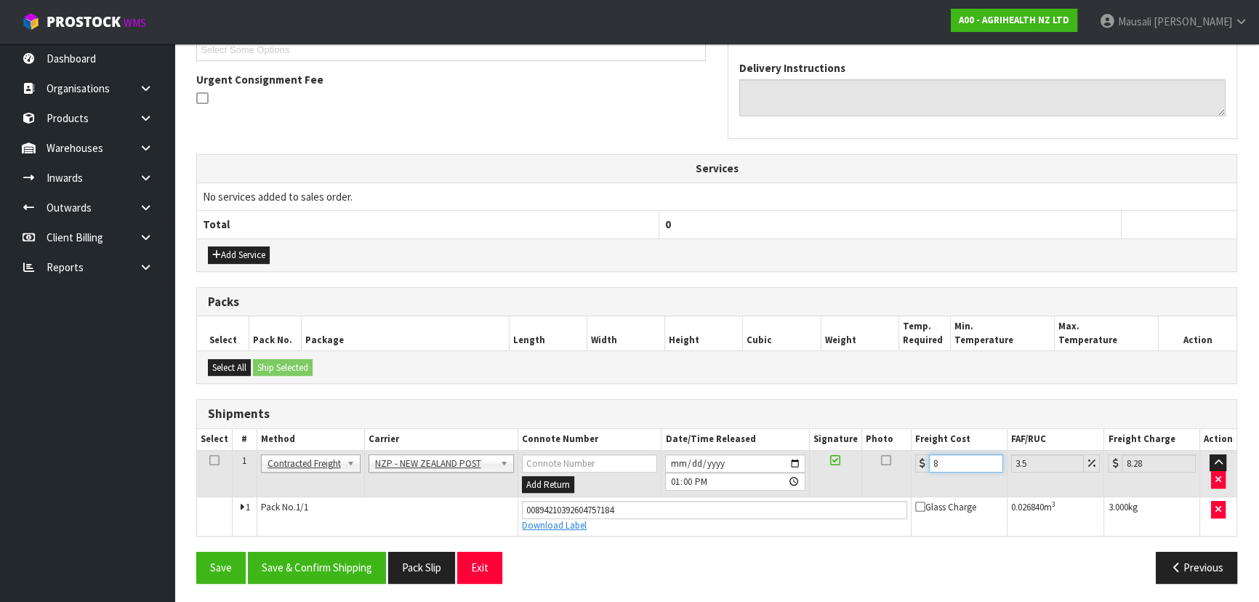
type input "8.69"
type input "8.45"
type input "8.75"
type input "8.45"
drag, startPoint x: 340, startPoint y: 562, endPoint x: 352, endPoint y: 552, distance: 15.5
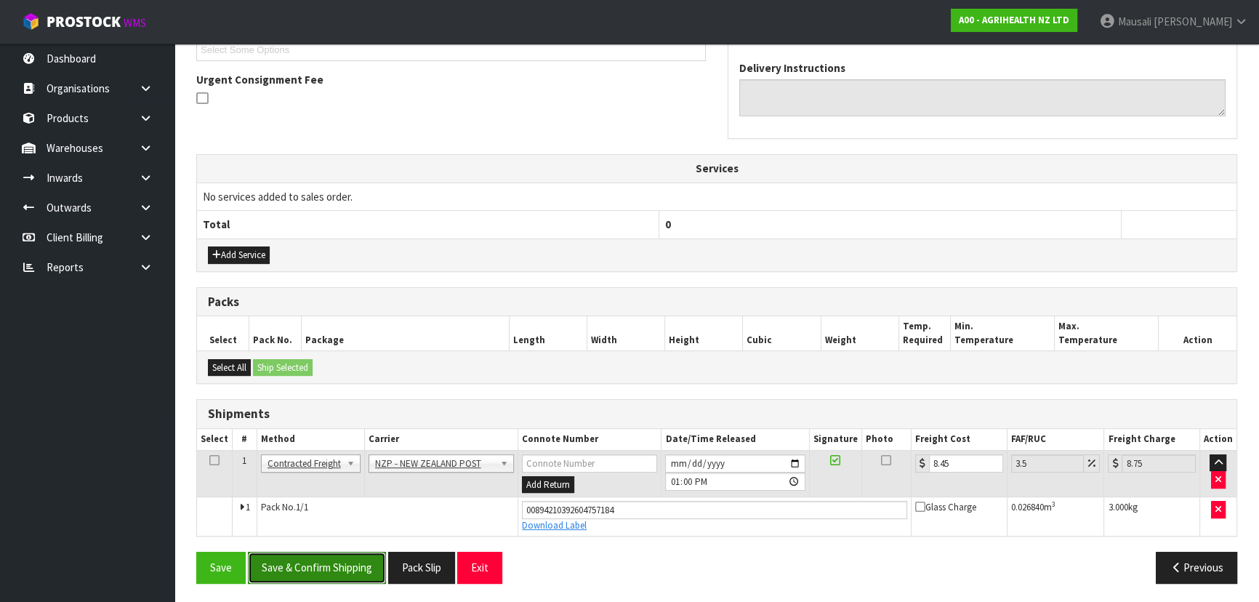
click at [340, 561] on button "Save & Confirm Shipping" at bounding box center [317, 567] width 138 height 31
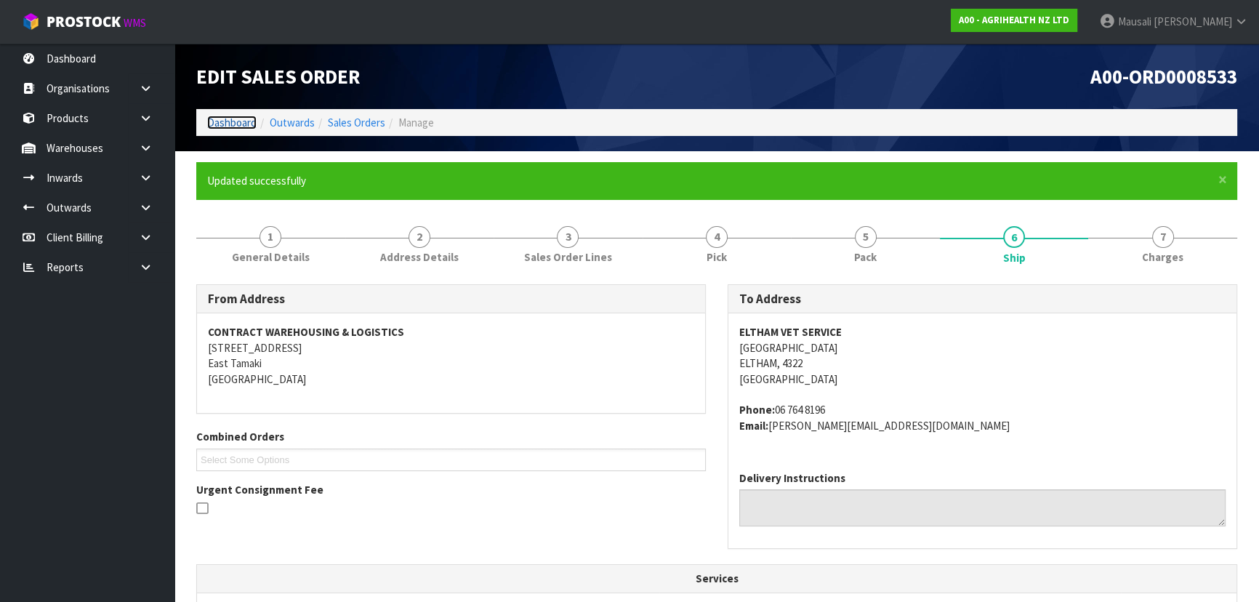
click at [247, 119] on link "Dashboard" at bounding box center [231, 123] width 49 height 14
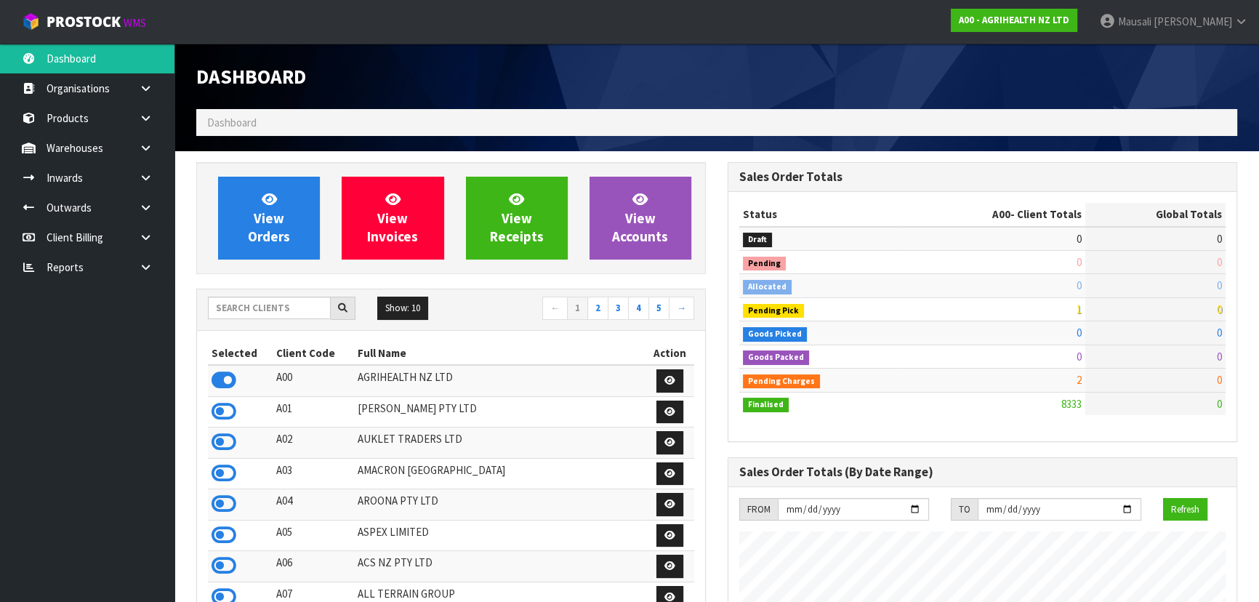
scroll to position [1099, 531]
click at [245, 307] on input "text" at bounding box center [269, 308] width 123 height 23
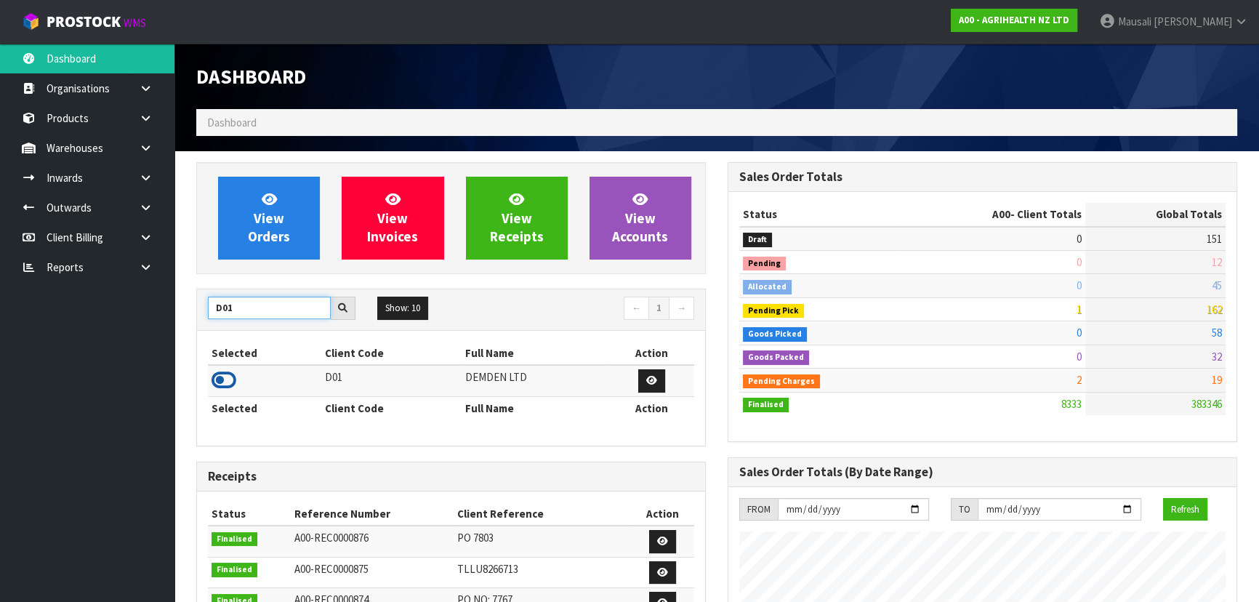
type input "D01"
click at [233, 379] on icon at bounding box center [224, 380] width 25 height 22
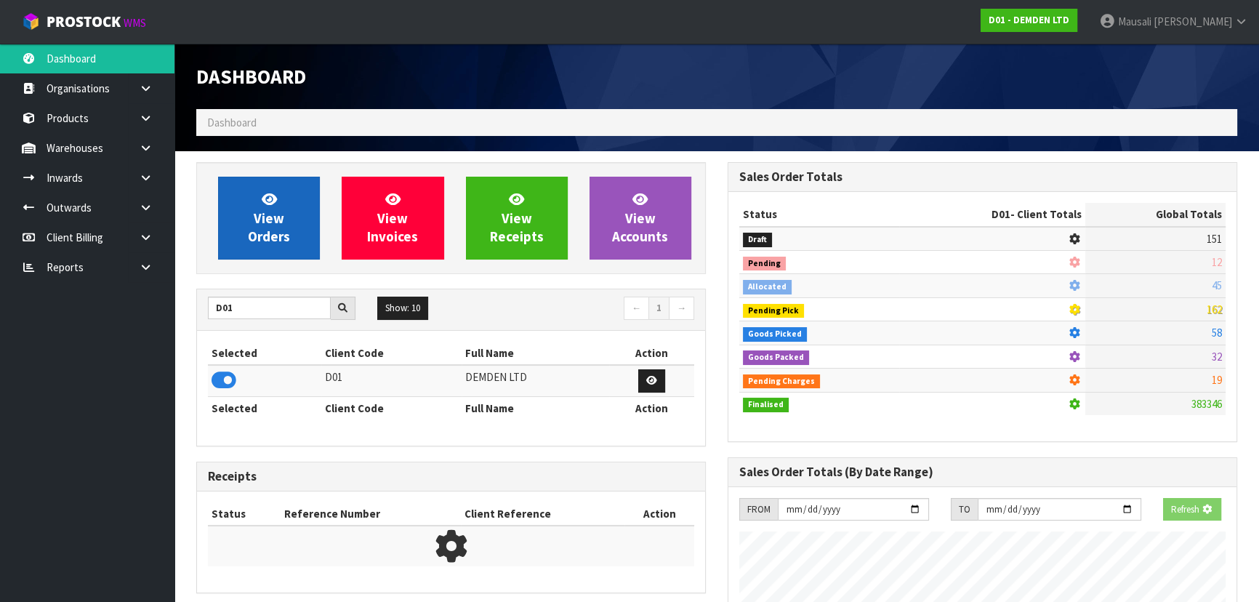
scroll to position [905, 531]
click at [270, 228] on span "View Orders" at bounding box center [269, 218] width 42 height 55
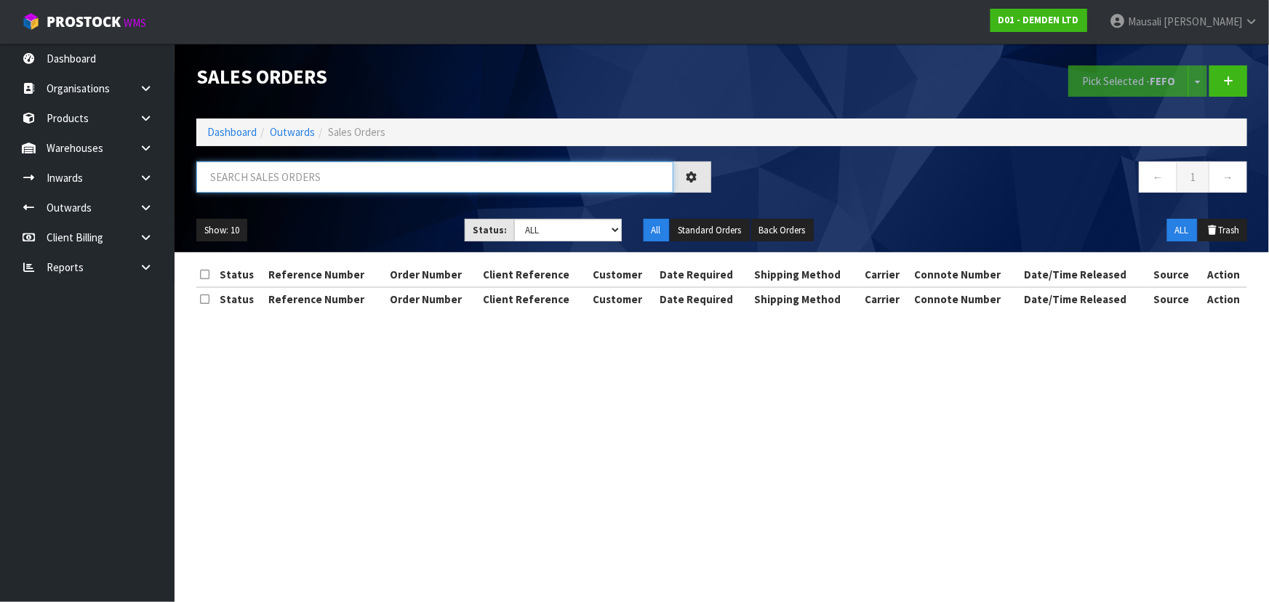
click at [244, 190] on input "text" at bounding box center [434, 176] width 477 height 31
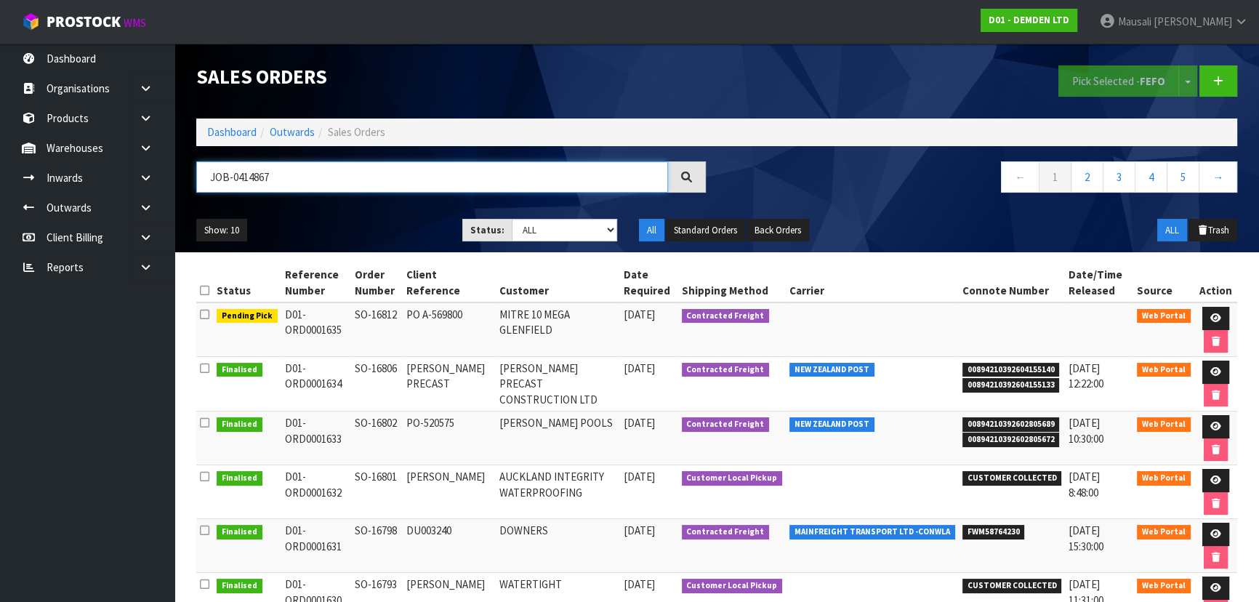
type input "JOB-0414867"
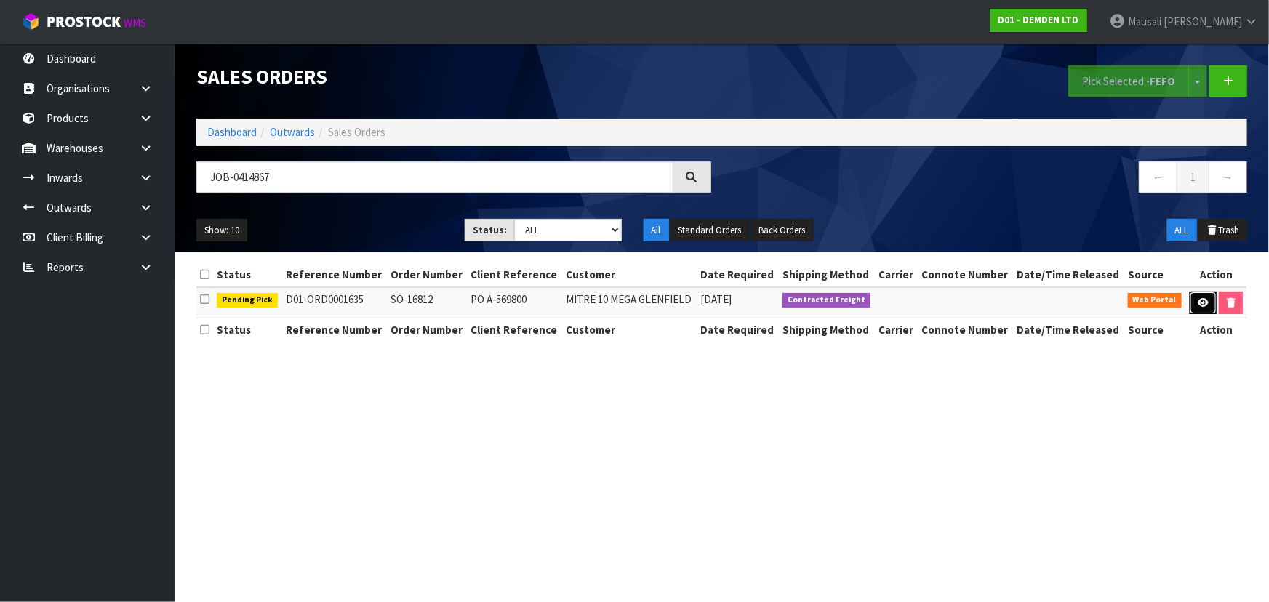
click at [1194, 298] on link at bounding box center [1203, 303] width 27 height 23
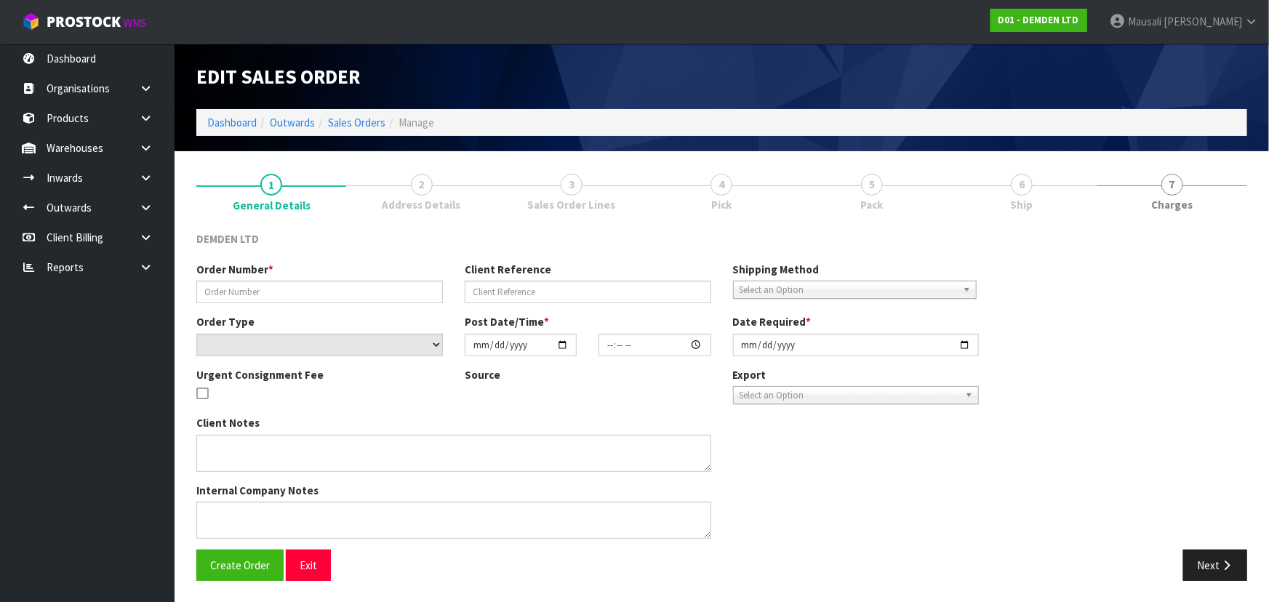
type input "SO-16812"
type input "PO A-569800"
select select "number:0"
type input "2025-09-29"
type input "09:40:00.000"
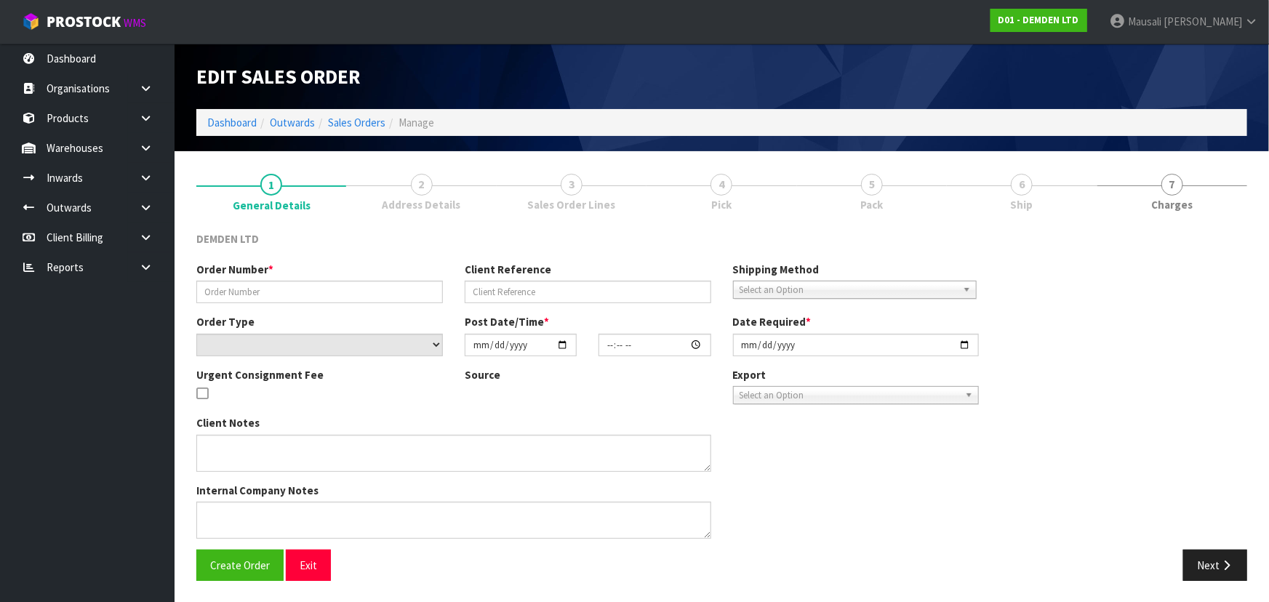
type input "2025-09-29"
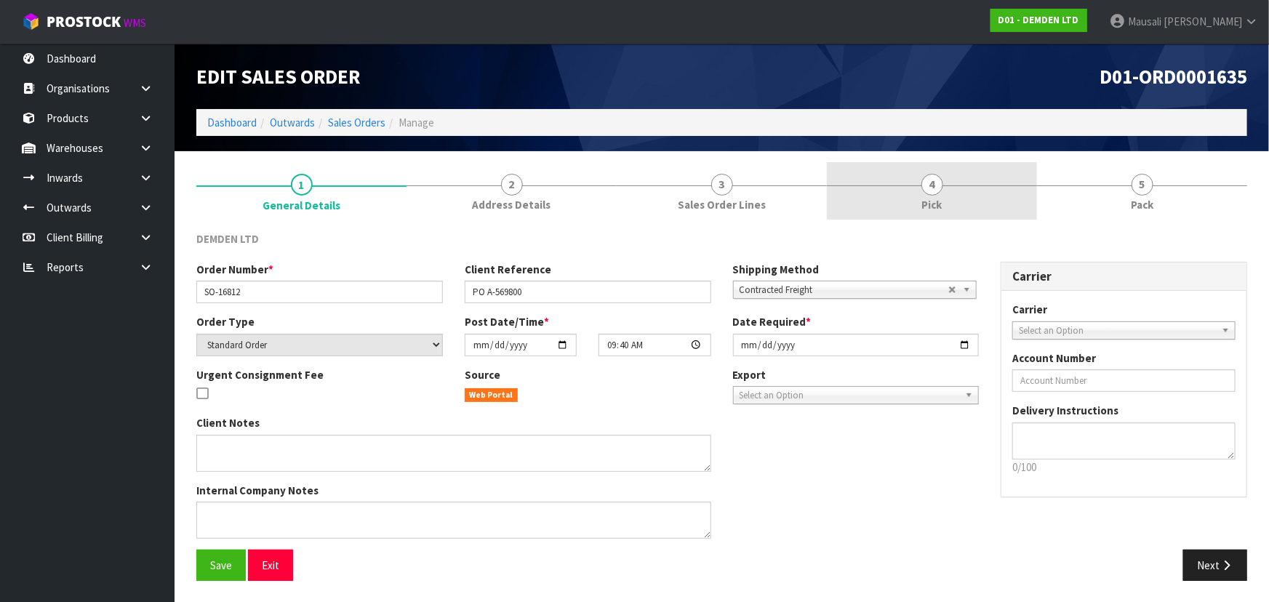
click at [948, 189] on link "4 Pick" at bounding box center [932, 190] width 210 height 57
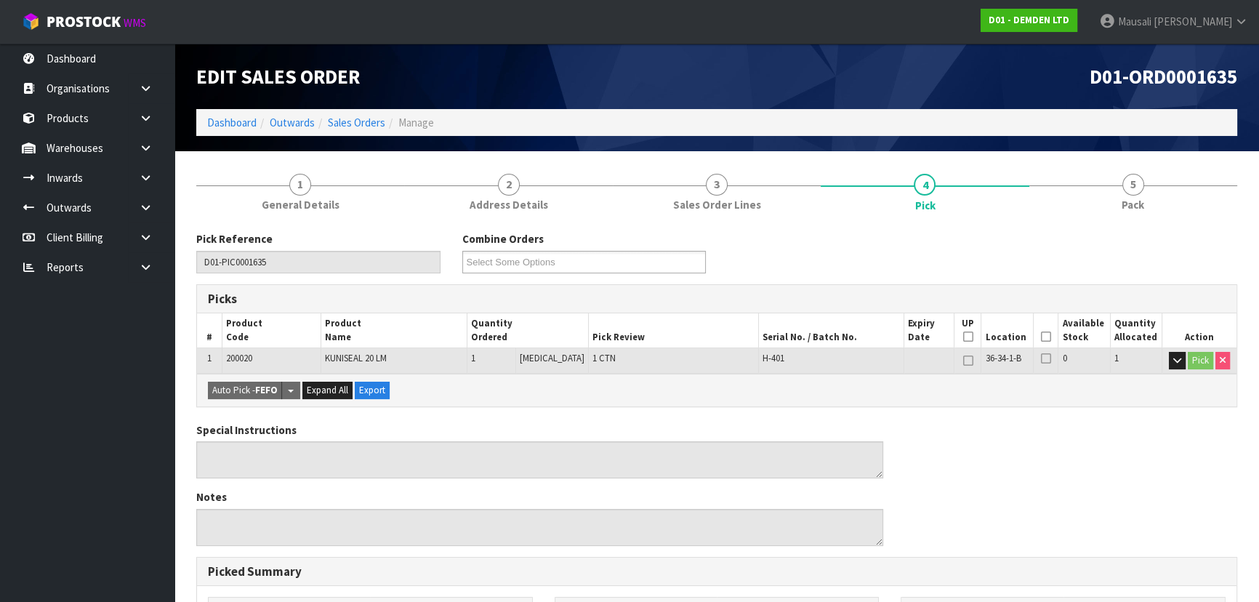
click at [1041, 337] on icon at bounding box center [1046, 337] width 10 height 1
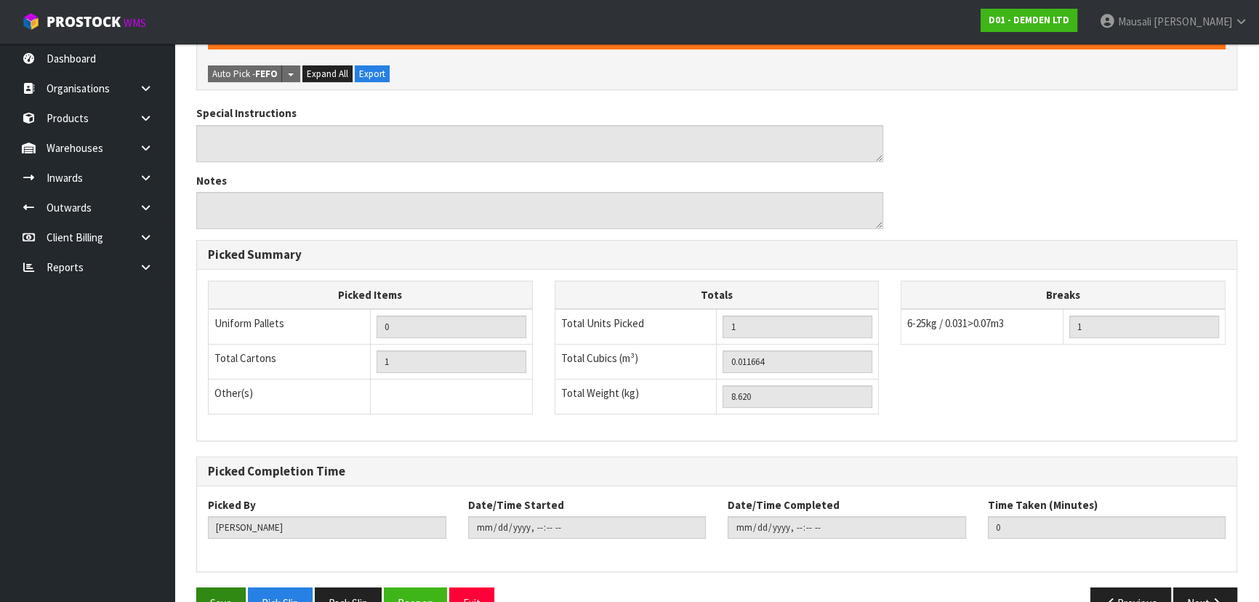
scroll to position [406, 0]
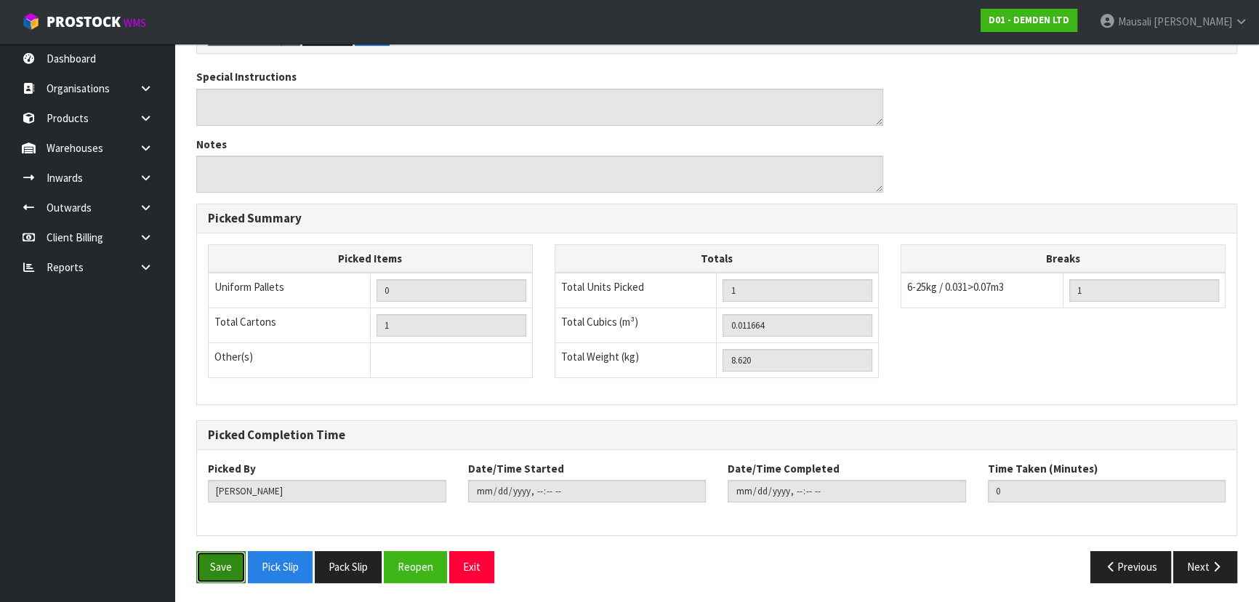
click at [218, 574] on button "Save" at bounding box center [220, 566] width 49 height 31
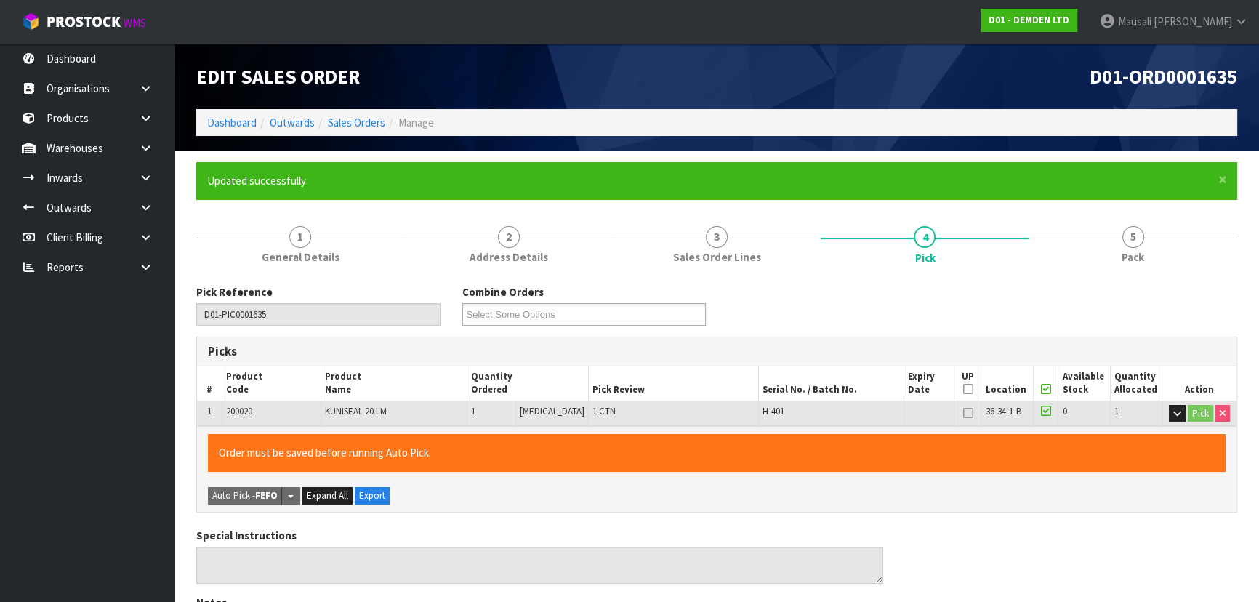
type input "Mausali Tito"
type input "2025-09-29T13:03:44"
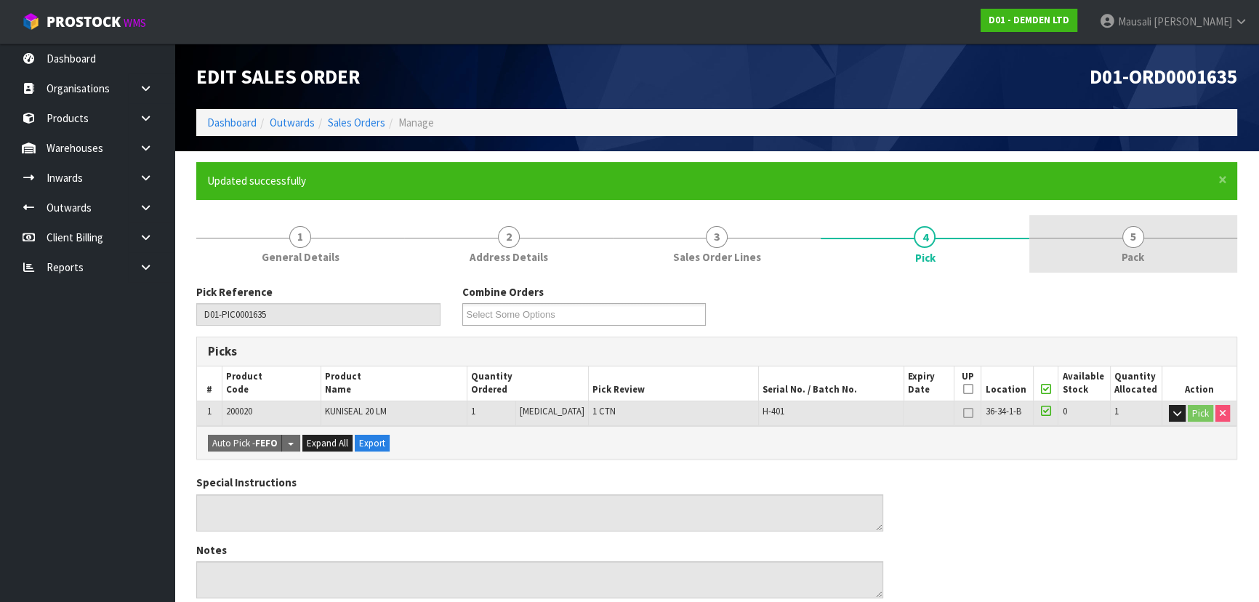
drag, startPoint x: 1136, startPoint y: 235, endPoint x: 1122, endPoint y: 247, distance: 18.5
click at [1134, 235] on span "5" at bounding box center [1134, 237] width 22 height 22
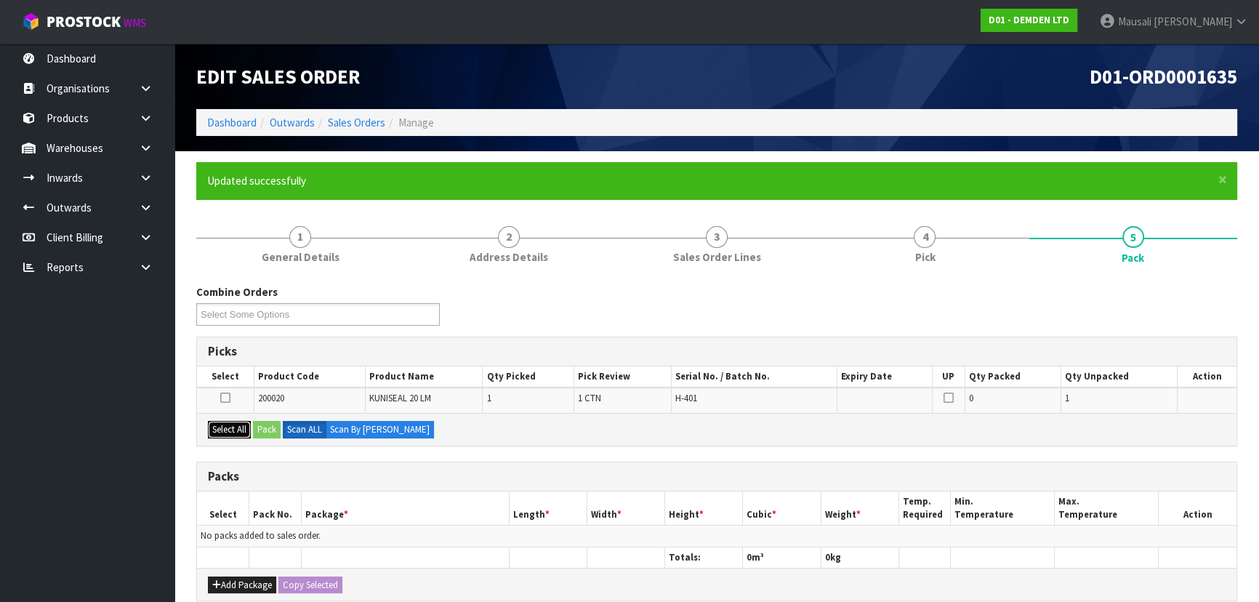
click at [234, 426] on button "Select All" at bounding box center [229, 429] width 43 height 17
click at [259, 429] on button "Pack" at bounding box center [267, 429] width 28 height 17
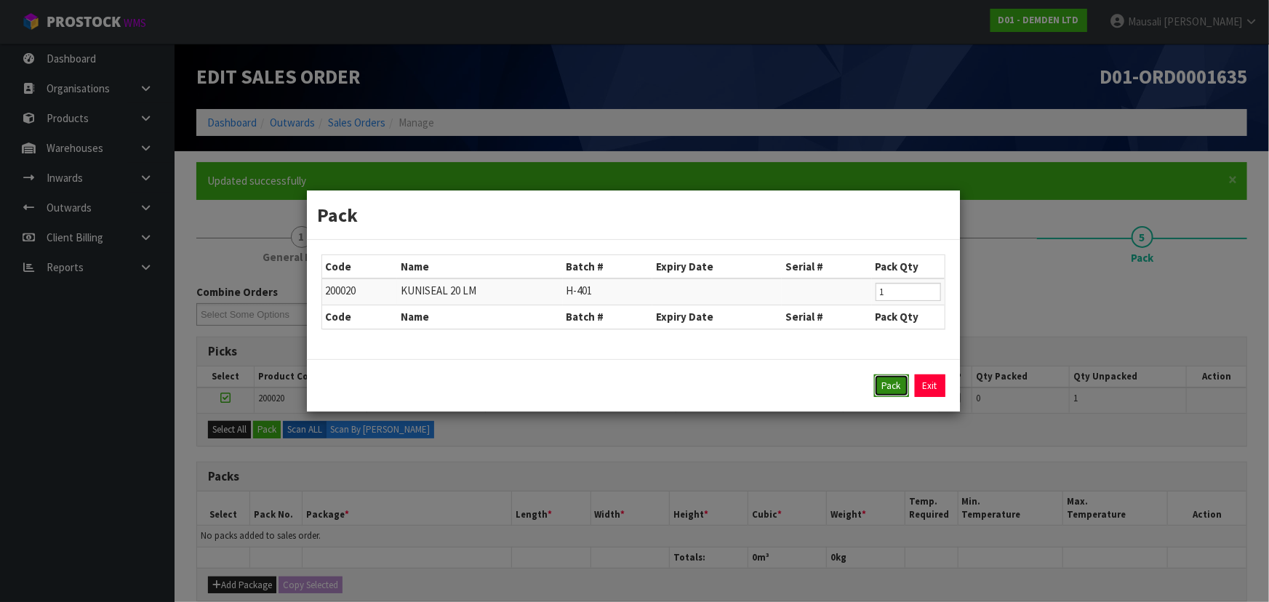
click at [889, 388] on button "Pack" at bounding box center [891, 385] width 35 height 23
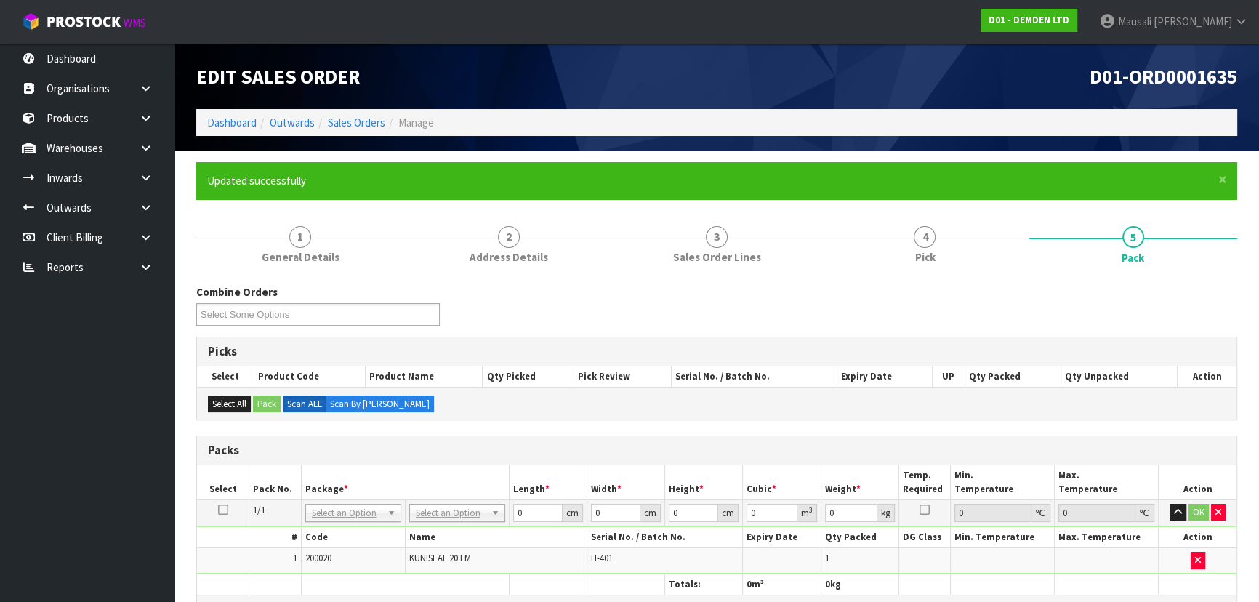
scroll to position [198, 0]
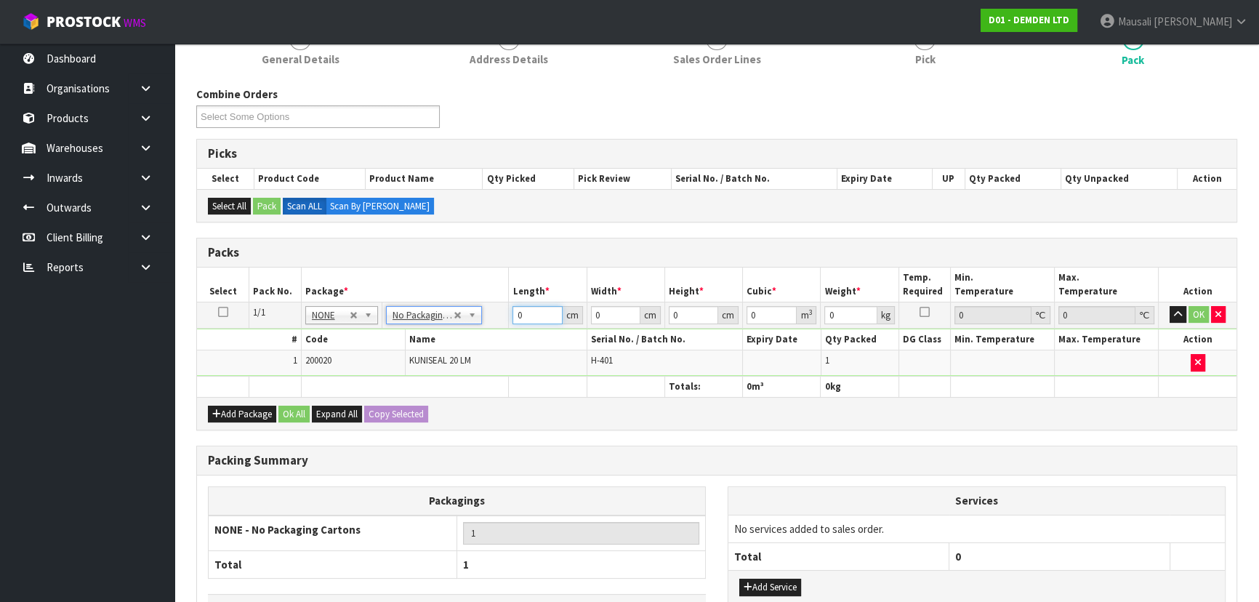
drag, startPoint x: 478, startPoint y: 335, endPoint x: 449, endPoint y: 340, distance: 28.7
click at [457, 340] on tbody "1/1 NONE 007-001 007-002 007-004 007-009 007-013 007-014 007-015 007-017 007-01…" at bounding box center [717, 339] width 1040 height 74
type input "27"
type input "1"
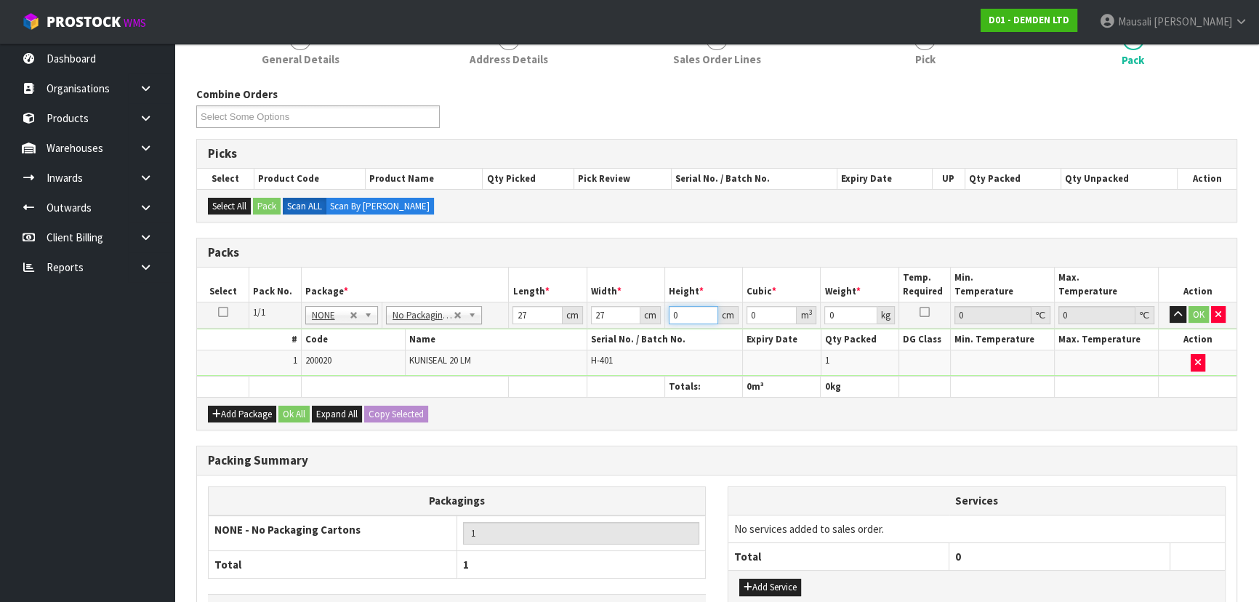
type input "0.000729"
type input "16"
type input "0.011664"
type input "16"
type input "9"
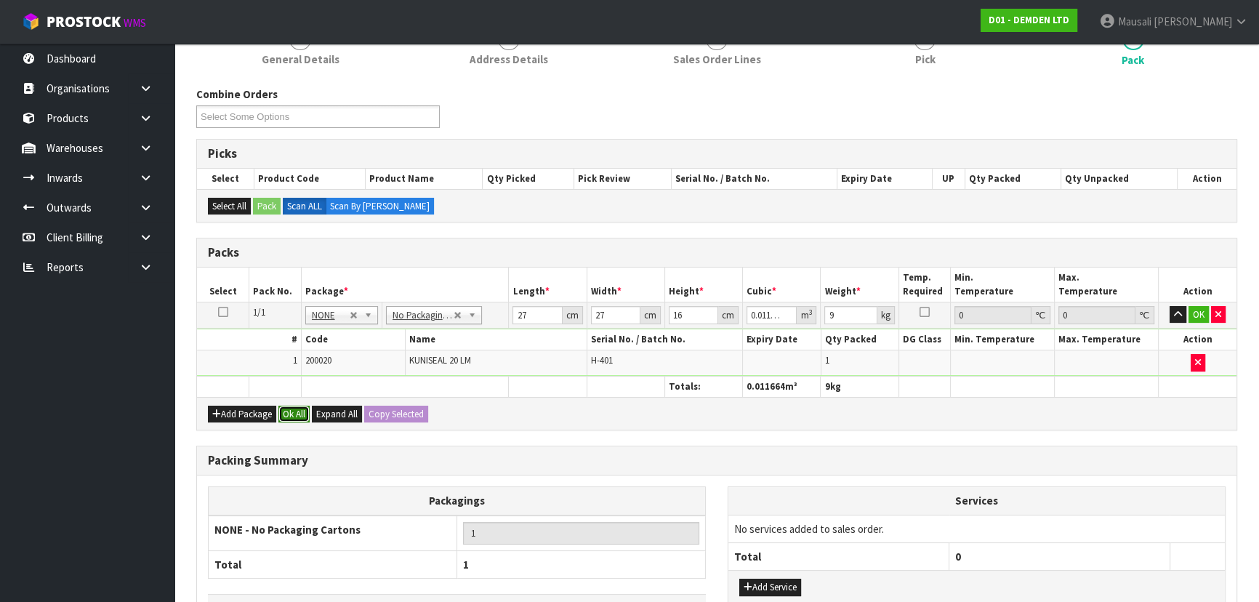
click at [286, 413] on button "Ok All" at bounding box center [294, 414] width 31 height 17
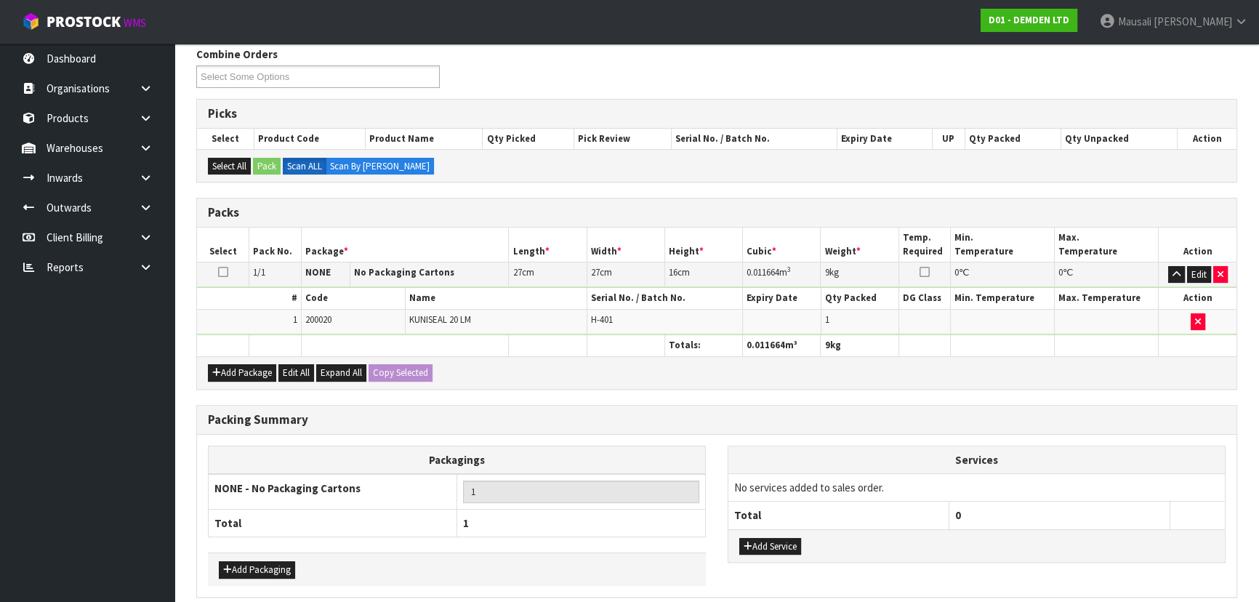
scroll to position [298, 0]
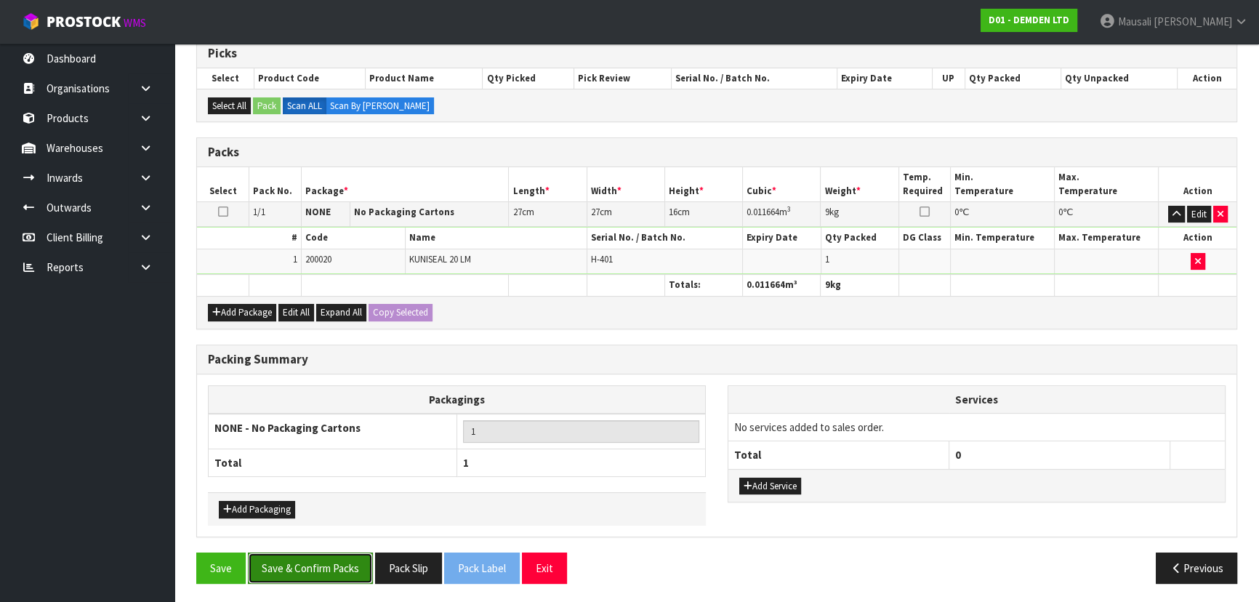
click at [329, 556] on button "Save & Confirm Packs" at bounding box center [310, 568] width 125 height 31
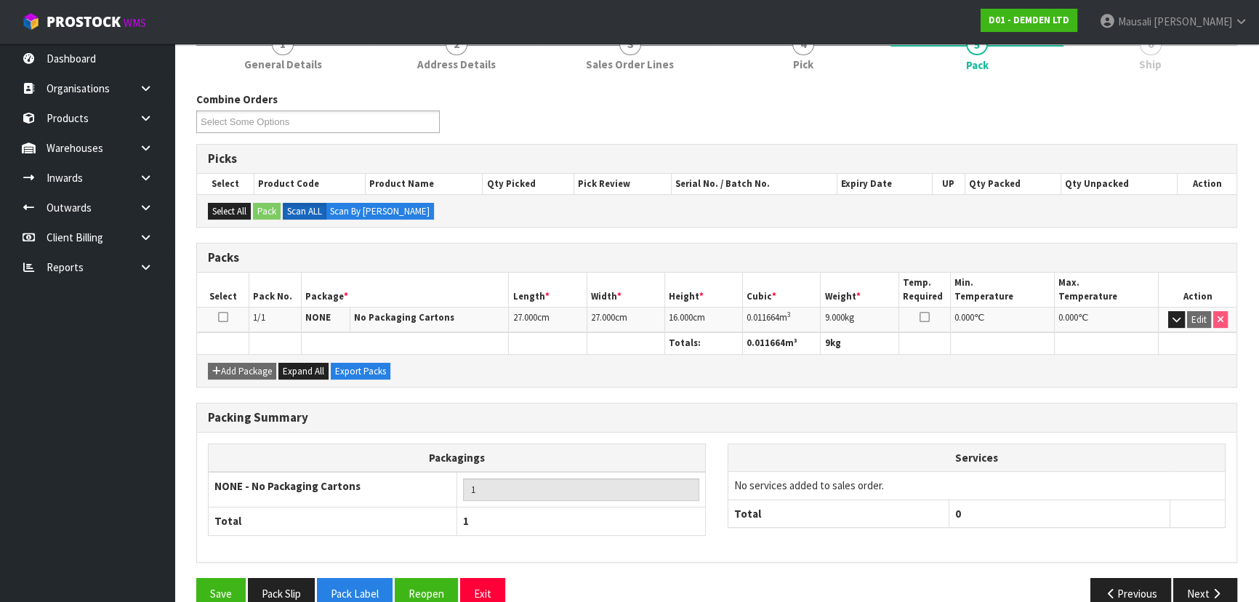
scroll to position [218, 0]
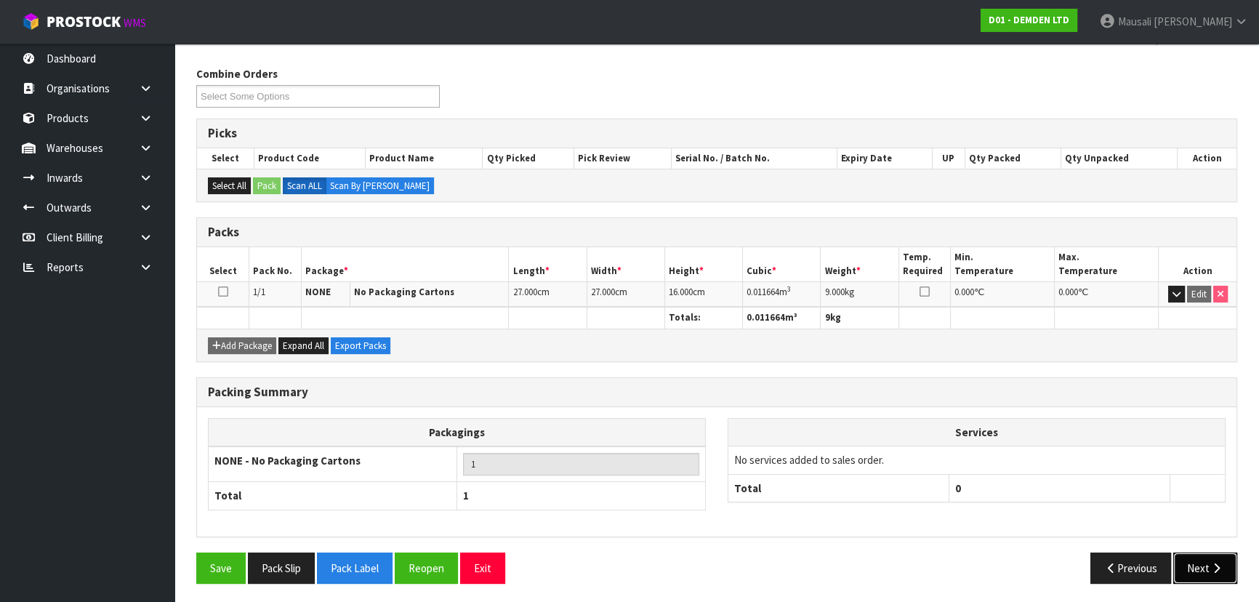
click at [1185, 563] on button "Next" at bounding box center [1206, 568] width 64 height 31
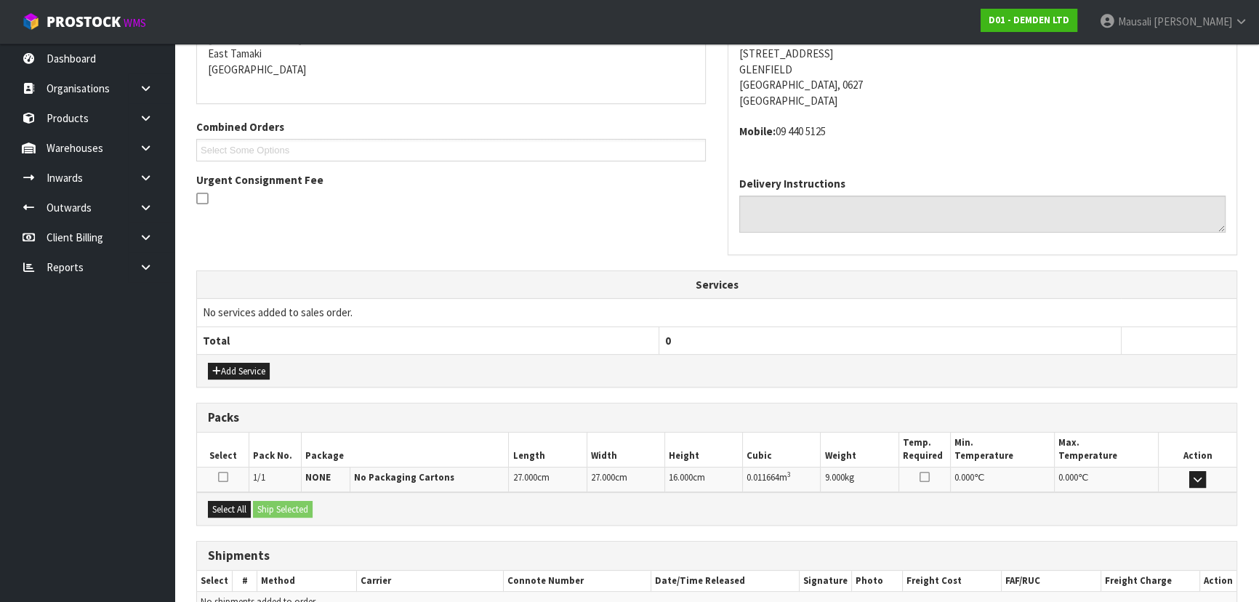
scroll to position [387, 0]
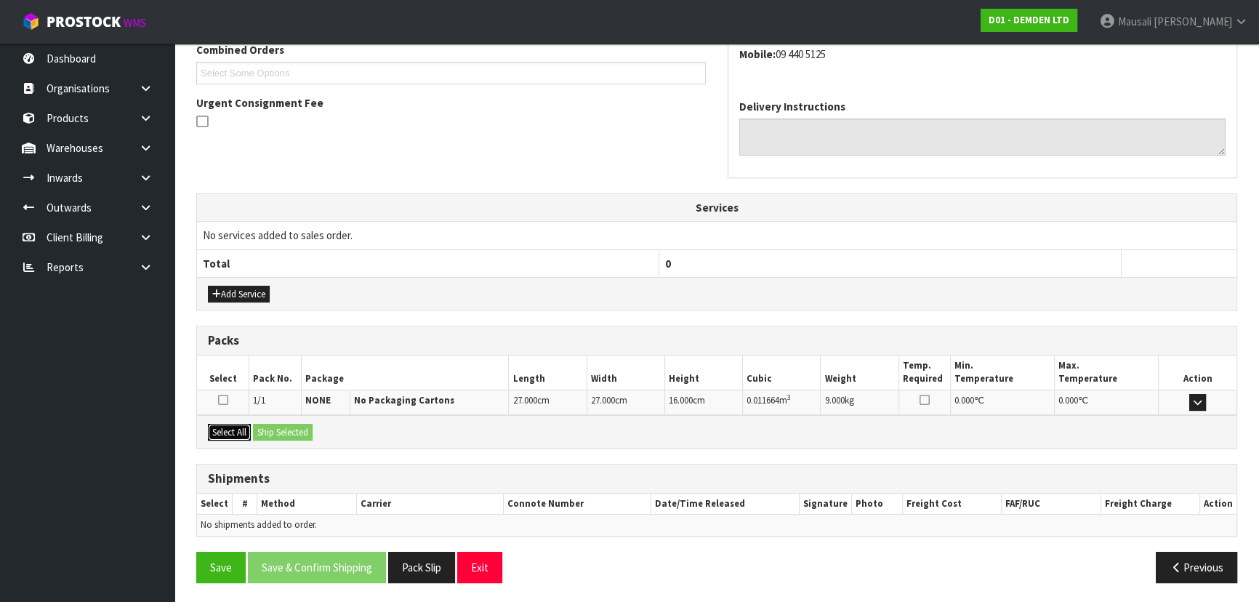
click at [241, 427] on button "Select All" at bounding box center [229, 432] width 43 height 17
click at [258, 428] on button "Ship Selected" at bounding box center [283, 432] width 60 height 17
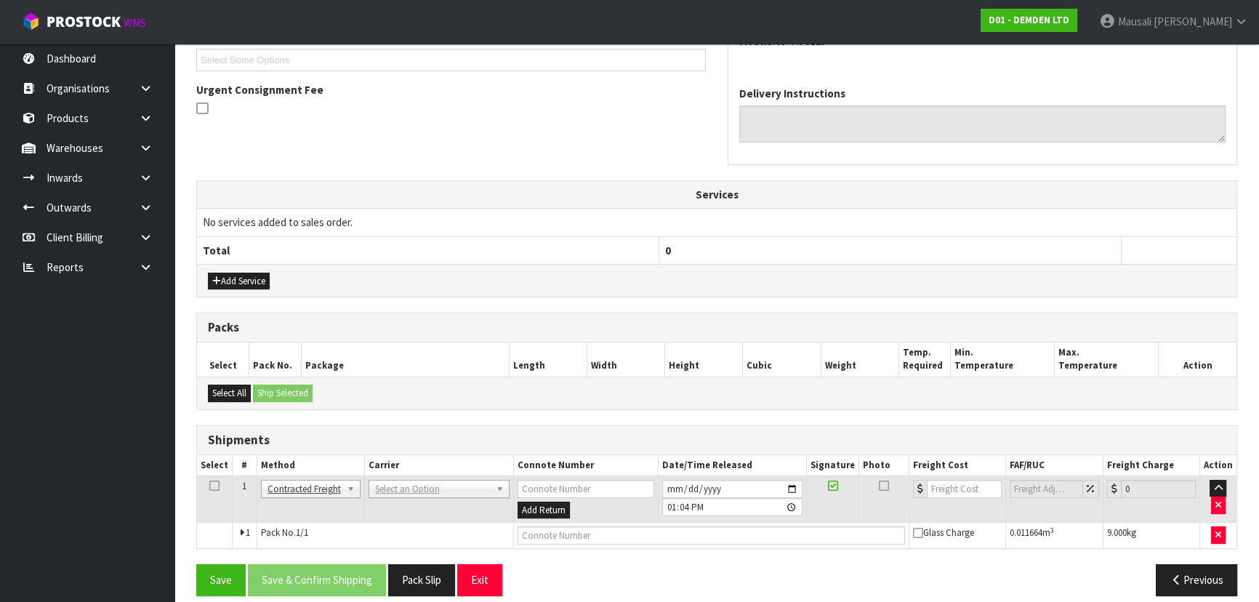
scroll to position [413, 0]
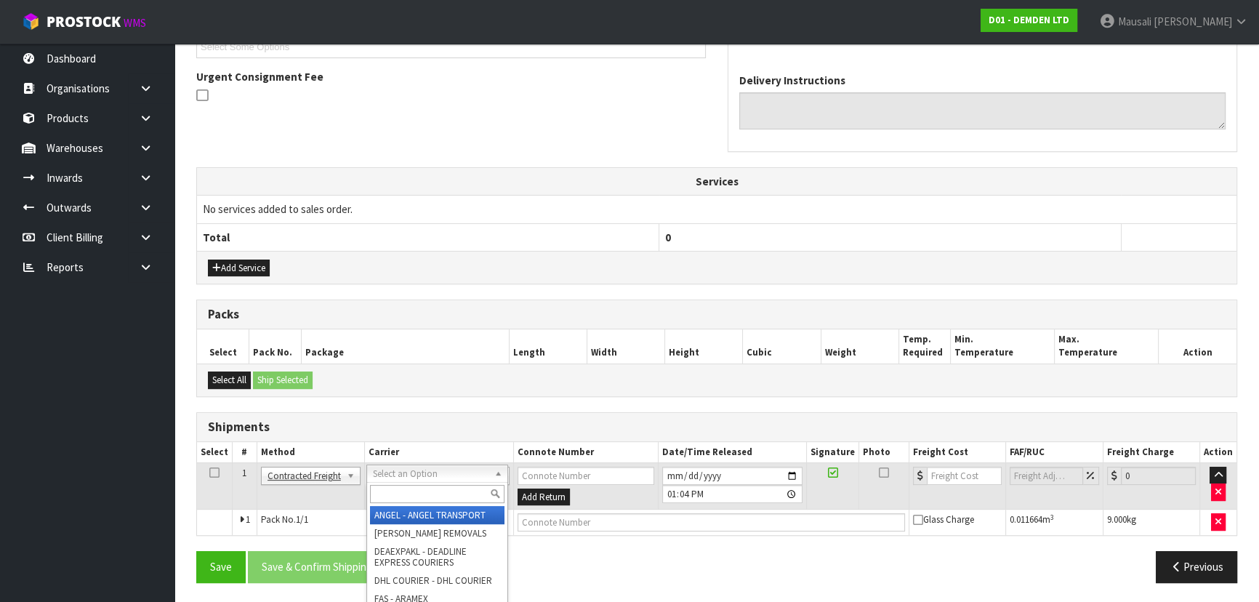
click at [401, 494] on input "text" at bounding box center [437, 494] width 135 height 18
type input "nzp"
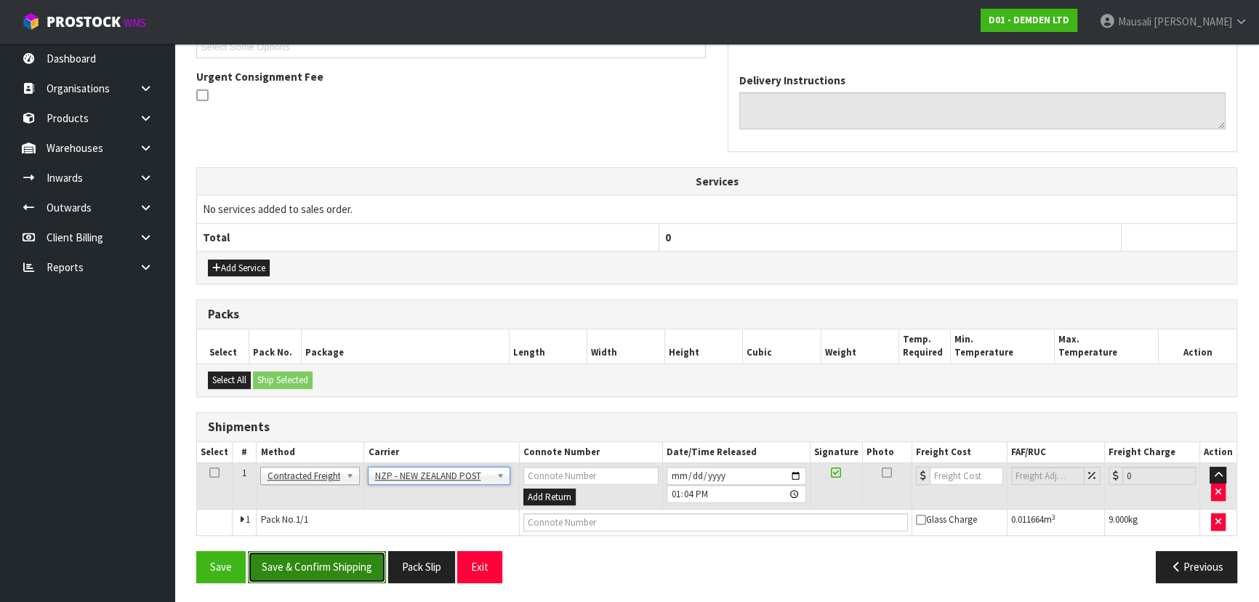
click at [299, 559] on button "Save & Confirm Shipping" at bounding box center [317, 566] width 138 height 31
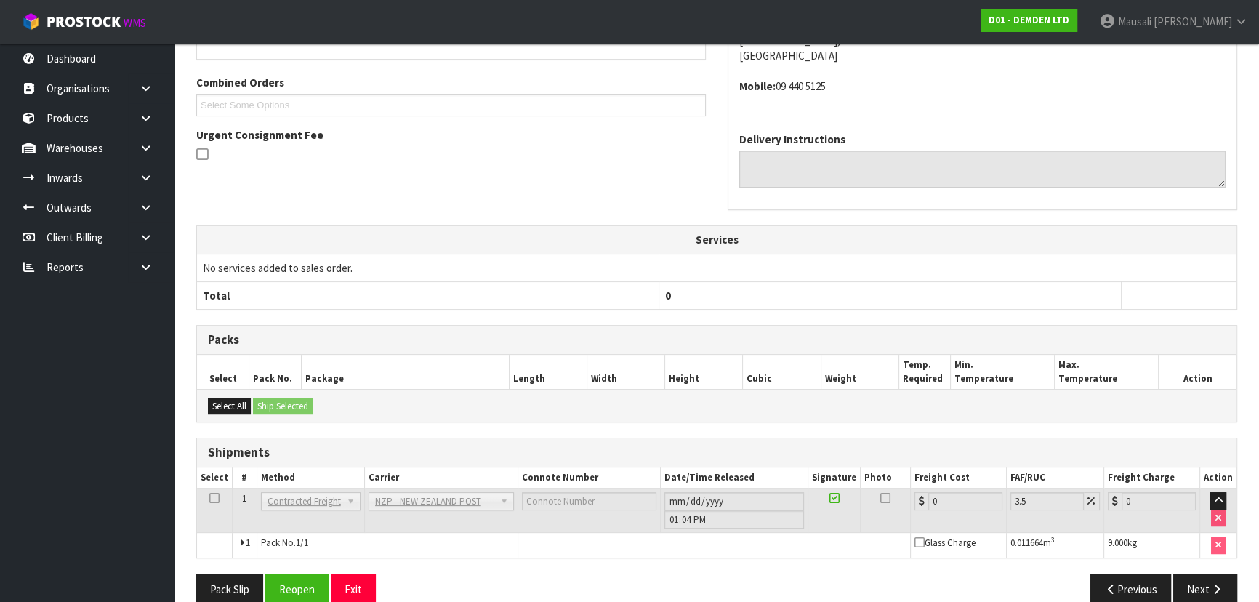
scroll to position [393, 0]
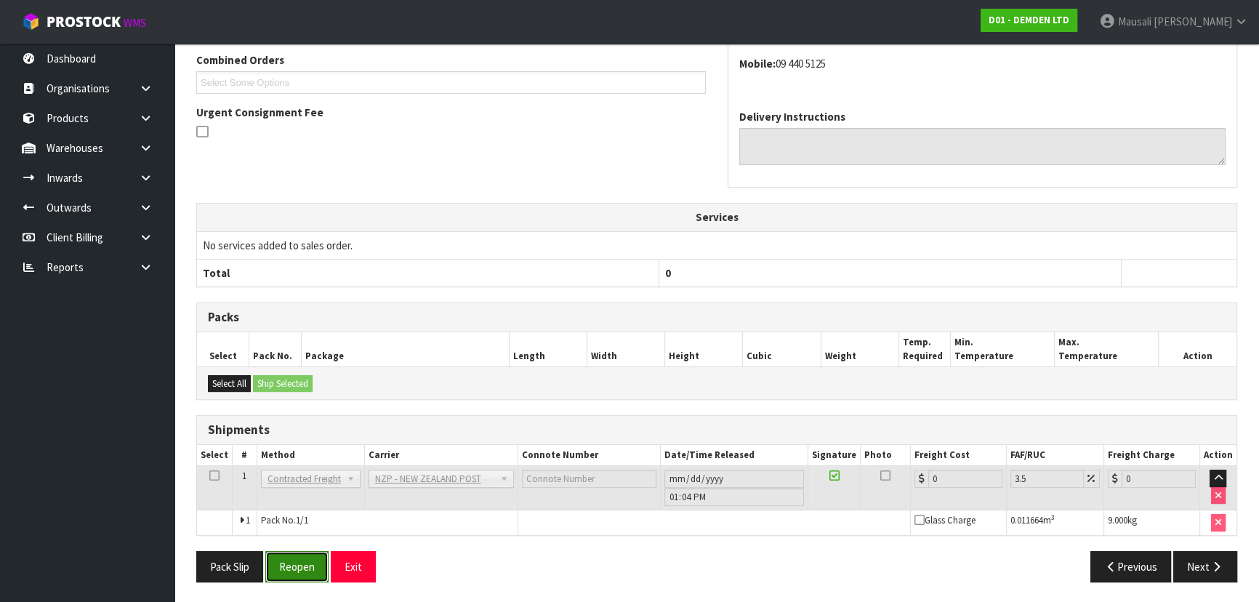
click at [302, 564] on button "Reopen" at bounding box center [296, 566] width 63 height 31
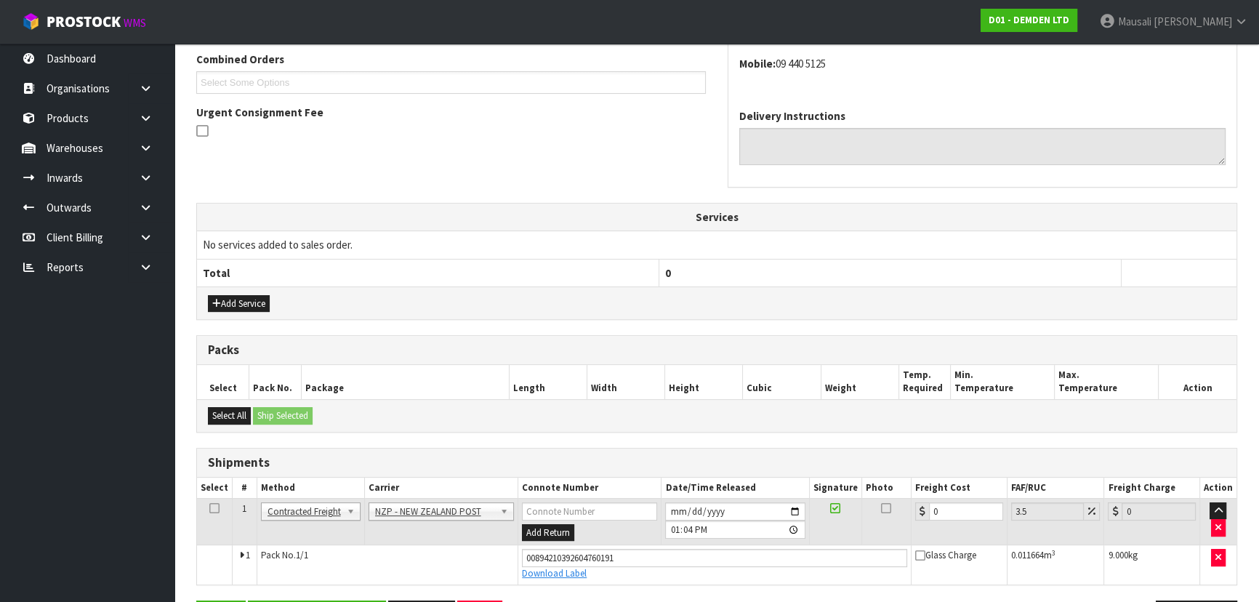
scroll to position [426, 0]
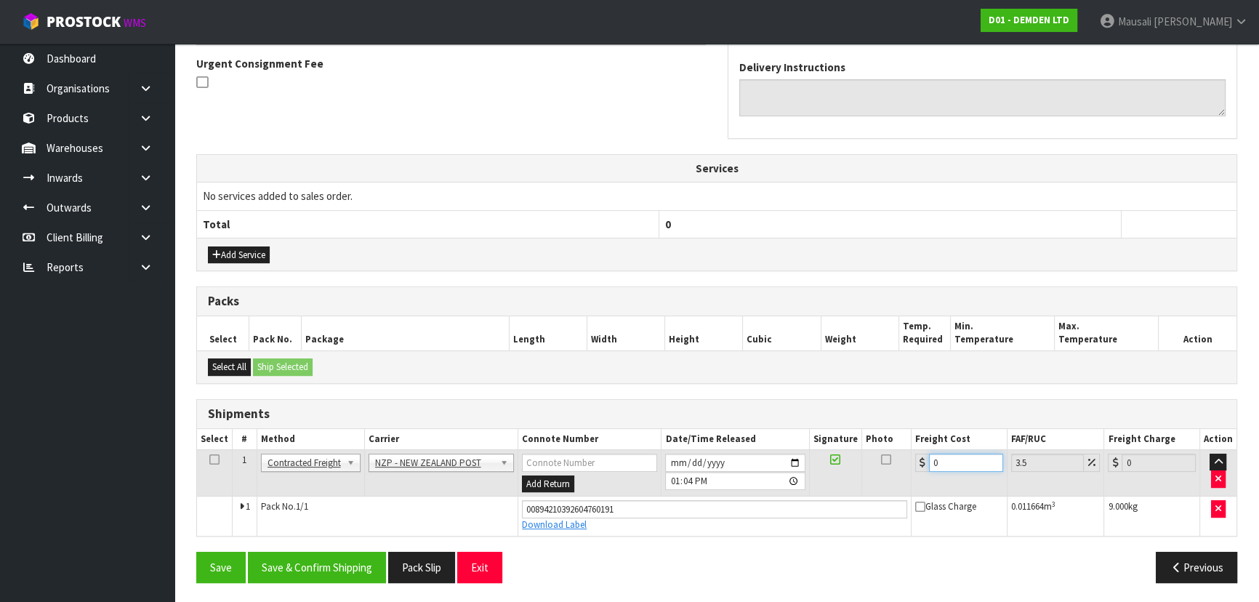
drag, startPoint x: 950, startPoint y: 454, endPoint x: 911, endPoint y: 478, distance: 45.6
click at [909, 481] on tr "1 Client Local Pickup Customer Local Pickup Company Freight Contracted Freight …" at bounding box center [717, 472] width 1040 height 47
type input "4"
type input "4.14"
type input "4.3"
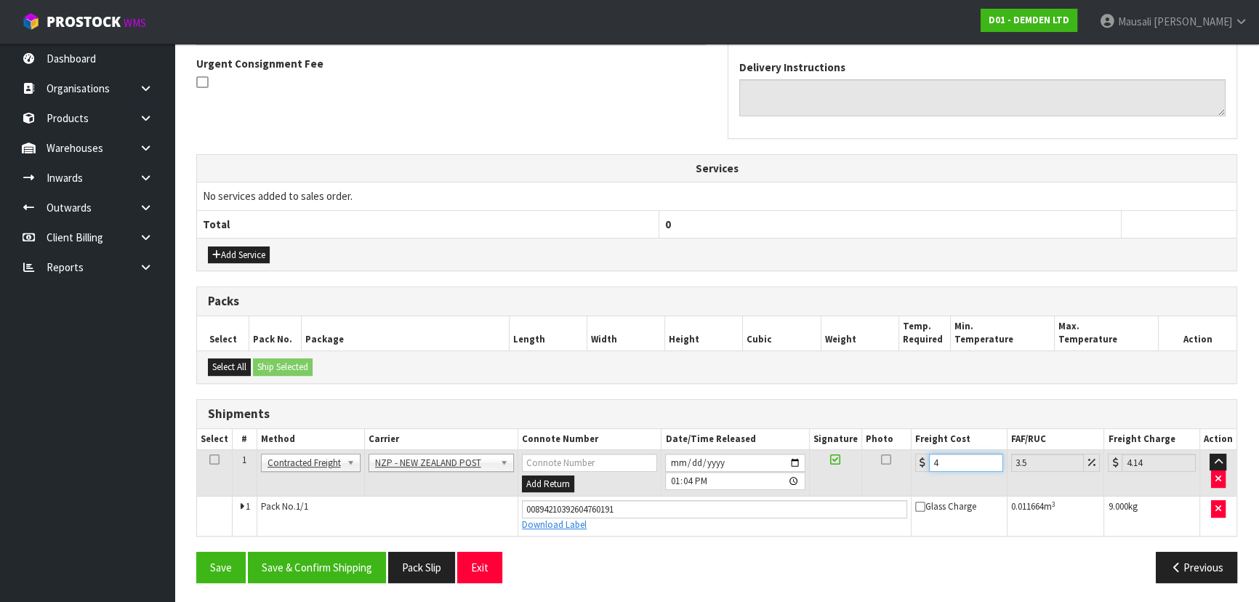
type input "4.45"
type input "4.33"
type input "4.48"
type input "4.33"
click at [348, 559] on button "Save & Confirm Shipping" at bounding box center [317, 567] width 138 height 31
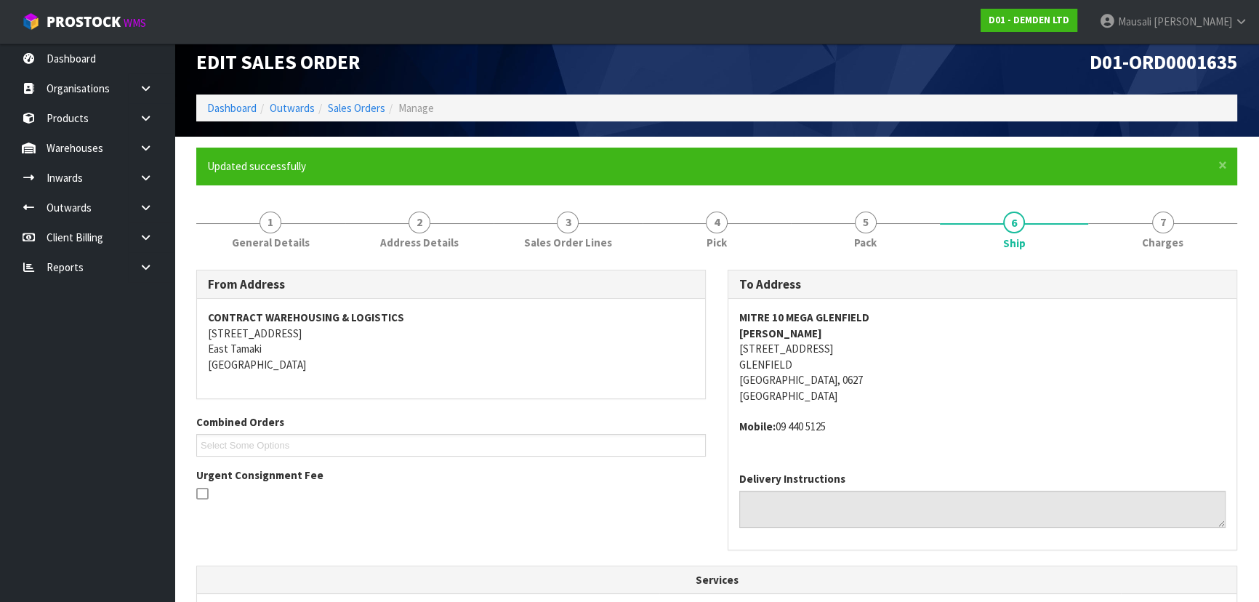
scroll to position [0, 0]
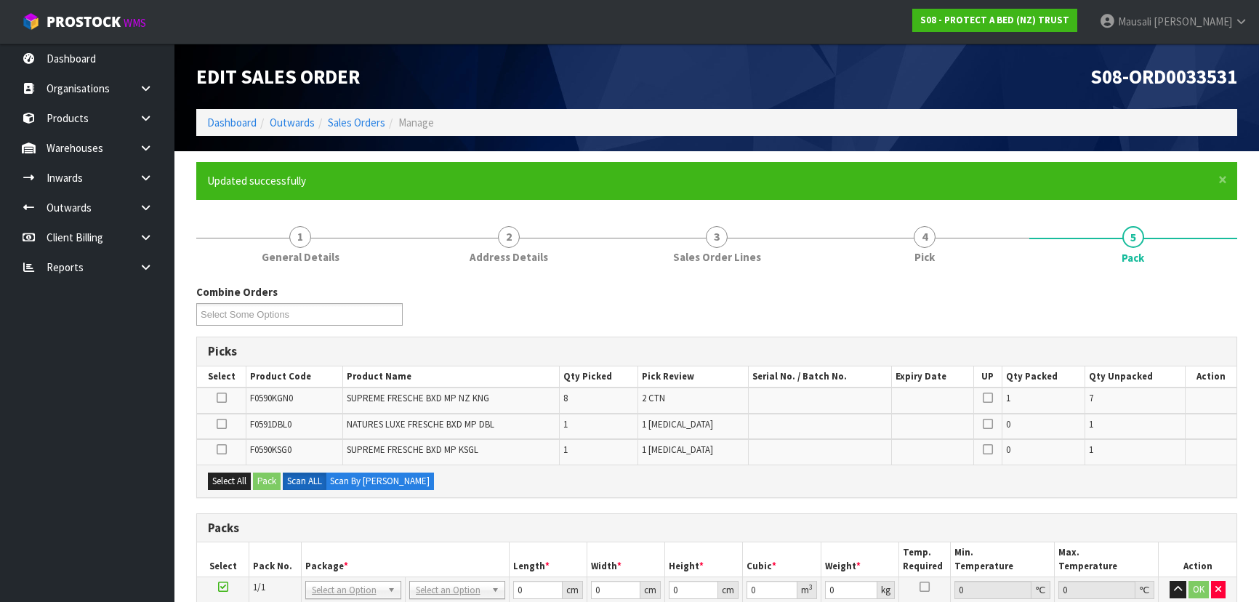
scroll to position [232, 0]
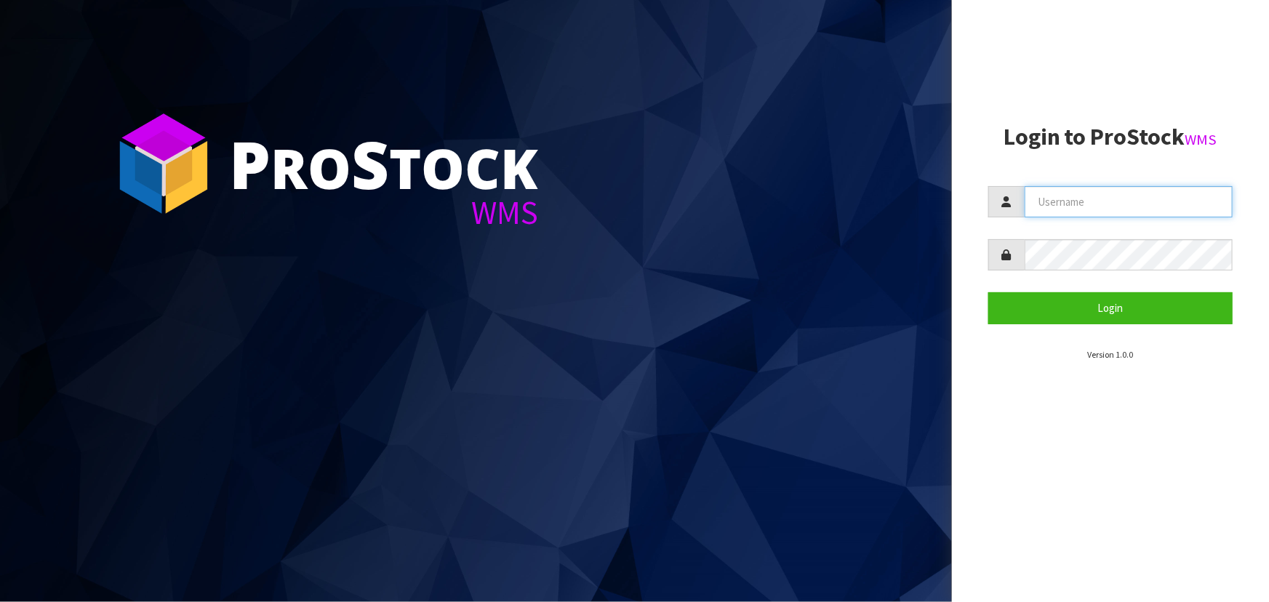
click at [1099, 208] on input "text" at bounding box center [1129, 201] width 208 height 31
type input "marara"
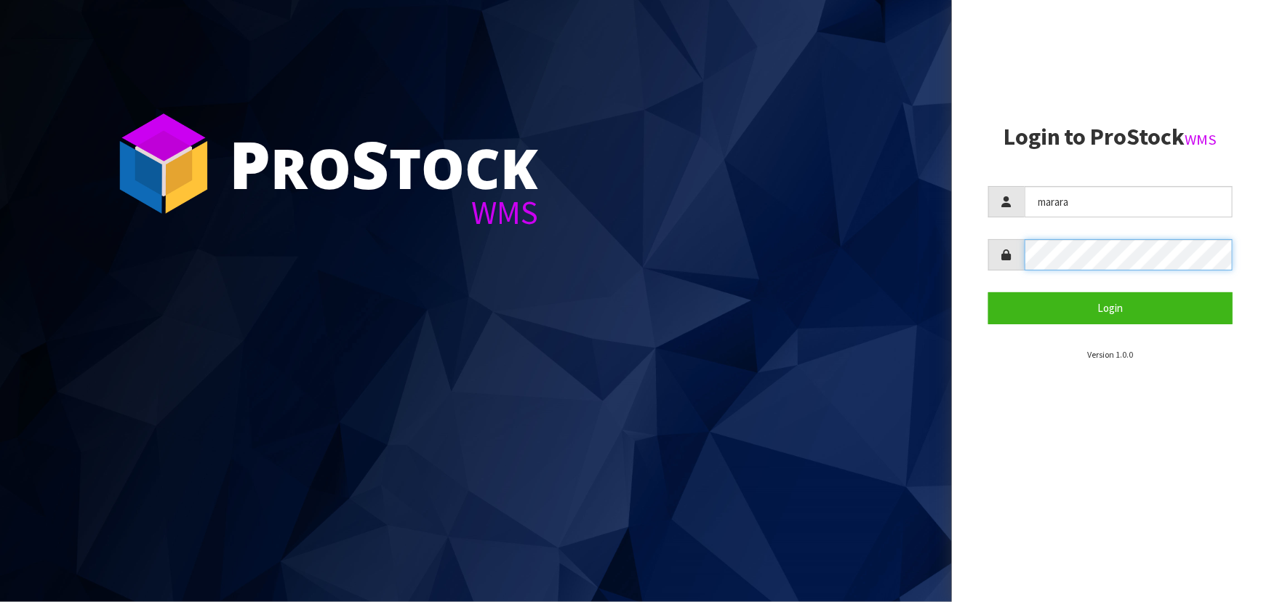
click at [988, 292] on button "Login" at bounding box center [1110, 307] width 244 height 31
